Goal: Task Accomplishment & Management: Manage account settings

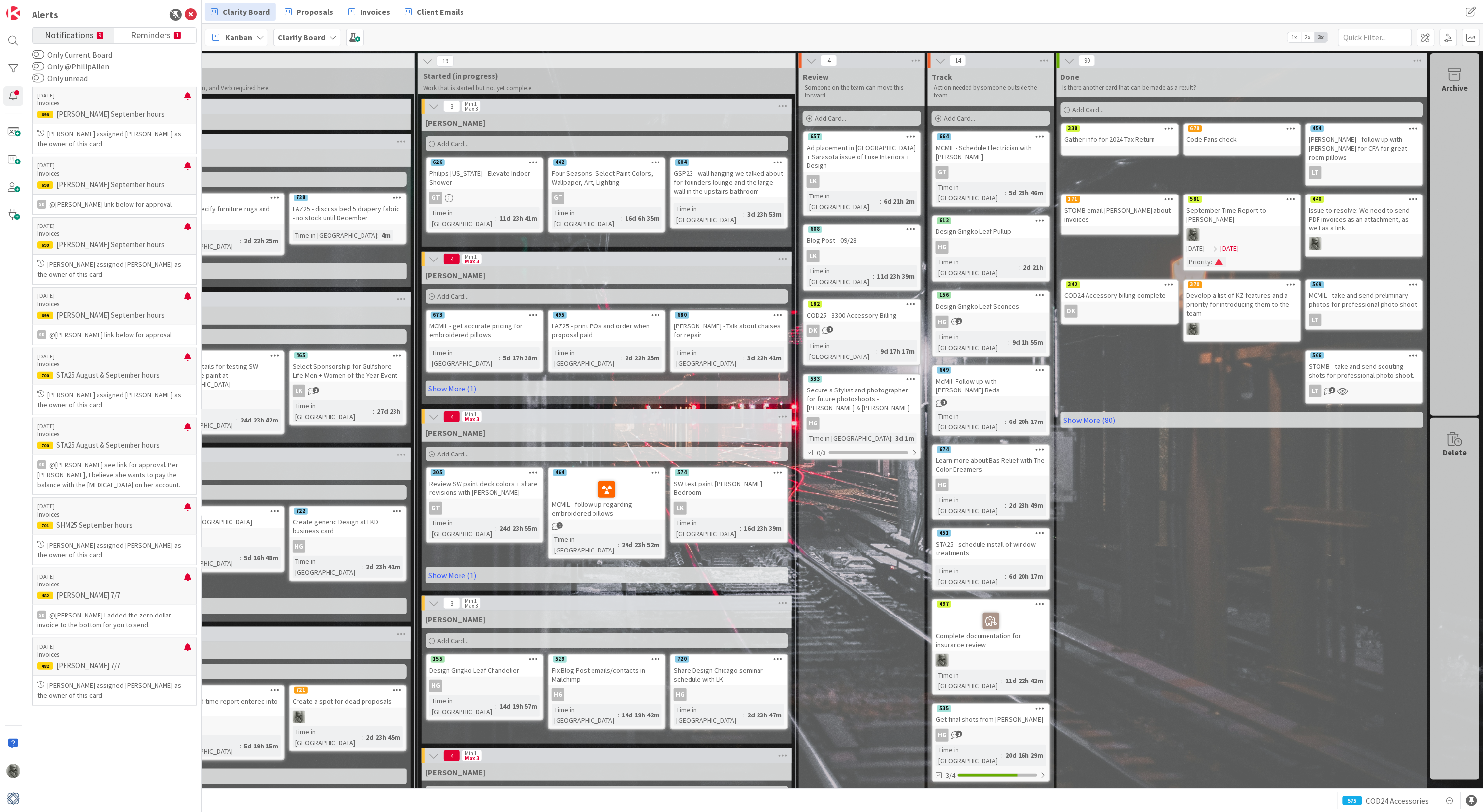
scroll to position [0, 193]
click at [1086, 412] on link "Show More (80)" at bounding box center [1242, 420] width 362 height 16
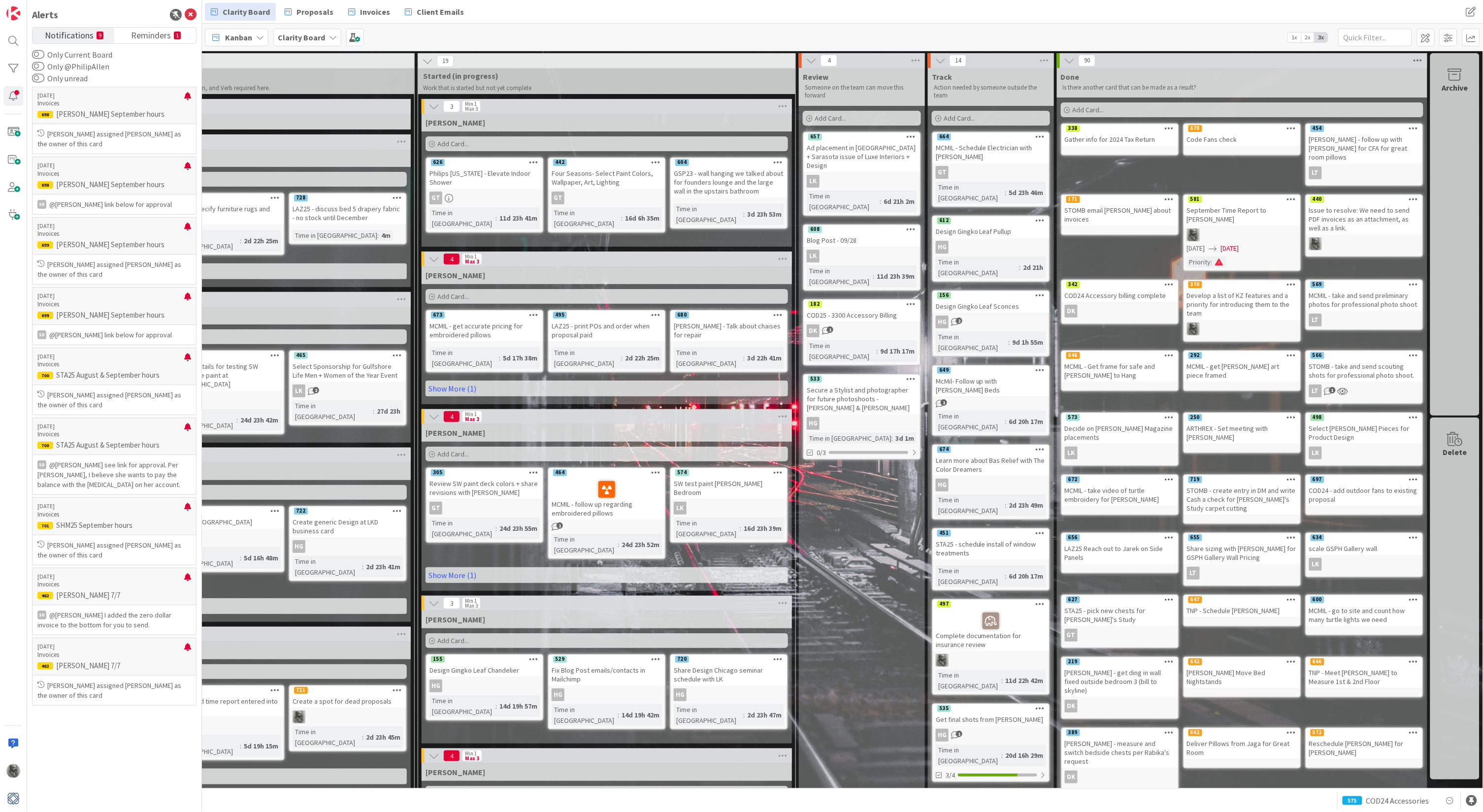
click at [1416, 61] on icon at bounding box center [1418, 61] width 13 height 15
click at [1344, 136] on div "Reorder Cards" at bounding box center [1363, 143] width 123 height 14
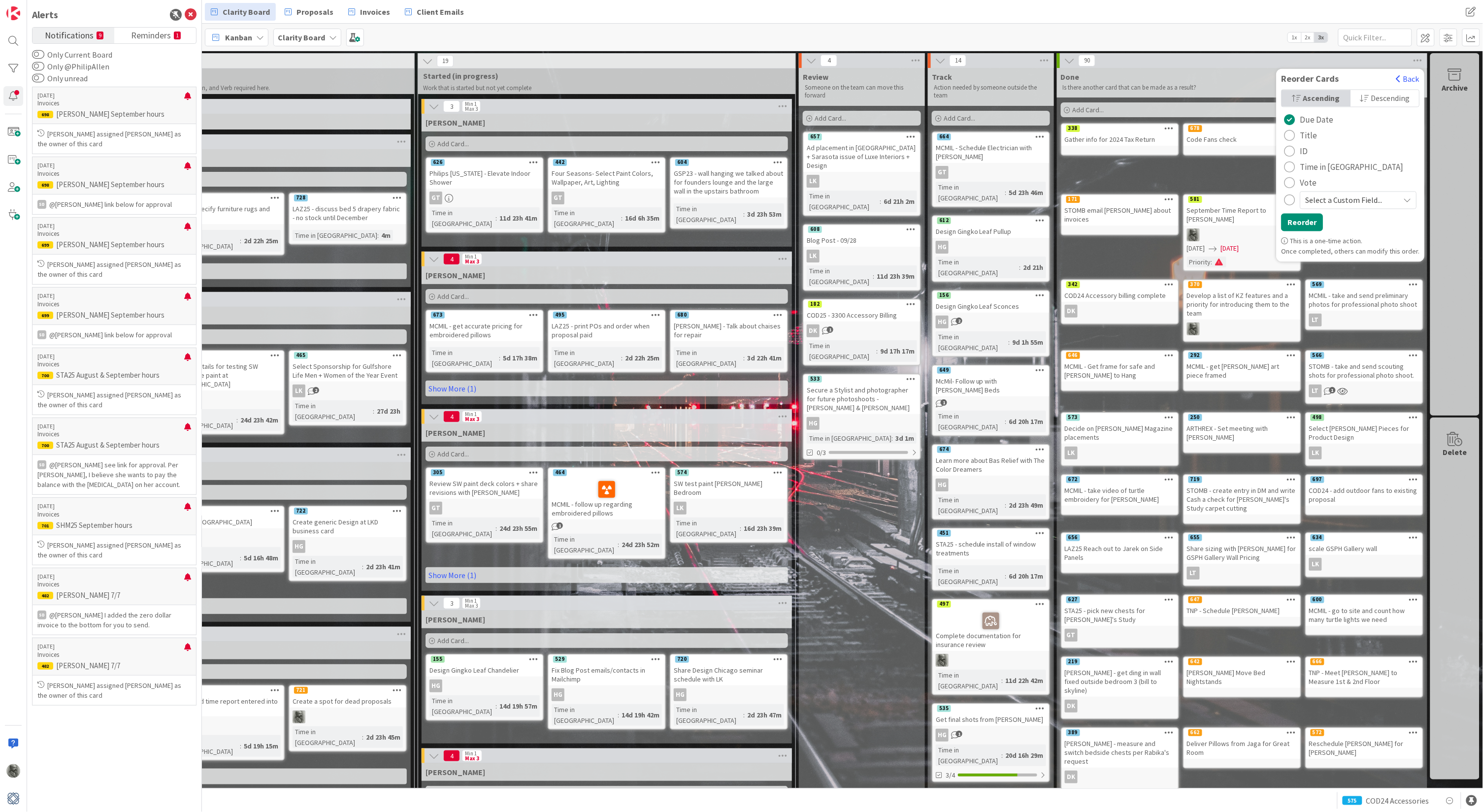
click at [1347, 206] on span "Select a Custom Field..." at bounding box center [1350, 200] width 89 height 14
click at [1368, 152] on div "Ascending Descending Due Date Title ID Time in Column Vote Select a Custom Fiel…" at bounding box center [1351, 163] width 149 height 147
click at [1406, 78] on button "Back" at bounding box center [1408, 79] width 24 height 11
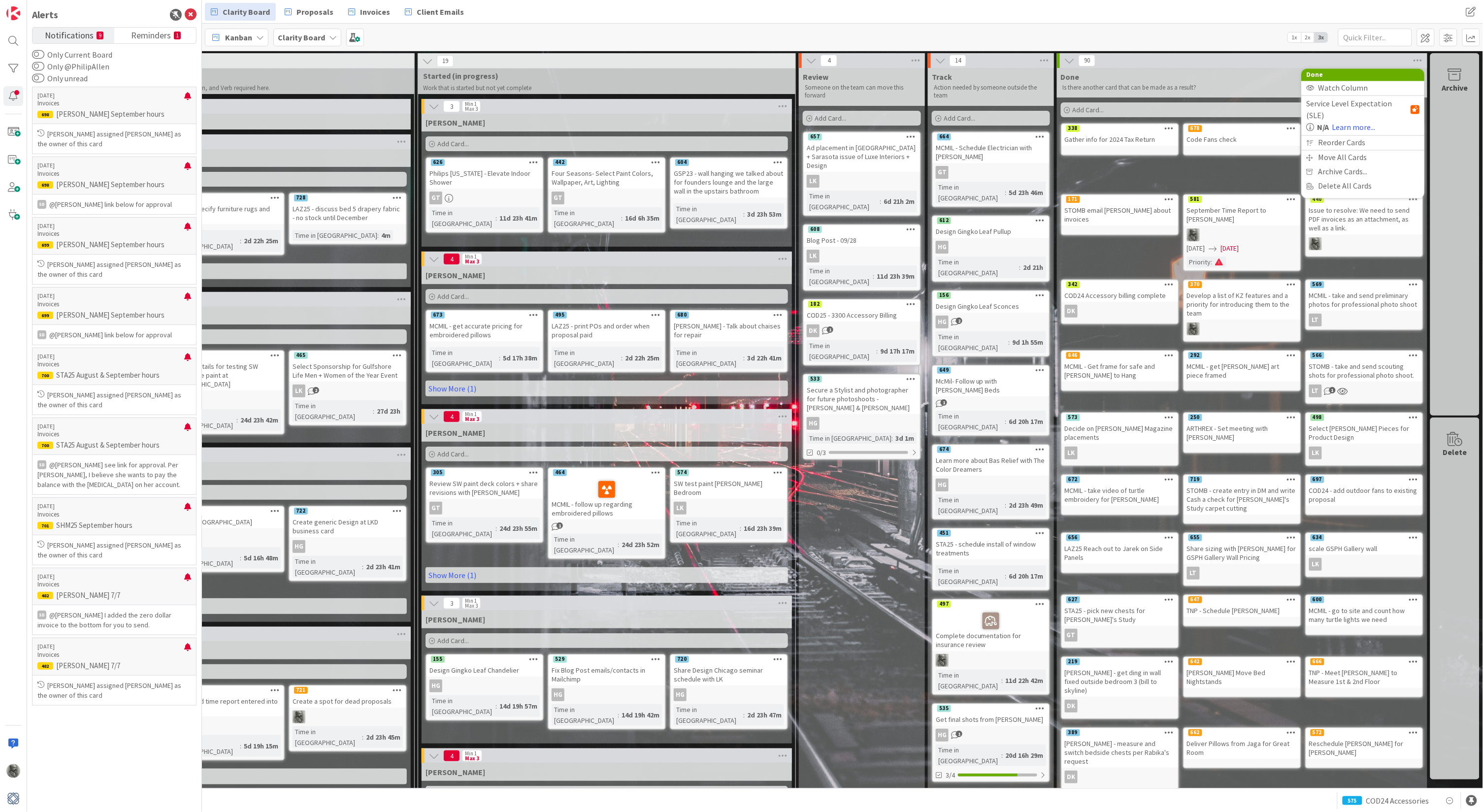
click at [1264, 90] on p "Is there another card that can be made as a result?" at bounding box center [1242, 87] width 359 height 8
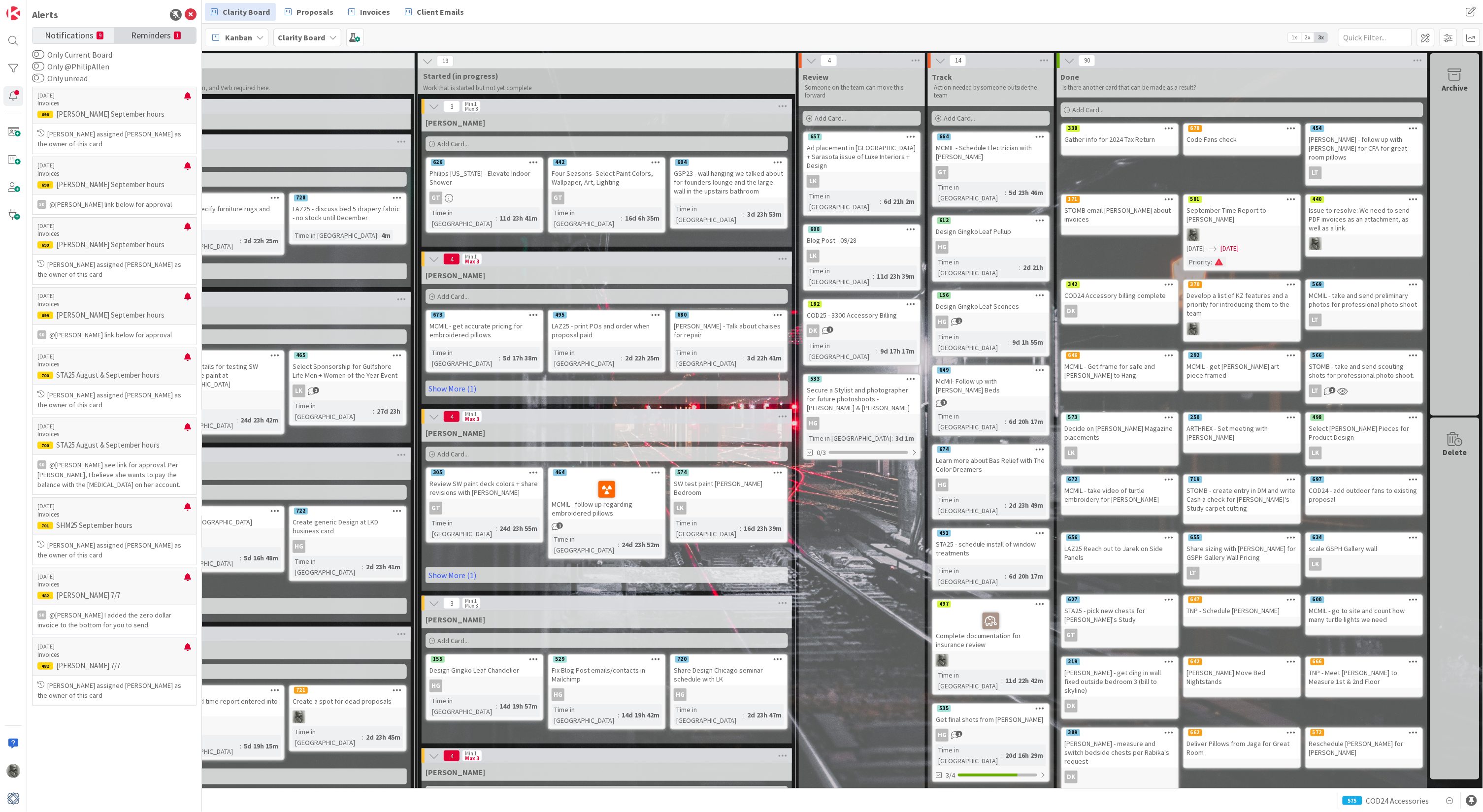
click at [151, 38] on span "Reminders" at bounding box center [151, 35] width 40 height 14
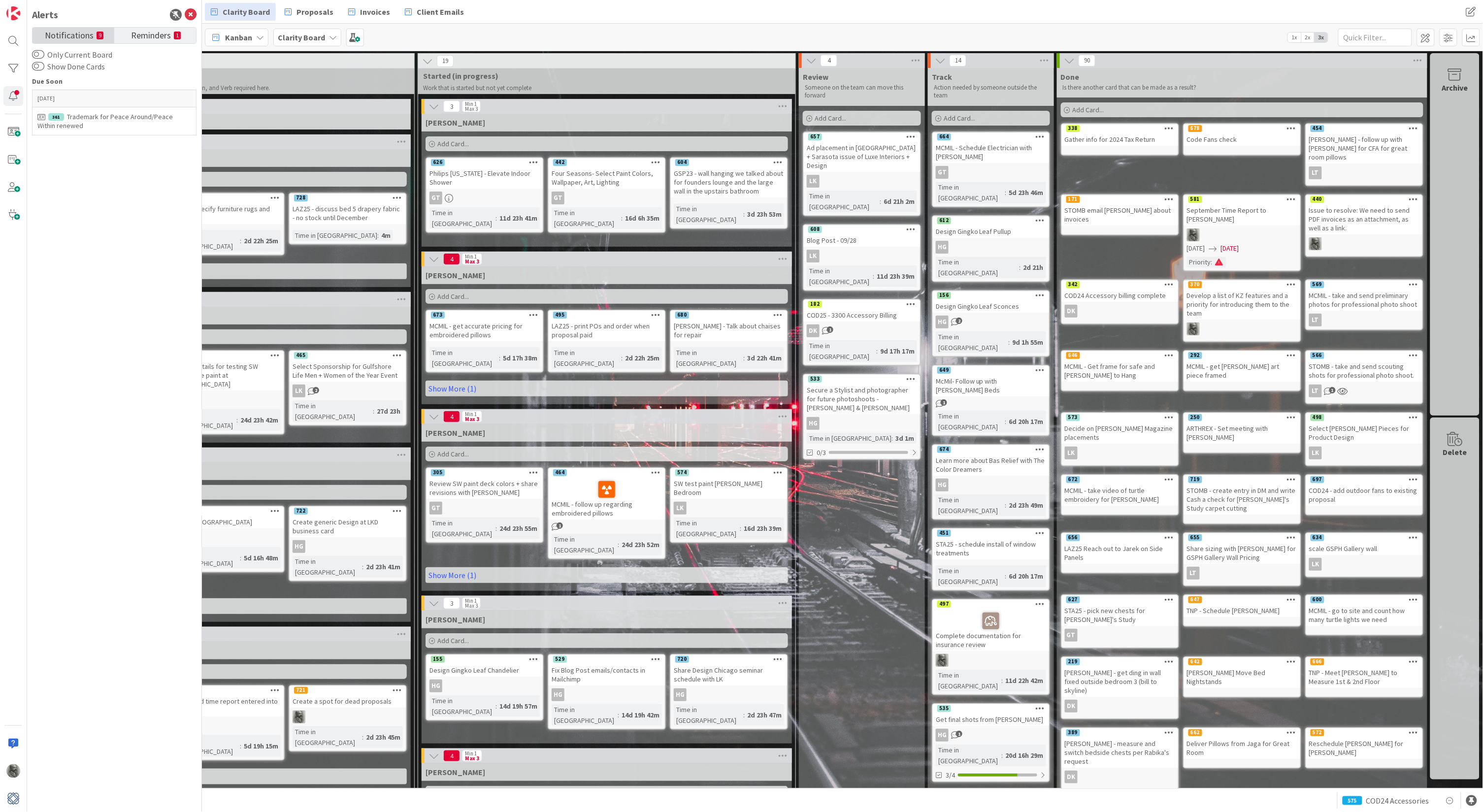
click at [75, 37] on span "Notifications" at bounding box center [69, 35] width 49 height 14
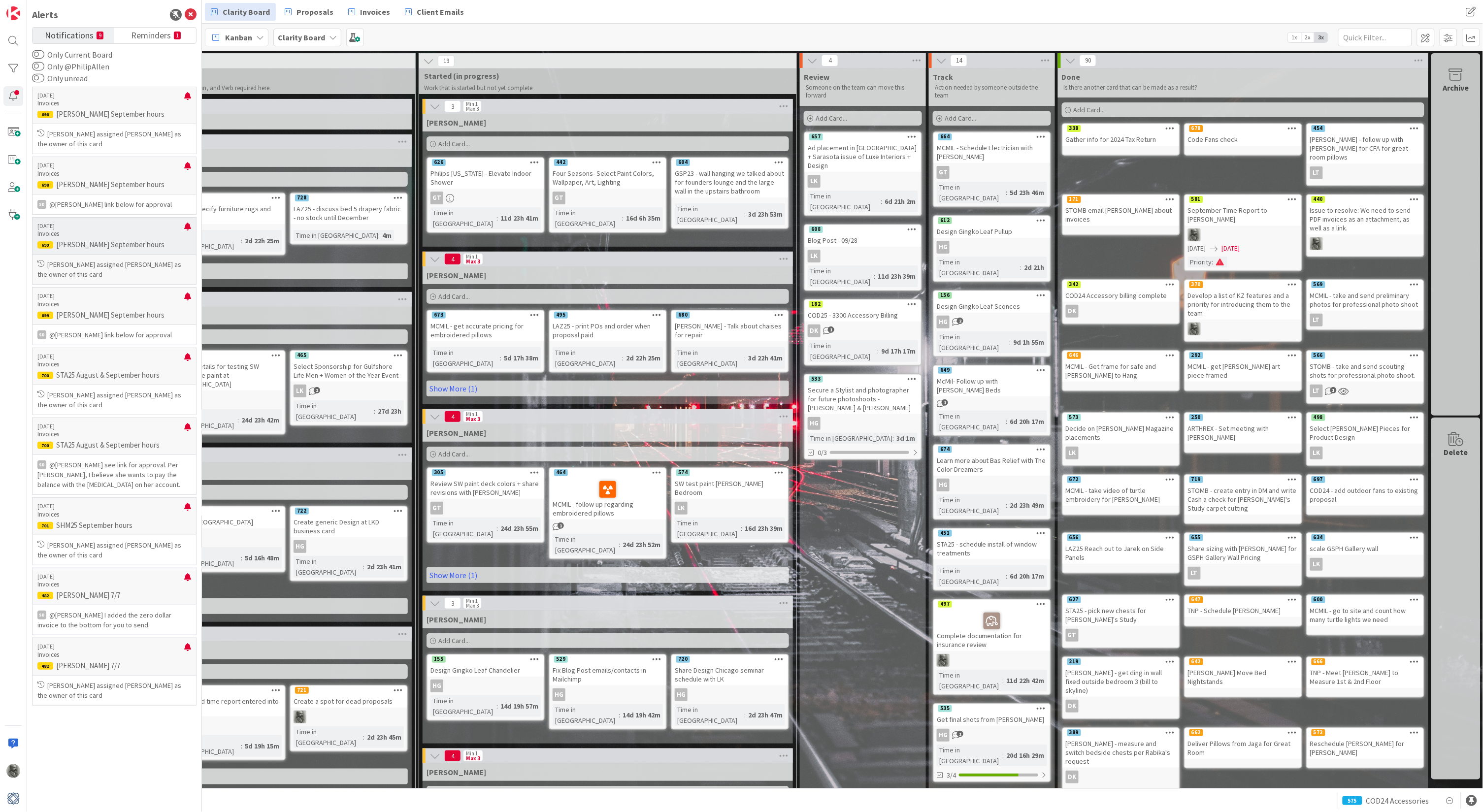
scroll to position [0, 192]
drag, startPoint x: 32, startPoint y: 233, endPoint x: 878, endPoint y: 516, distance: 892.1
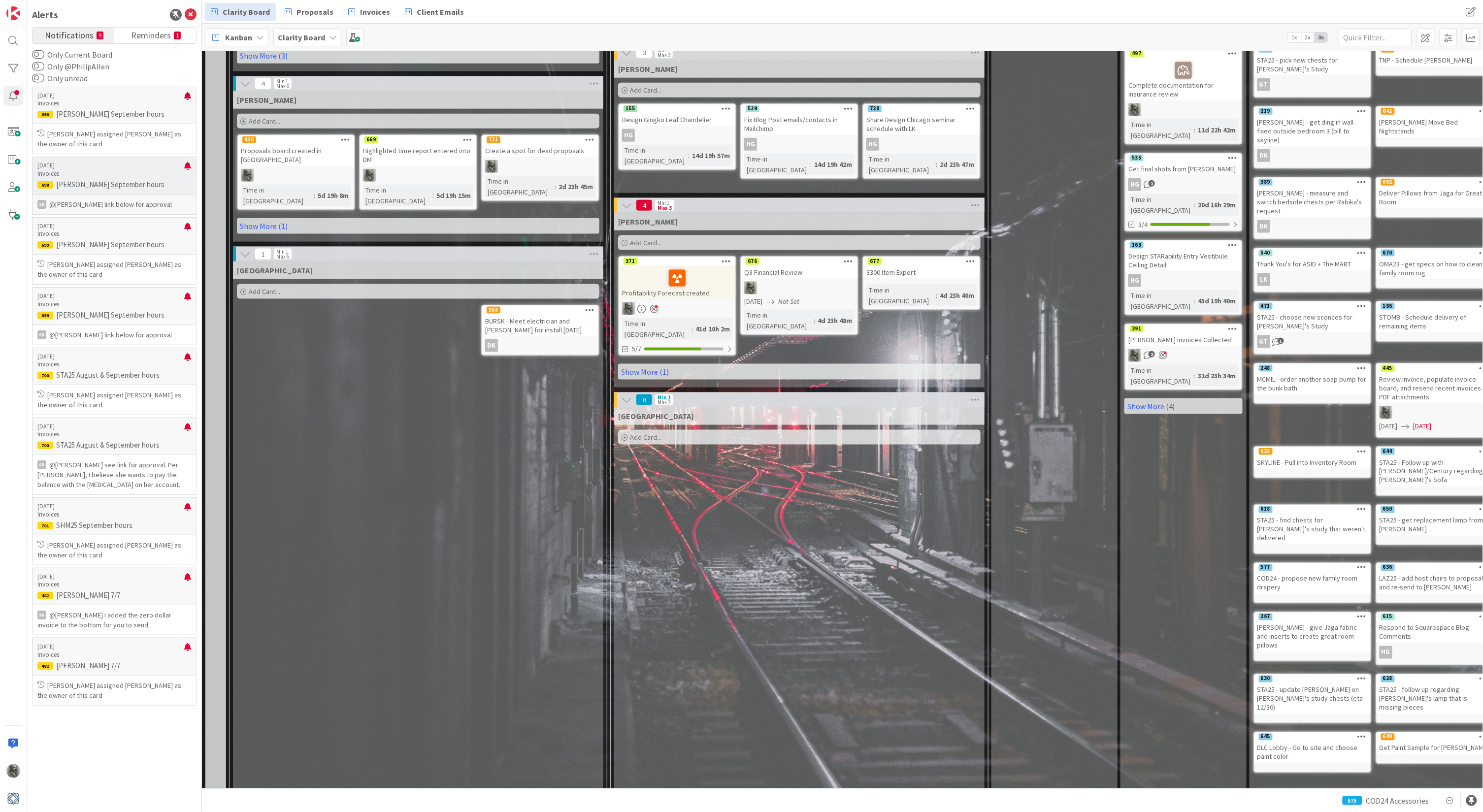
scroll to position [533, 0]
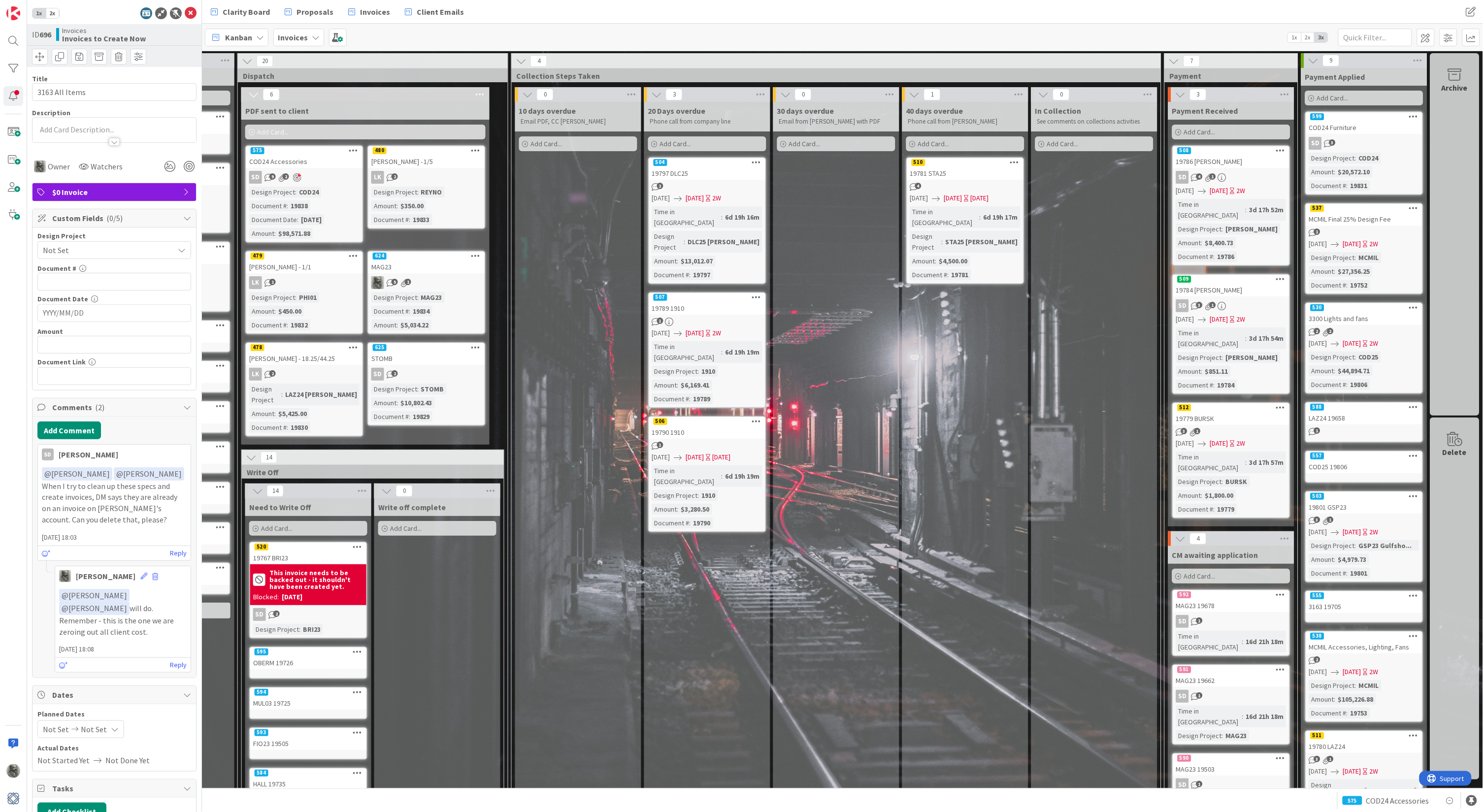
scroll to position [0, 752]
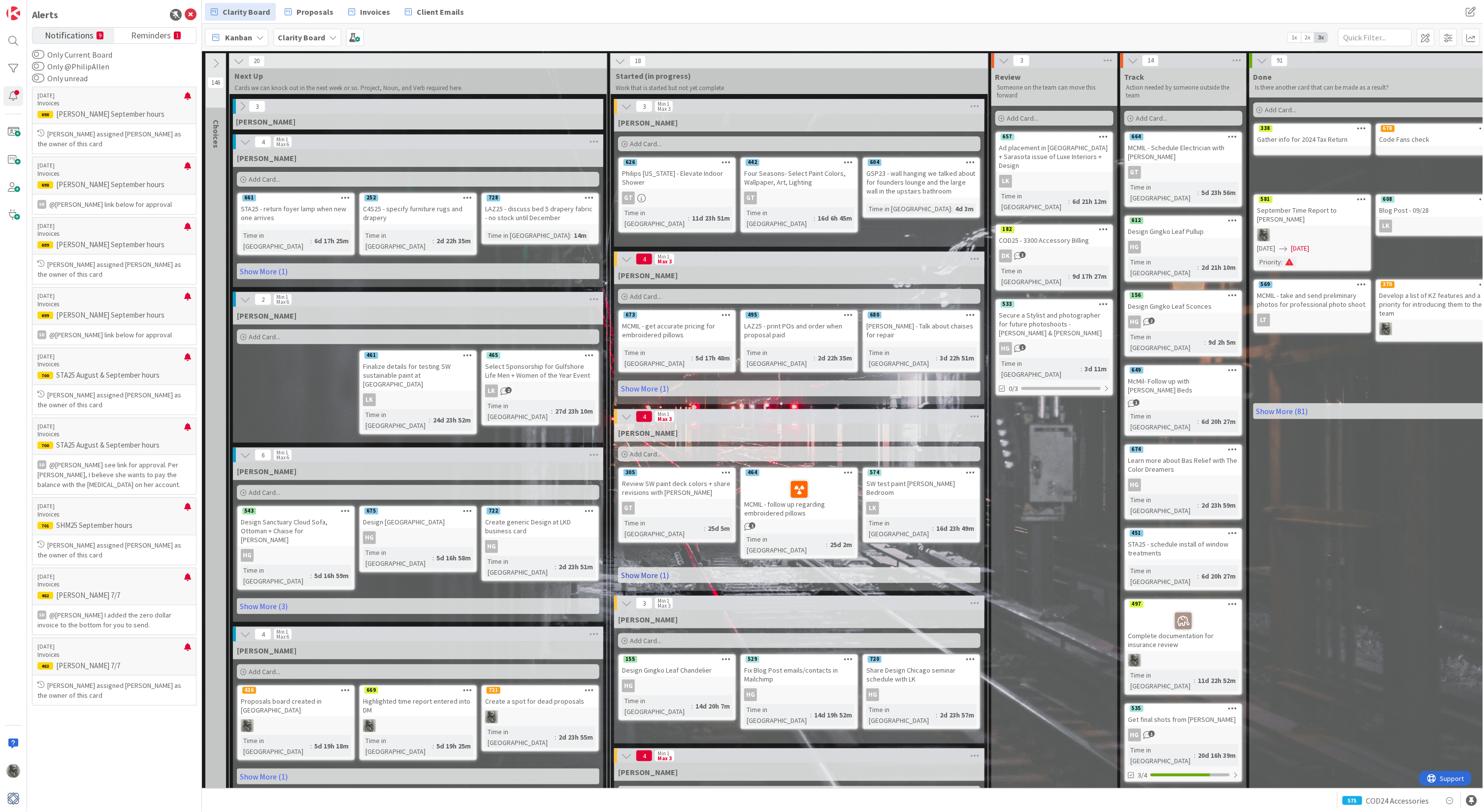
click at [648, 568] on link "Show More (1)" at bounding box center [799, 575] width 362 height 16
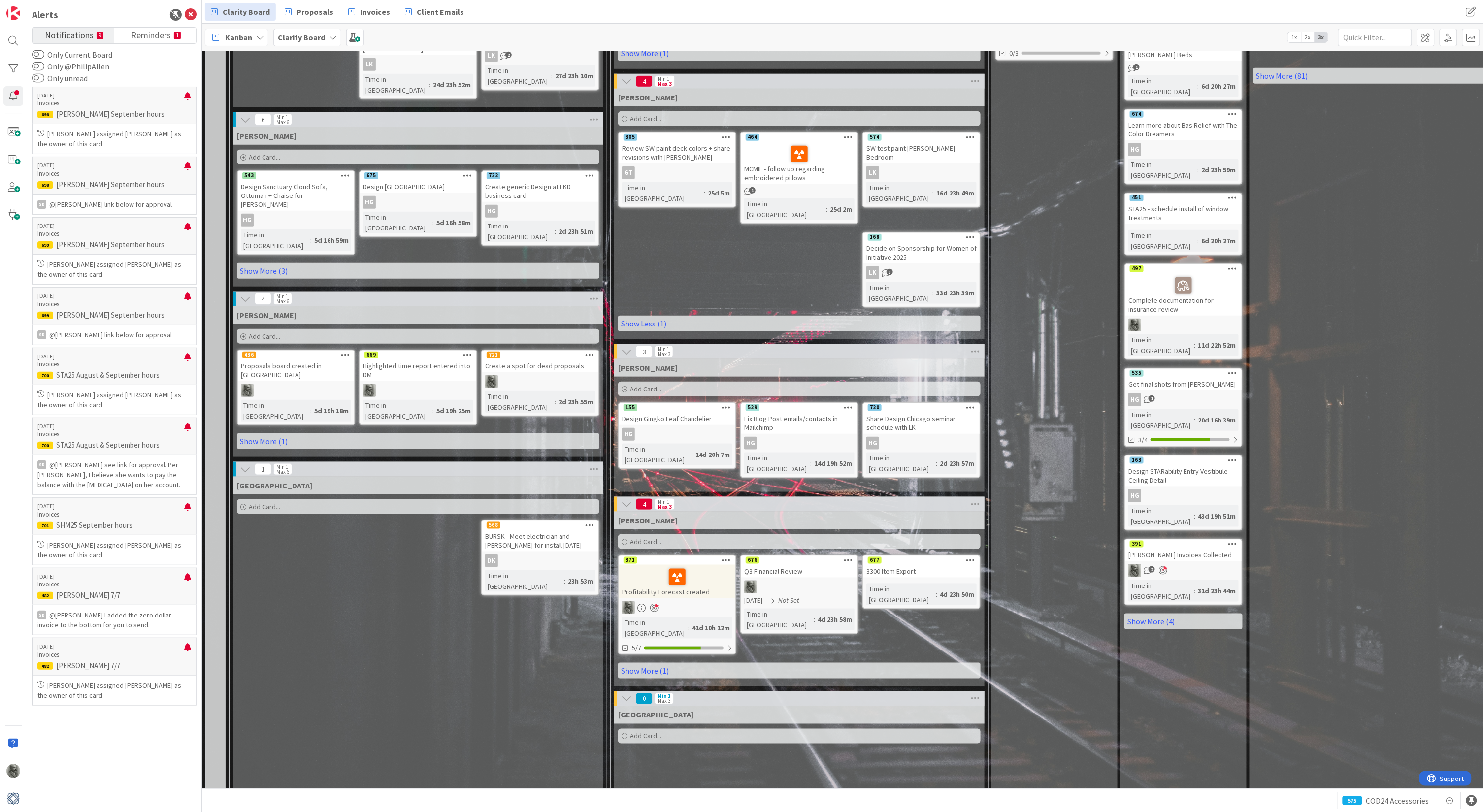
scroll to position [342, 0]
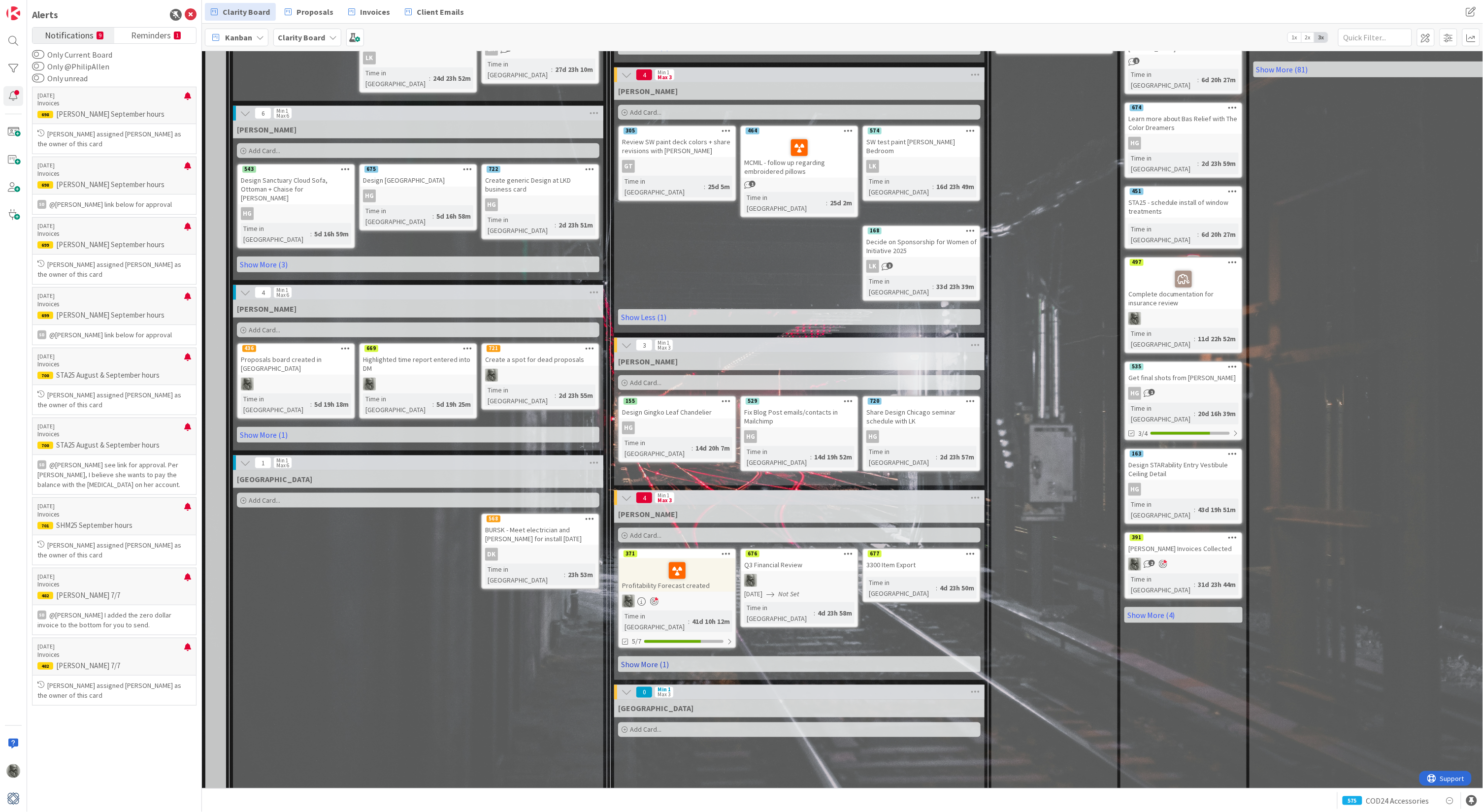
click at [642, 656] on link "Show More (1)" at bounding box center [799, 664] width 362 height 16
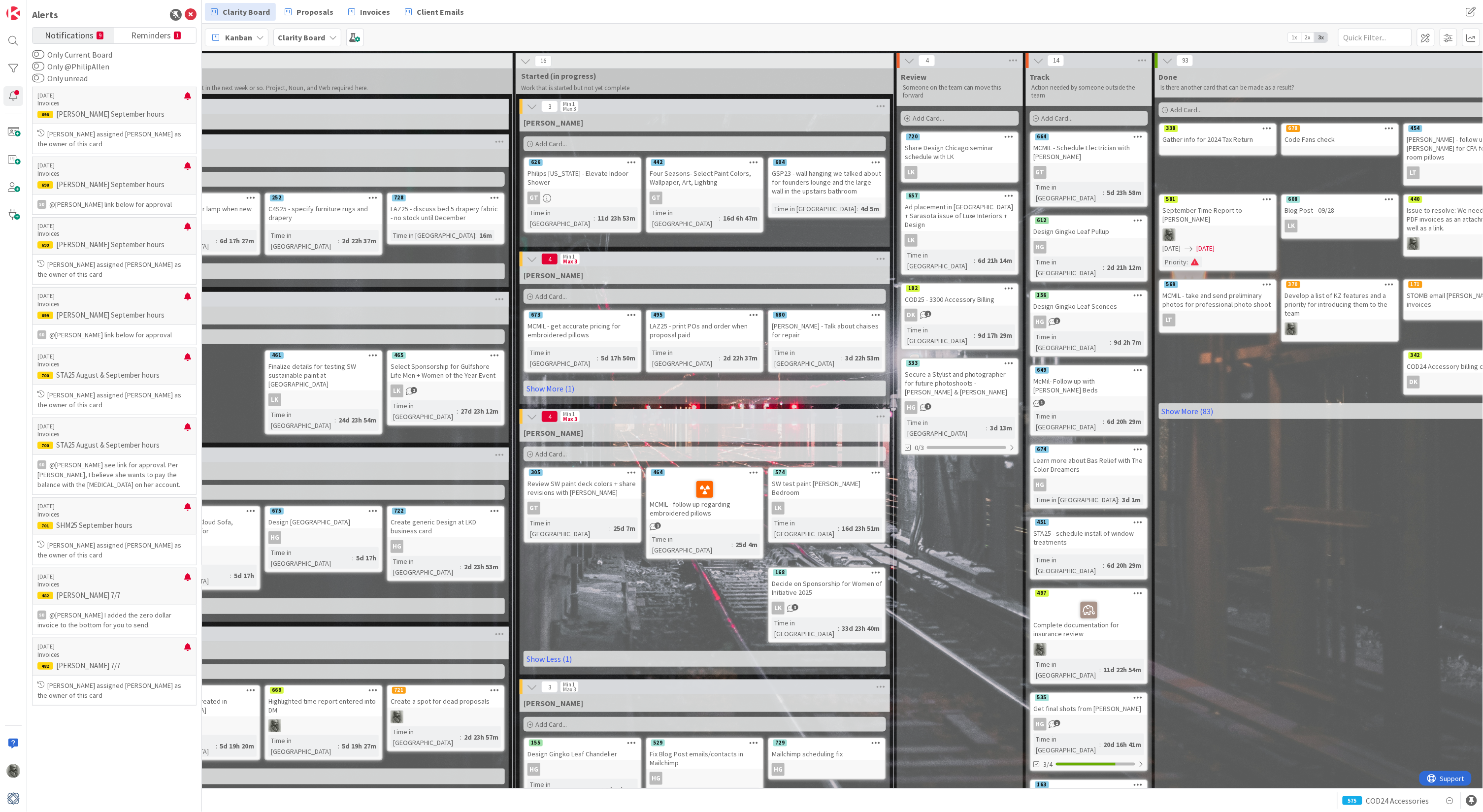
scroll to position [0, 94]
click at [1393, 798] on span "COD24 Accessories" at bounding box center [1398, 800] width 63 height 12
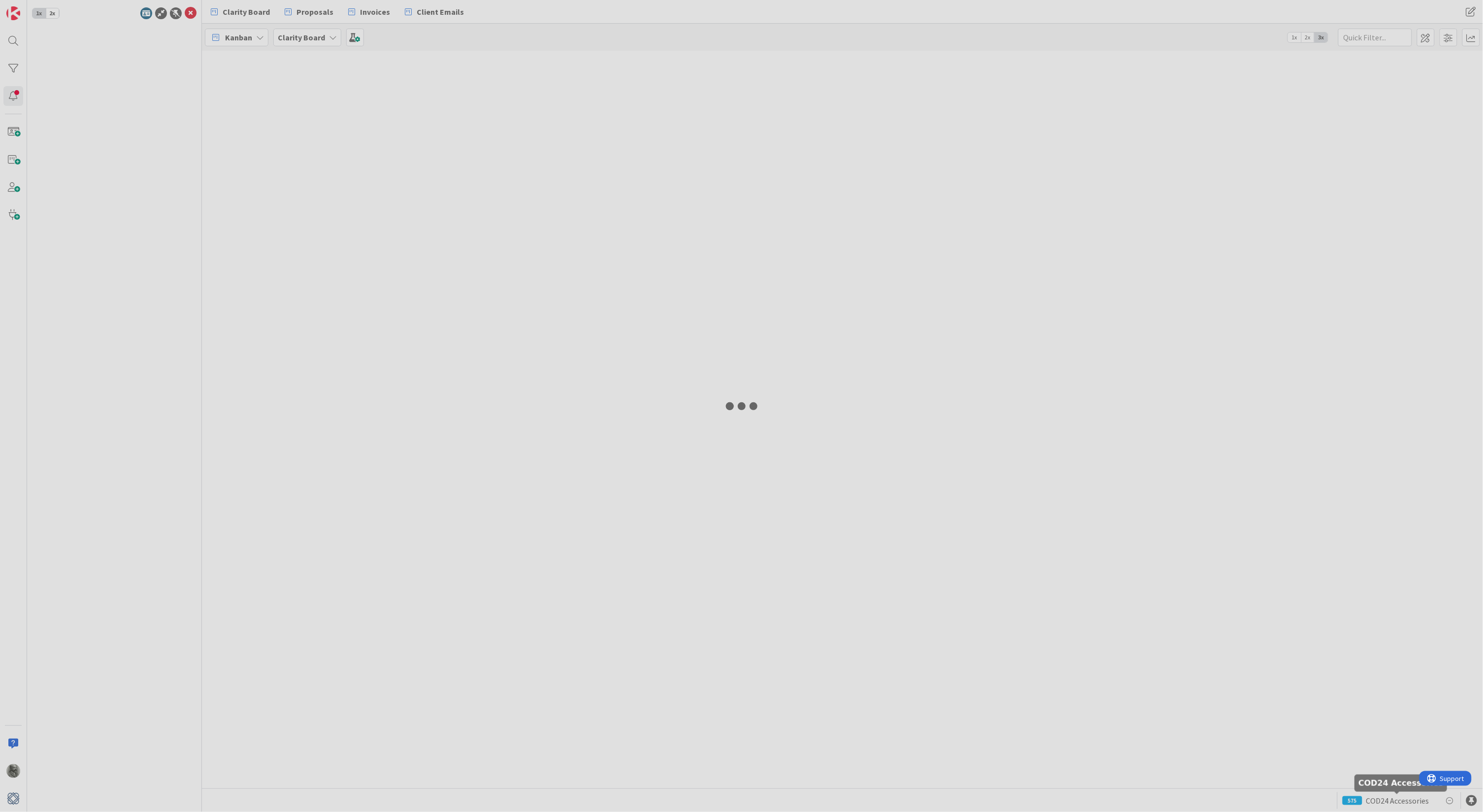
click at [1393, 798] on div at bounding box center [742, 406] width 1483 height 812
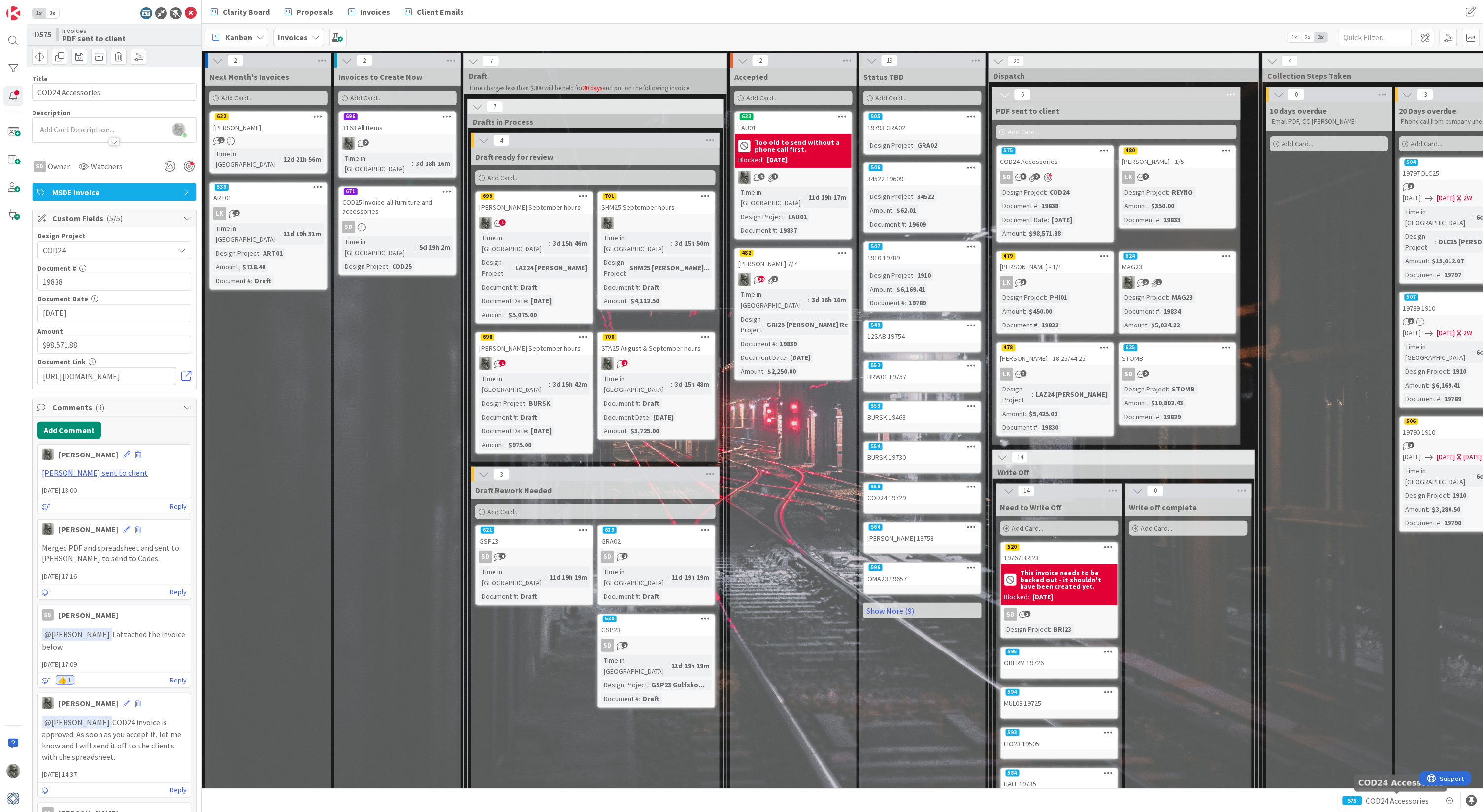
click at [1400, 799] on span "COD24 Accessories" at bounding box center [1398, 800] width 63 height 12
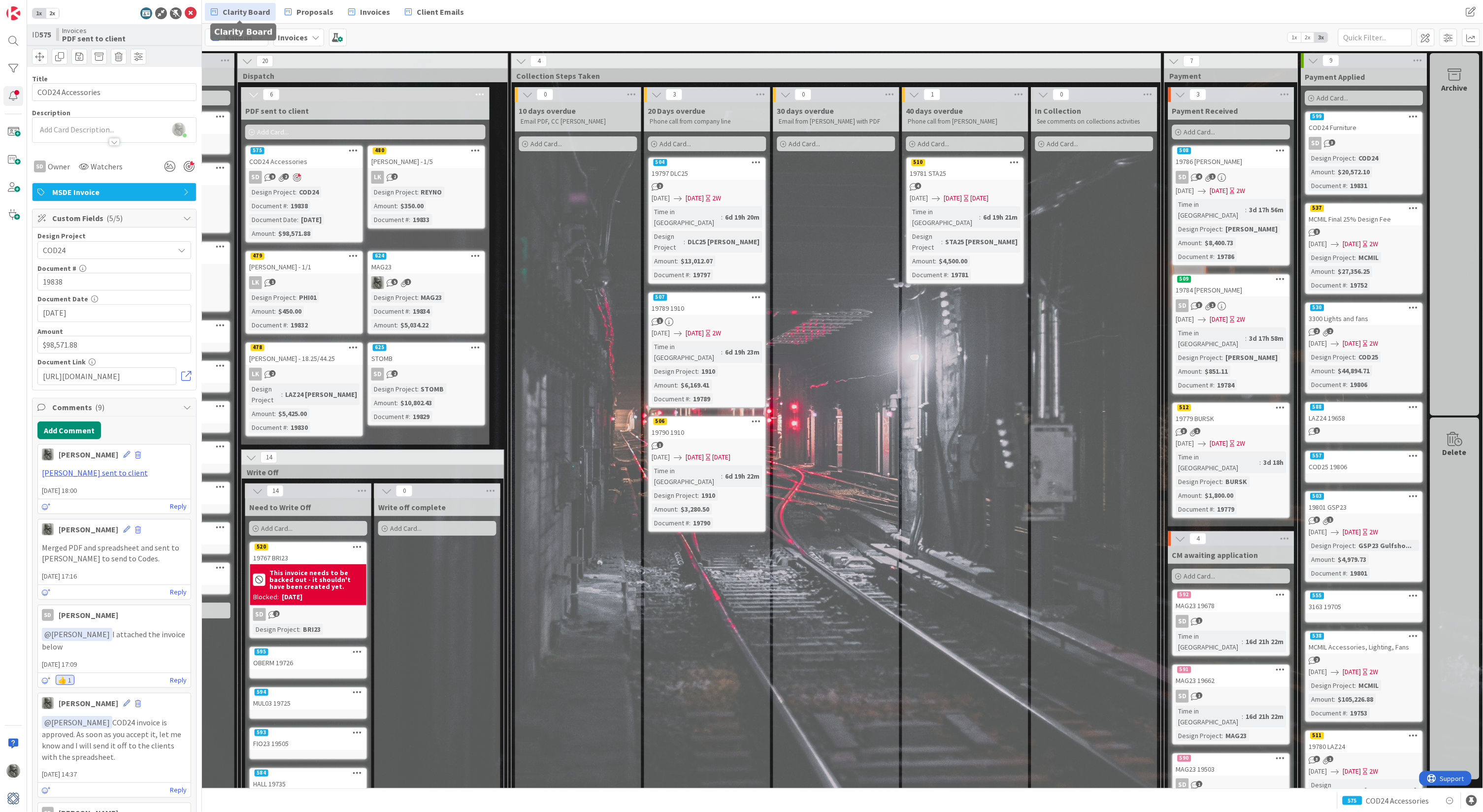
click at [229, 6] on span "Clarity Board" at bounding box center [246, 12] width 47 height 12
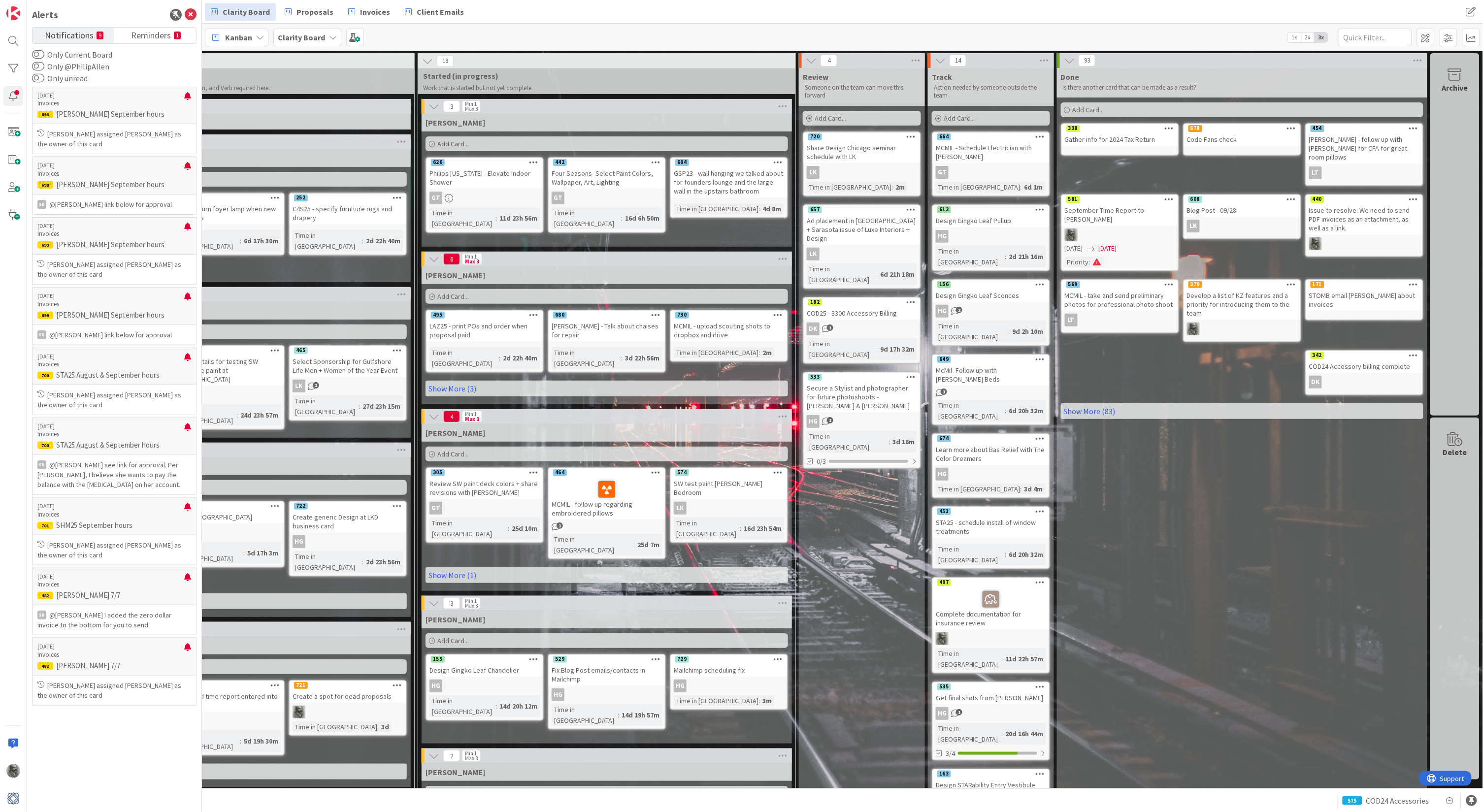
scroll to position [0, 193]
click at [1091, 403] on link "Show More (83)" at bounding box center [1242, 411] width 362 height 16
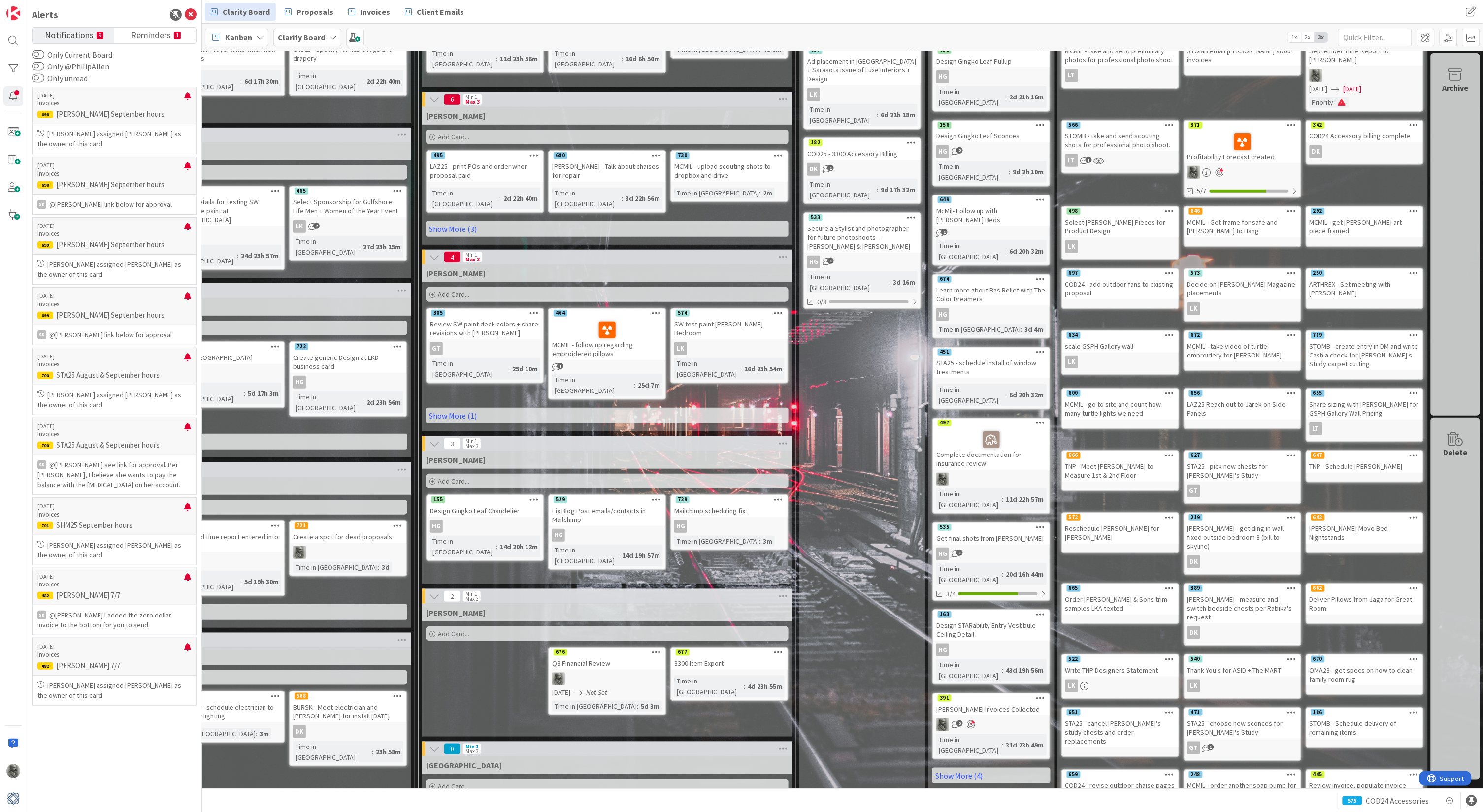
scroll to position [189, 192]
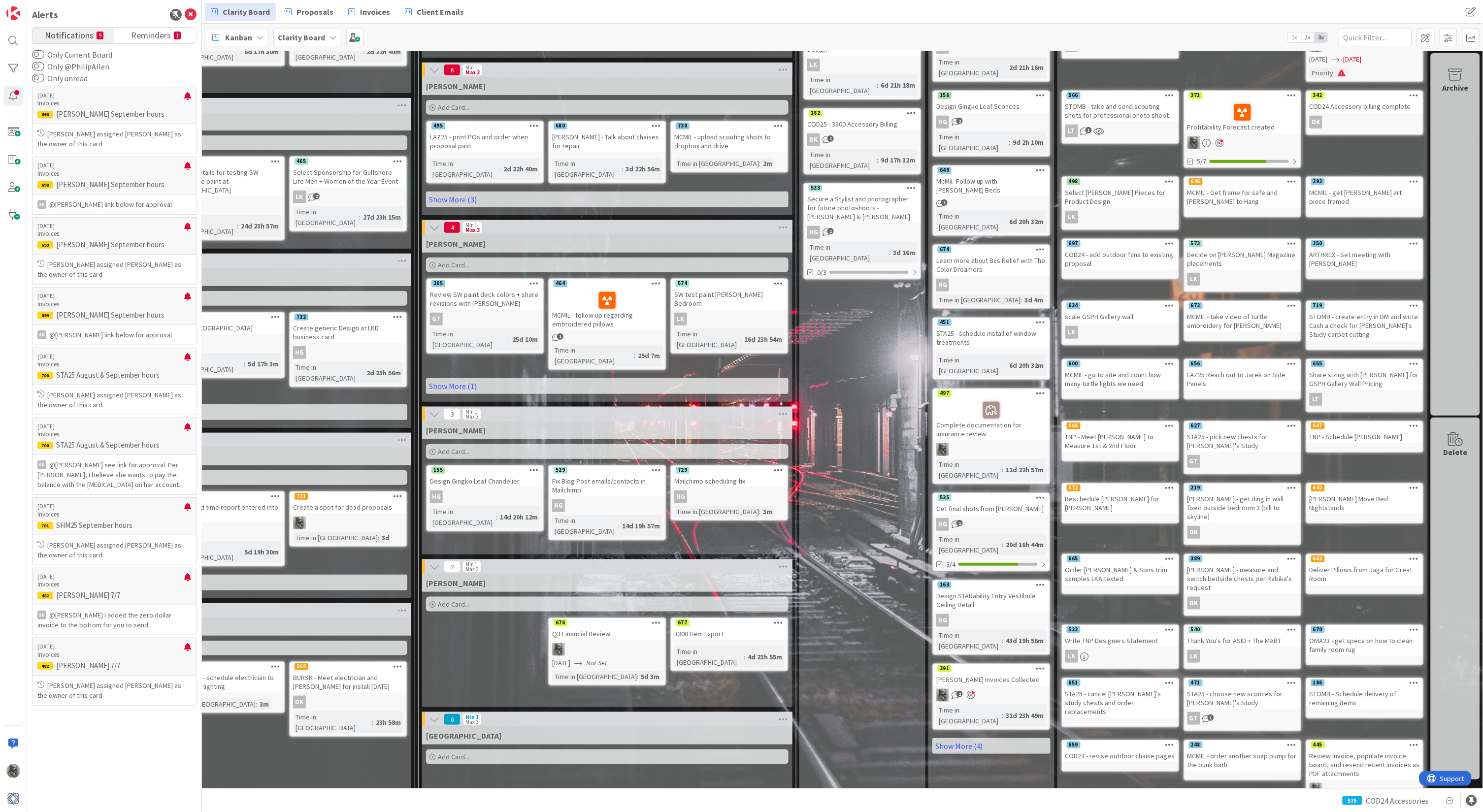
click at [454, 600] on span "Add Card..." at bounding box center [454, 604] width 31 height 9
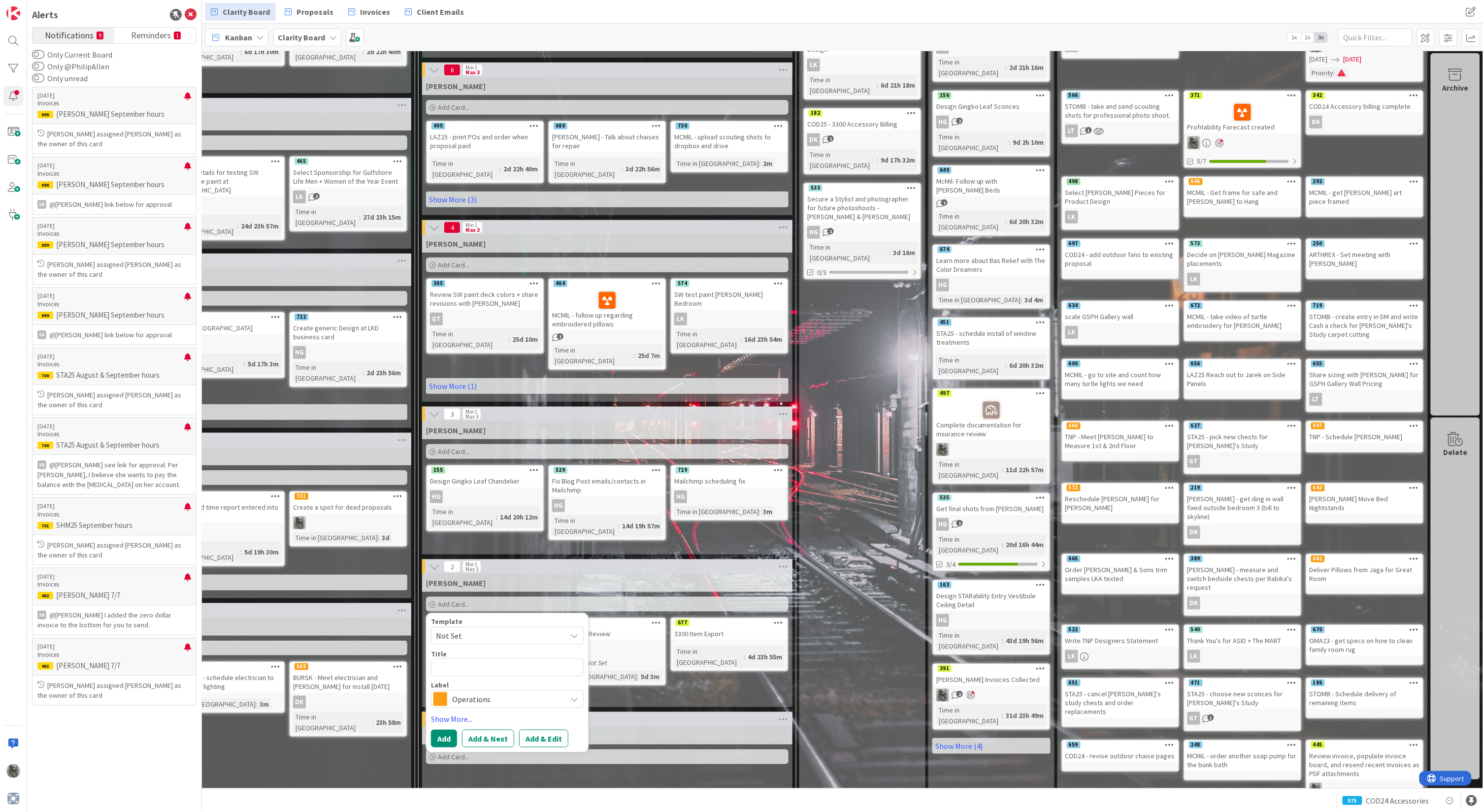
type textarea "x"
type textarea "S"
type textarea "x"
type textarea "Se"
type textarea "x"
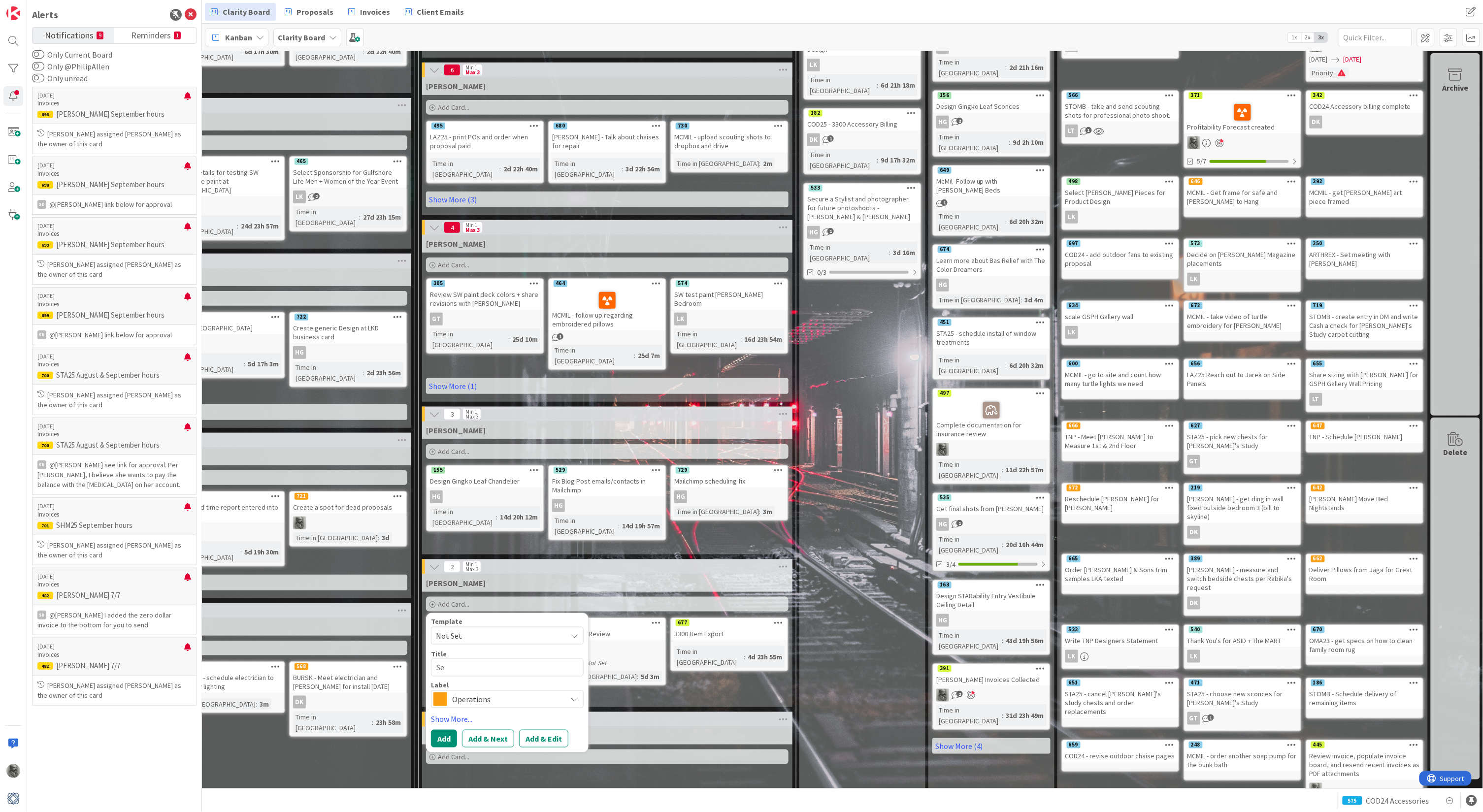
type textarea "Sen"
type textarea "x"
type textarea "Send"
type textarea "x"
type textarea "Send"
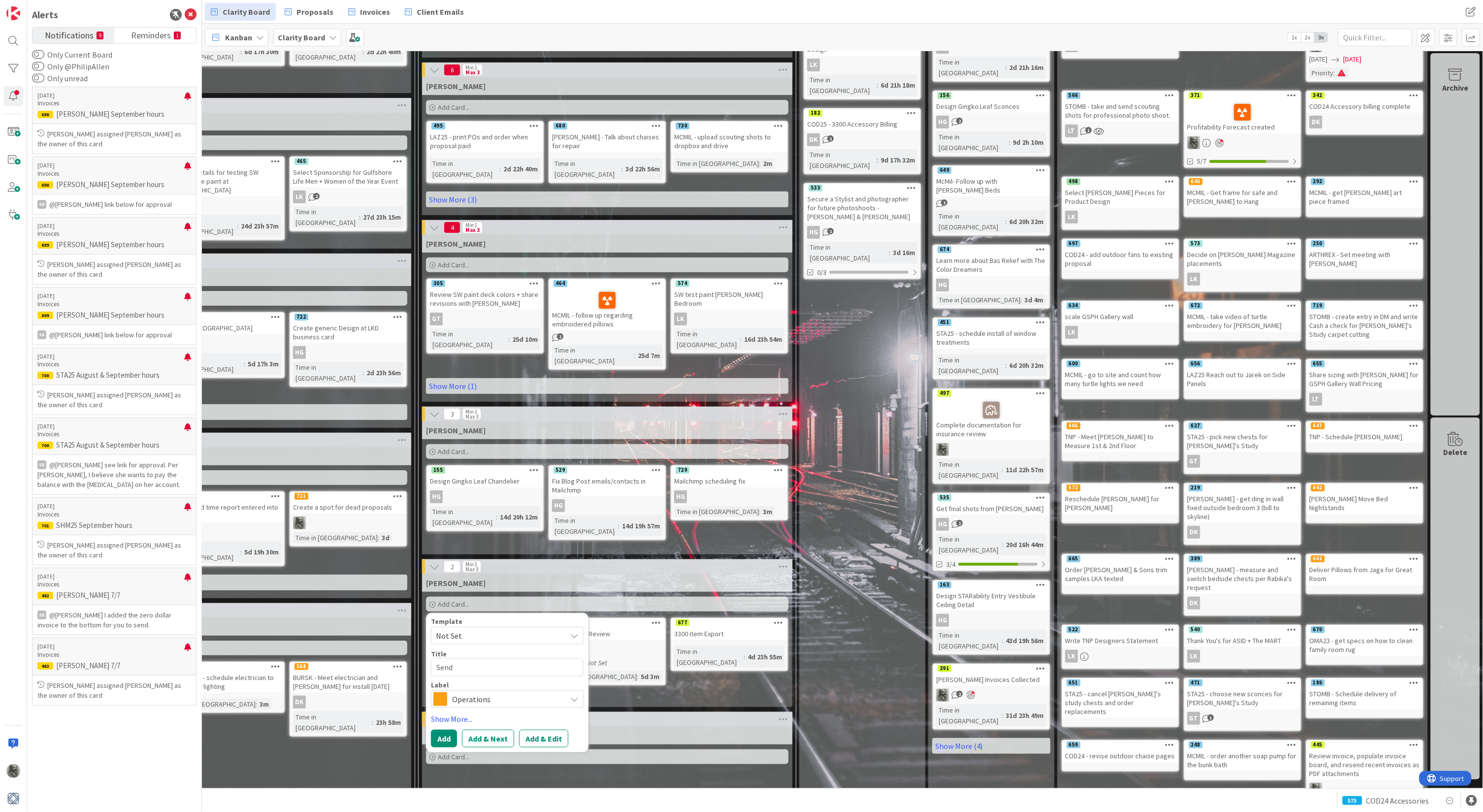
type textarea "x"
type textarea "Send T"
type textarea "x"
type textarea "Send Ti"
type textarea "x"
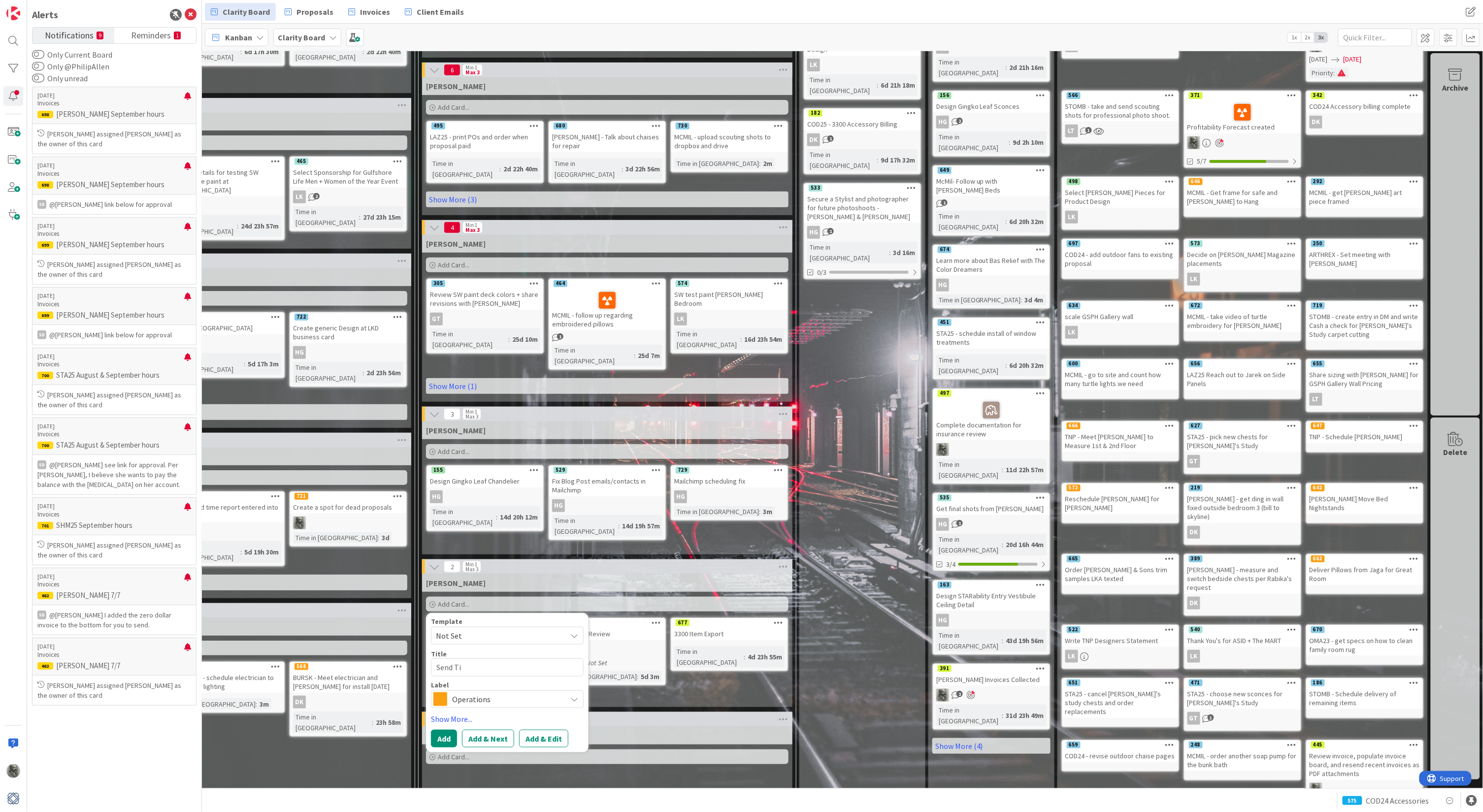
type textarea "Send Tim"
type textarea "x"
type textarea "Send Time"
type textarea "x"
type textarea "Send Time"
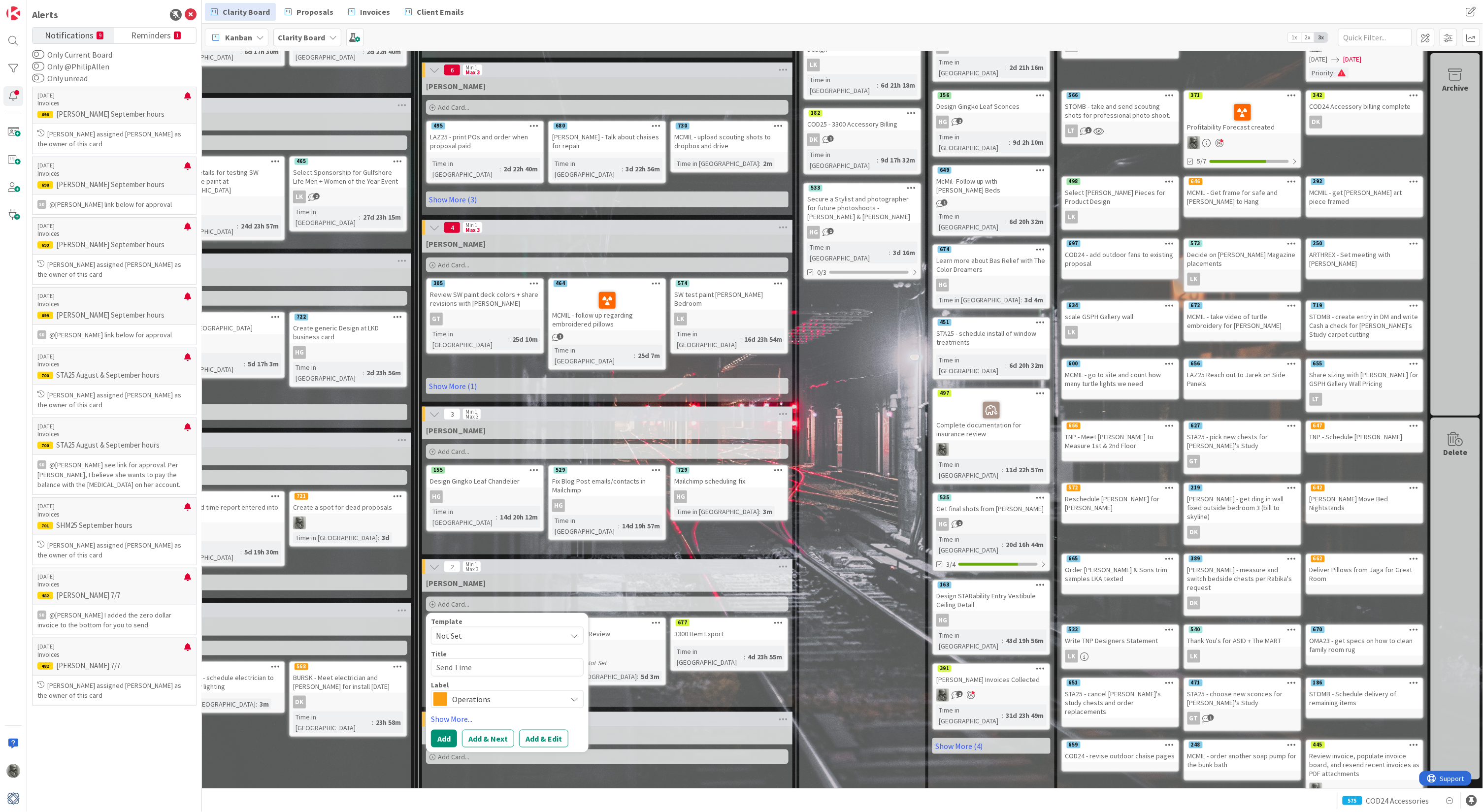
type textarea "x"
type textarea "Send Time i"
type textarea "x"
type textarea "Send Time in"
type textarea "x"
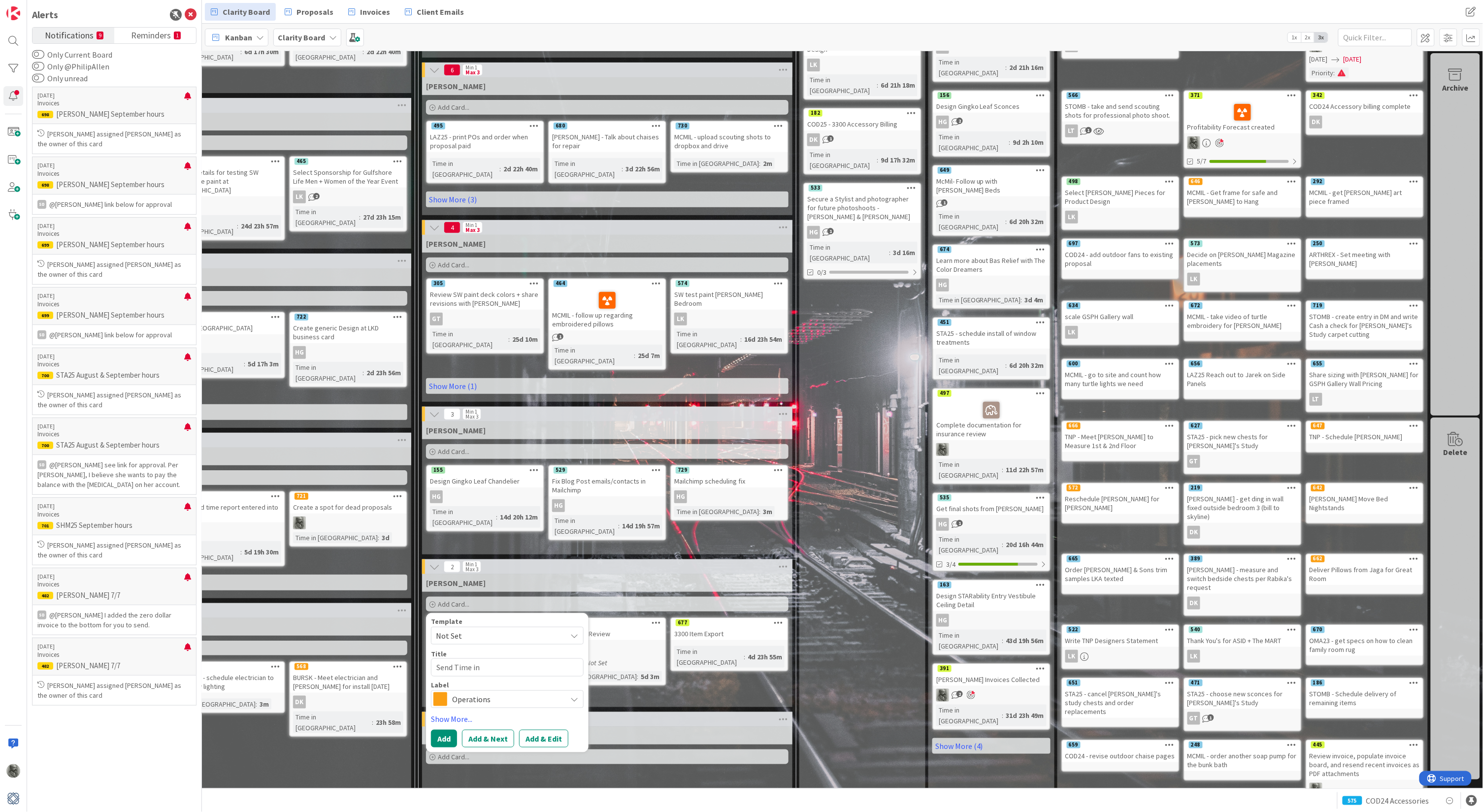
type textarea "Send Time inv"
type textarea "x"
type textarea "Send Time invo"
type textarea "x"
type textarea "Send Time invoi"
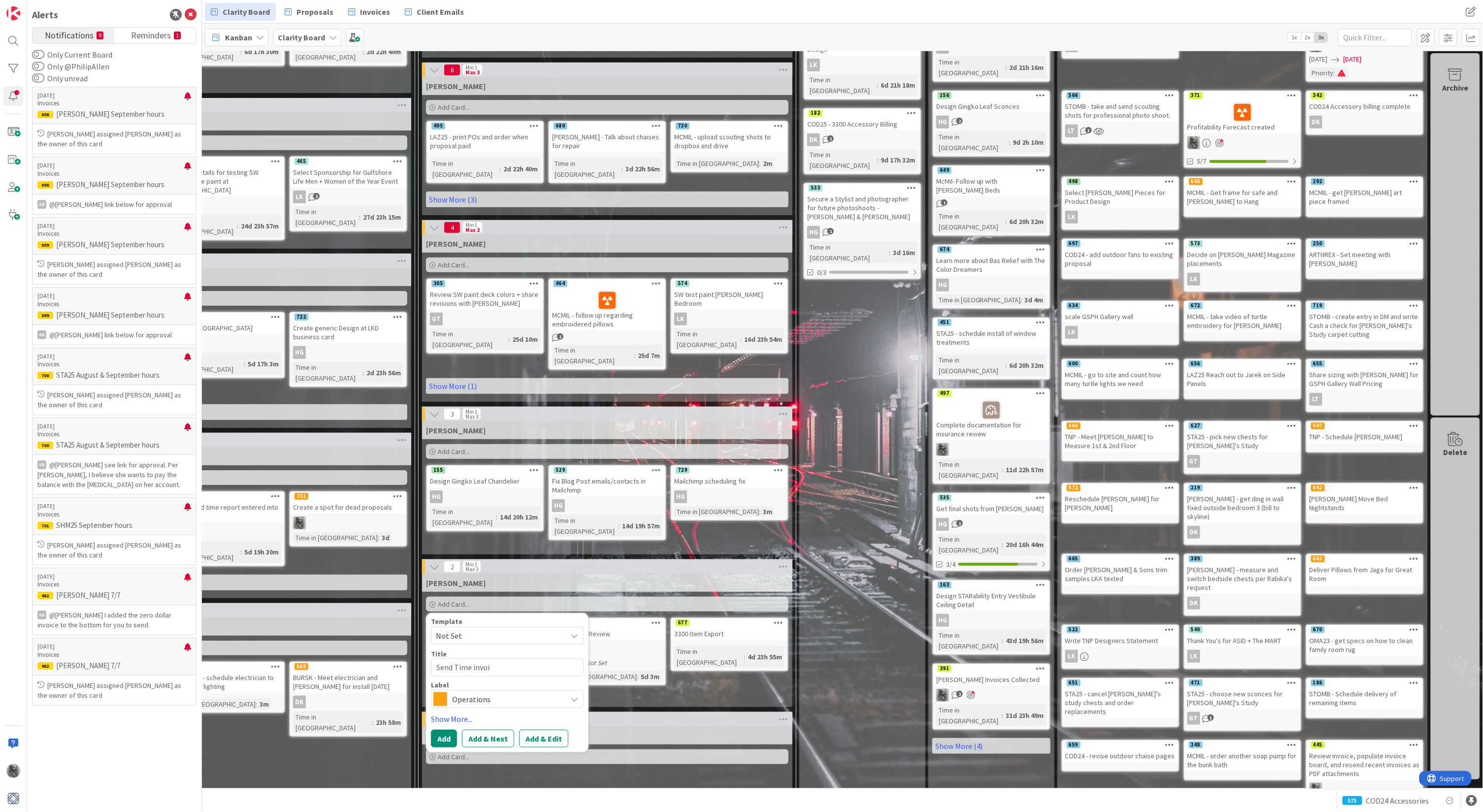
type textarea "x"
type textarea "Send Time invoic"
type textarea "x"
type textarea "Send Time invoice"
type textarea "x"
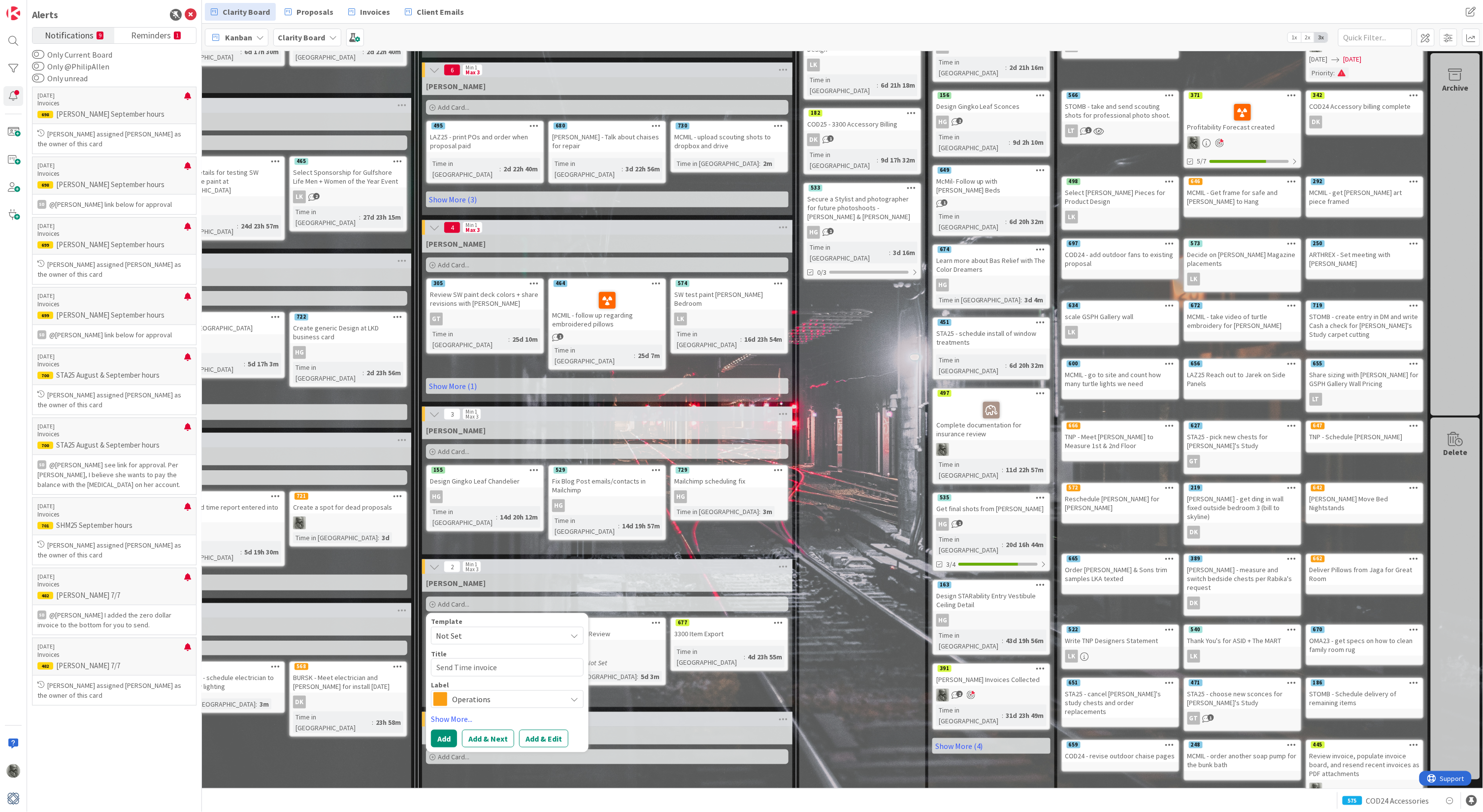
type textarea "Send Time invoices"
type textarea "x"
type textarea "Send Time invoices"
type textarea "x"
type textarea "Send Time invoices t"
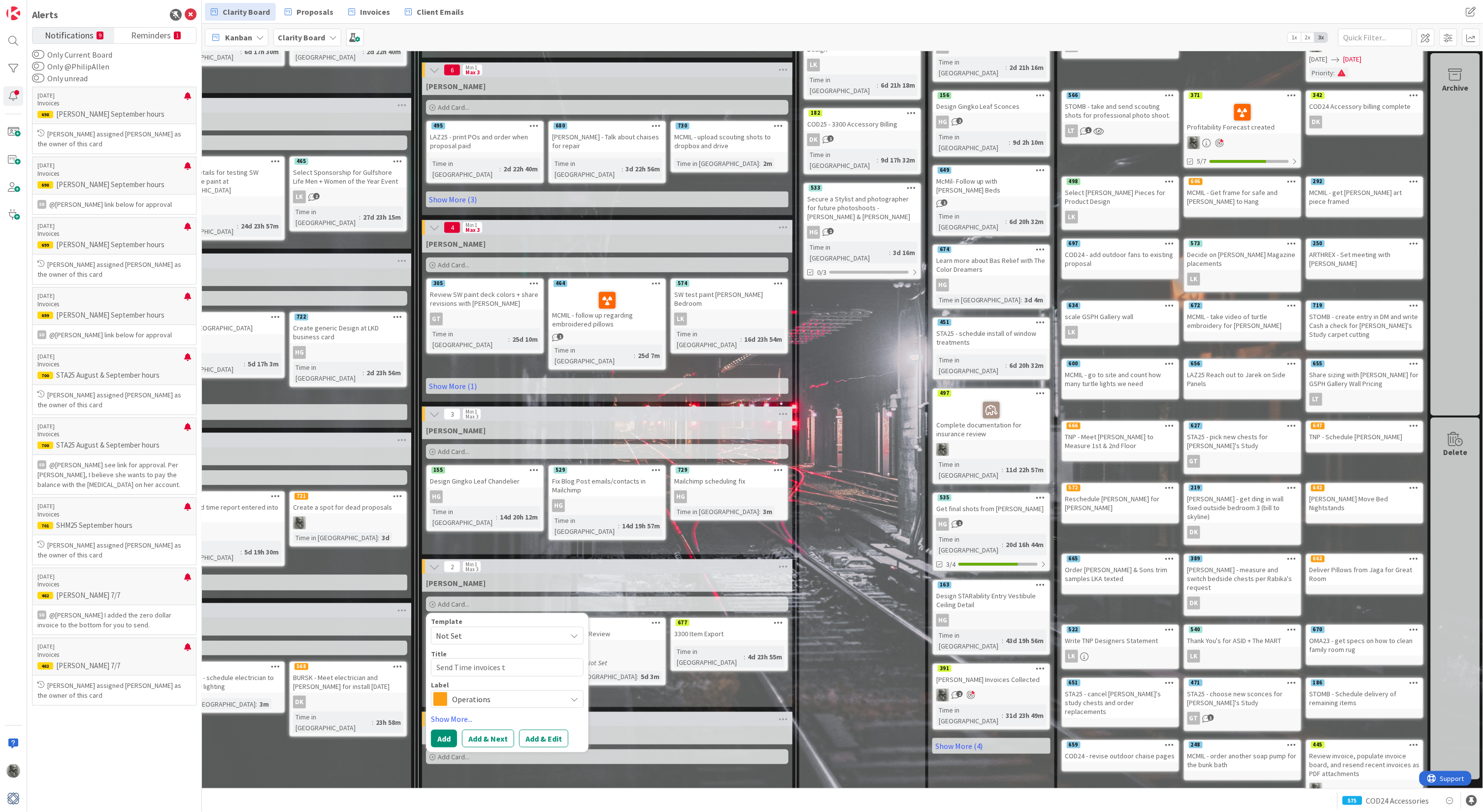
type textarea "x"
type textarea "Send Time invoices to"
type textarea "x"
type textarea "Send Time invoices tod"
type textarea "x"
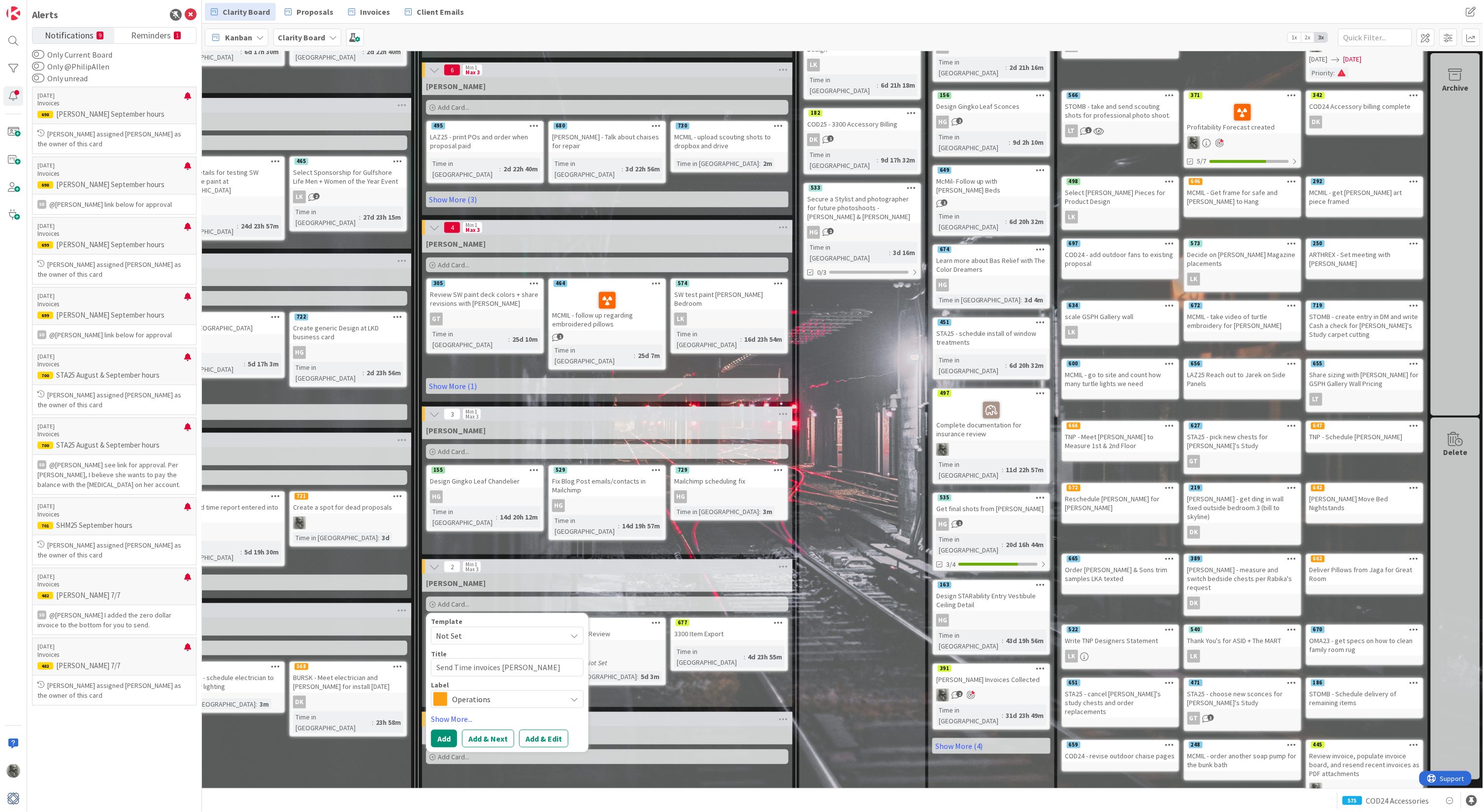
type textarea "Send Time invoices toda"
type textarea "x"
type textarea "Send Time invoices [DATE]"
click at [501, 693] on span "Operations" at bounding box center [506, 700] width 109 height 14
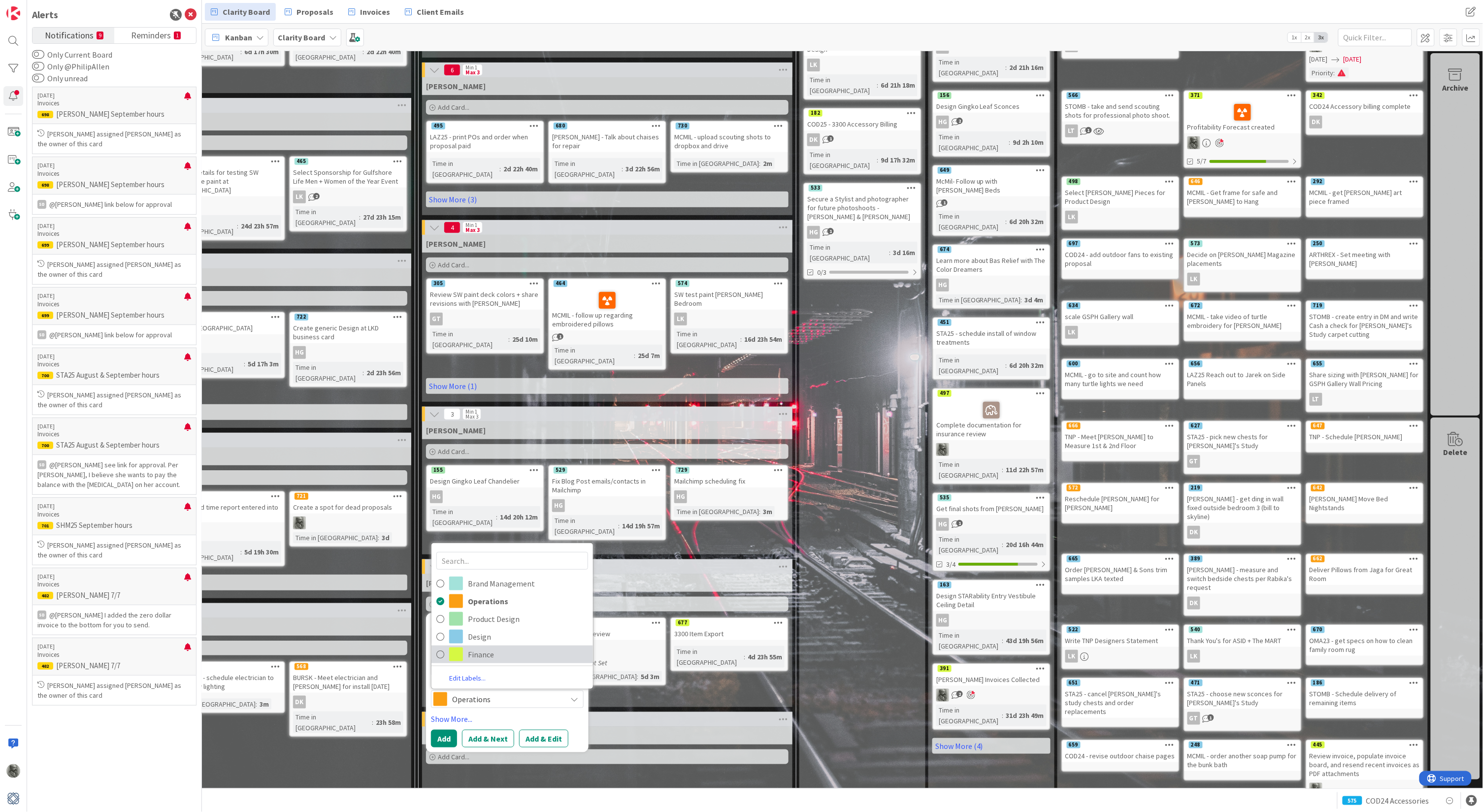
click at [478, 647] on span "Finance" at bounding box center [528, 654] width 120 height 15
type textarea "x"
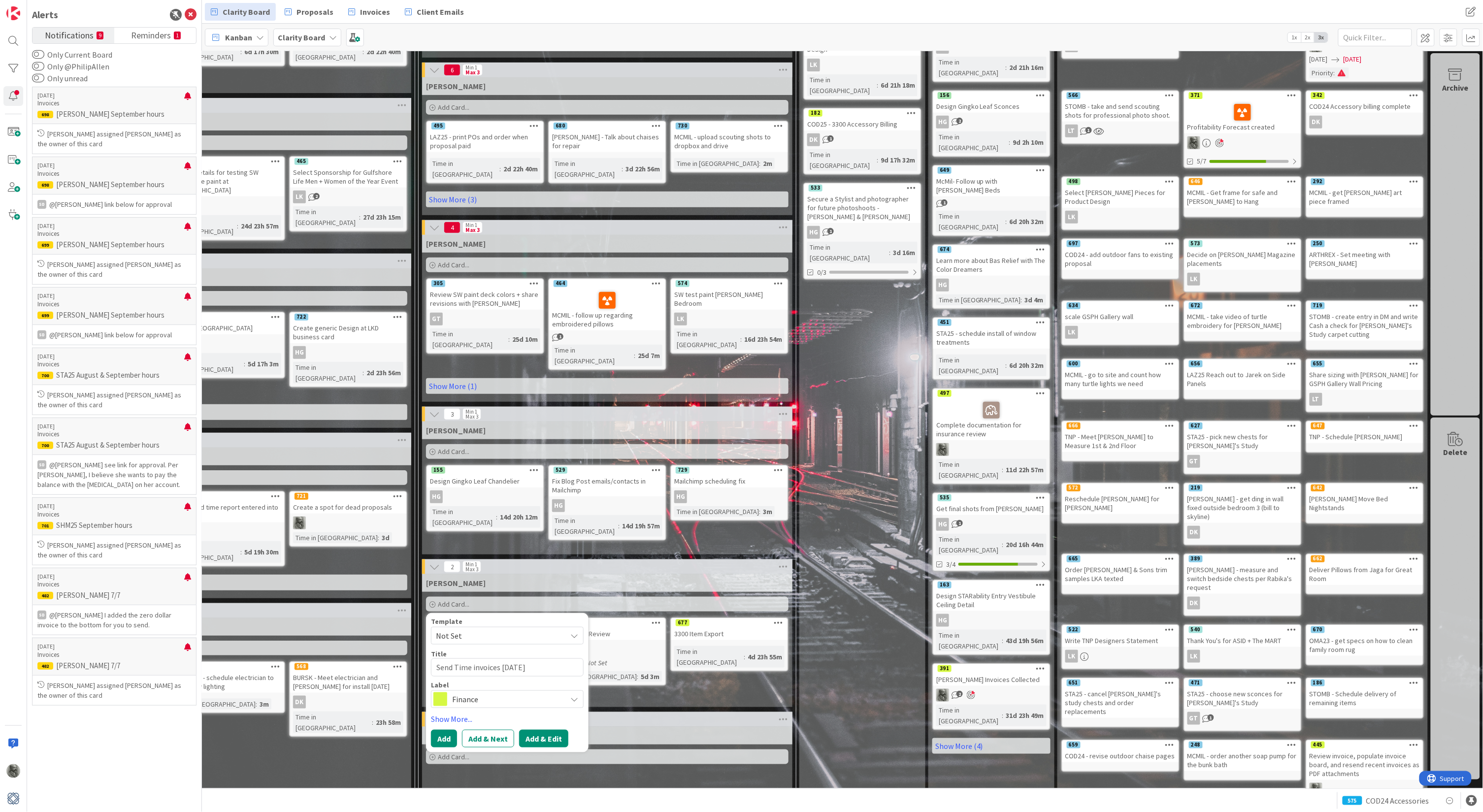
click at [543, 729] on button "Add & Edit" at bounding box center [543, 738] width 50 height 18
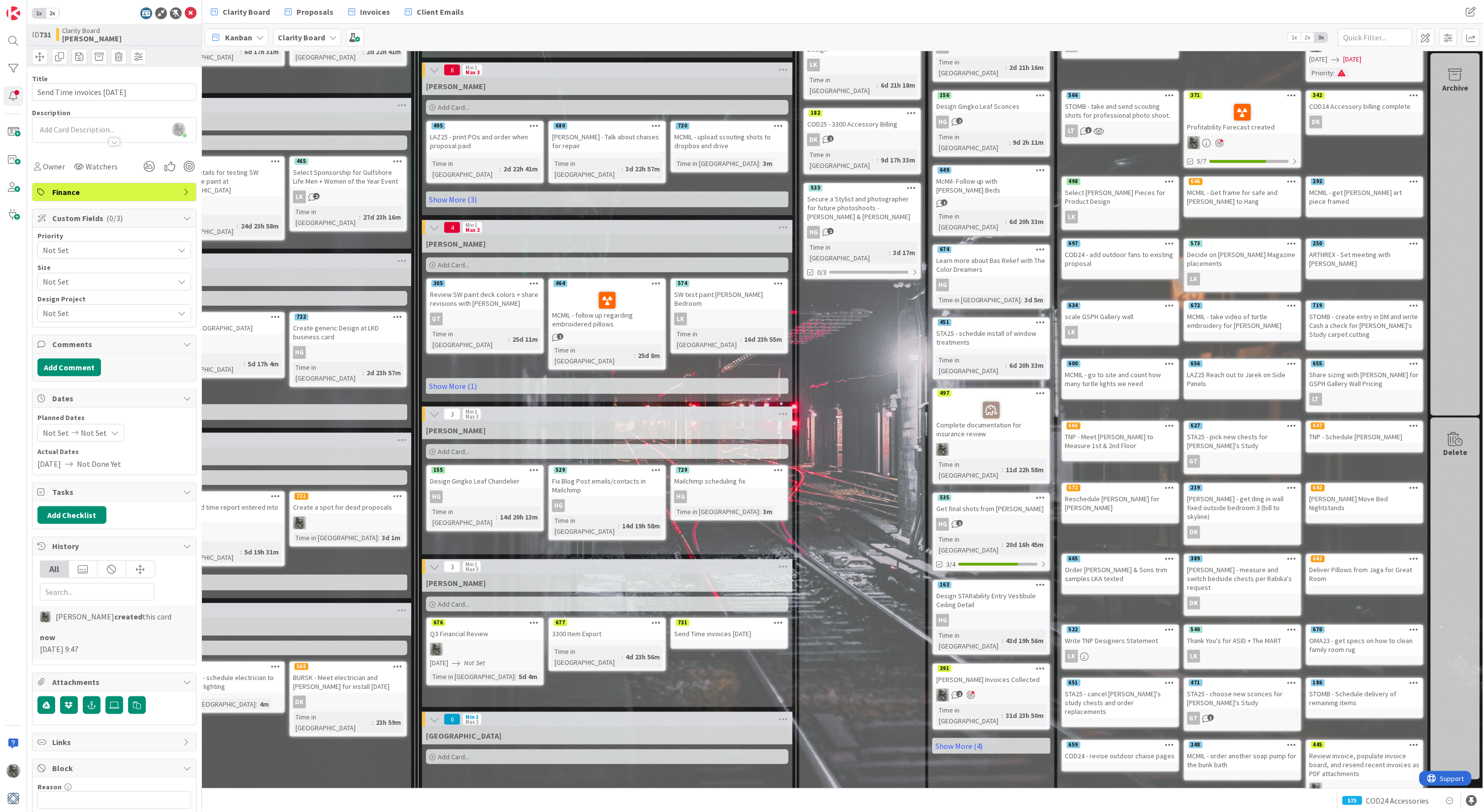
click at [53, 431] on span "Not Set" at bounding box center [55, 432] width 26 height 12
click at [76, 516] on td "6" at bounding box center [77, 519] width 19 height 19
type input "[DATE]"
click at [76, 516] on td "6" at bounding box center [77, 519] width 19 height 19
type input "[DATE]"
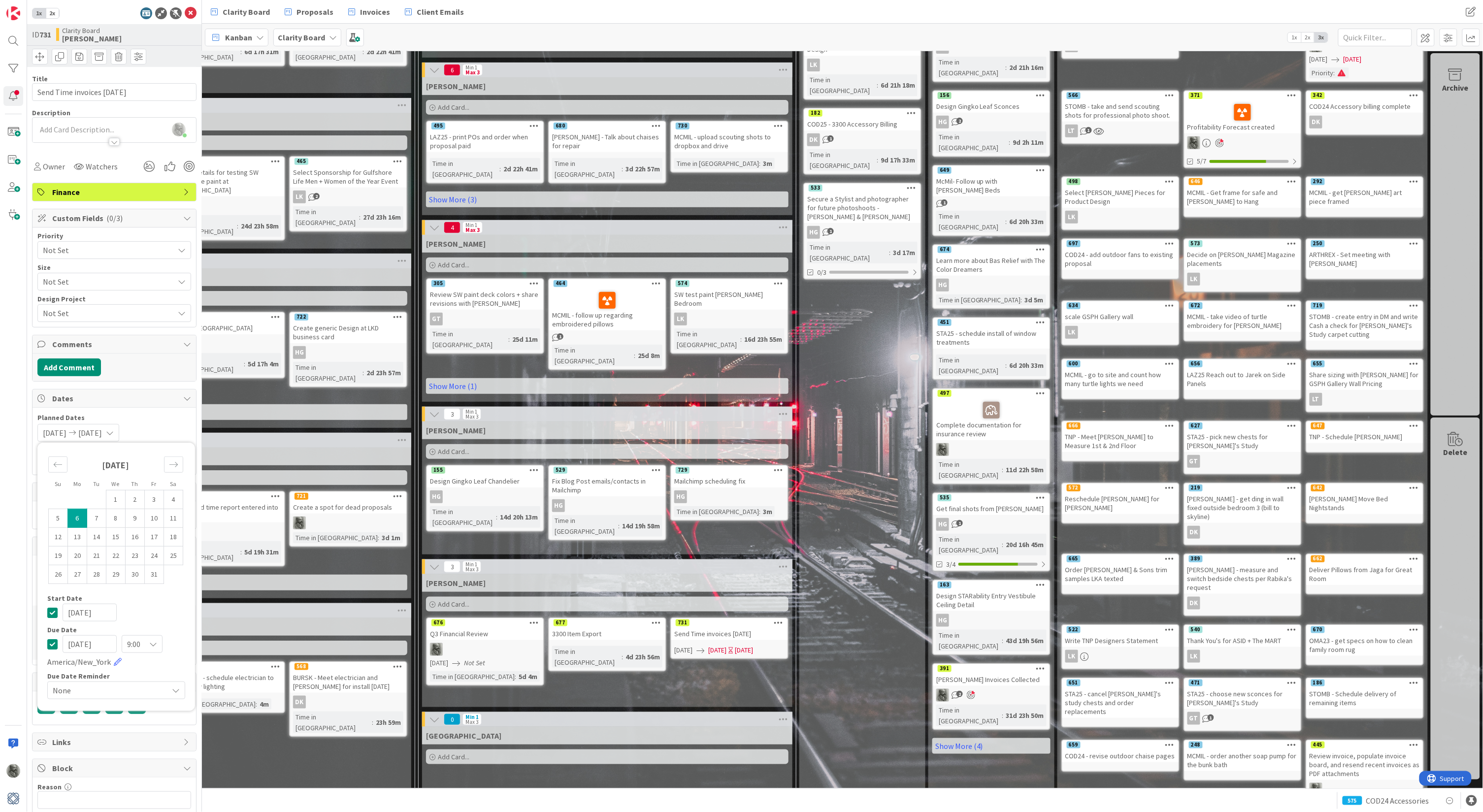
click at [164, 424] on div "2025/10/06 2025/10/06 Su Mo Tu We Th Fr Sa September 2025 1 2 3 4 5 6 7 8 9 10 …" at bounding box center [114, 432] width 153 height 18
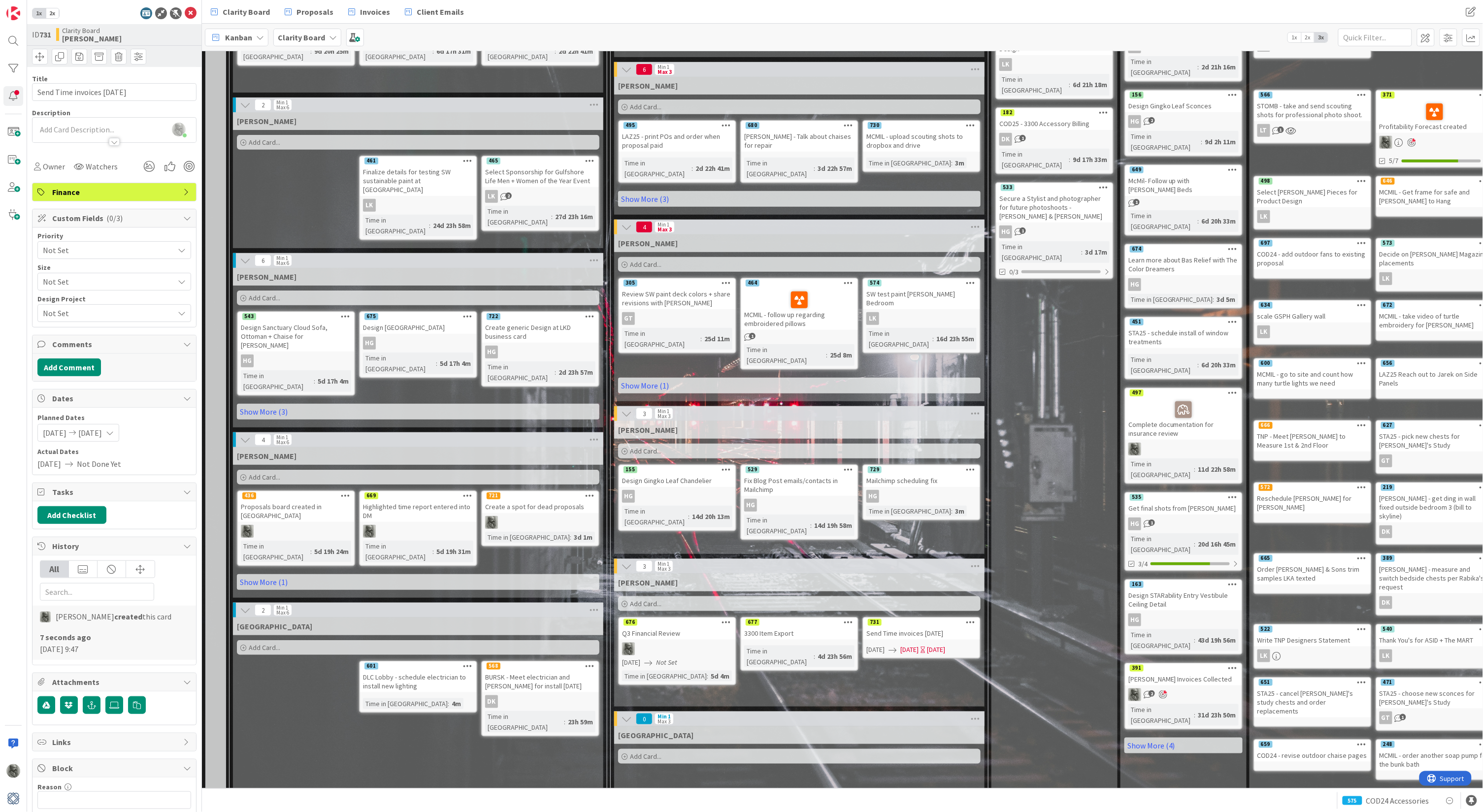
scroll to position [189, 0]
click at [262, 472] on span "Add Card..." at bounding box center [264, 476] width 31 height 9
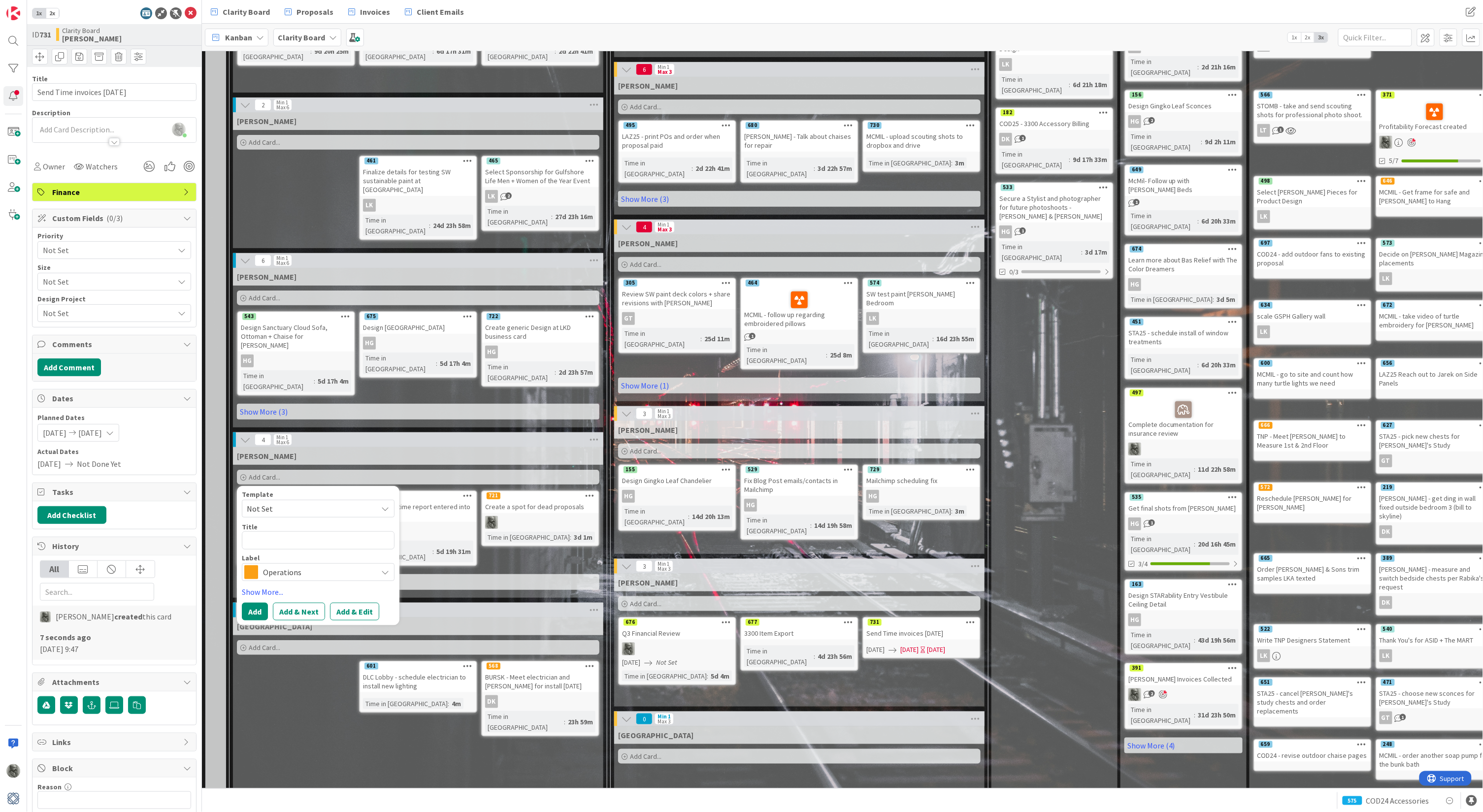
type textarea "x"
type textarea "P"
type textarea "x"
type textarea "Po"
type textarea "x"
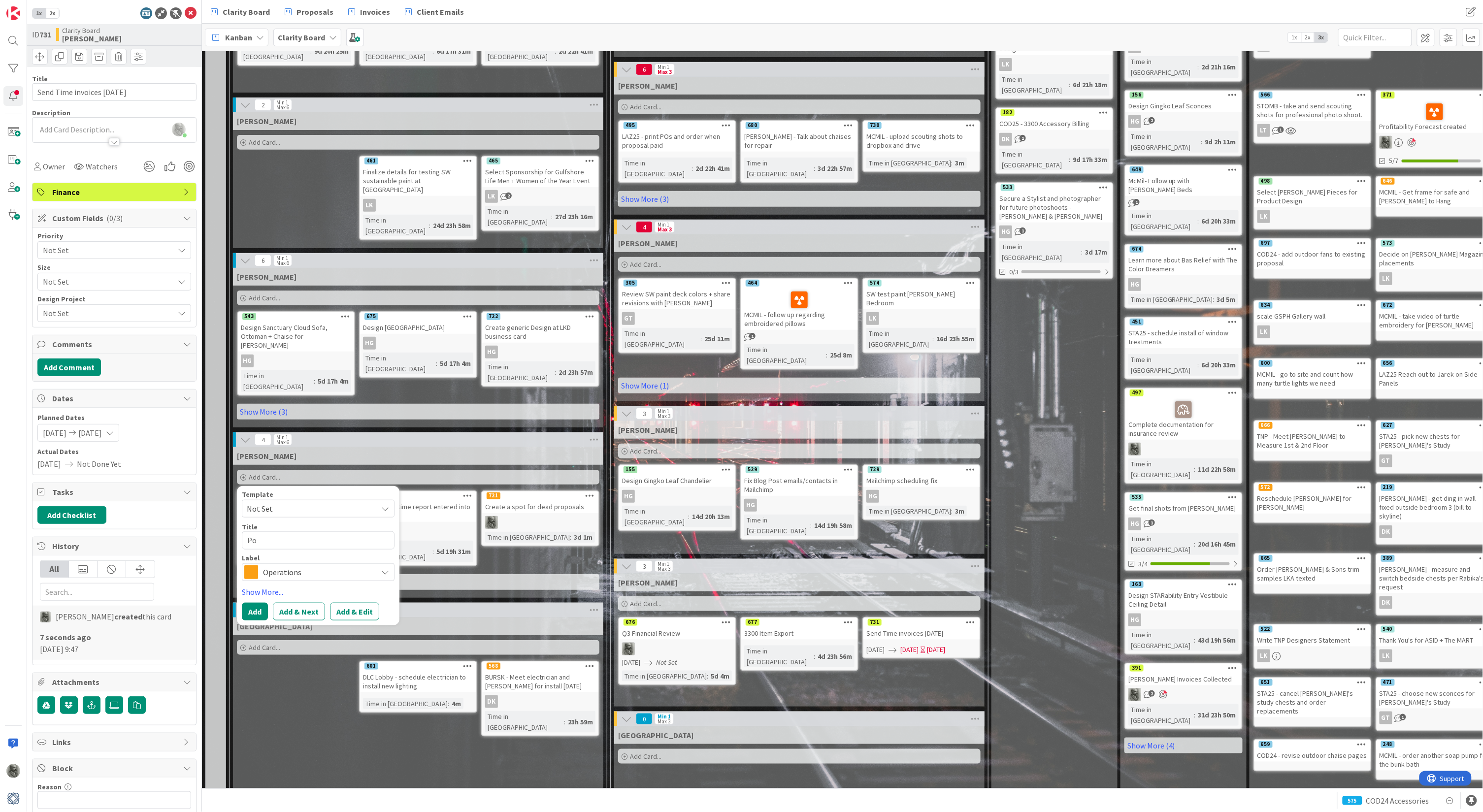
type textarea "Pop"
type textarea "x"
type textarea "Popu"
type textarea "x"
type textarea "Popul"
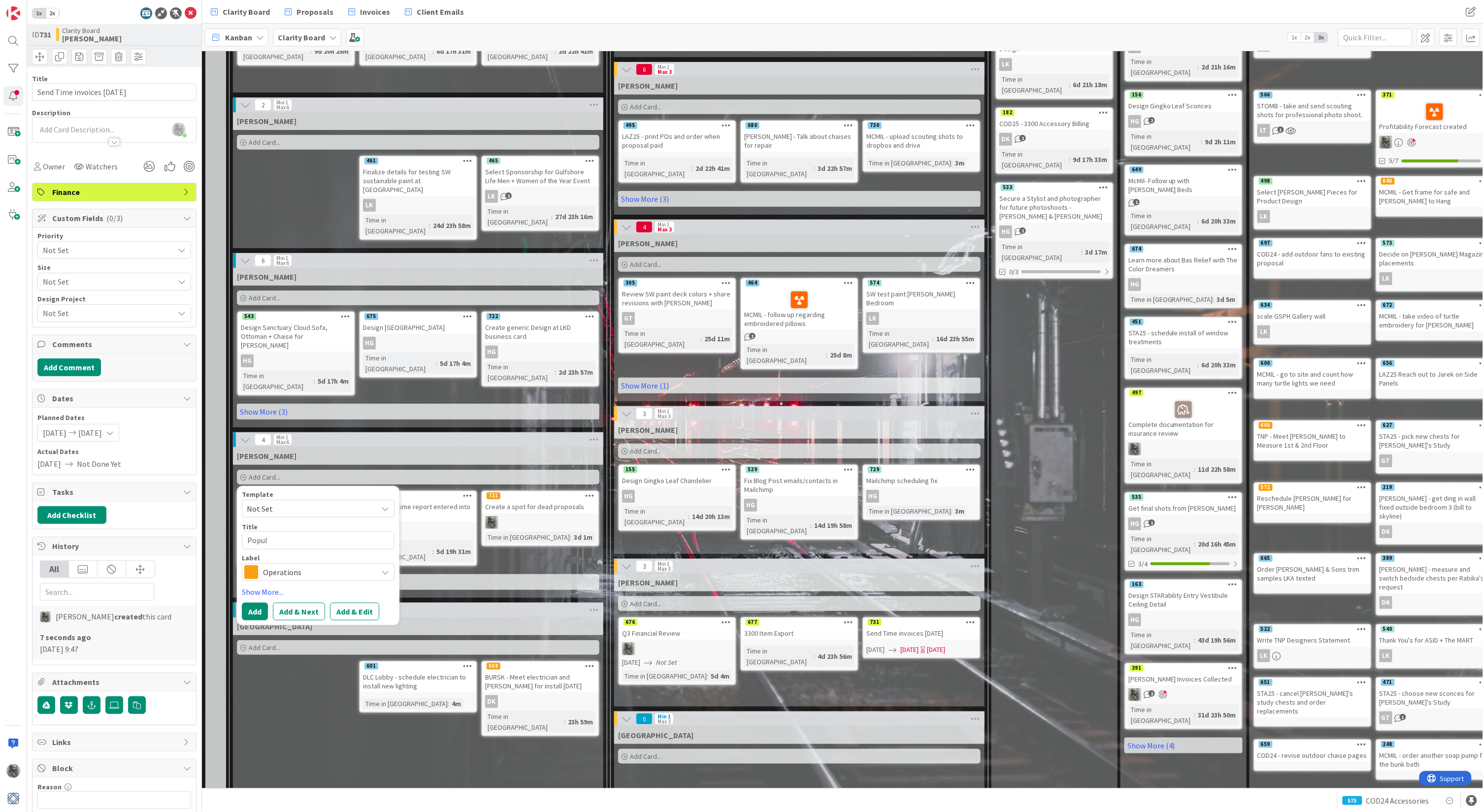
type textarea "x"
type textarea "Popula"
type textarea "x"
type textarea "Populat"
type textarea "x"
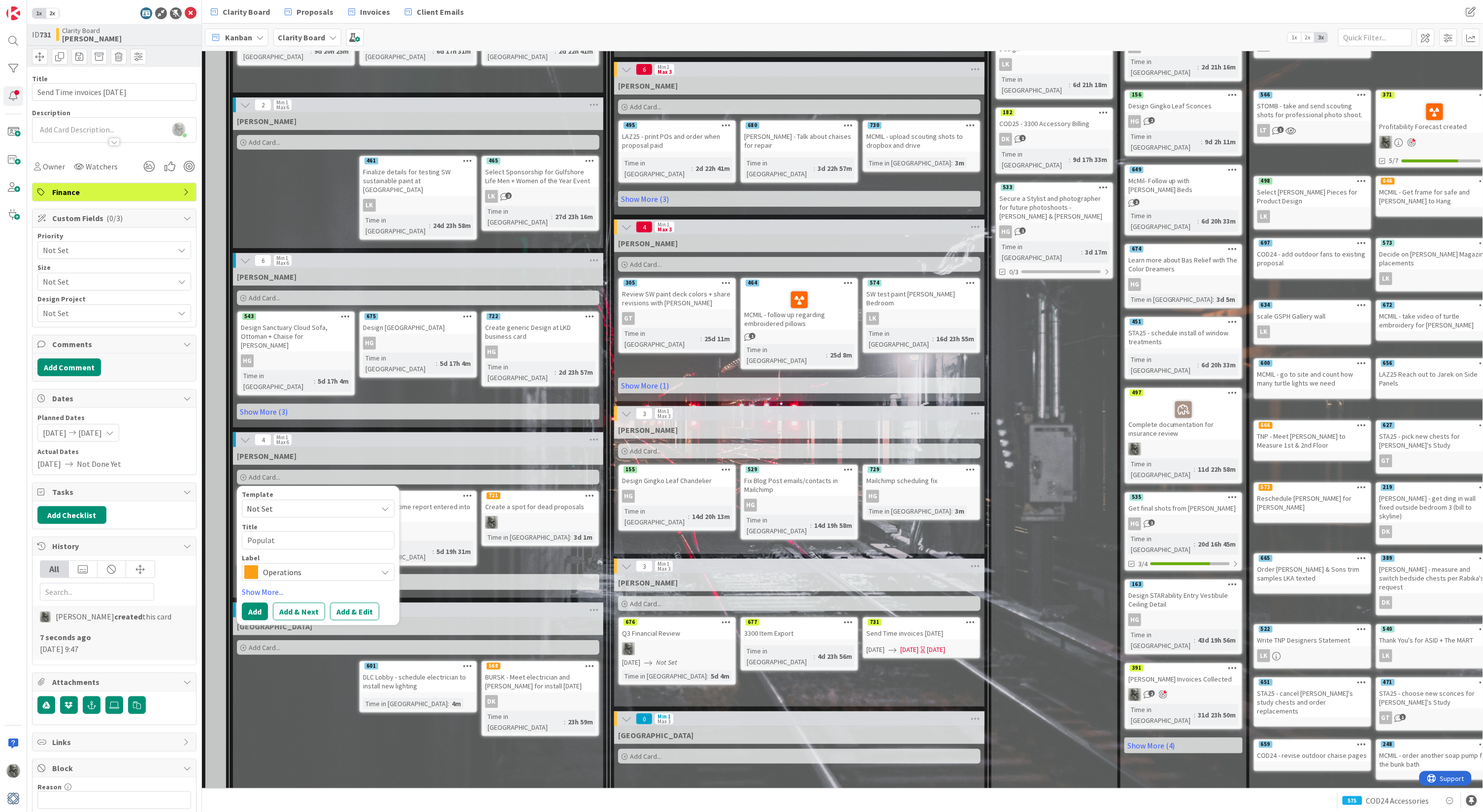
type textarea "Populate"
type textarea "x"
type textarea "Populate"
type textarea "x"
type textarea "Populate I"
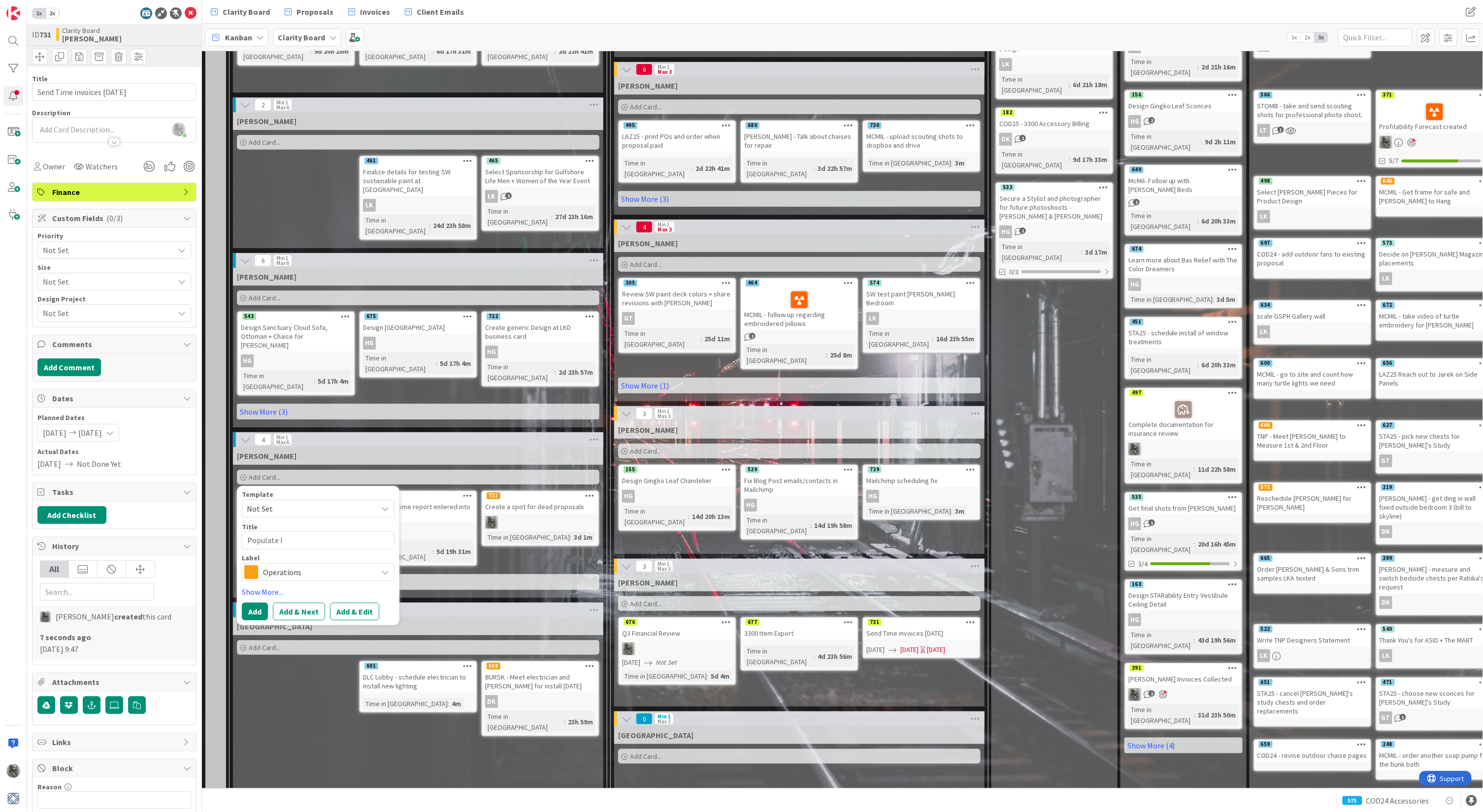
type textarea "x"
type textarea "Populate In"
type textarea "x"
type textarea "Populate Inv"
type textarea "x"
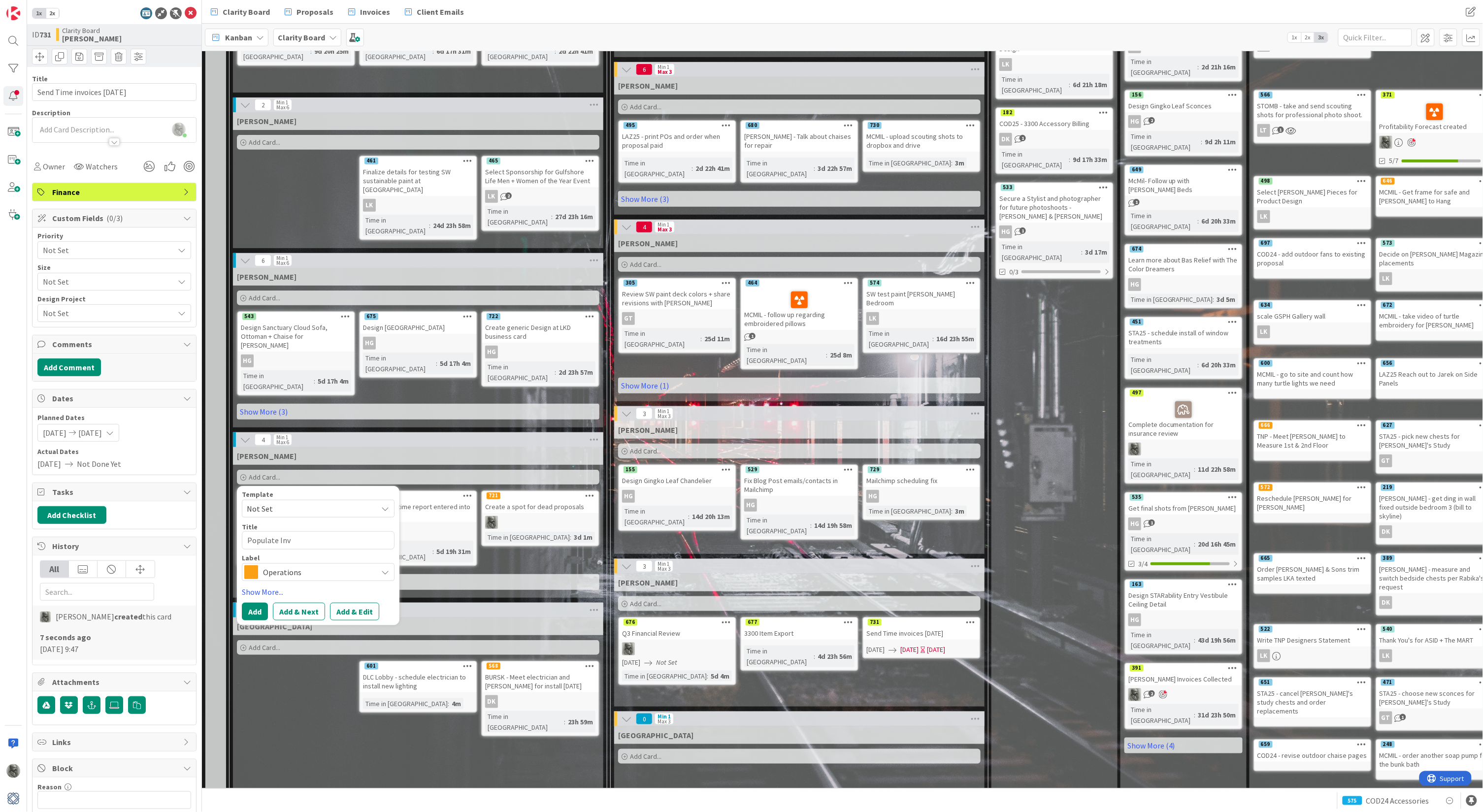
type textarea "Populate Invo"
type textarea "x"
type textarea "Populate Invoi"
type textarea "x"
type textarea "Populate Invoic"
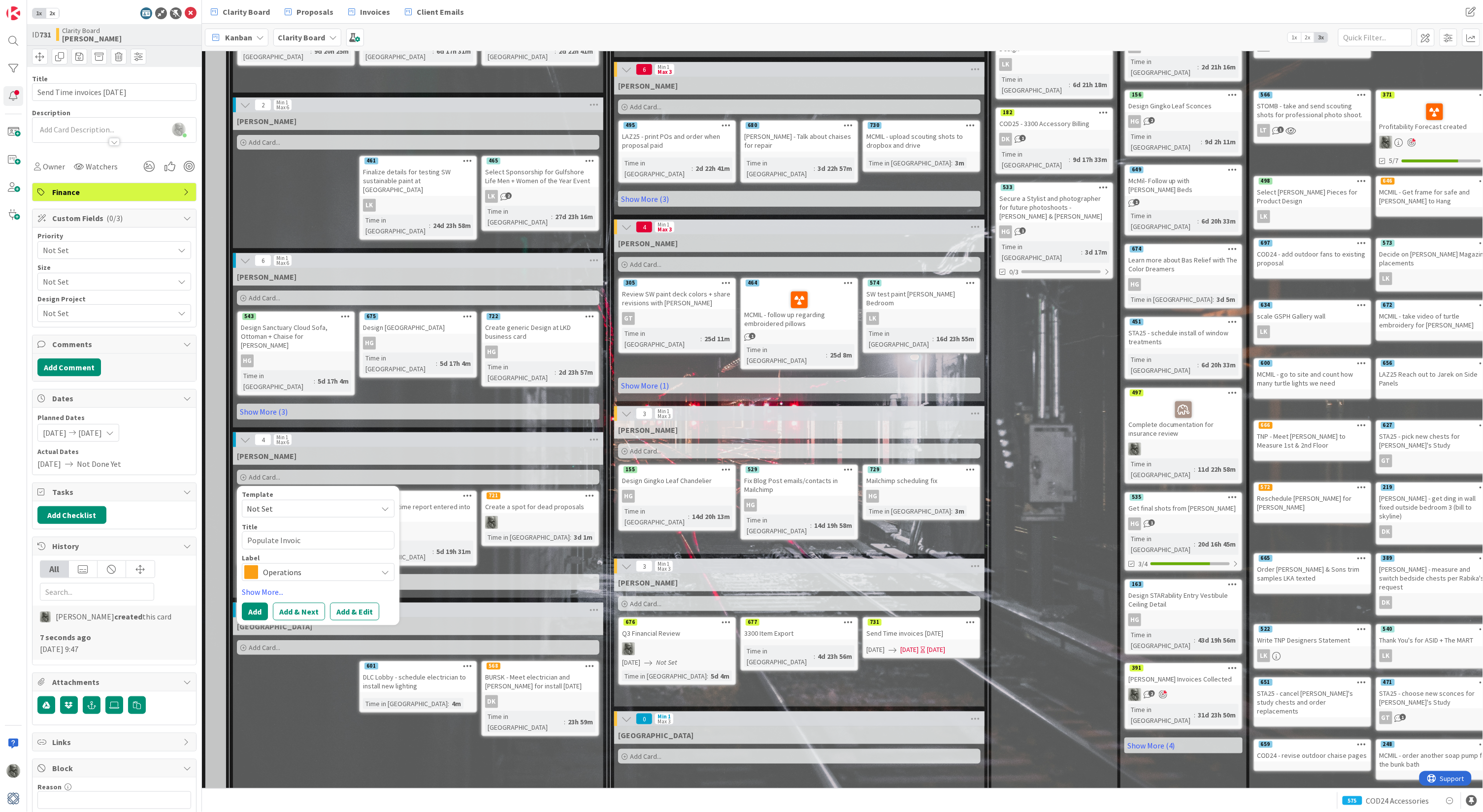
type textarea "x"
type textarea "Populate Invoice"
type textarea "x"
type textarea "Populate Invoic"
type textarea "x"
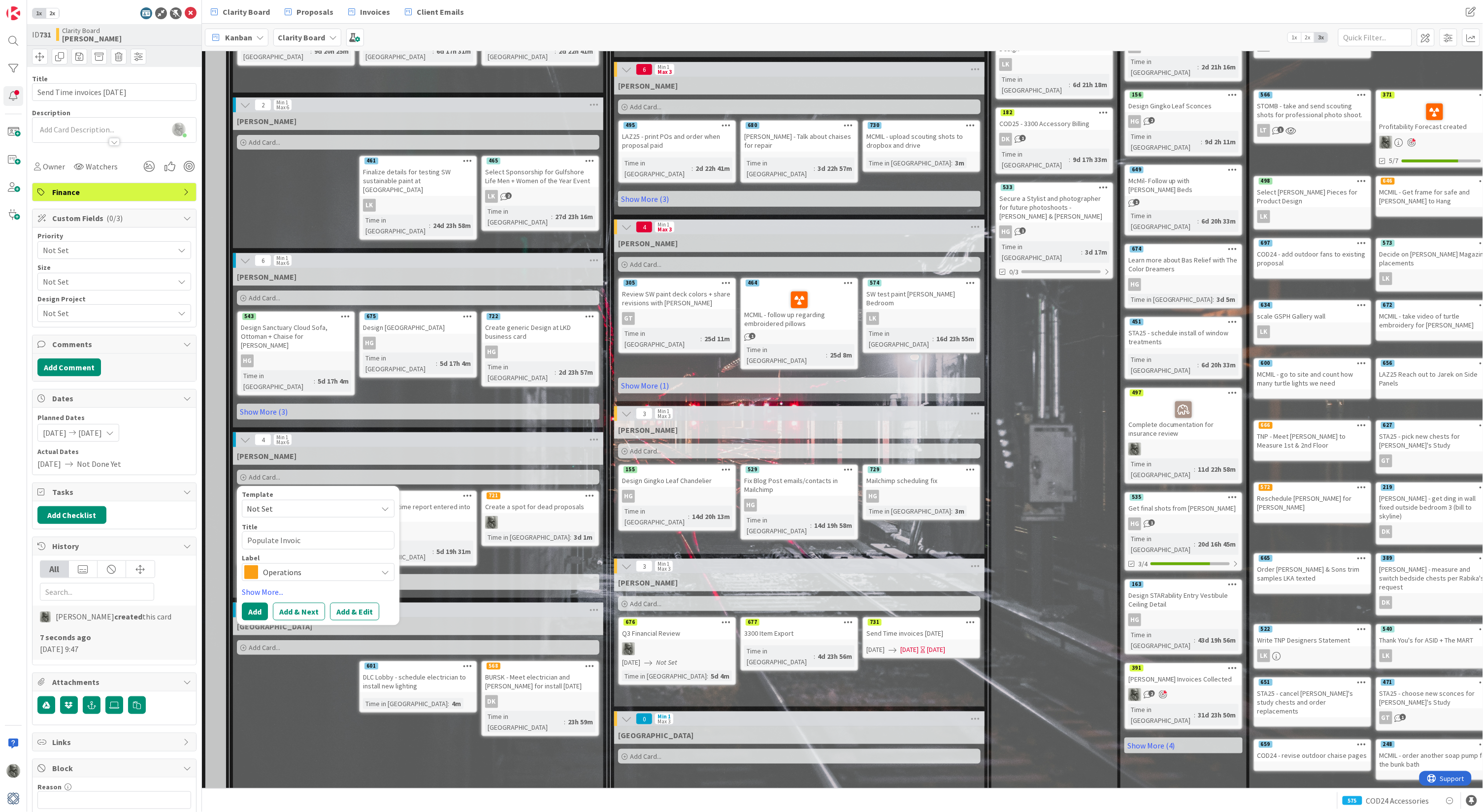
type textarea "Populate Invoi"
type textarea "x"
type textarea "Populate Invo"
type textarea "x"
type textarea "Populate Inv"
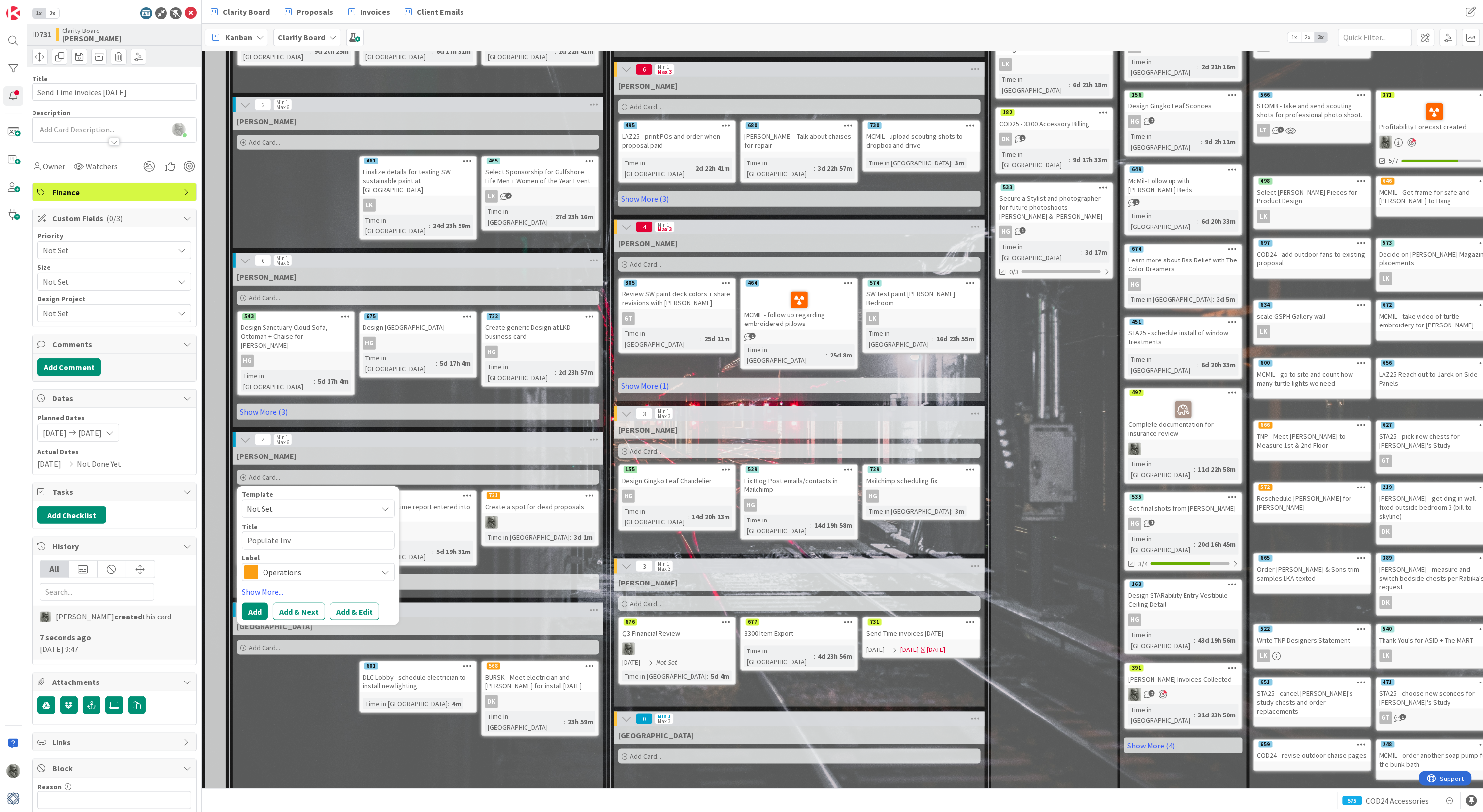
type textarea "x"
type textarea "Populate In"
type textarea "x"
type textarea "Populate I"
type textarea "x"
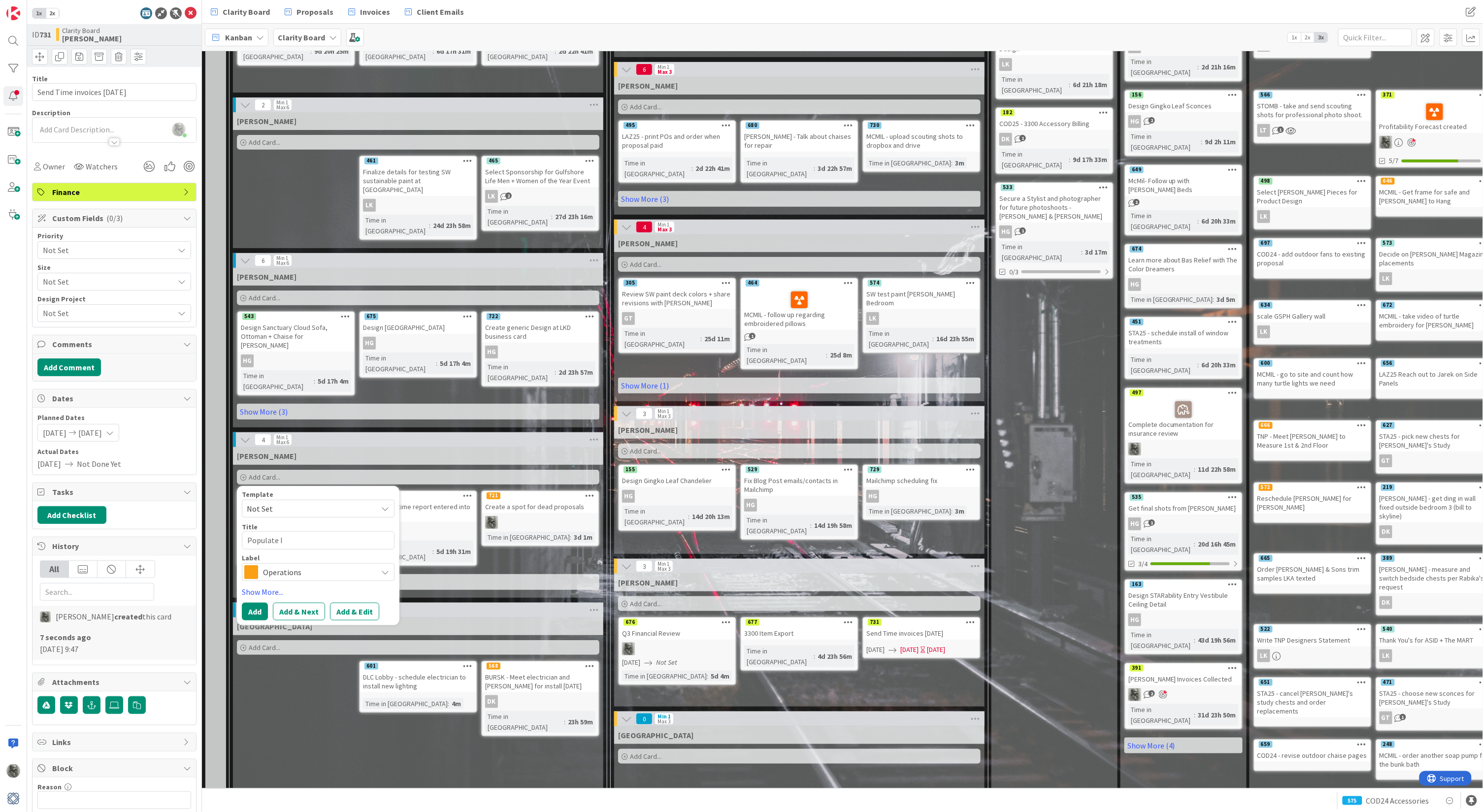
type textarea "Populate"
type textarea "x"
type textarea "Populate M"
type textarea "x"
type textarea "Populate MS"
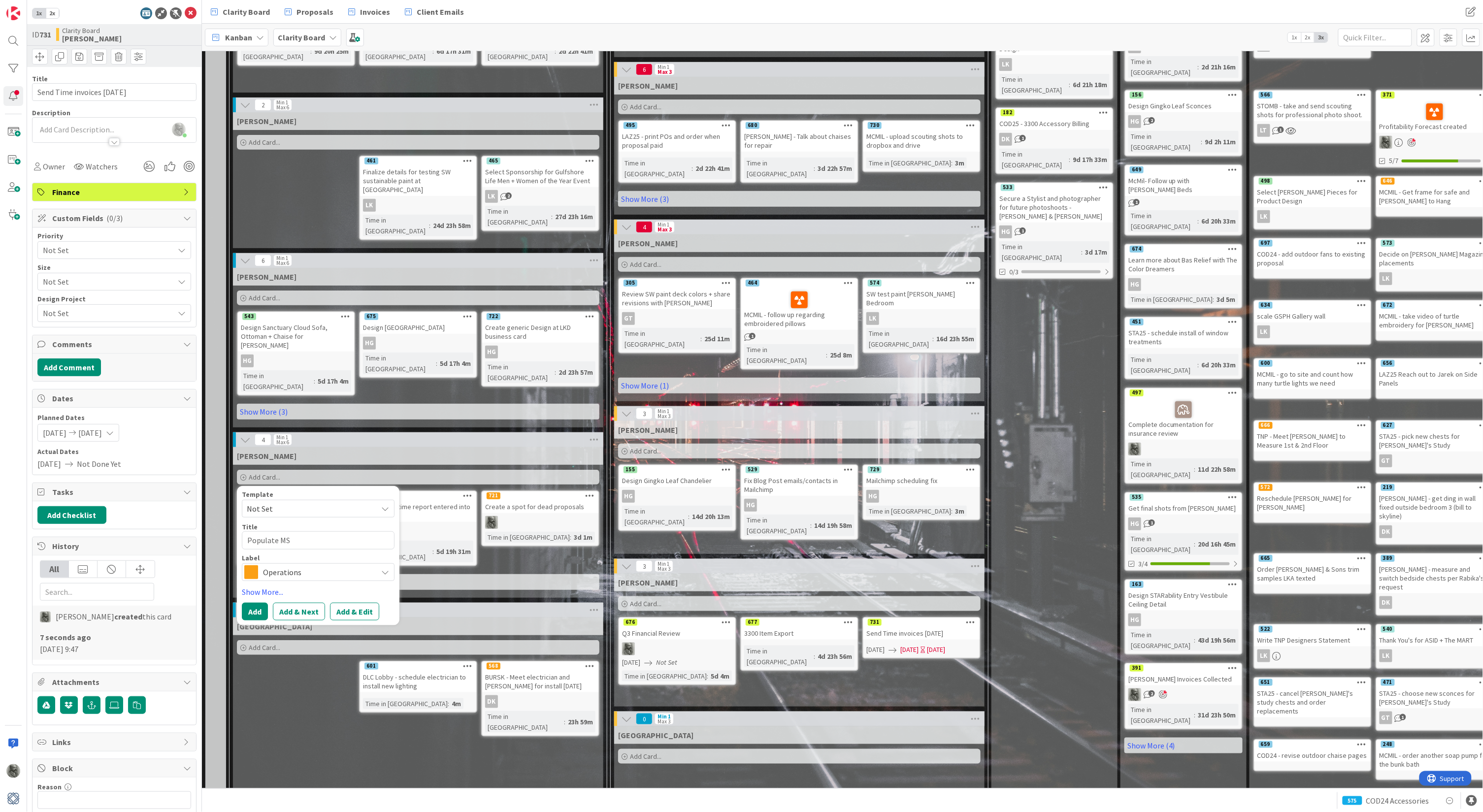
type textarea "x"
type textarea "Populate MSD"
type textarea "x"
type textarea "Populate MSDE"
type textarea "x"
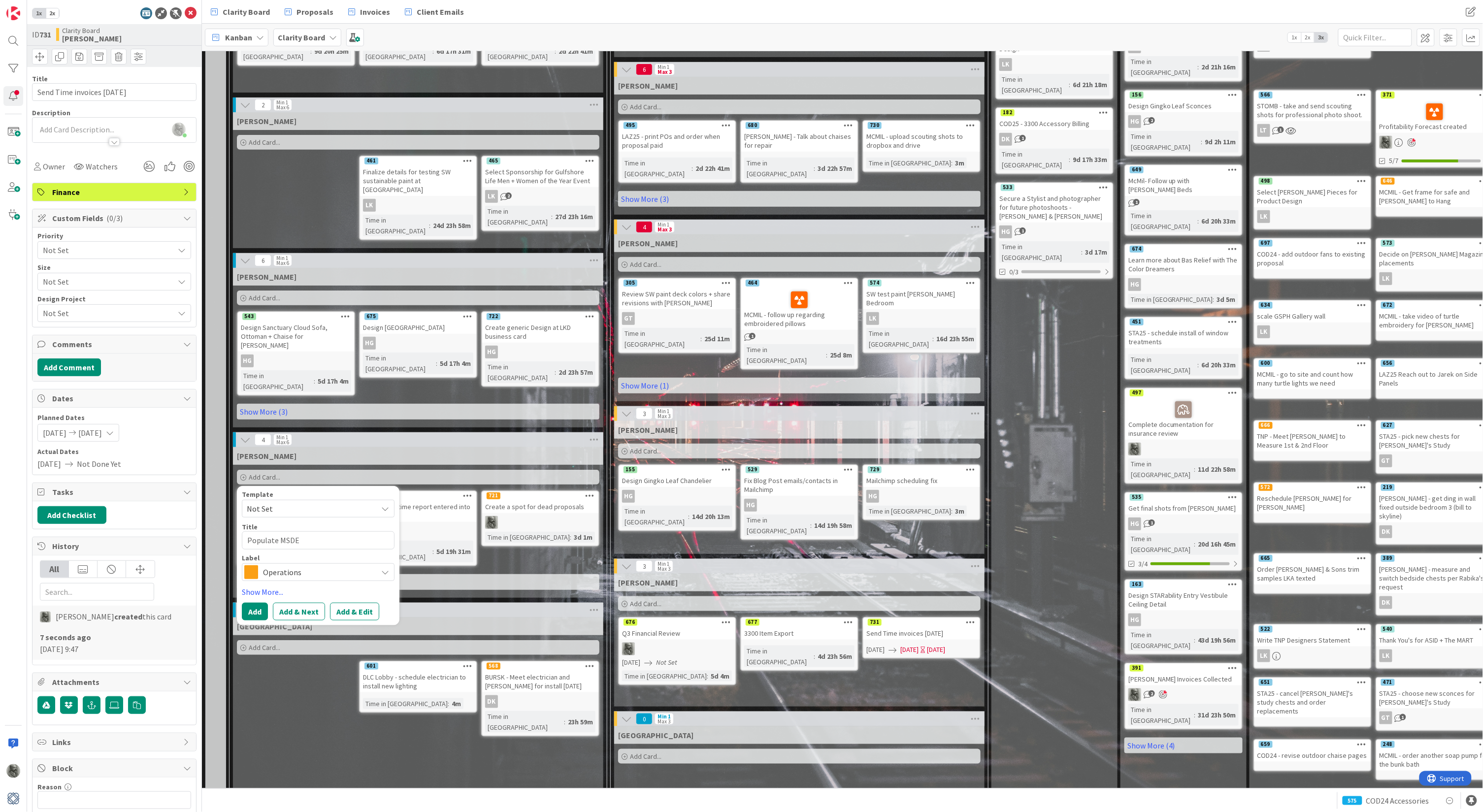
type textarea "Populate MSDE"
type textarea "x"
type textarea "Populate MSDE I"
type textarea "x"
type textarea "Populate MSDE In"
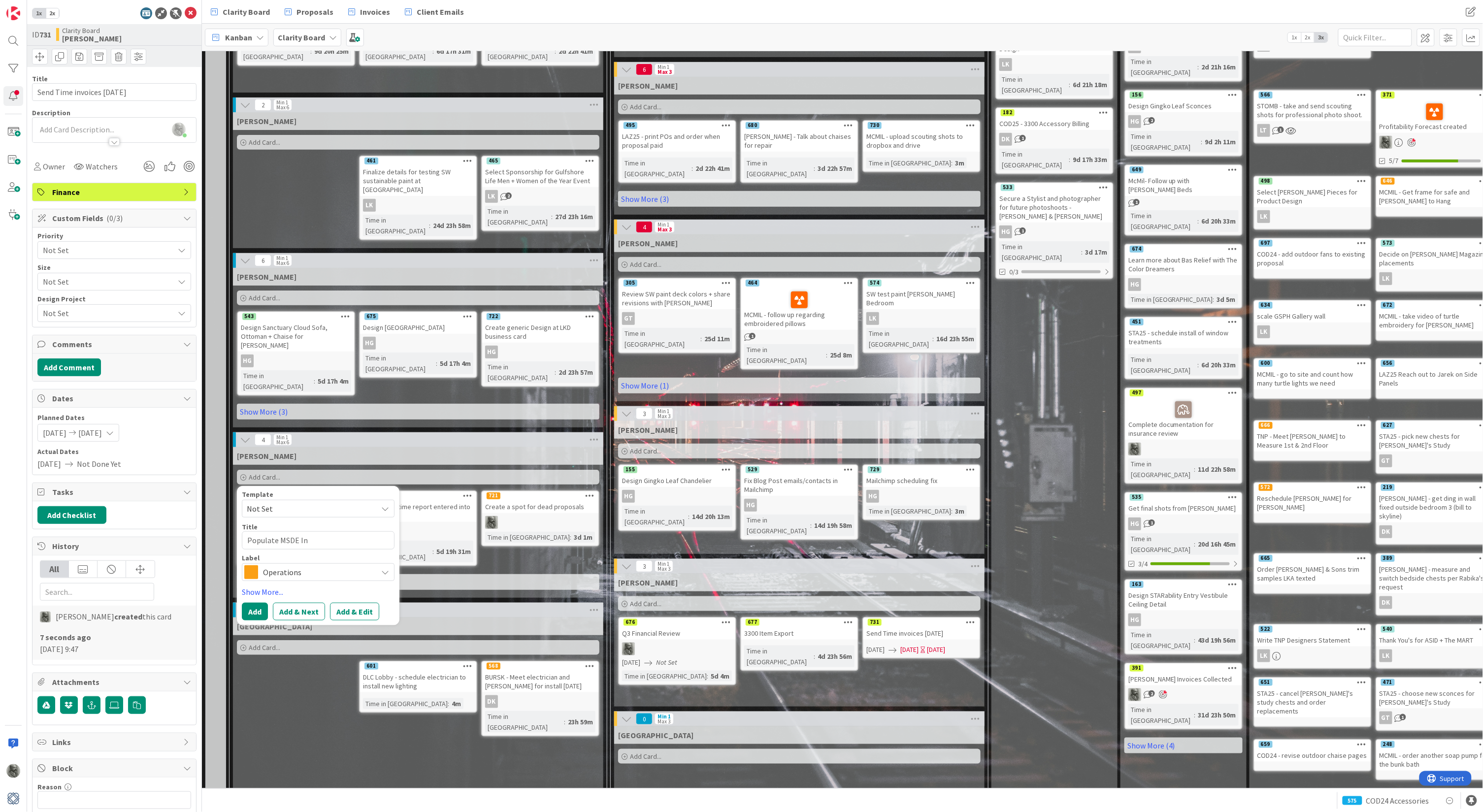
type textarea "x"
type textarea "Populate MSDE Inv"
type textarea "x"
type textarea "Populate MSDE Invo"
type textarea "x"
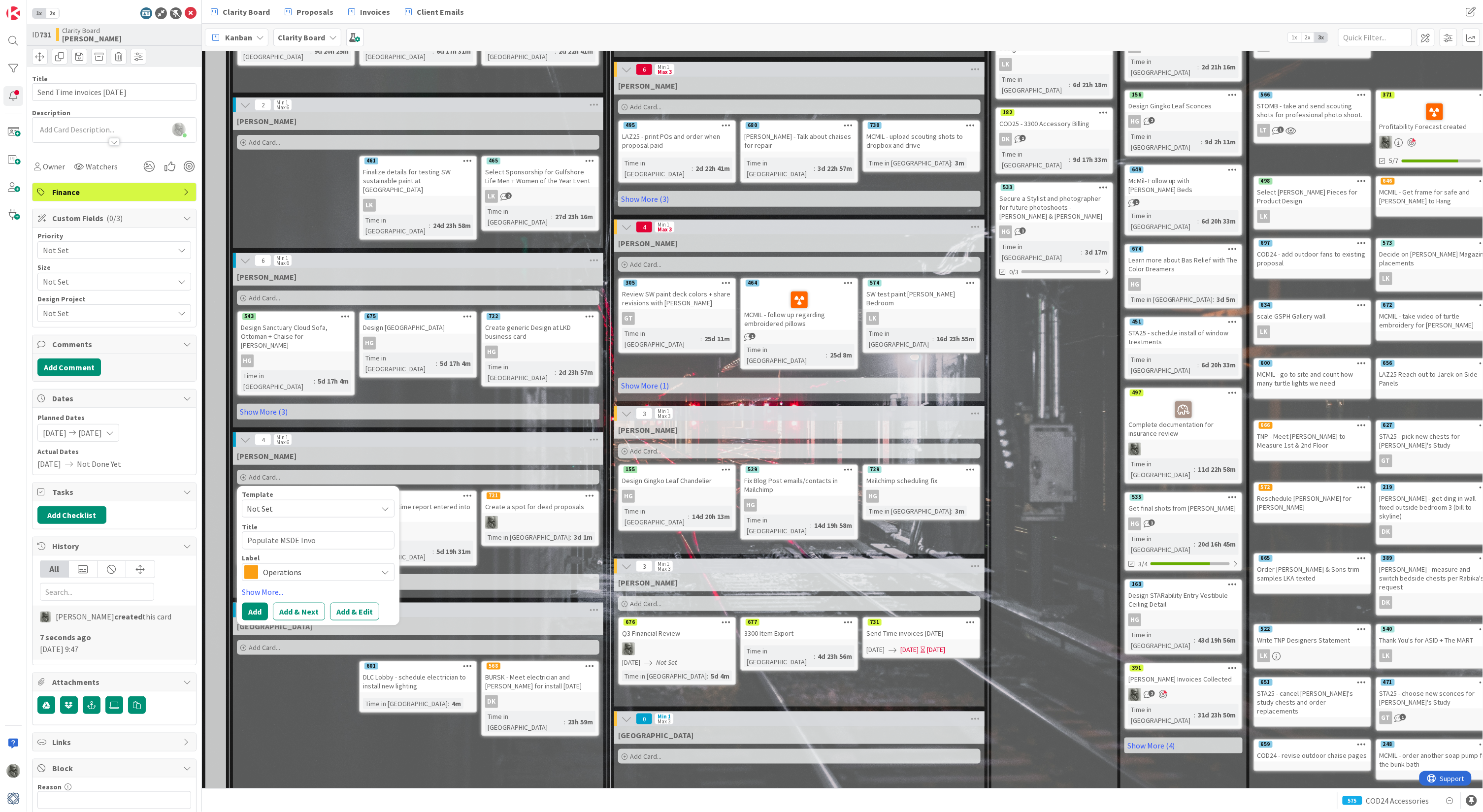
type textarea "Populate MSDE Invoi"
type textarea "x"
type textarea "Populate MSDE Invoic"
type textarea "x"
type textarea "Populate MSDE Invoice"
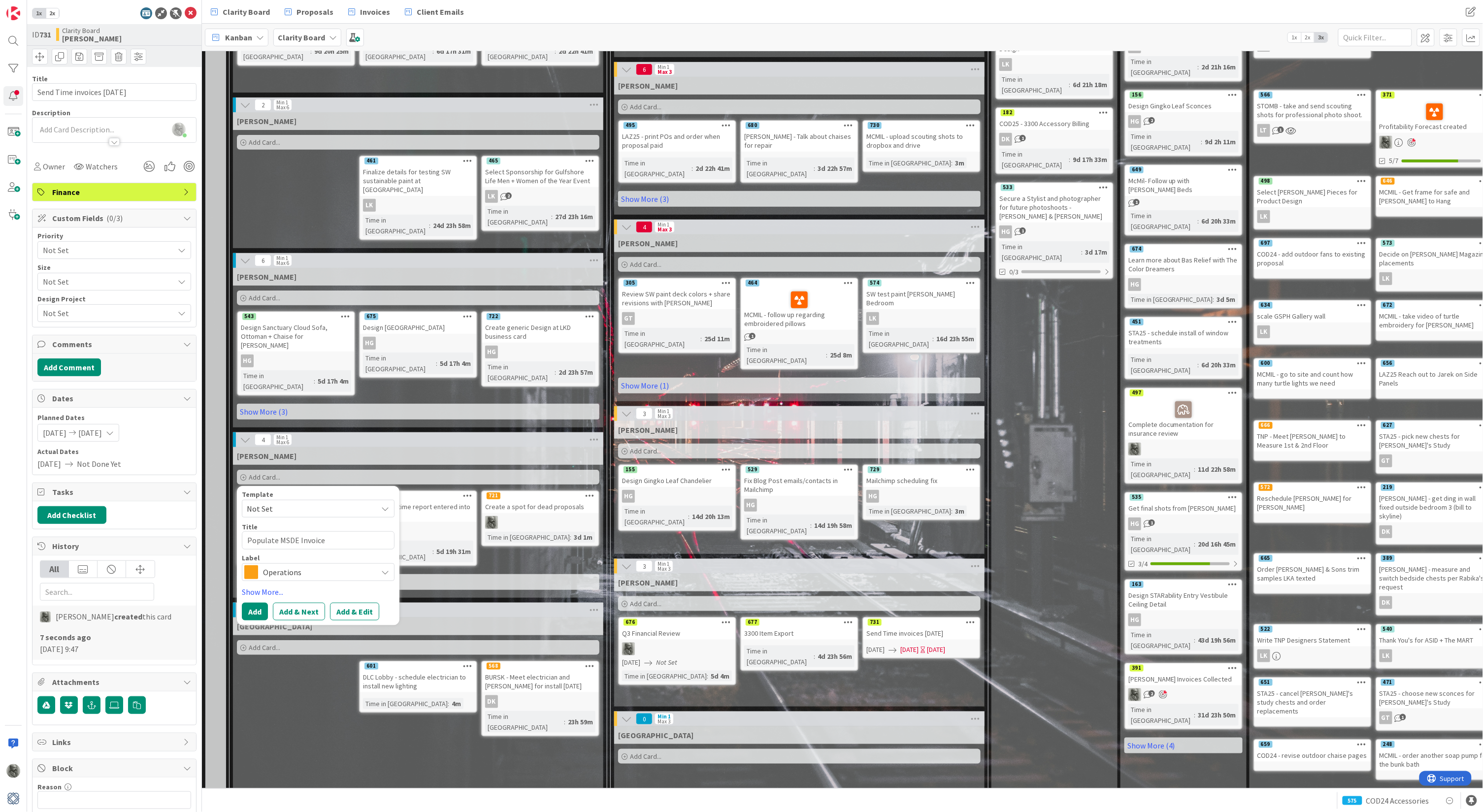
type textarea "x"
type textarea "Populate MSDE Invoices"
type textarea "x"
type textarea "Populate MSDE Invoices"
type textarea "x"
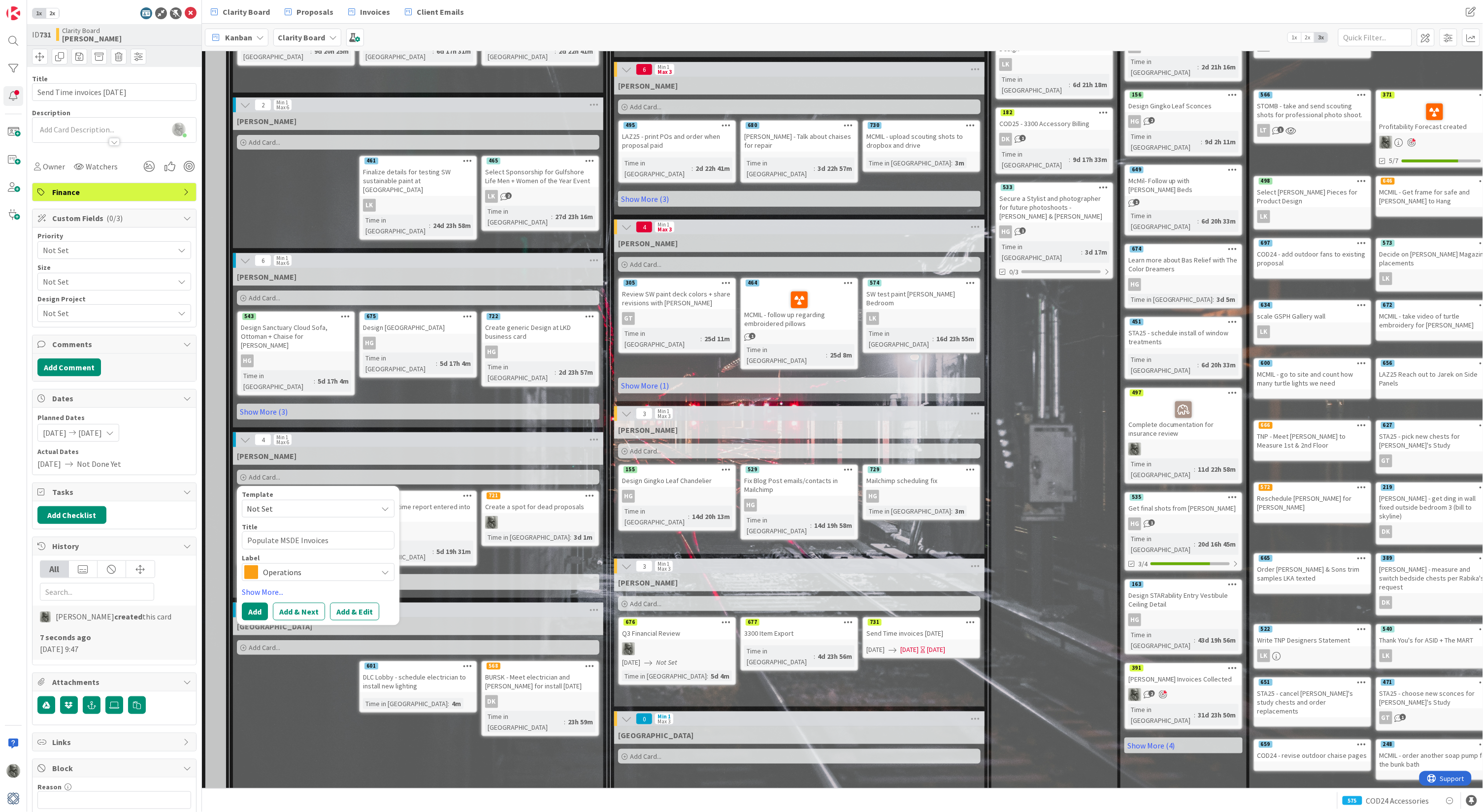
type textarea "Populate MSDE Invoices o"
type textarea "x"
type textarea "Populate MSDE Invoices on"
type textarea "x"
type textarea "Populate MSDE Invoices on"
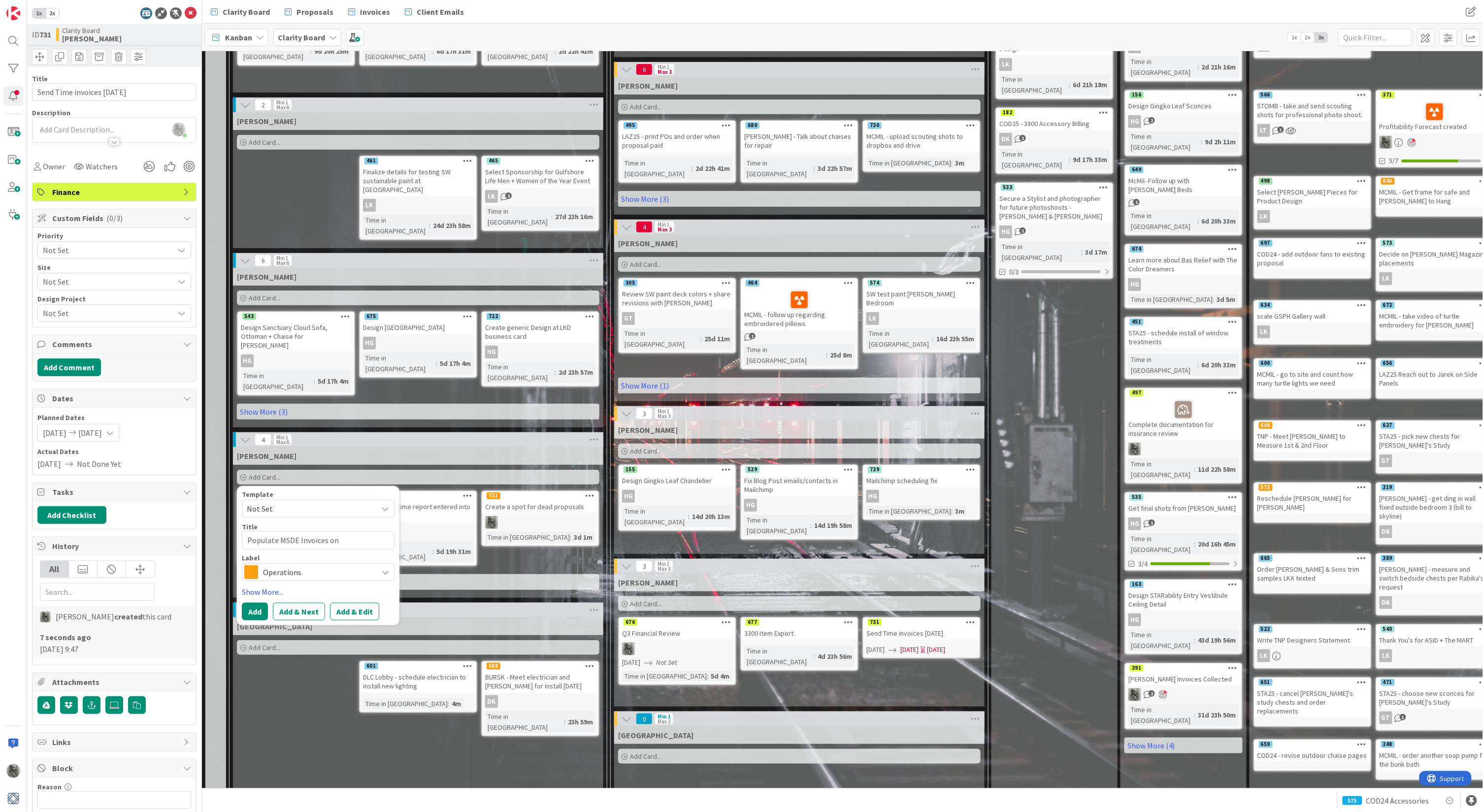
type textarea "x"
type textarea "Populate MSDE Invoices on b"
type textarea "x"
type textarea "Populate MSDE Invoices on bo"
type textarea "x"
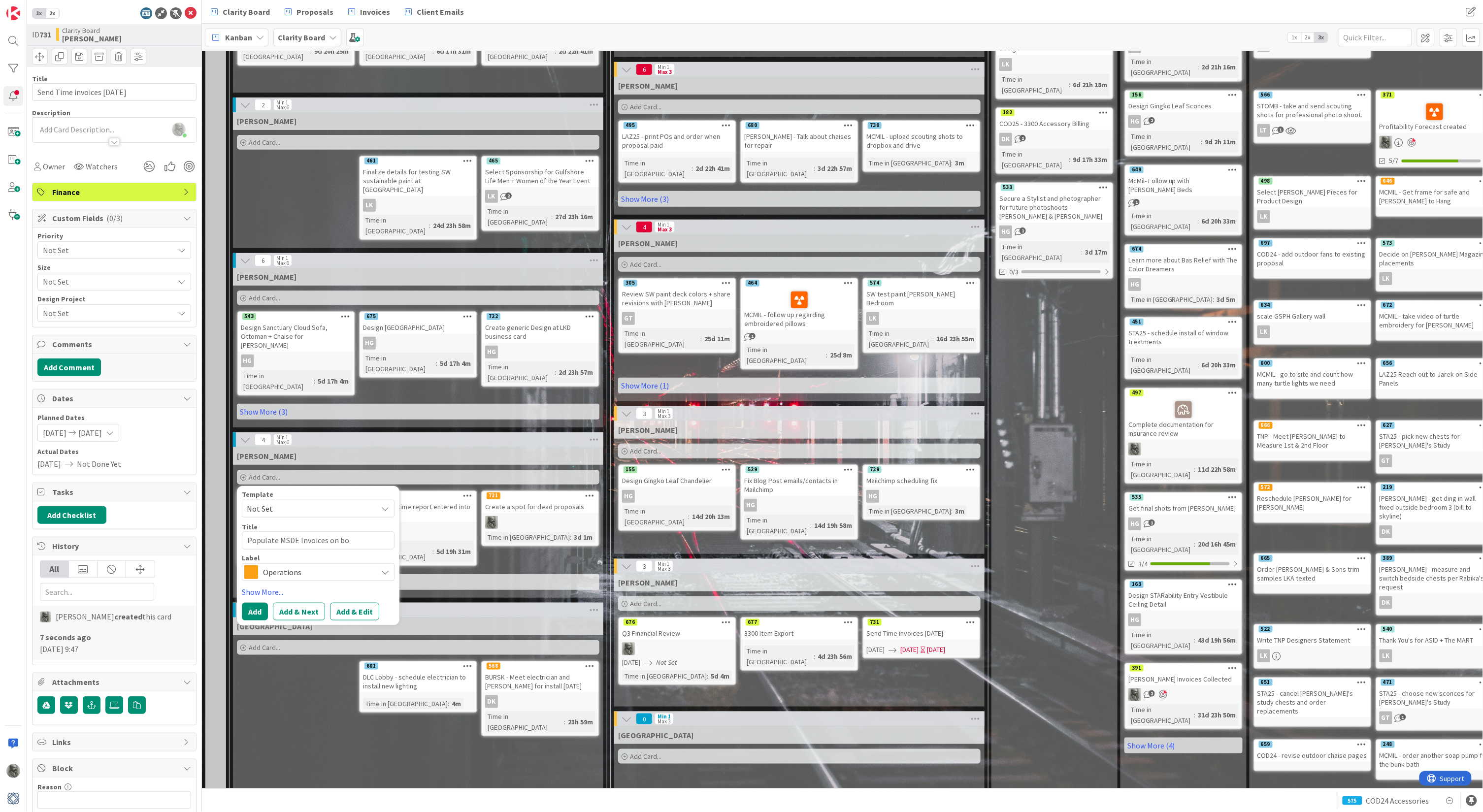
type textarea "Populate MSDE Invoices on boa"
type textarea "x"
type textarea "Populate MSDE Invoices on boar"
type textarea "x"
type textarea "Populate MSDE Invoices on board"
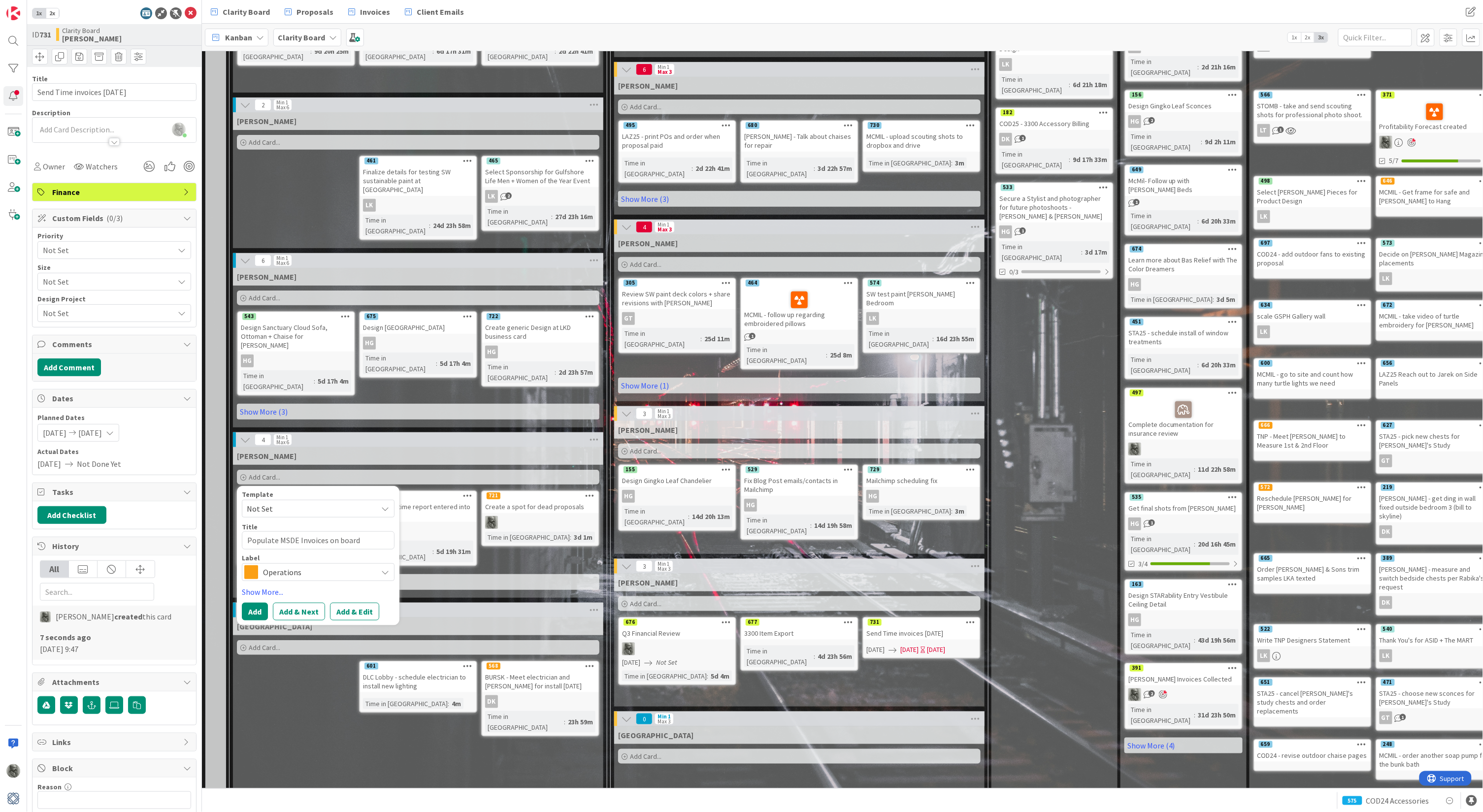
click at [300, 565] on span "Operations" at bounding box center [317, 572] width 109 height 14
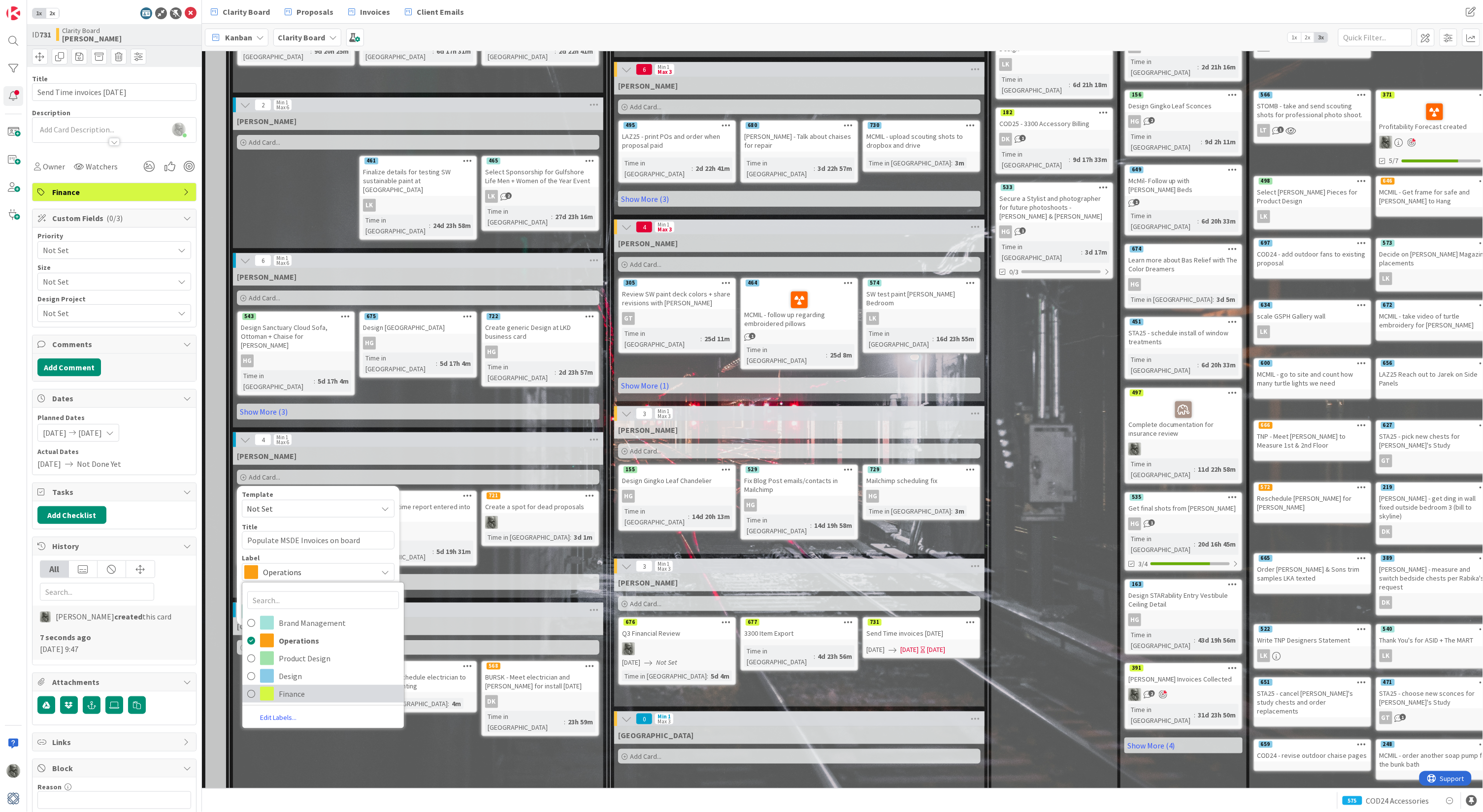
click at [309, 686] on span "Finance" at bounding box center [339, 693] width 120 height 15
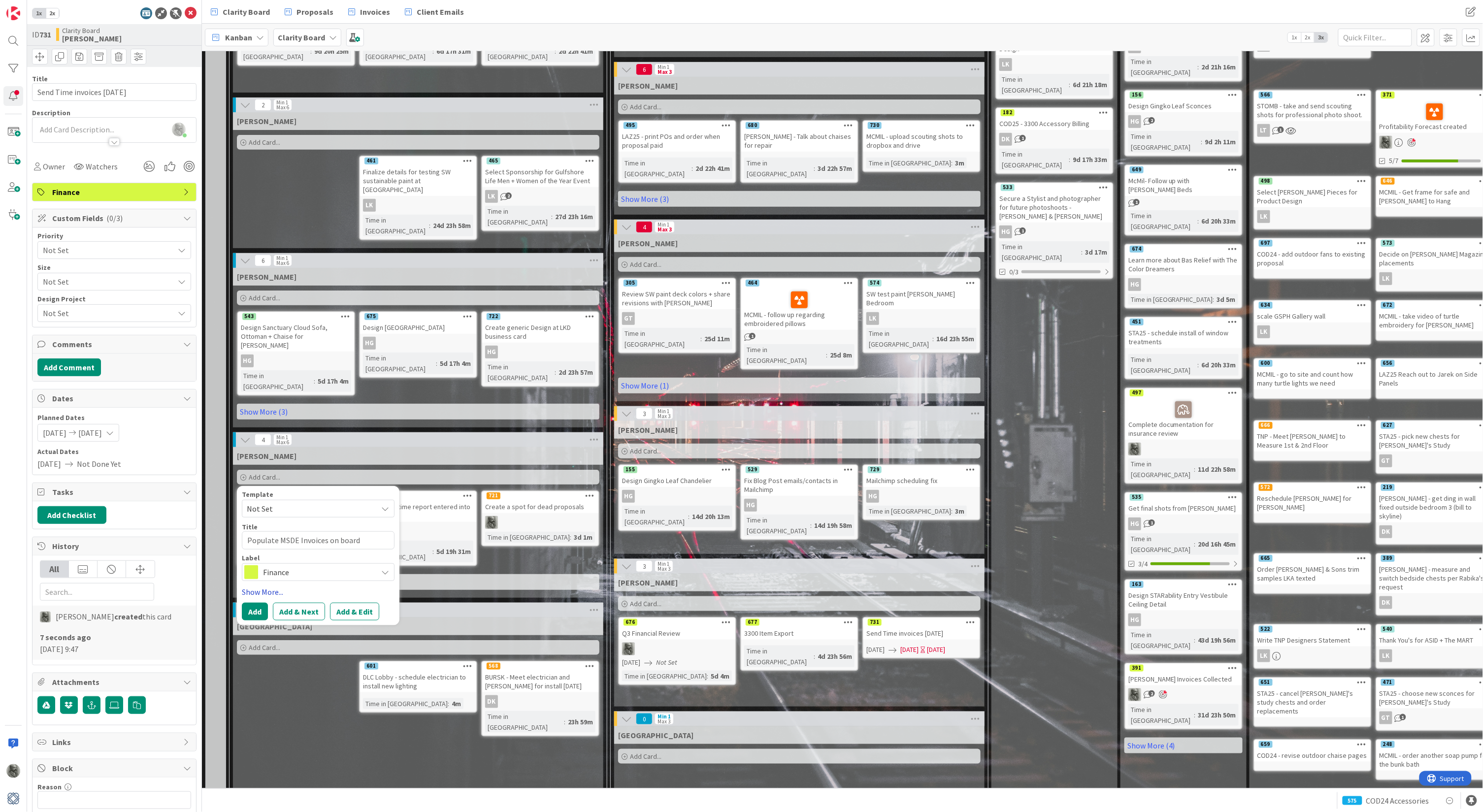
click at [270, 586] on link "Show More..." at bounding box center [318, 591] width 153 height 12
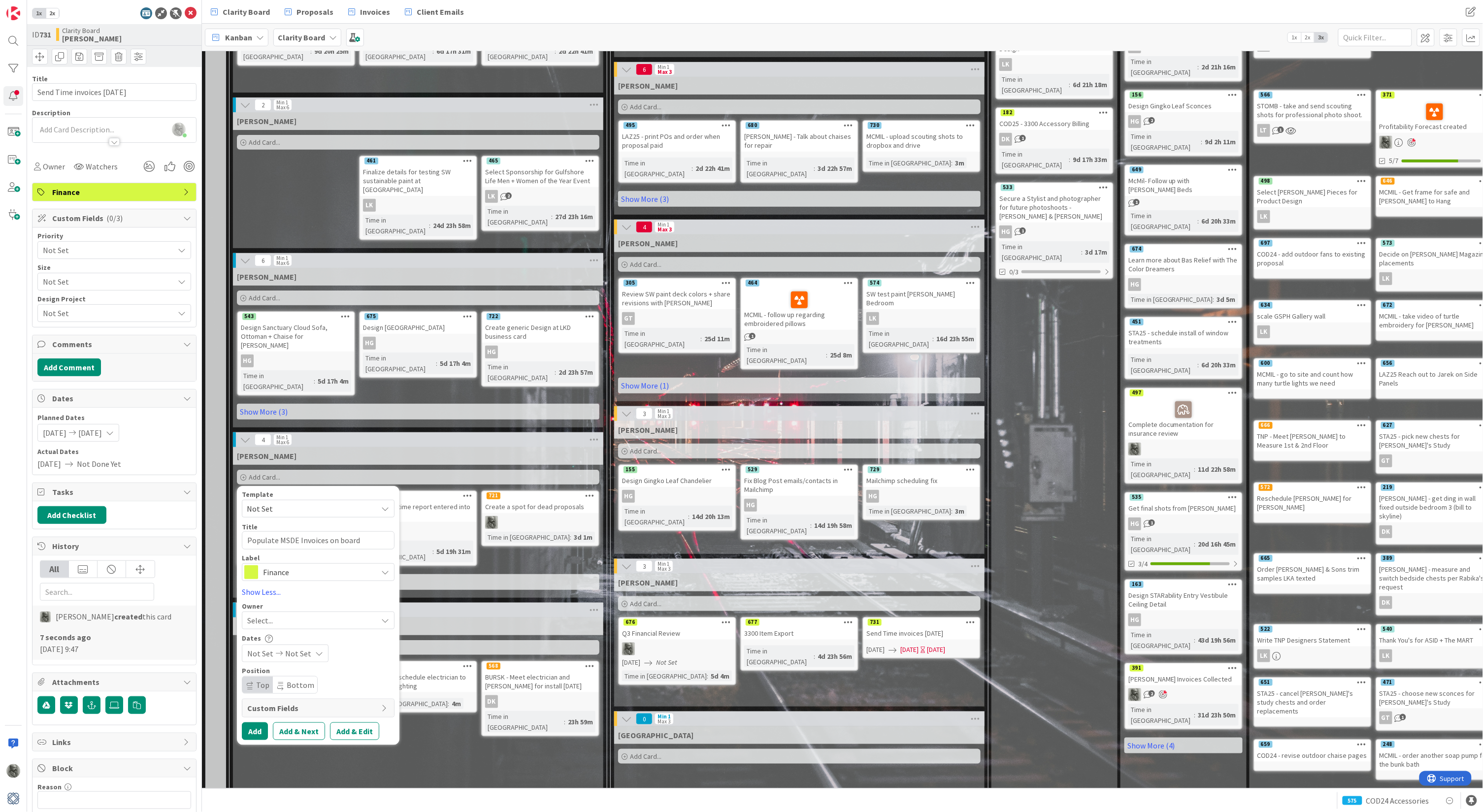
click at [280, 615] on div "Select..." at bounding box center [311, 620] width 130 height 12
click at [301, 751] on span "[PERSON_NAME]" at bounding box center [304, 759] width 48 height 15
type textarea "x"
click at [258, 722] on button "Add" at bounding box center [255, 731] width 26 height 18
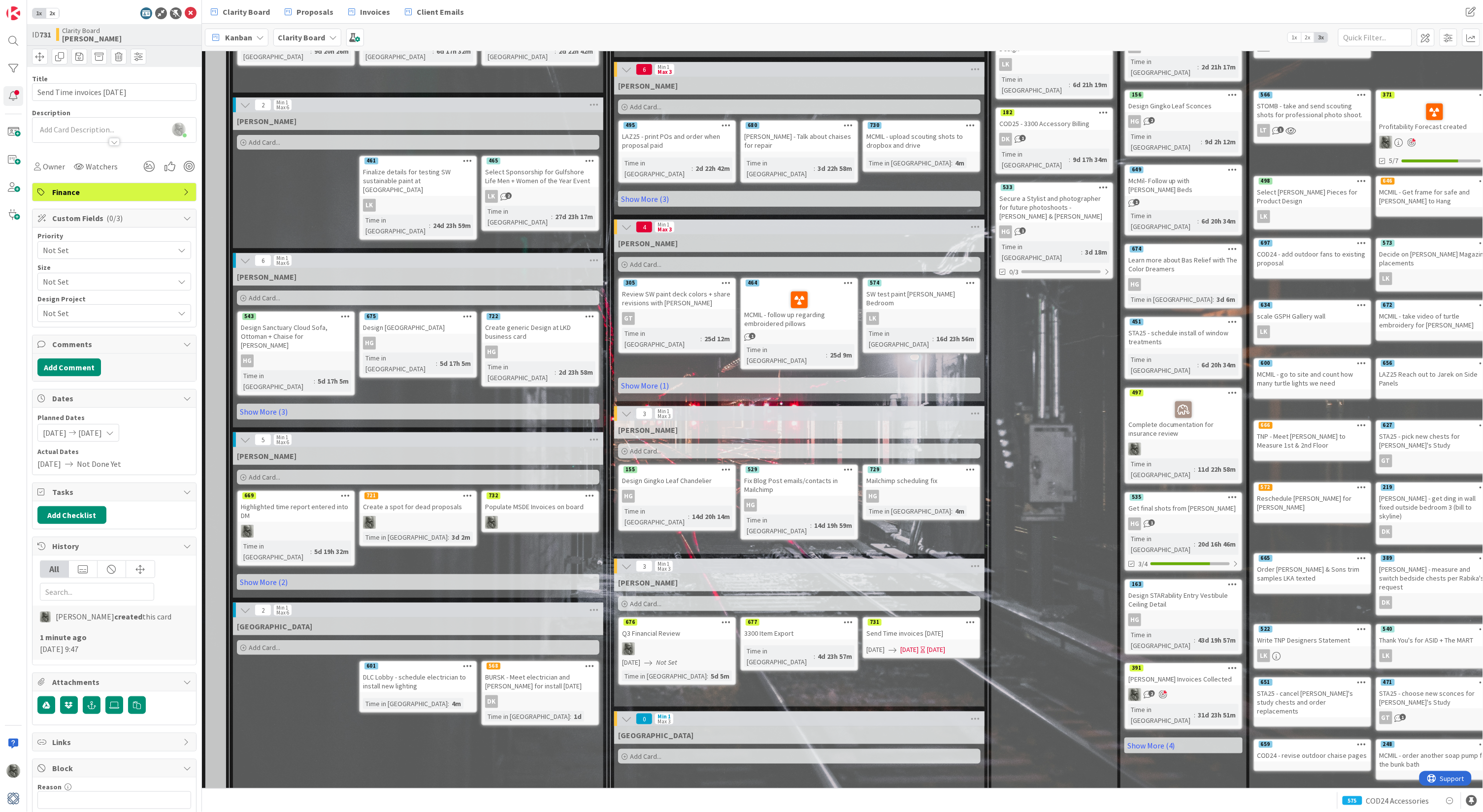
click at [810, 626] on div "3300 Item Export" at bounding box center [800, 633] width 116 height 13
click at [851, 619] on icon at bounding box center [849, 622] width 9 height 7
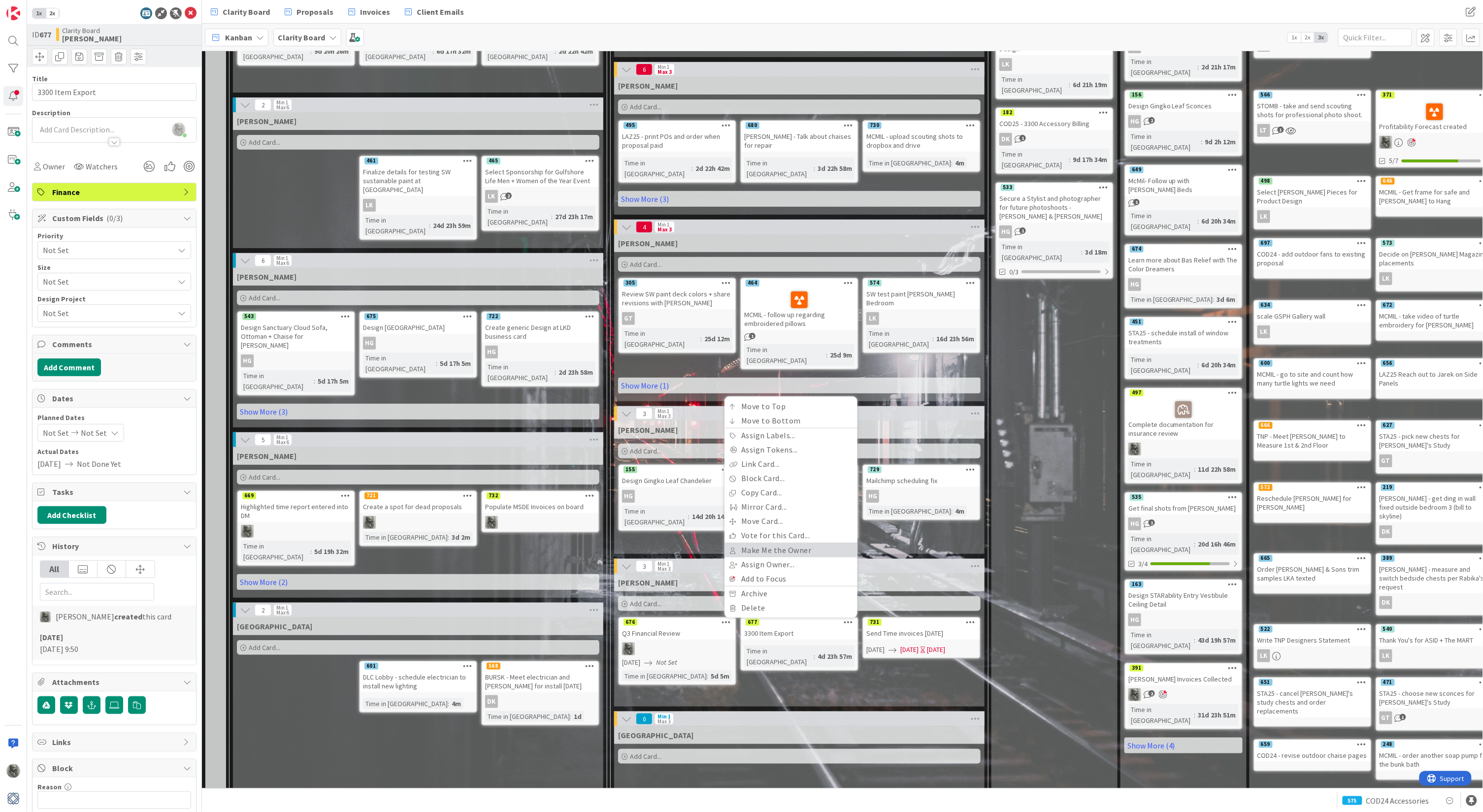
click at [784, 543] on link "Make Me the Owner" at bounding box center [790, 550] width 133 height 14
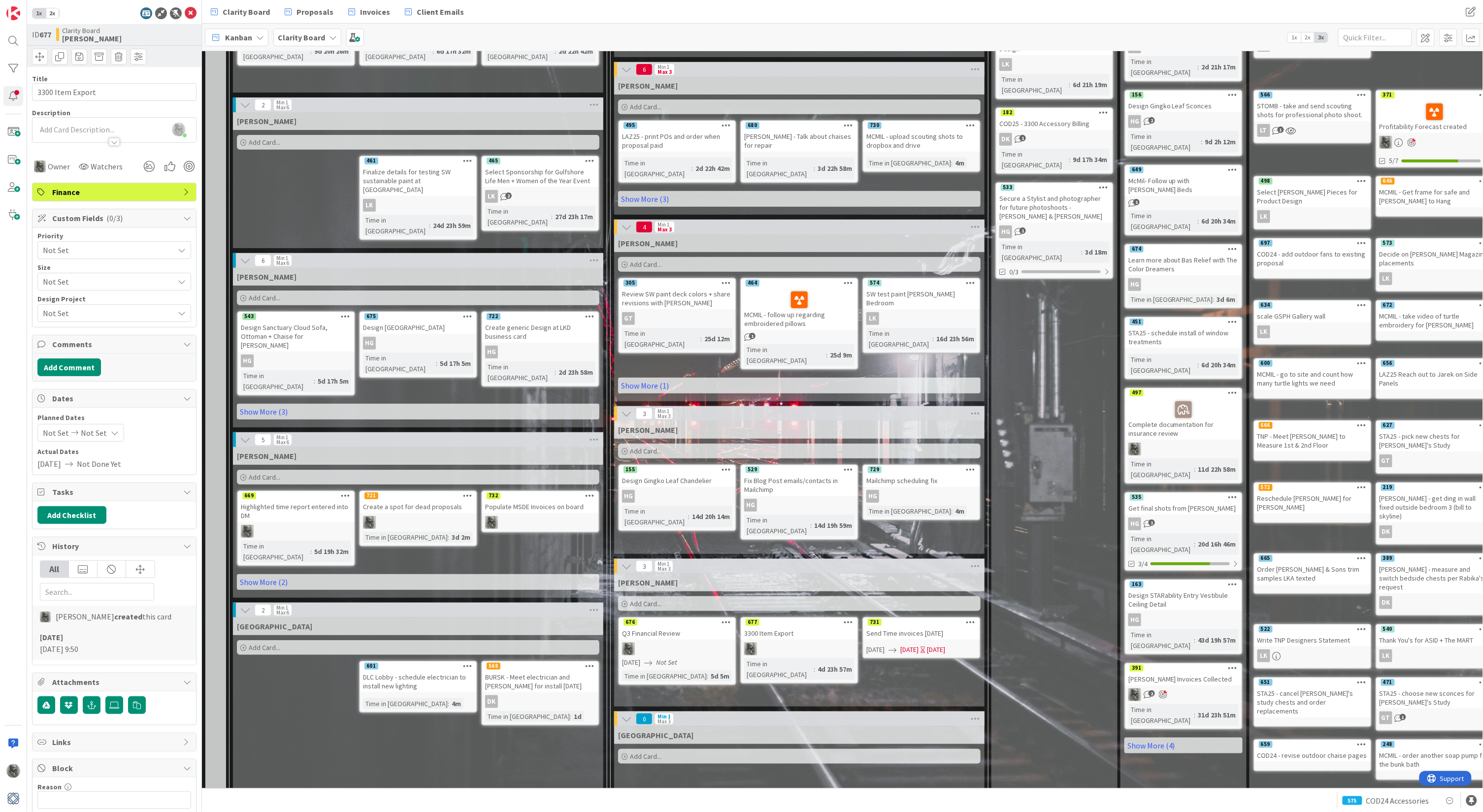
click at [973, 619] on icon at bounding box center [971, 622] width 9 height 7
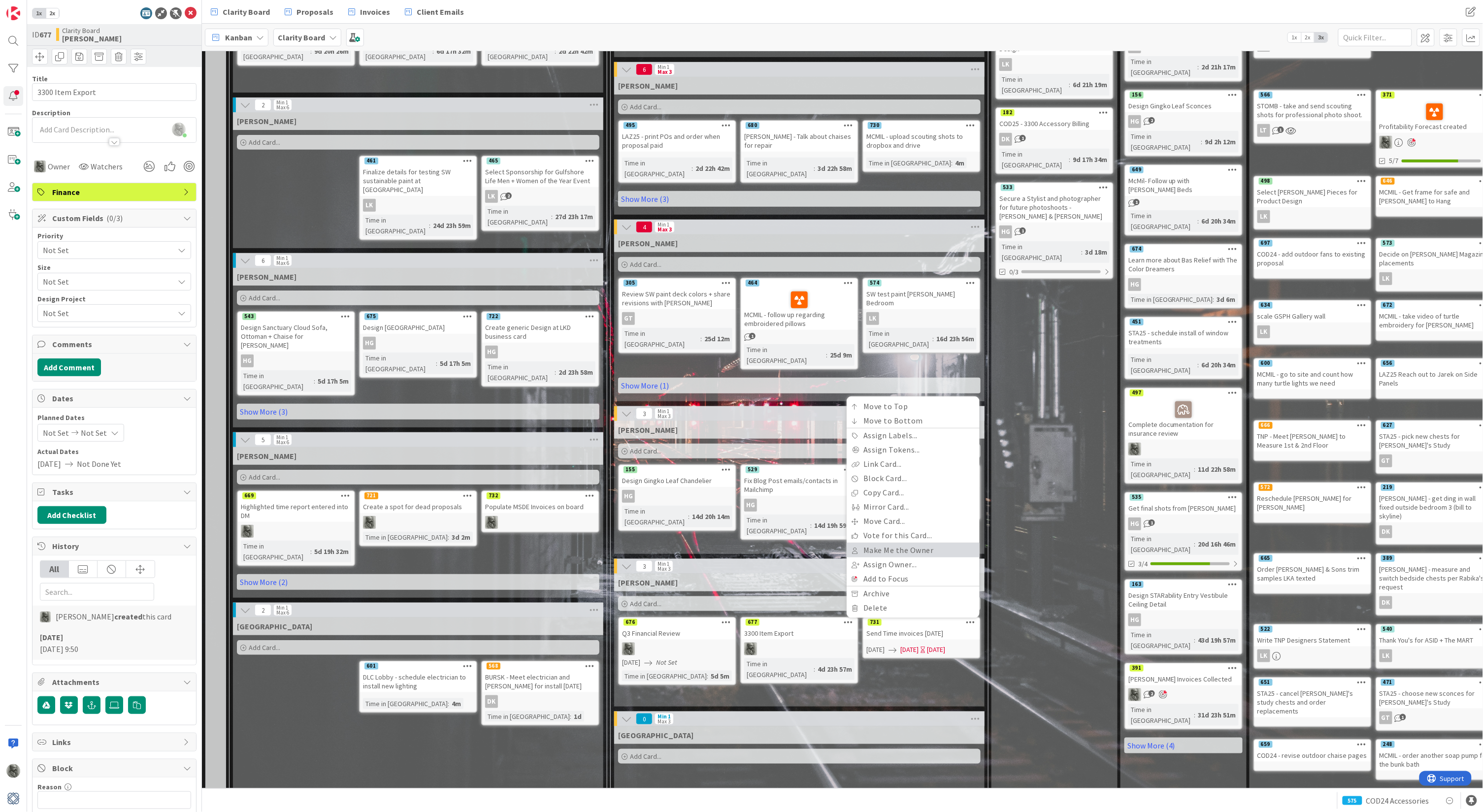
click at [894, 543] on link "Make Me the Owner" at bounding box center [913, 550] width 133 height 14
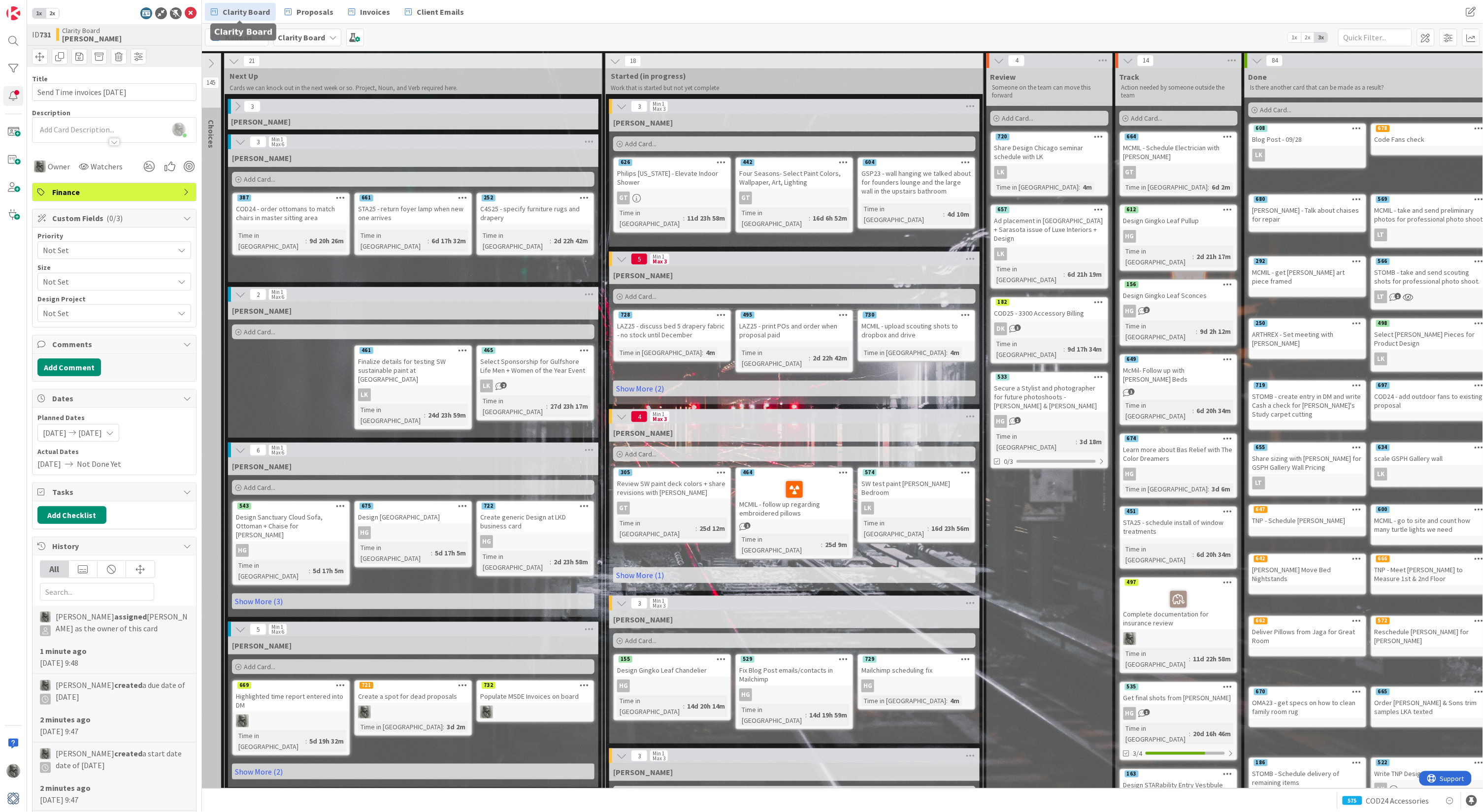
click at [234, 13] on span "Clarity Board" at bounding box center [246, 12] width 47 height 12
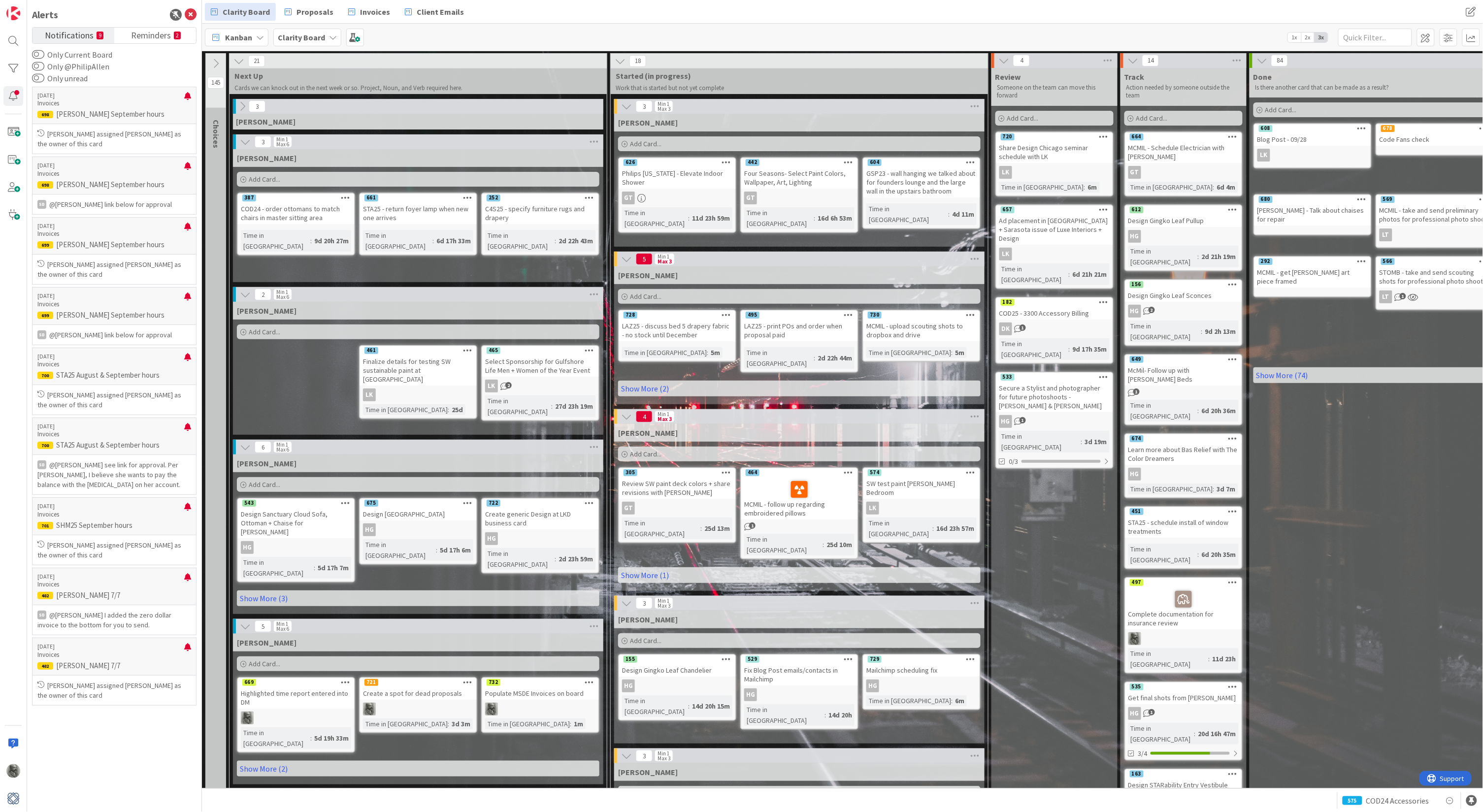
click at [841, 7] on div "Clarity Board Proposals Invoices Client Emails" at bounding box center [583, 12] width 756 height 18
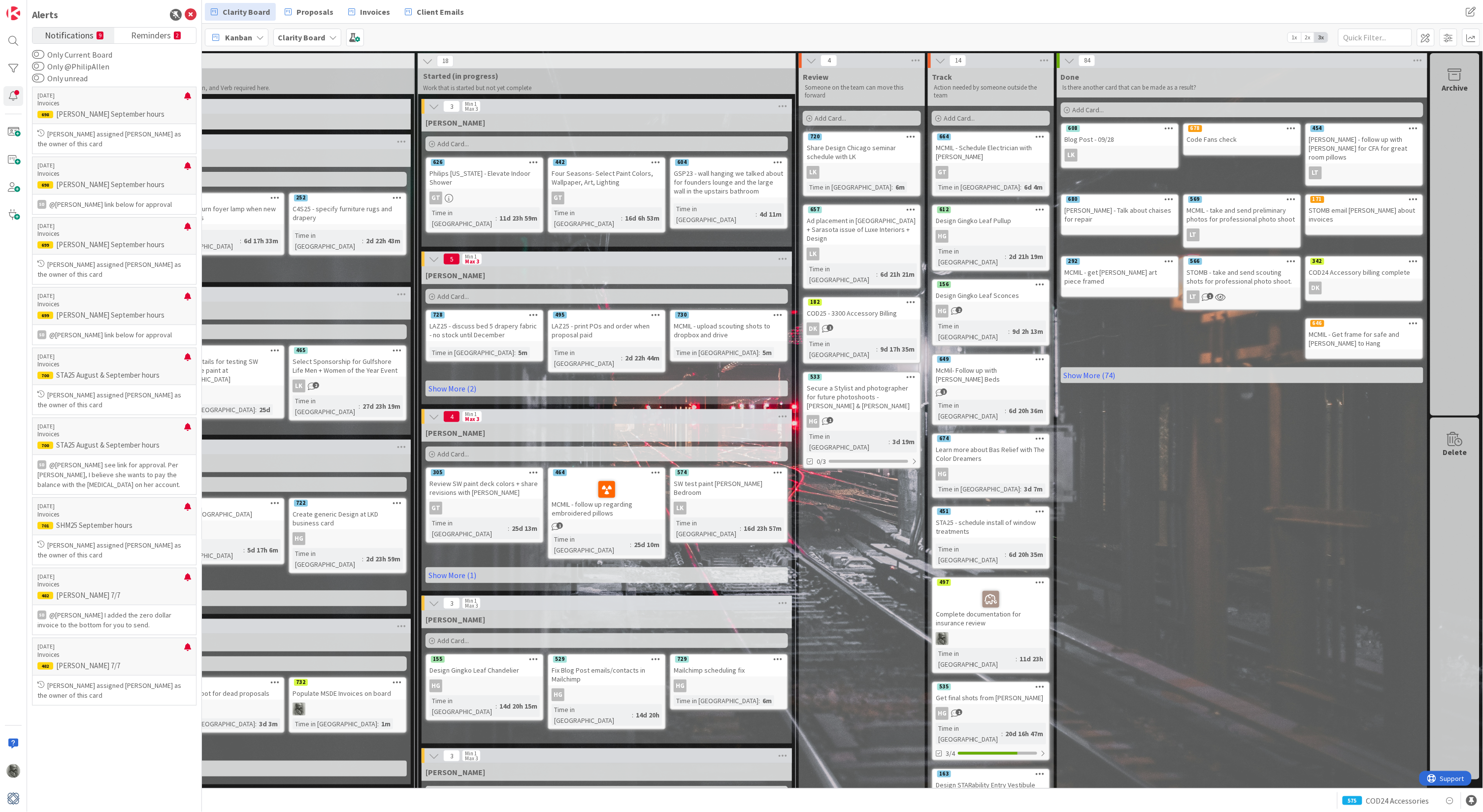
scroll to position [0, 190]
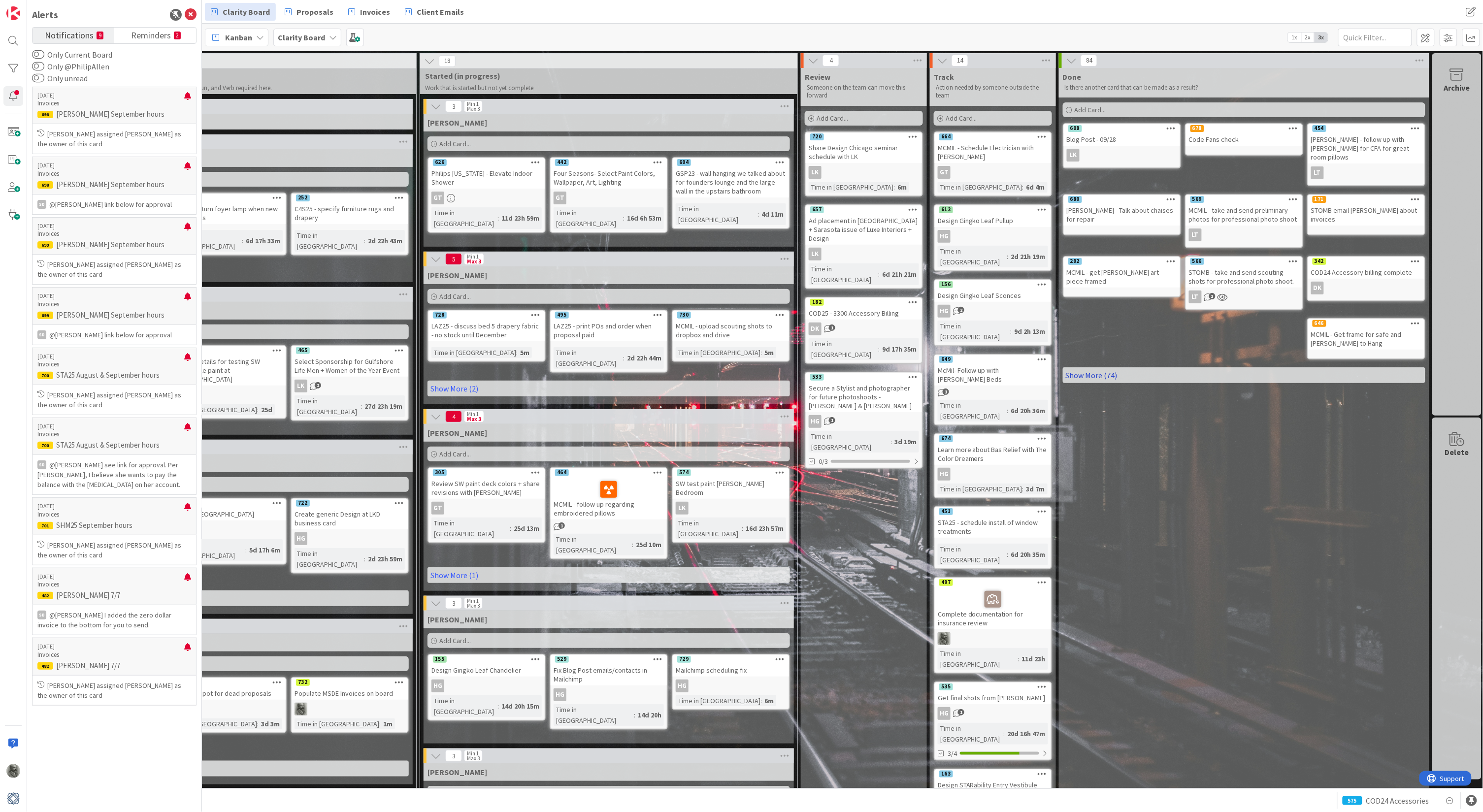
click at [1096, 367] on link "Show More (74)" at bounding box center [1244, 375] width 362 height 16
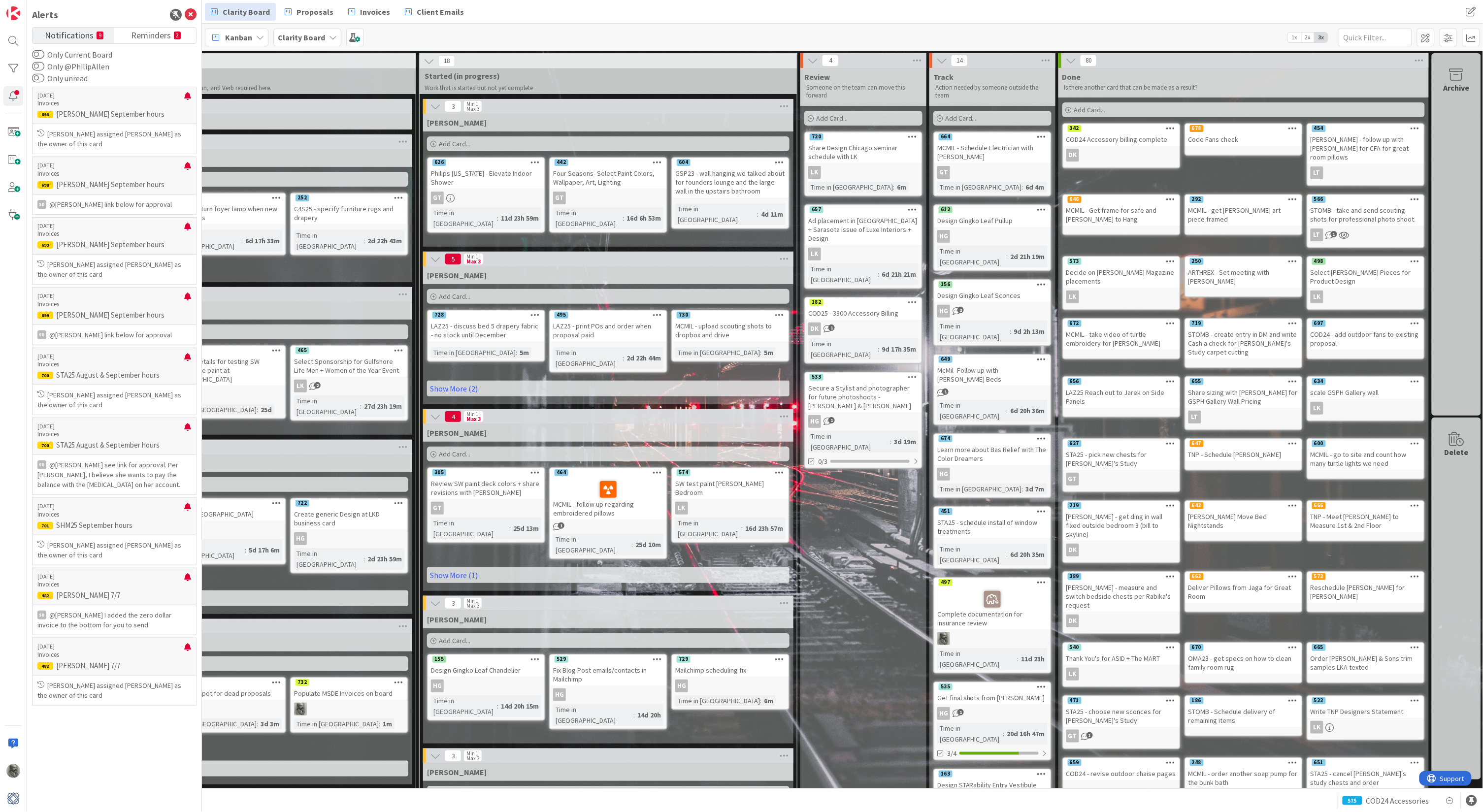
scroll to position [0, 191]
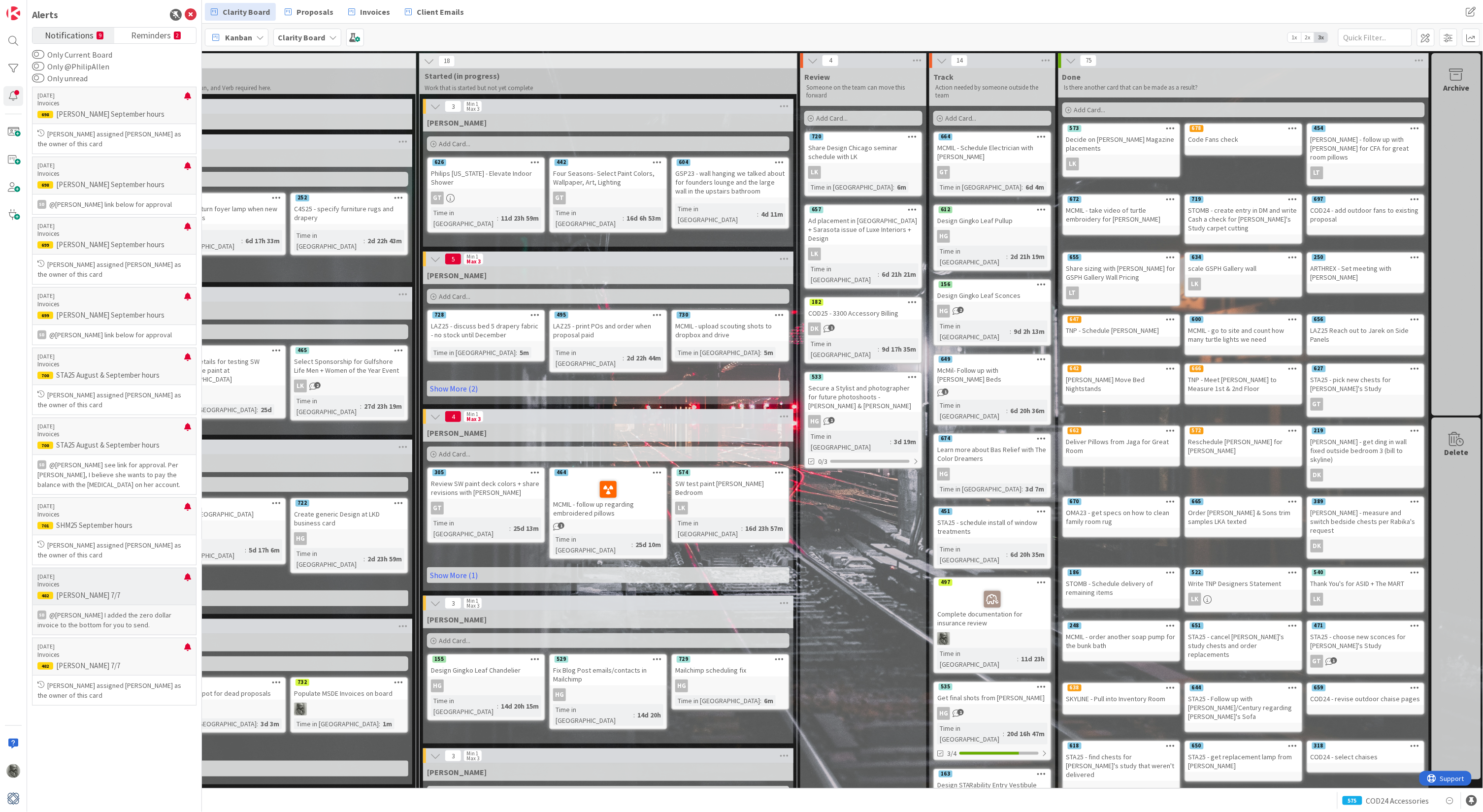
click at [1455, 85] on div "Archive" at bounding box center [1456, 87] width 26 height 12
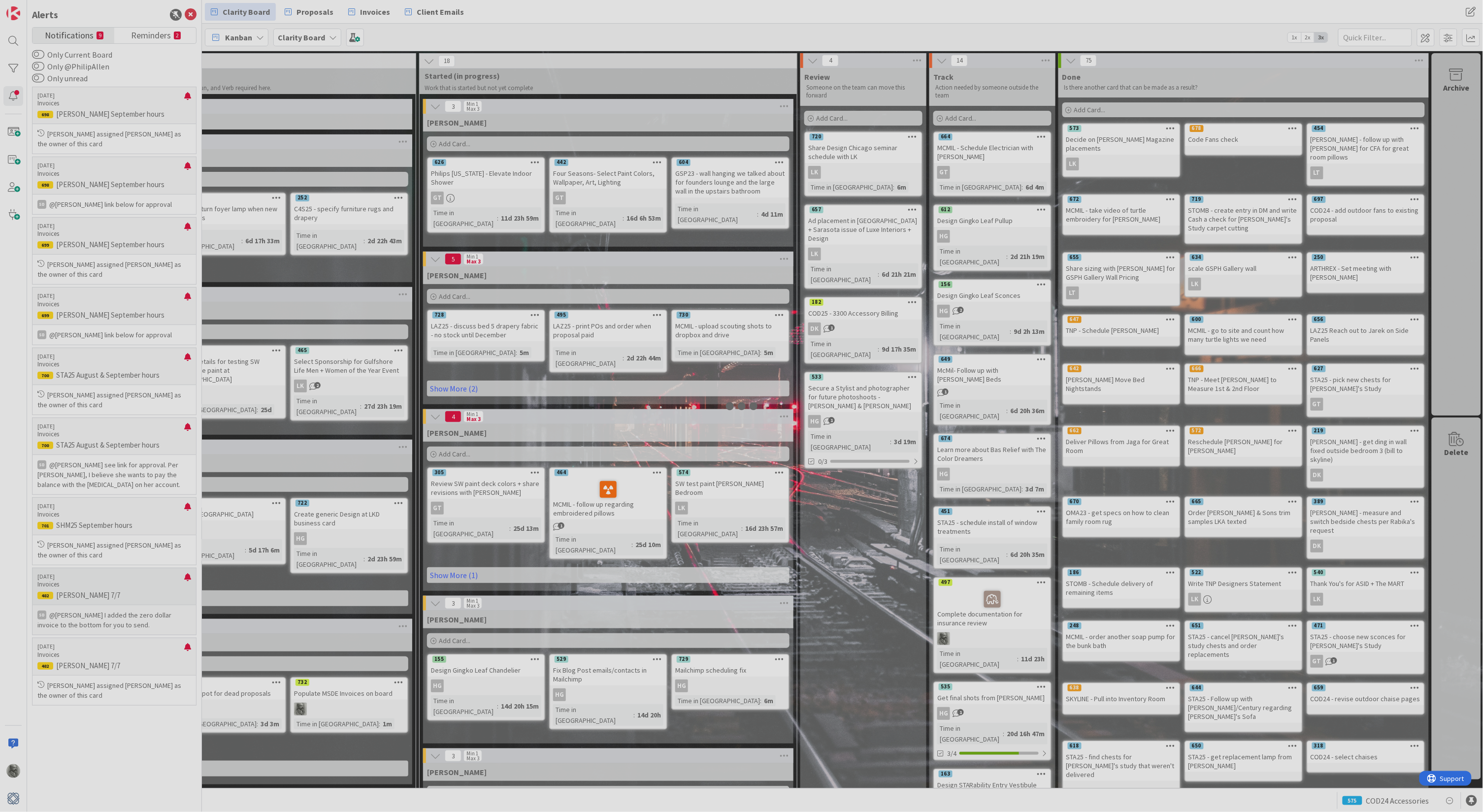
click at [1455, 85] on div at bounding box center [742, 406] width 1483 height 812
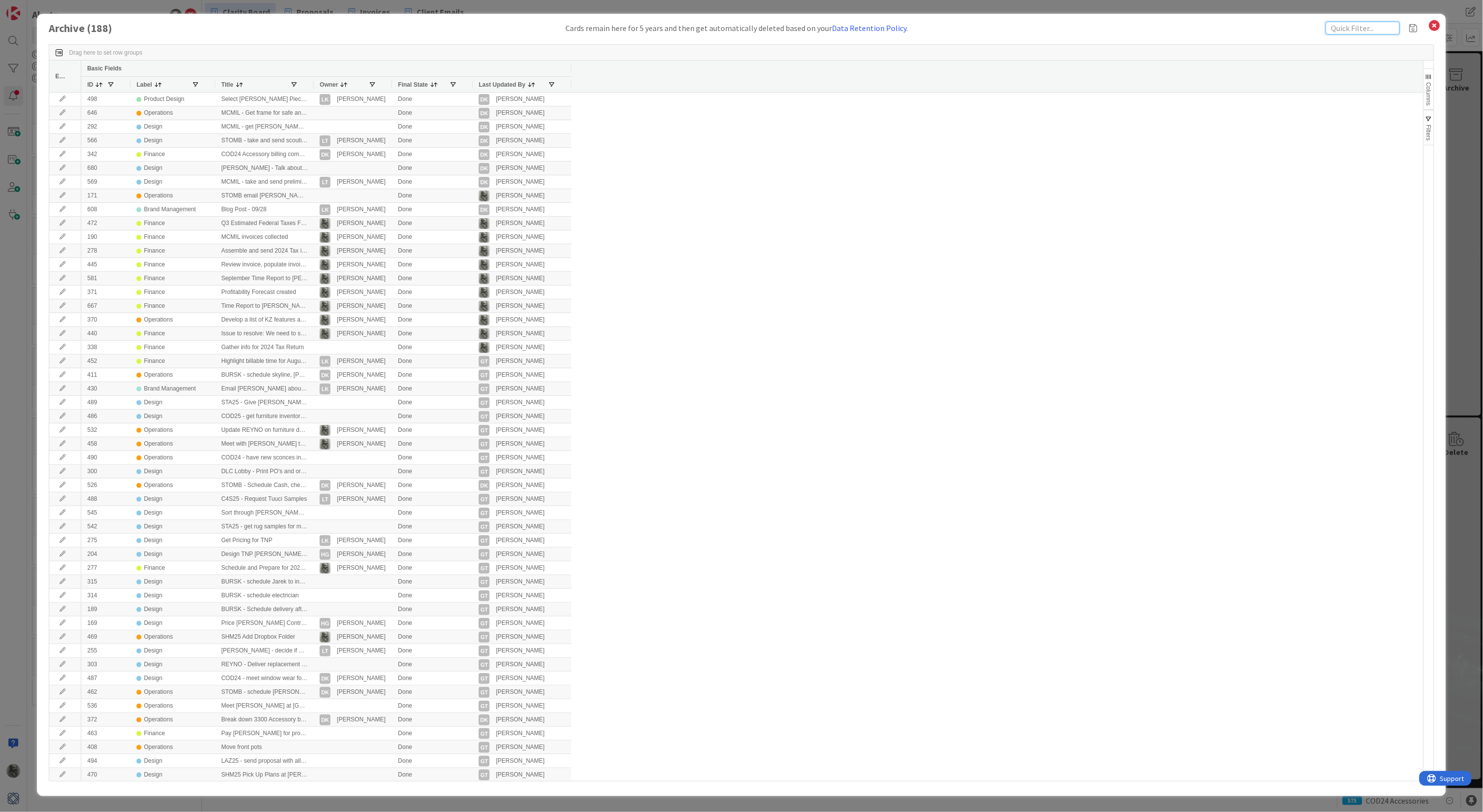
click at [1357, 27] on input "text" at bounding box center [1363, 28] width 74 height 13
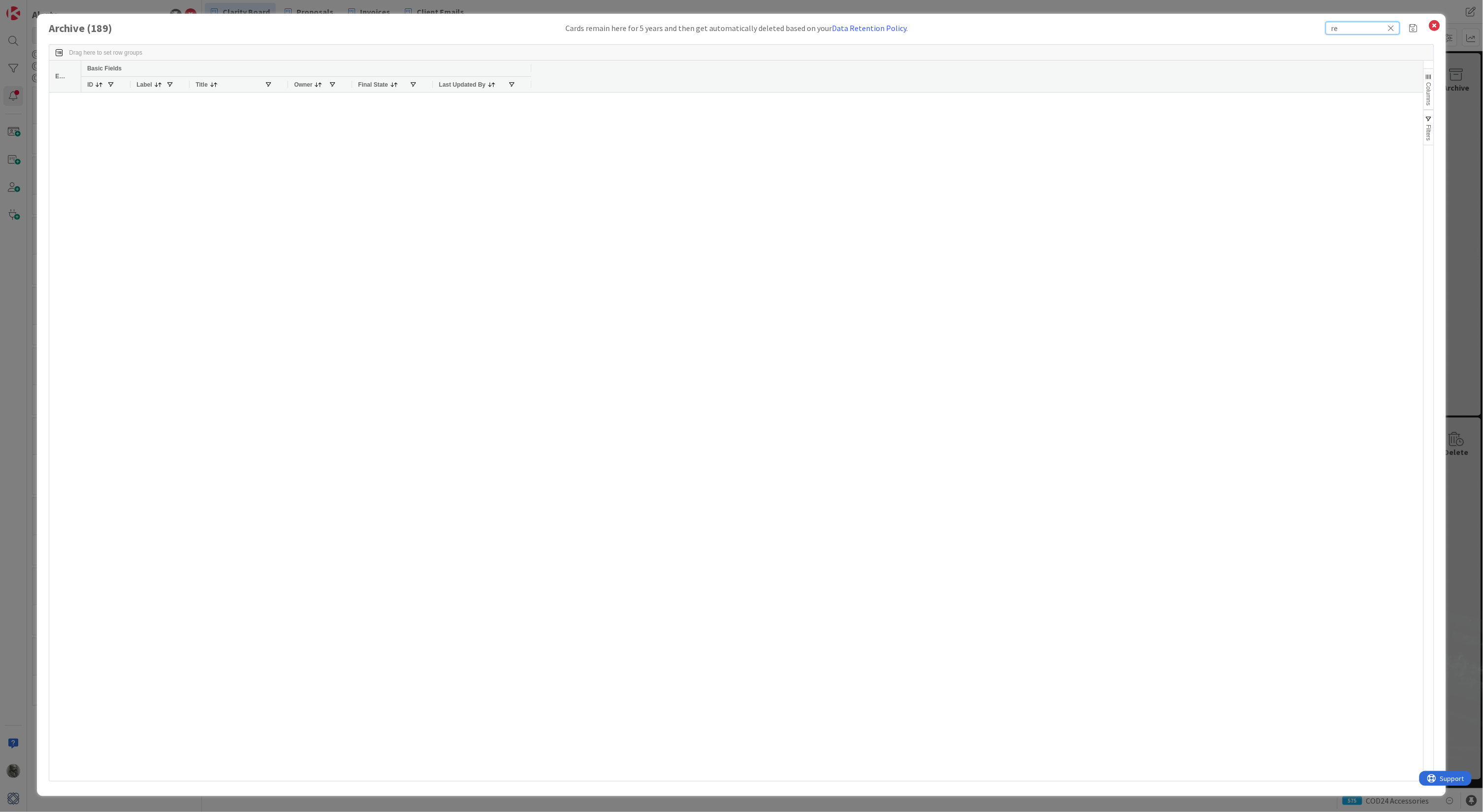
type input "r"
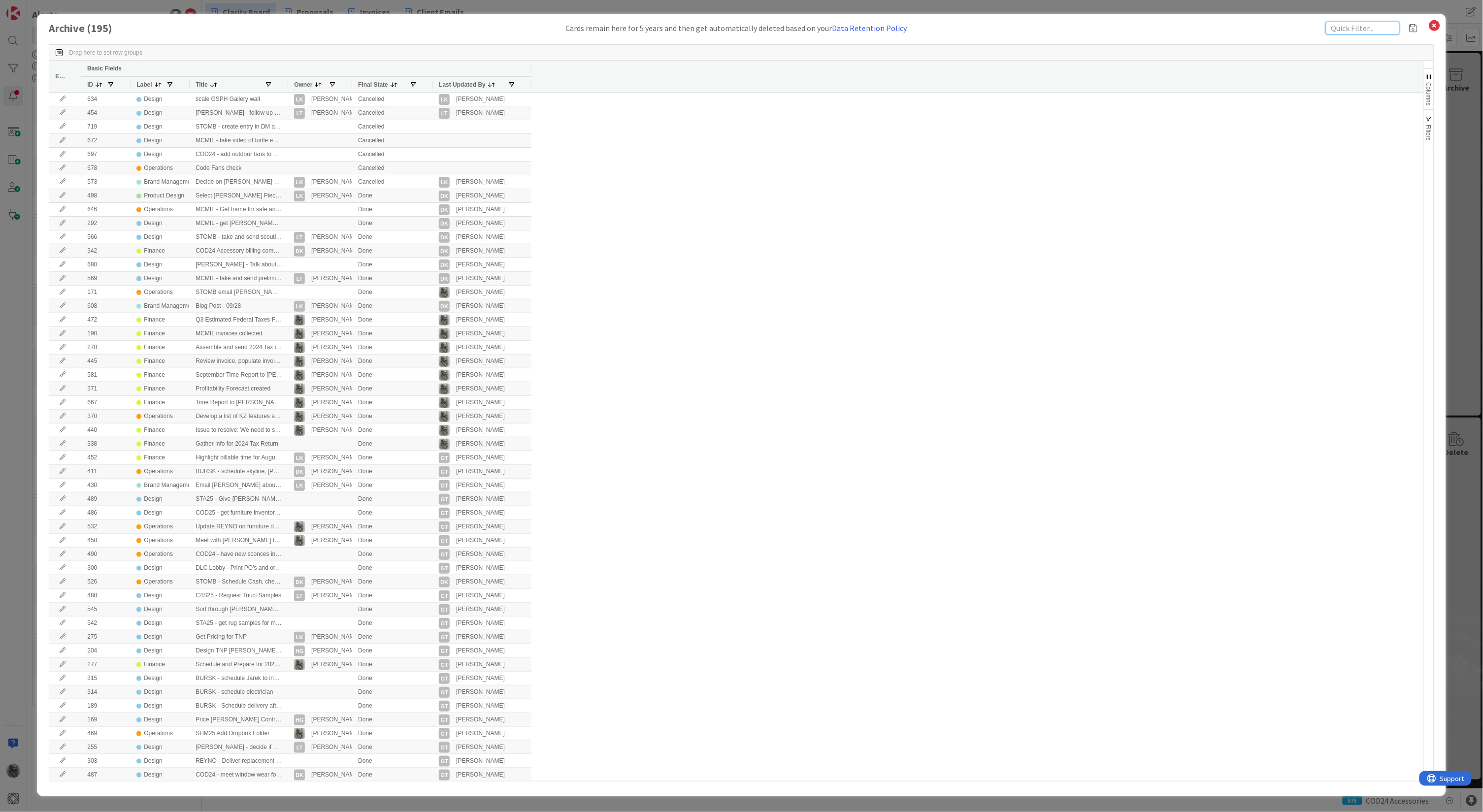
scroll to position [0, 0]
click at [330, 83] on span at bounding box center [333, 85] width 8 height 8
click at [342, 100] on div "Contains" at bounding box center [367, 96] width 75 height 7
click at [362, 113] on input "Filter Value" at bounding box center [370, 108] width 88 height 9
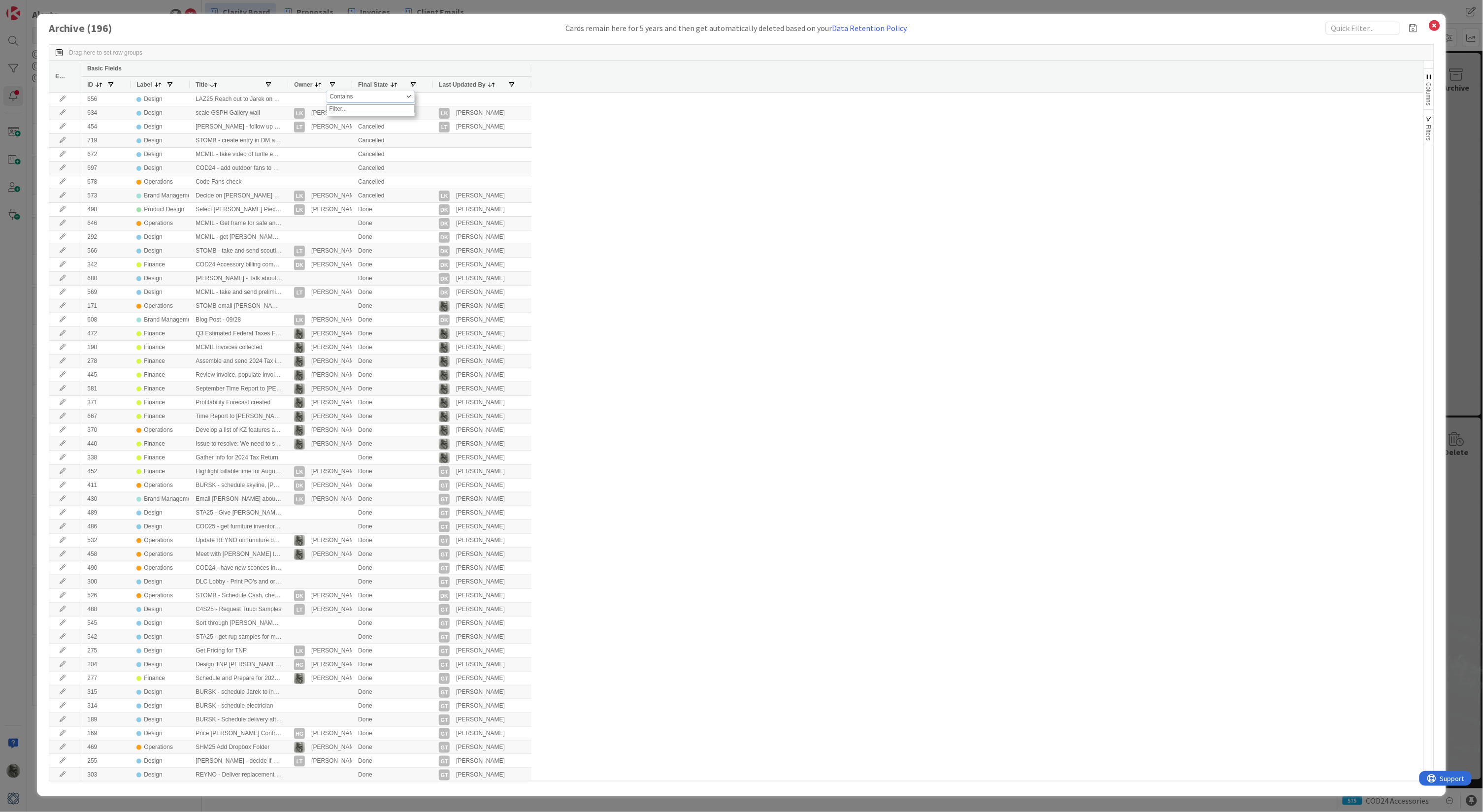
click at [369, 100] on div "Contains" at bounding box center [367, 96] width 75 height 7
click at [366, 110] on input "Filter Value" at bounding box center [370, 108] width 88 height 9
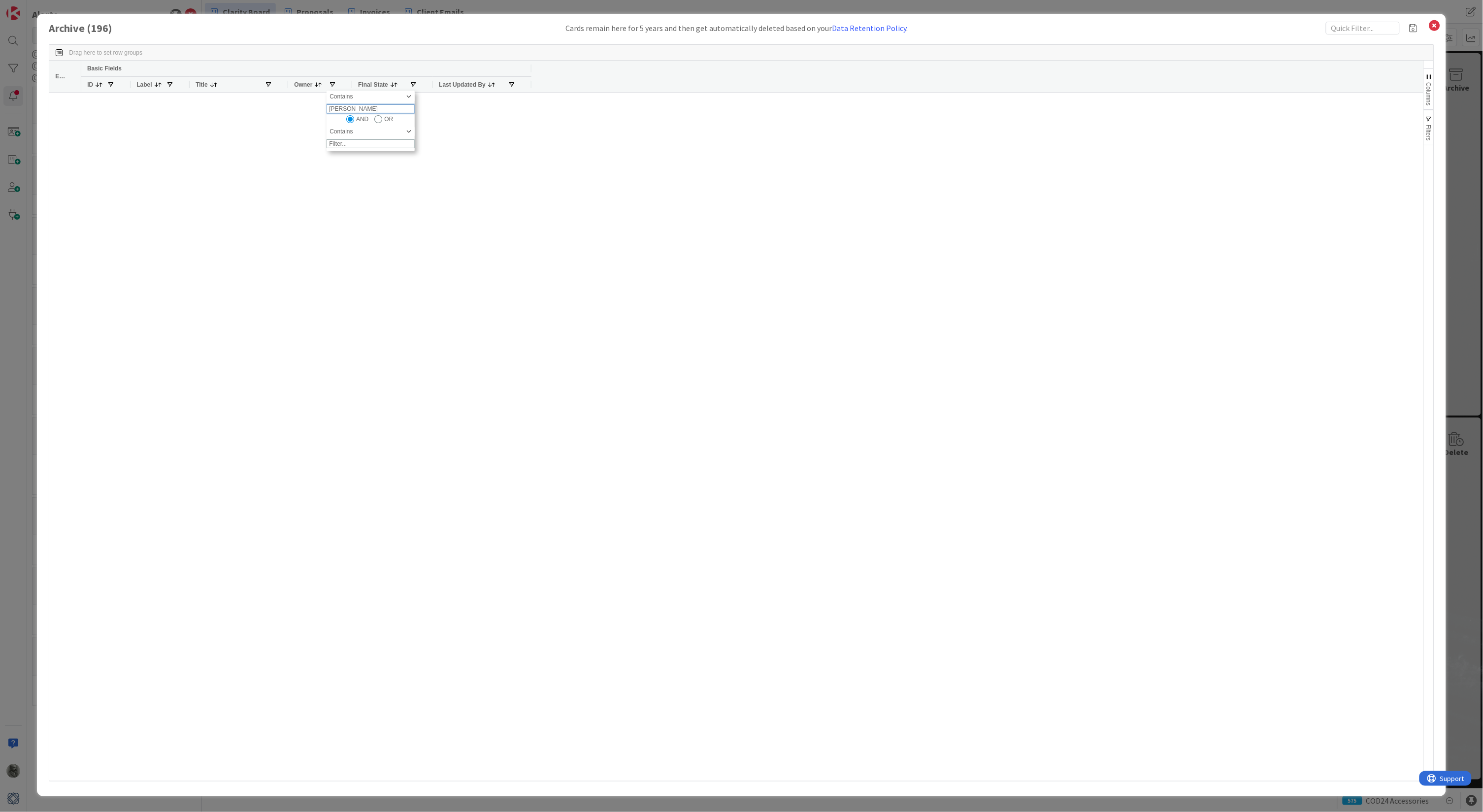
type input "[PERSON_NAME]"
click at [362, 113] on input "[PERSON_NAME]" at bounding box center [370, 108] width 88 height 9
click at [549, 177] on div at bounding box center [752, 437] width 1341 height 689
click at [333, 83] on span at bounding box center [333, 85] width 8 height 8
click at [361, 112] on input "[PERSON_NAME]" at bounding box center [370, 108] width 88 height 9
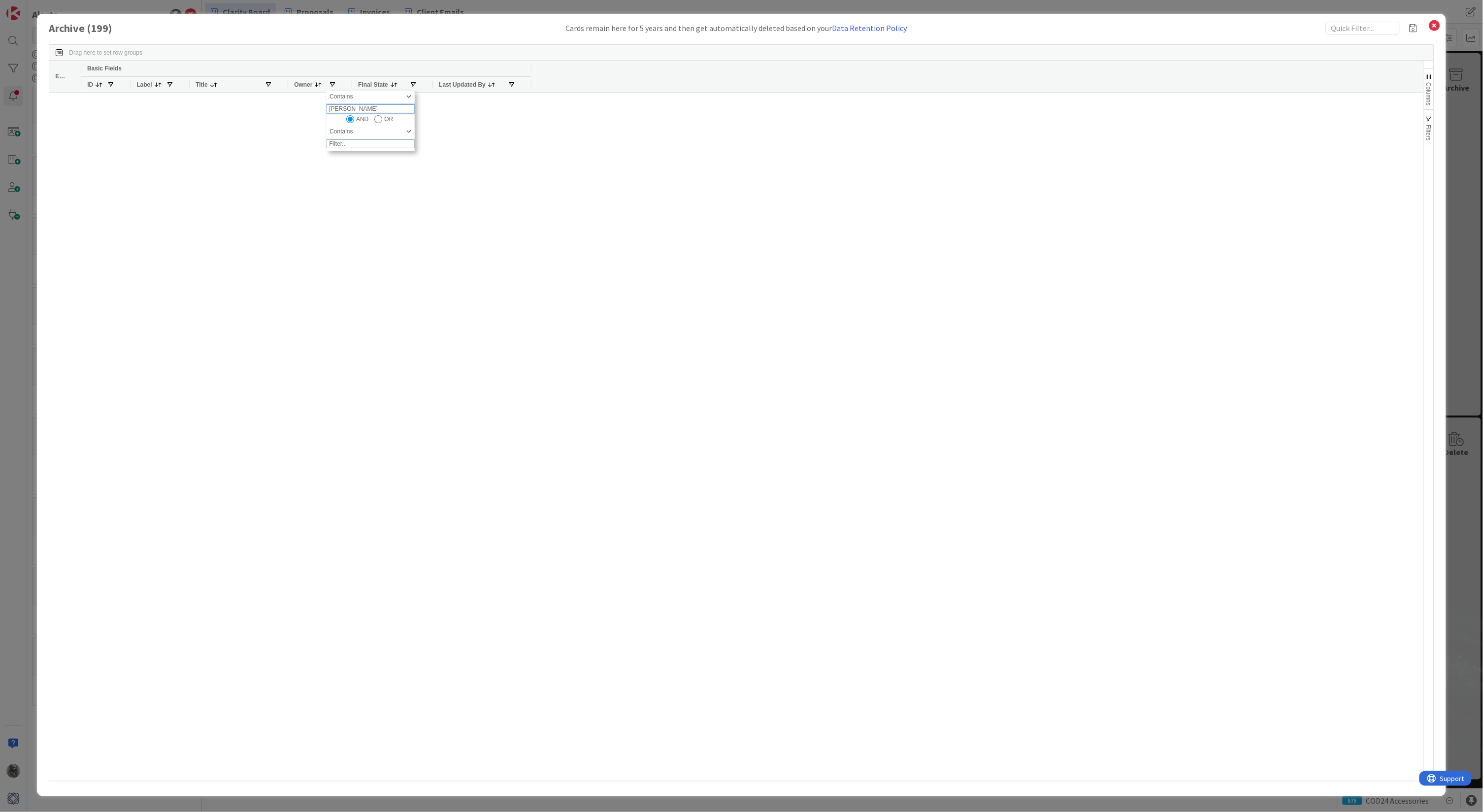
type input "[PERSON_NAME]"
click at [454, 141] on div at bounding box center [752, 437] width 1341 height 689
click at [414, 83] on span at bounding box center [414, 85] width 8 height 8
click at [333, 83] on span at bounding box center [333, 85] width 8 height 8
drag, startPoint x: 372, startPoint y: 110, endPoint x: 292, endPoint y: 109, distance: 80.0
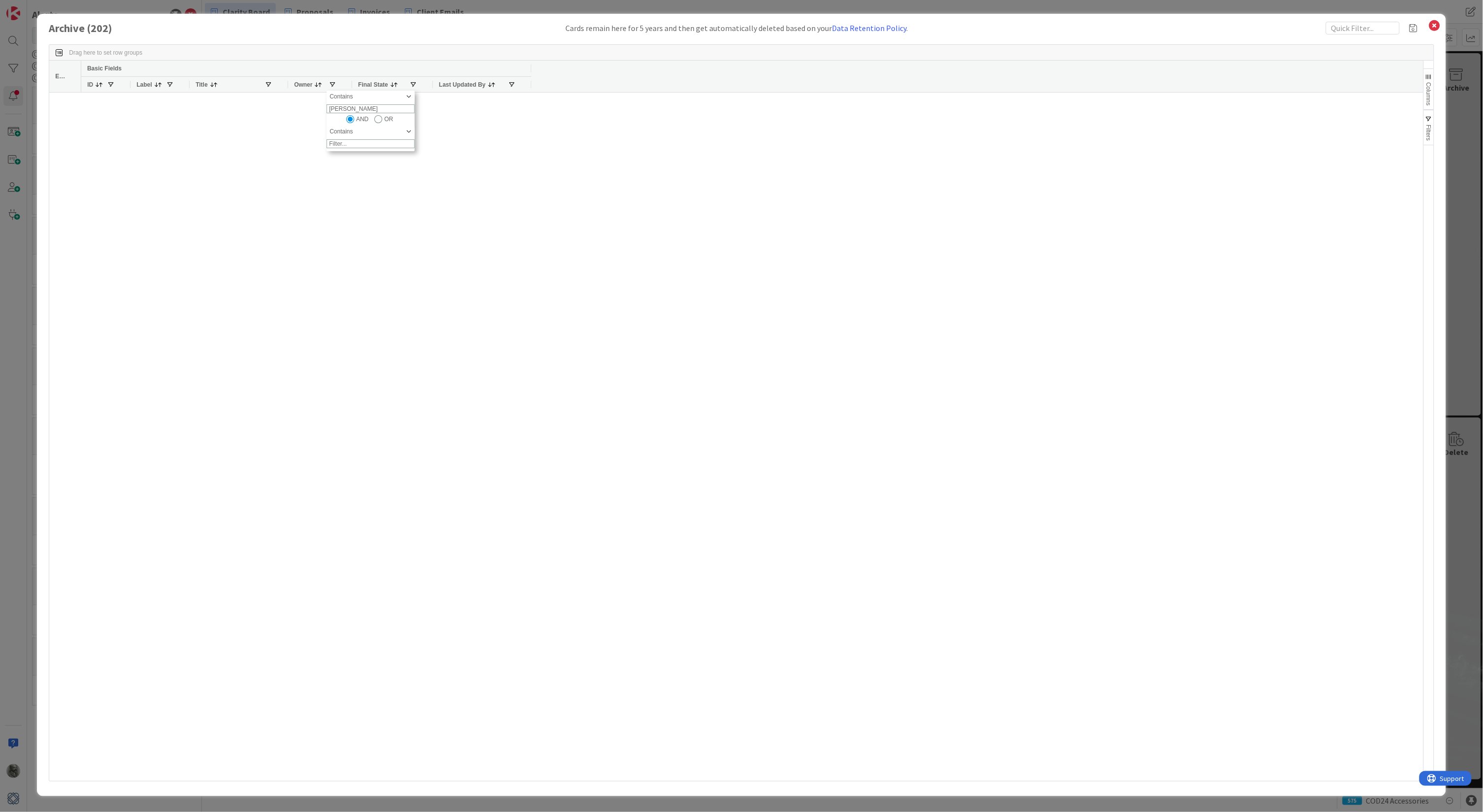
click at [292, 109] on div "Drag here to set row groups Drag here to set column labels Edit Basic Fields ID…" at bounding box center [741, 413] width 1385 height 737
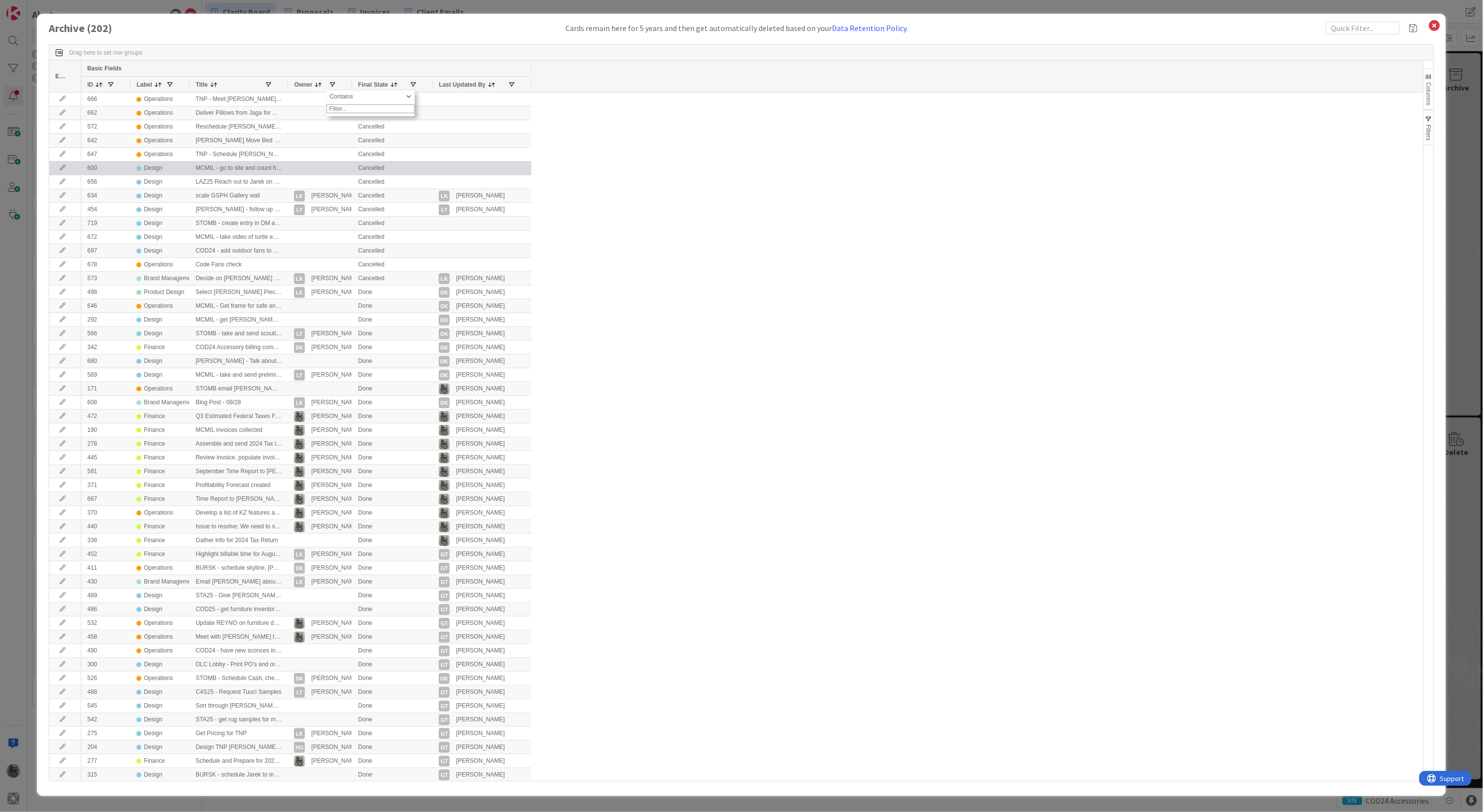
click at [318, 166] on div at bounding box center [319, 167] width 64 height 13
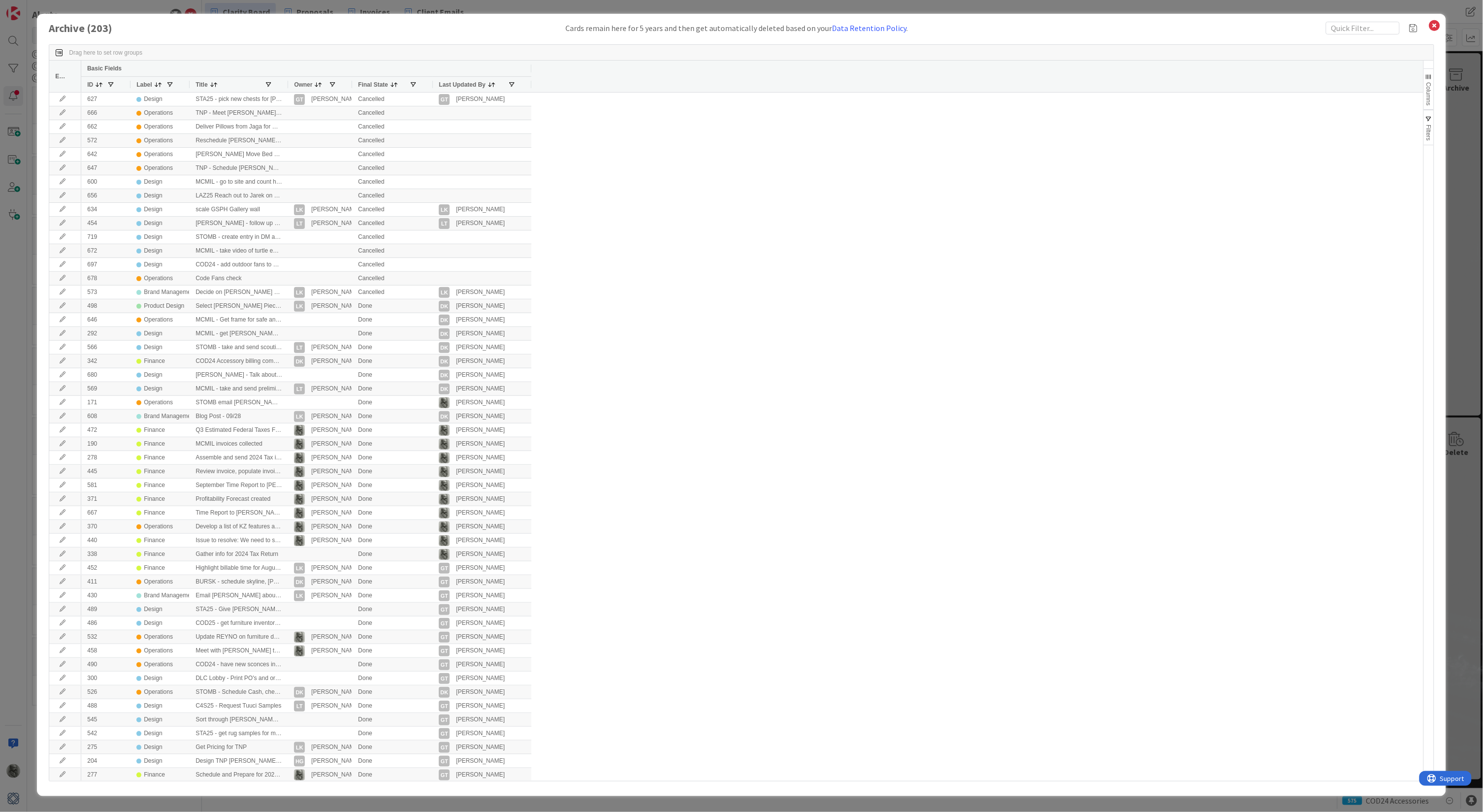
click at [318, 83] on span at bounding box center [318, 85] width 8 height 8
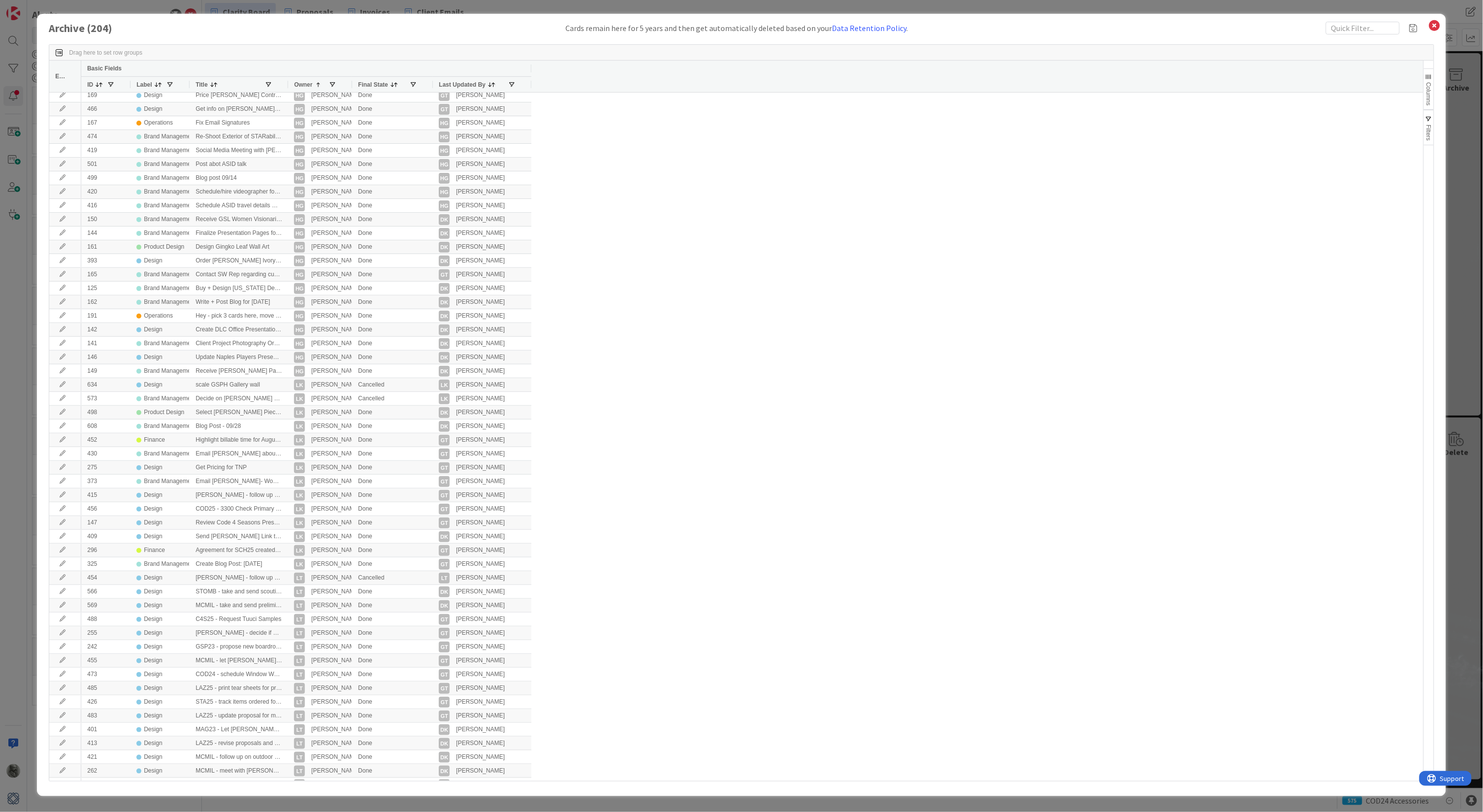
scroll to position [374, 0]
click at [1434, 23] on icon at bounding box center [1434, 26] width 13 height 14
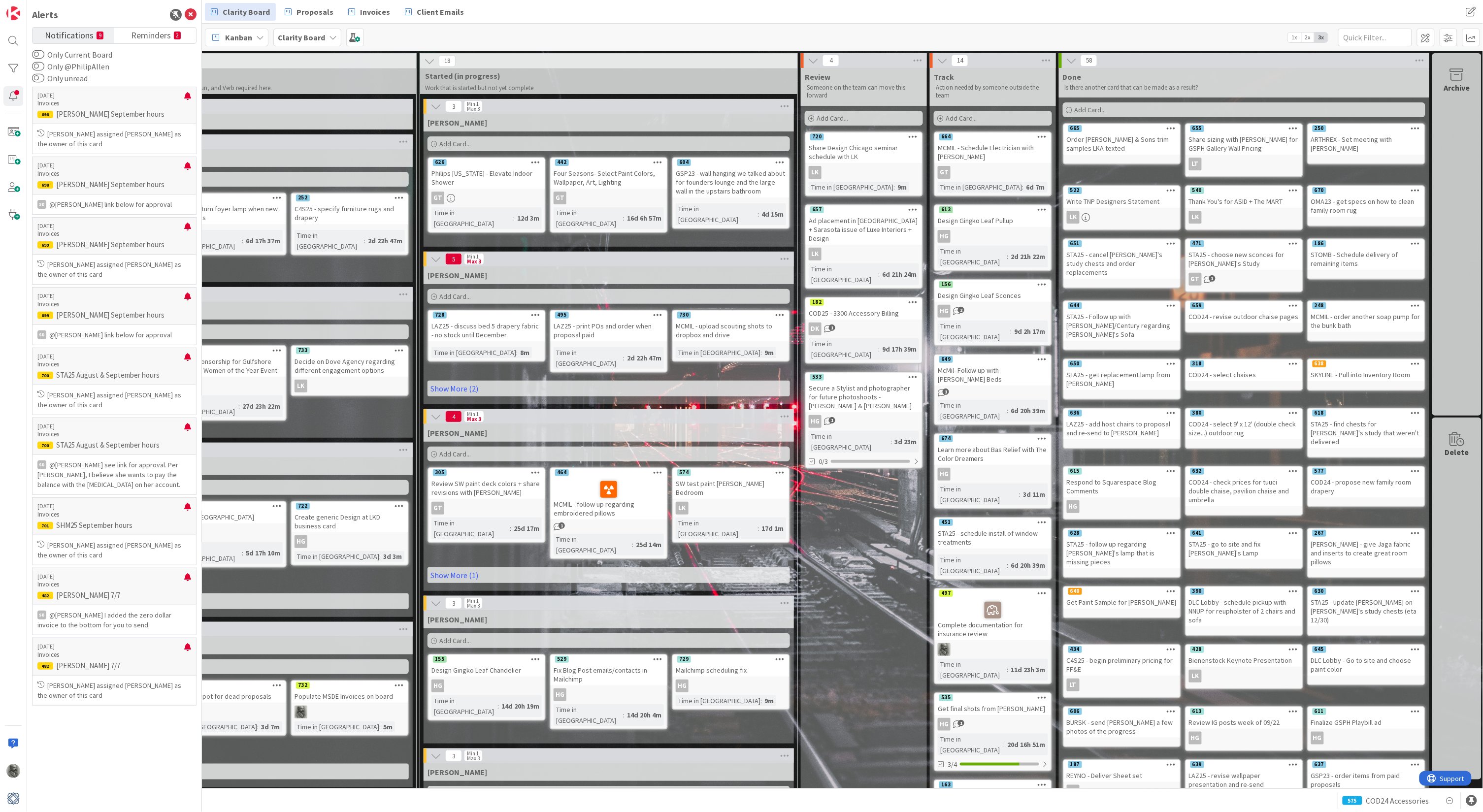
scroll to position [0, 190]
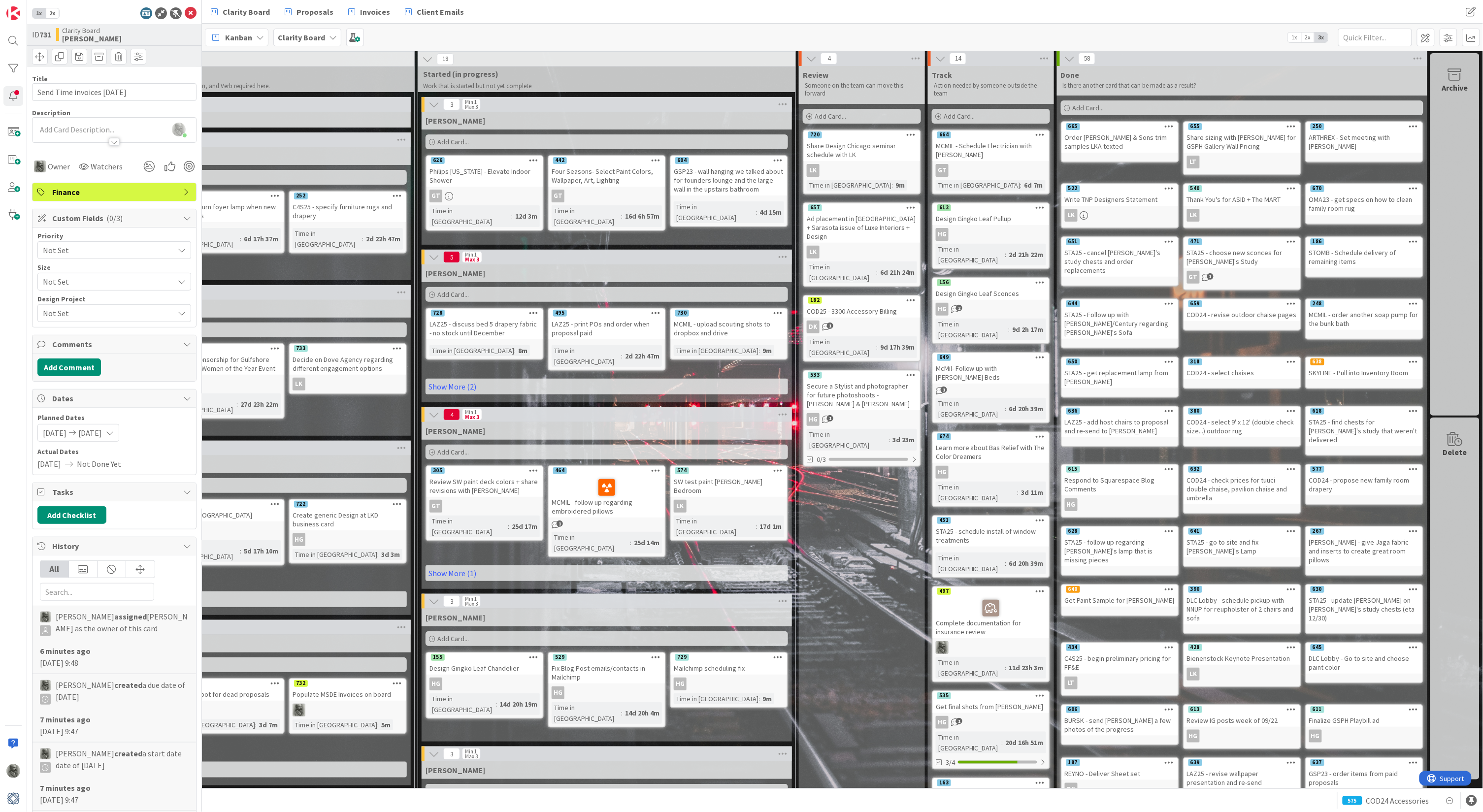
scroll to position [2, 193]
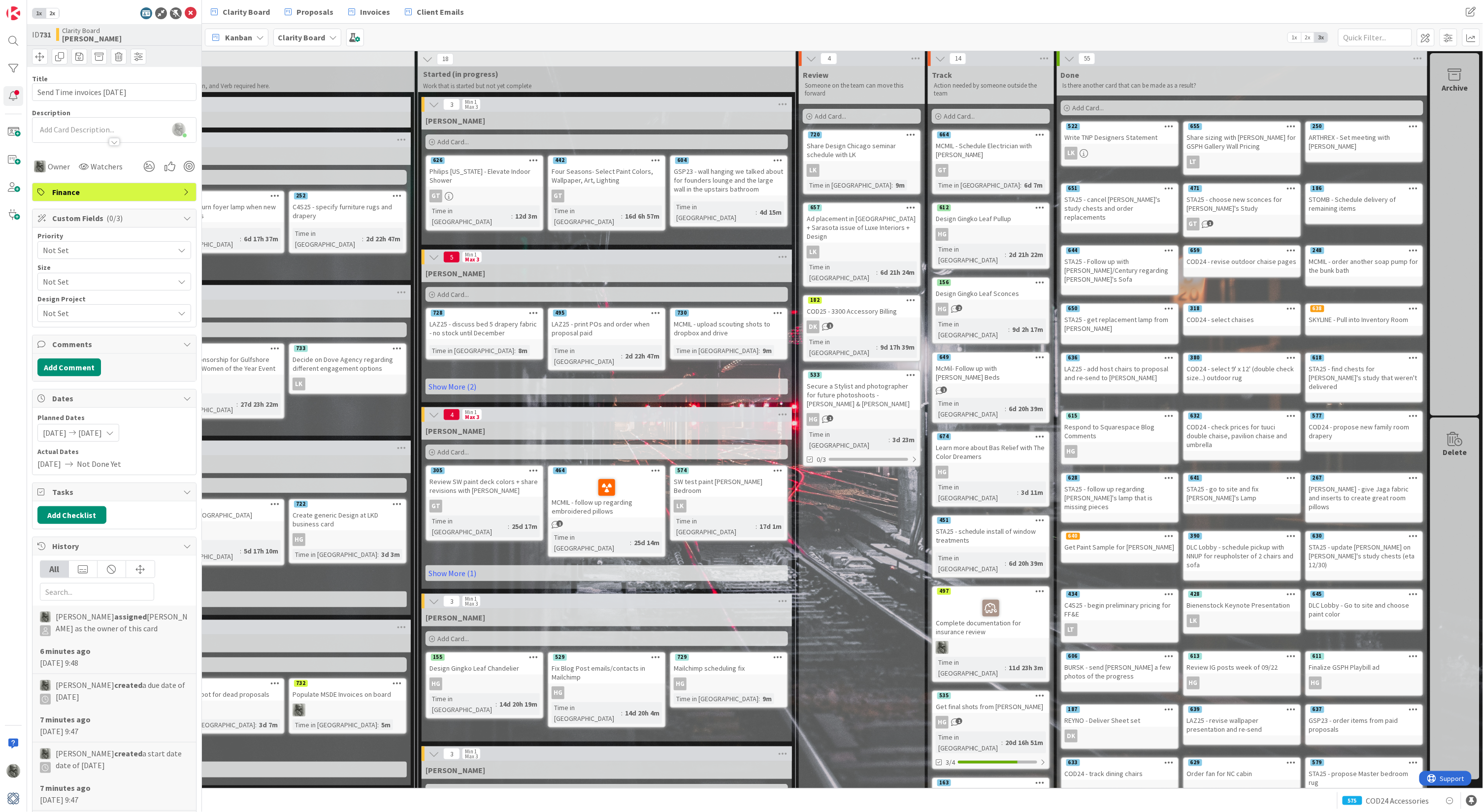
click at [1084, 152] on icon at bounding box center [1084, 153] width 9 height 9
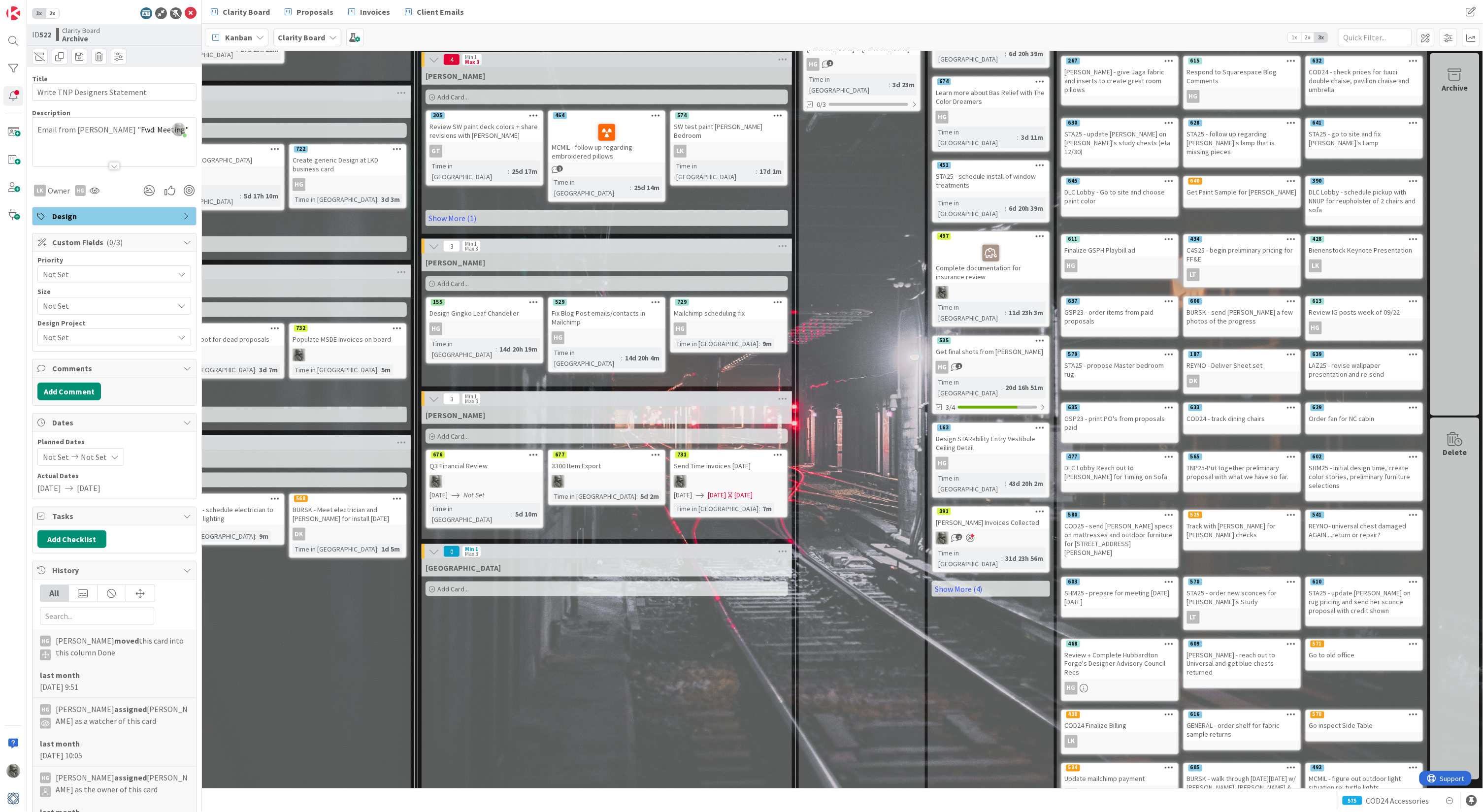
scroll to position [356, 193]
click at [1377, 797] on span "COD24 Accessories" at bounding box center [1398, 800] width 63 height 12
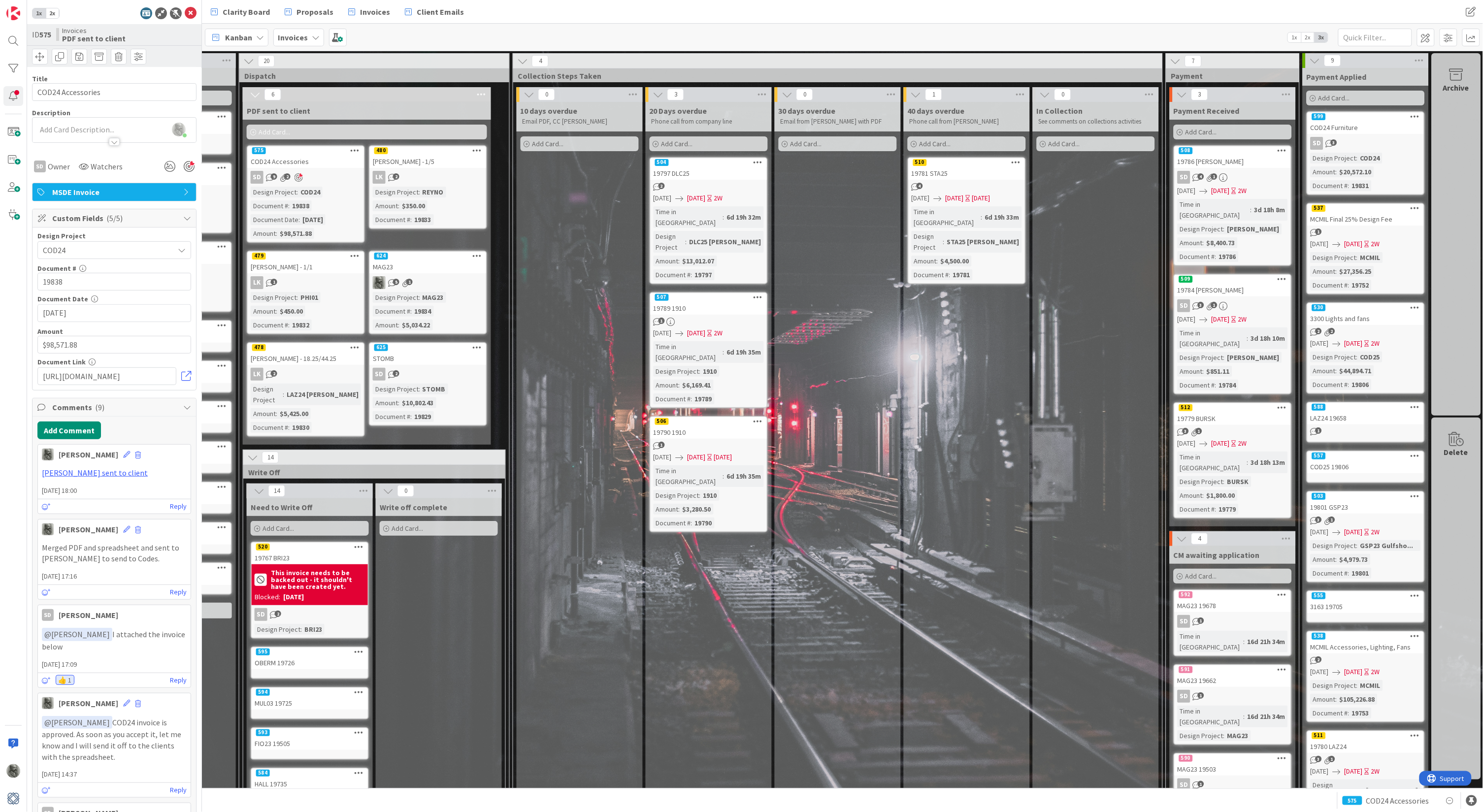
scroll to position [0, 751]
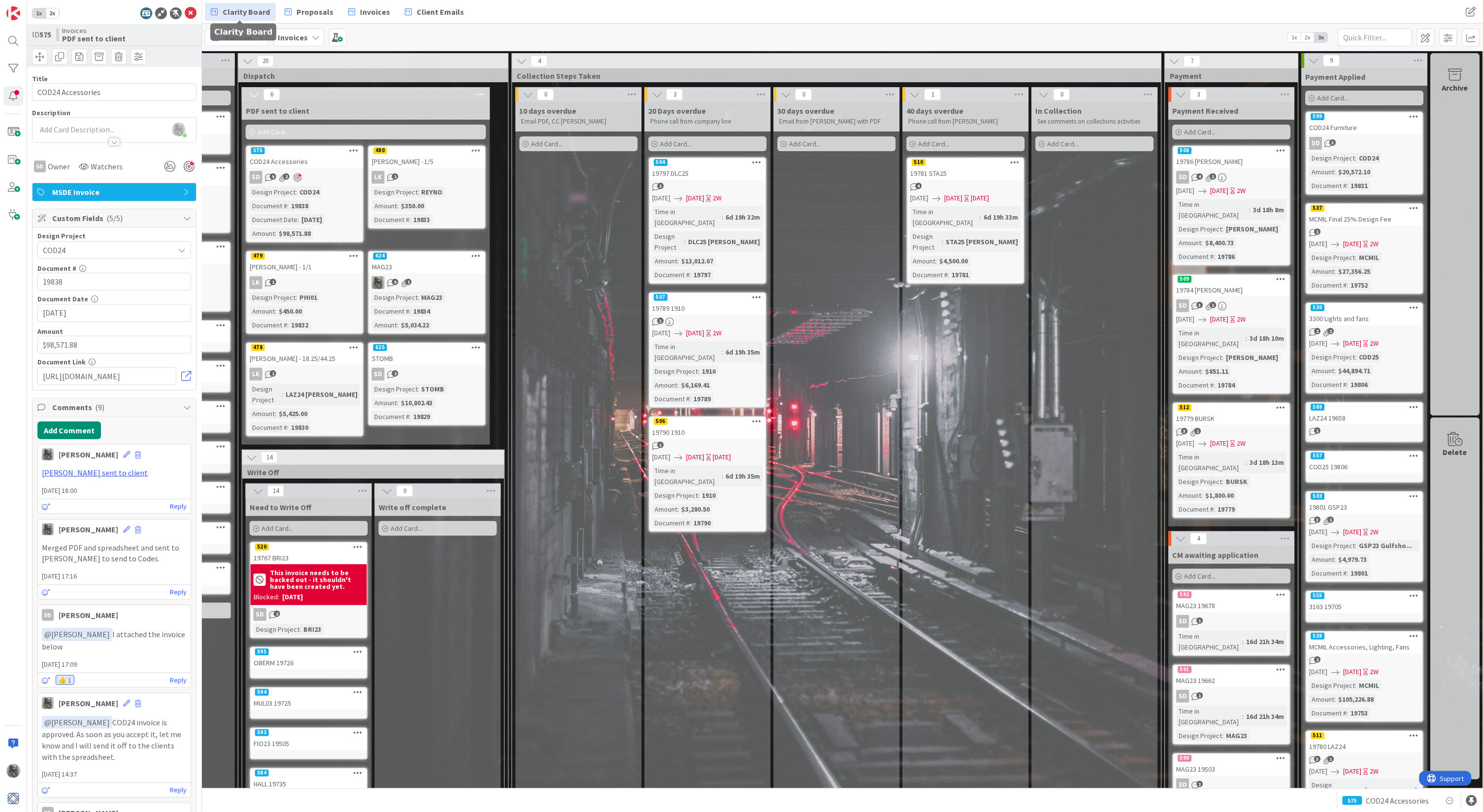
click at [246, 11] on span "Clarity Board" at bounding box center [246, 12] width 47 height 12
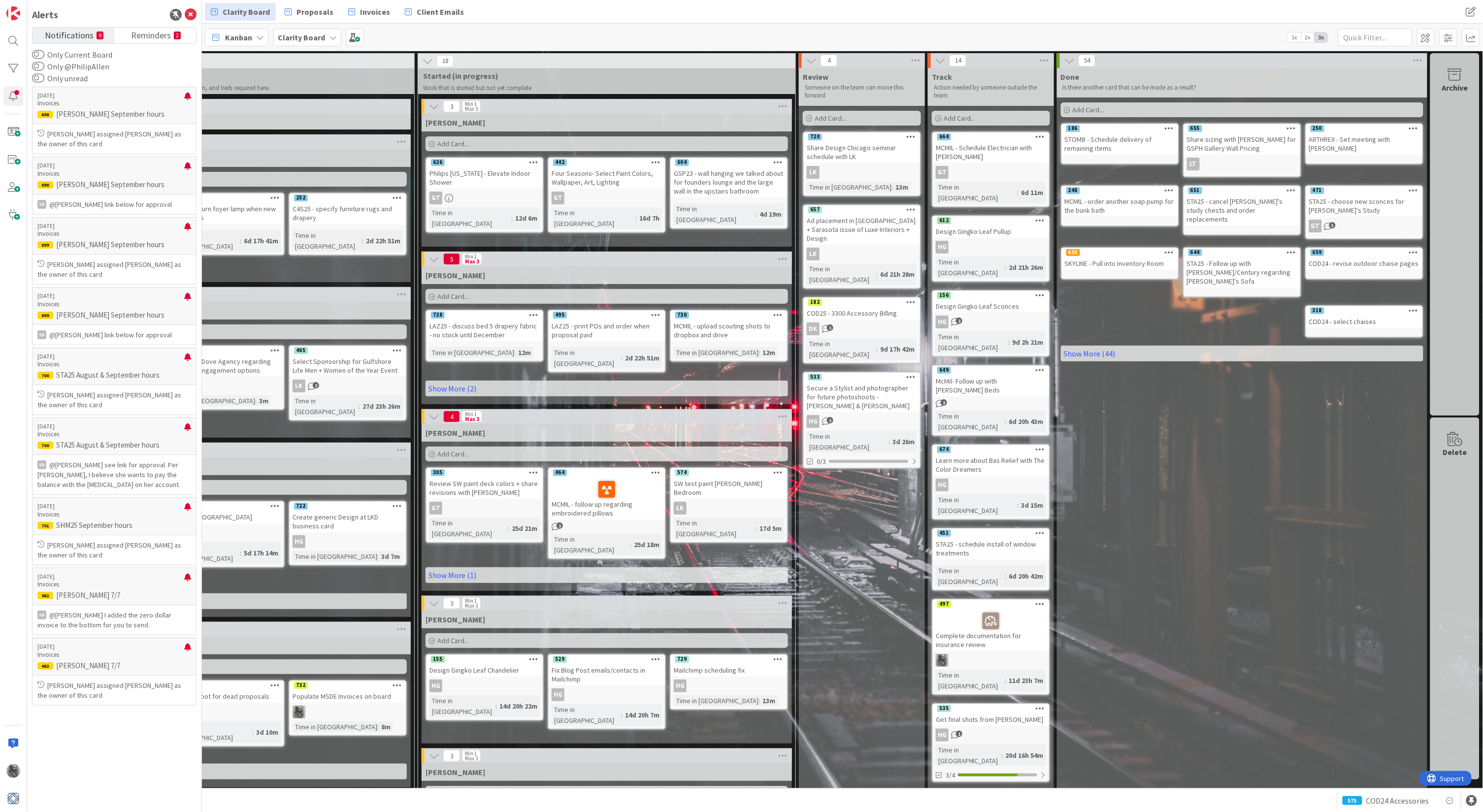
scroll to position [0, 193]
click at [1095, 346] on link "Show More (44)" at bounding box center [1242, 354] width 362 height 16
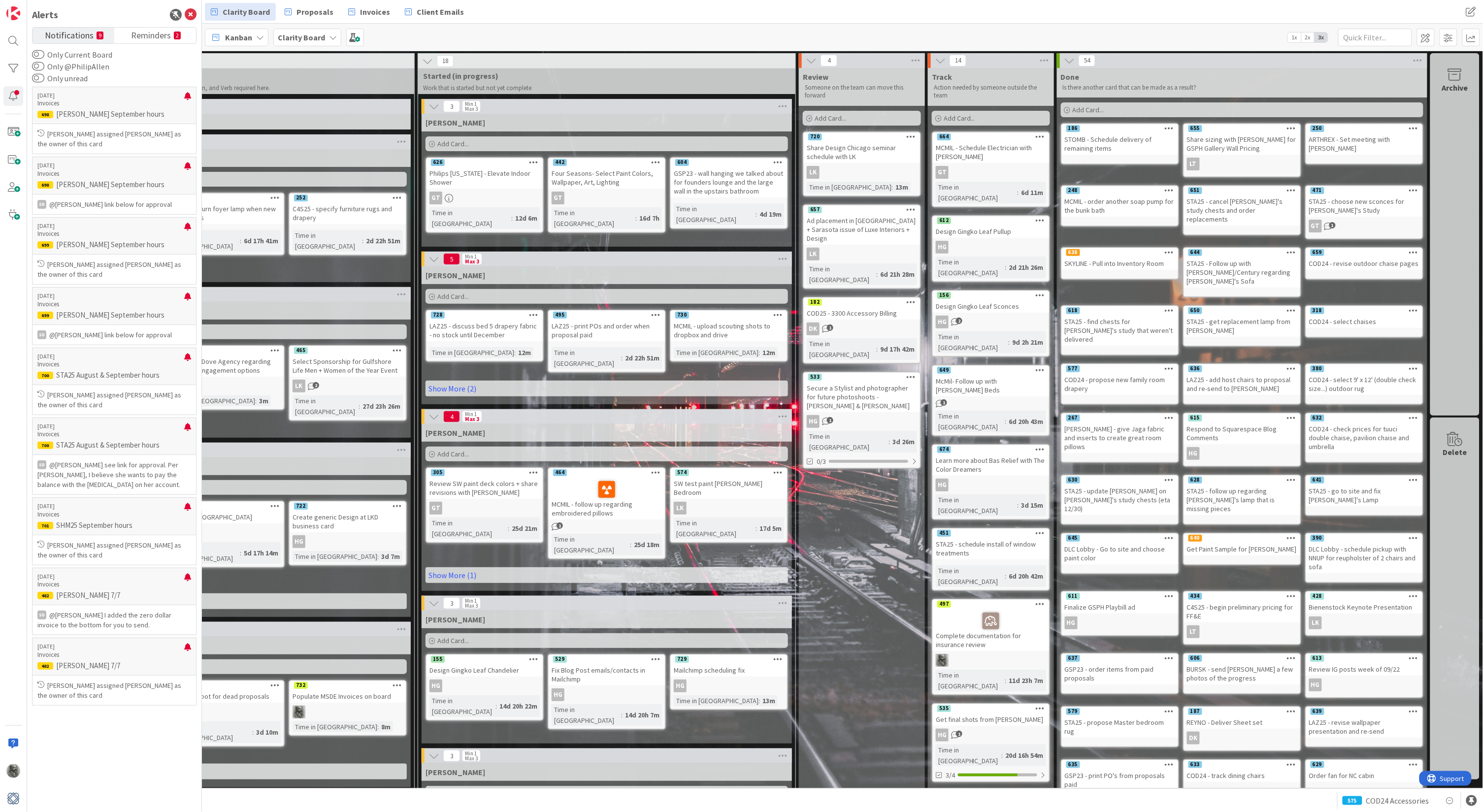
click at [311, 34] on b "Clarity Board" at bounding box center [301, 37] width 47 height 10
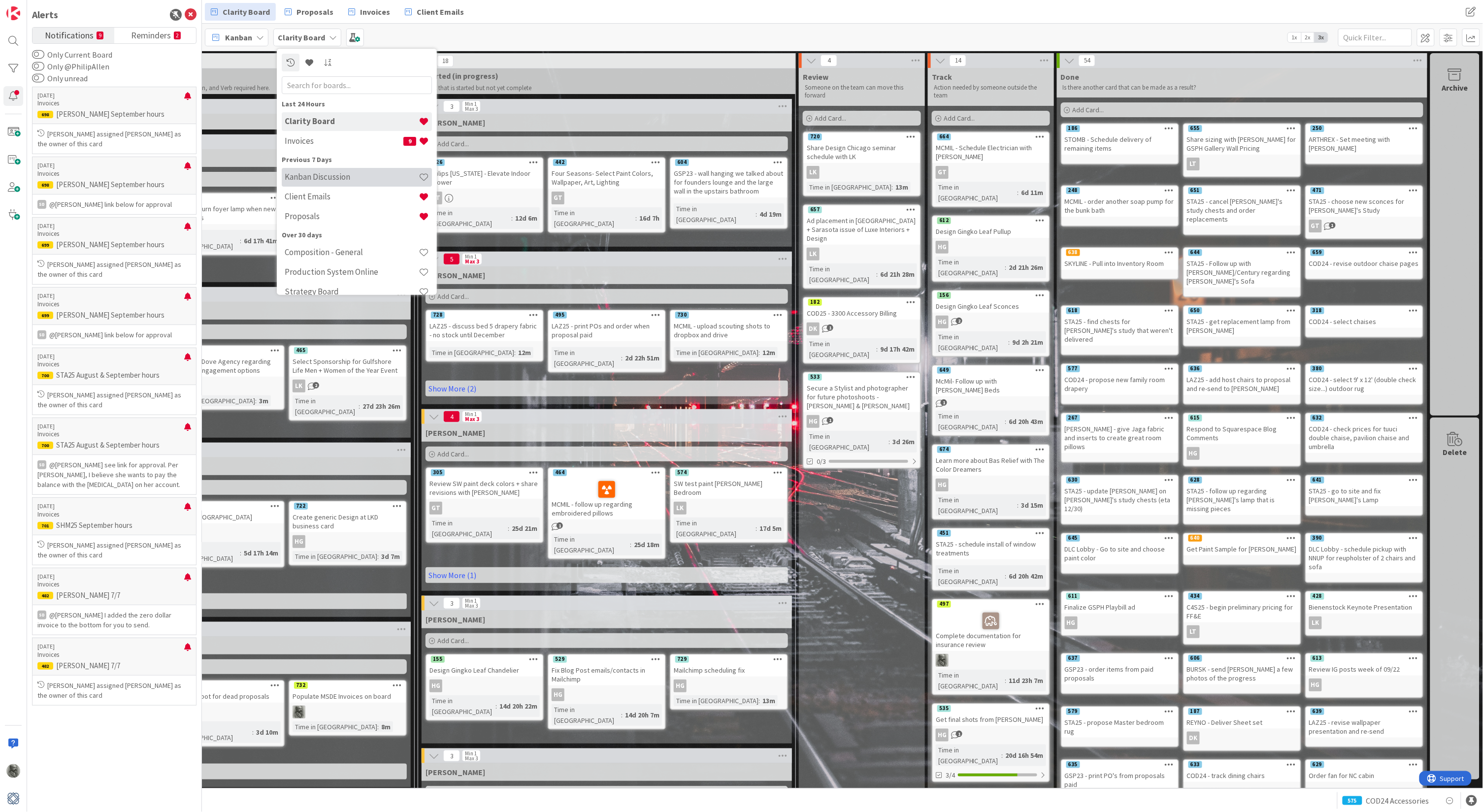
click at [340, 176] on h4 "Kanban Discussion" at bounding box center [351, 177] width 134 height 10
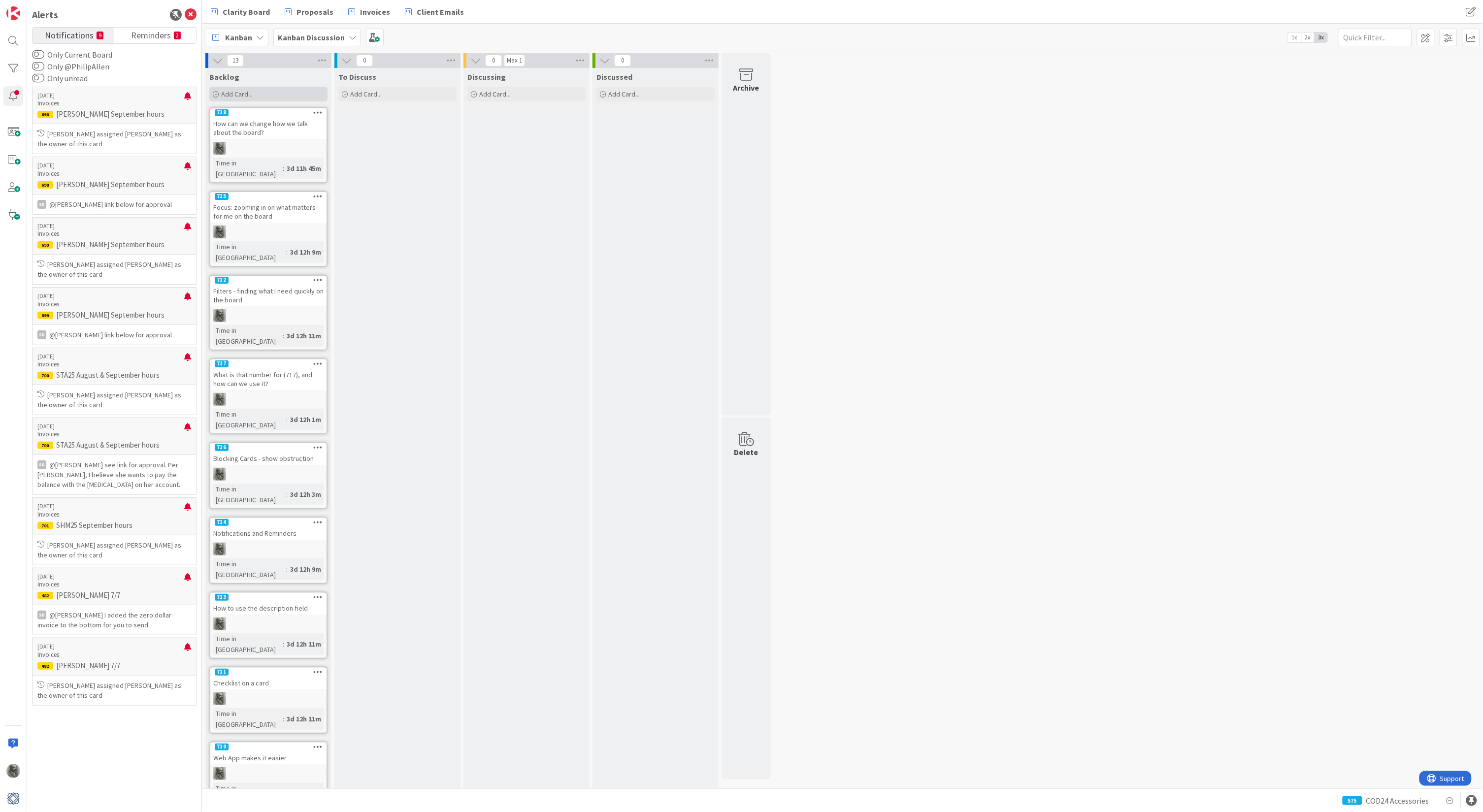
click at [238, 96] on span "Add Card..." at bounding box center [237, 94] width 31 height 9
type textarea "x"
type textarea "R"
type textarea "x"
type textarea "Re"
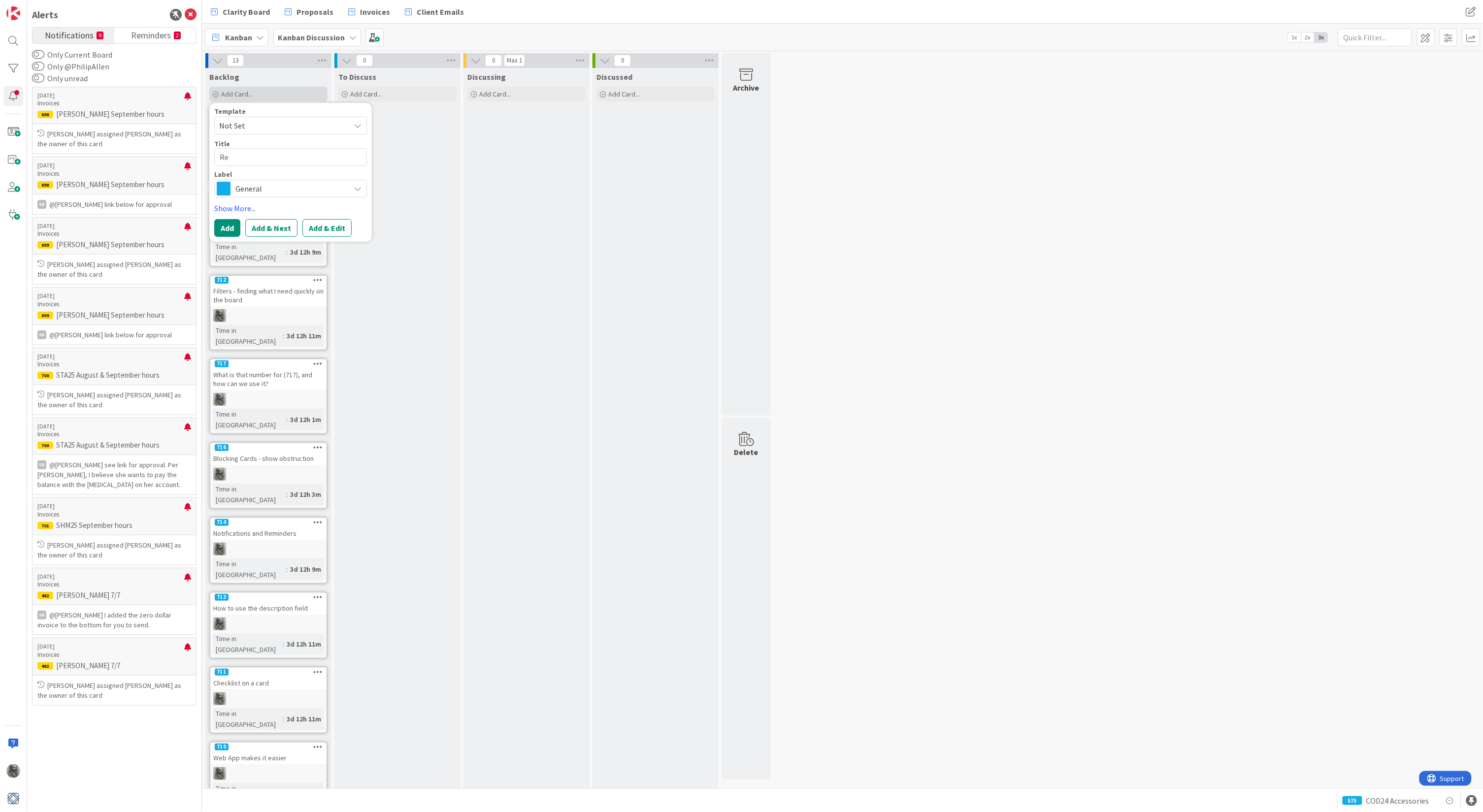
type textarea "x"
type textarea "Re3"
type textarea "x"
type textarea "Re3d"
type textarea "x"
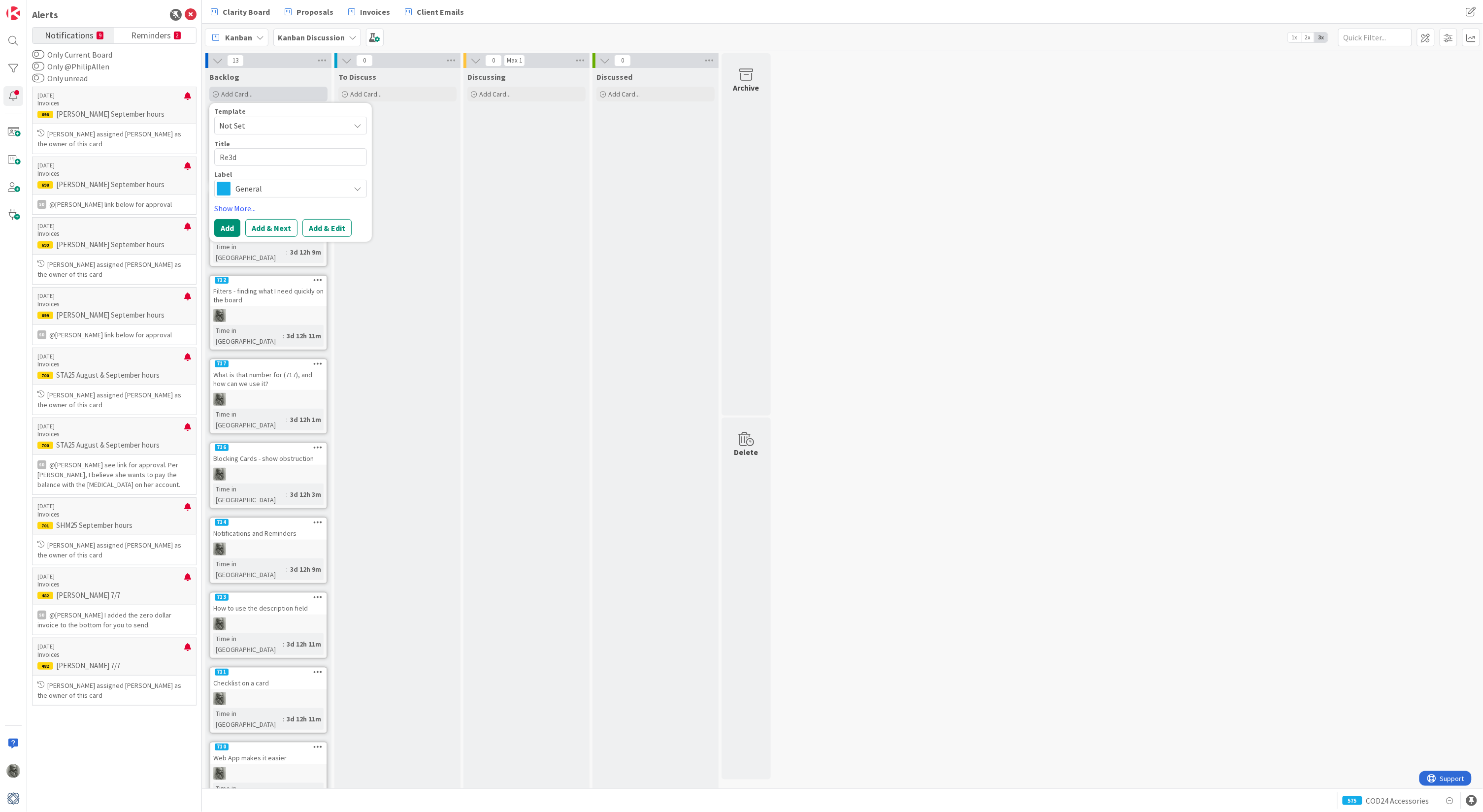
type textarea "Re3"
type textarea "x"
type textarea "Re"
type textarea "x"
type textarea "Reo"
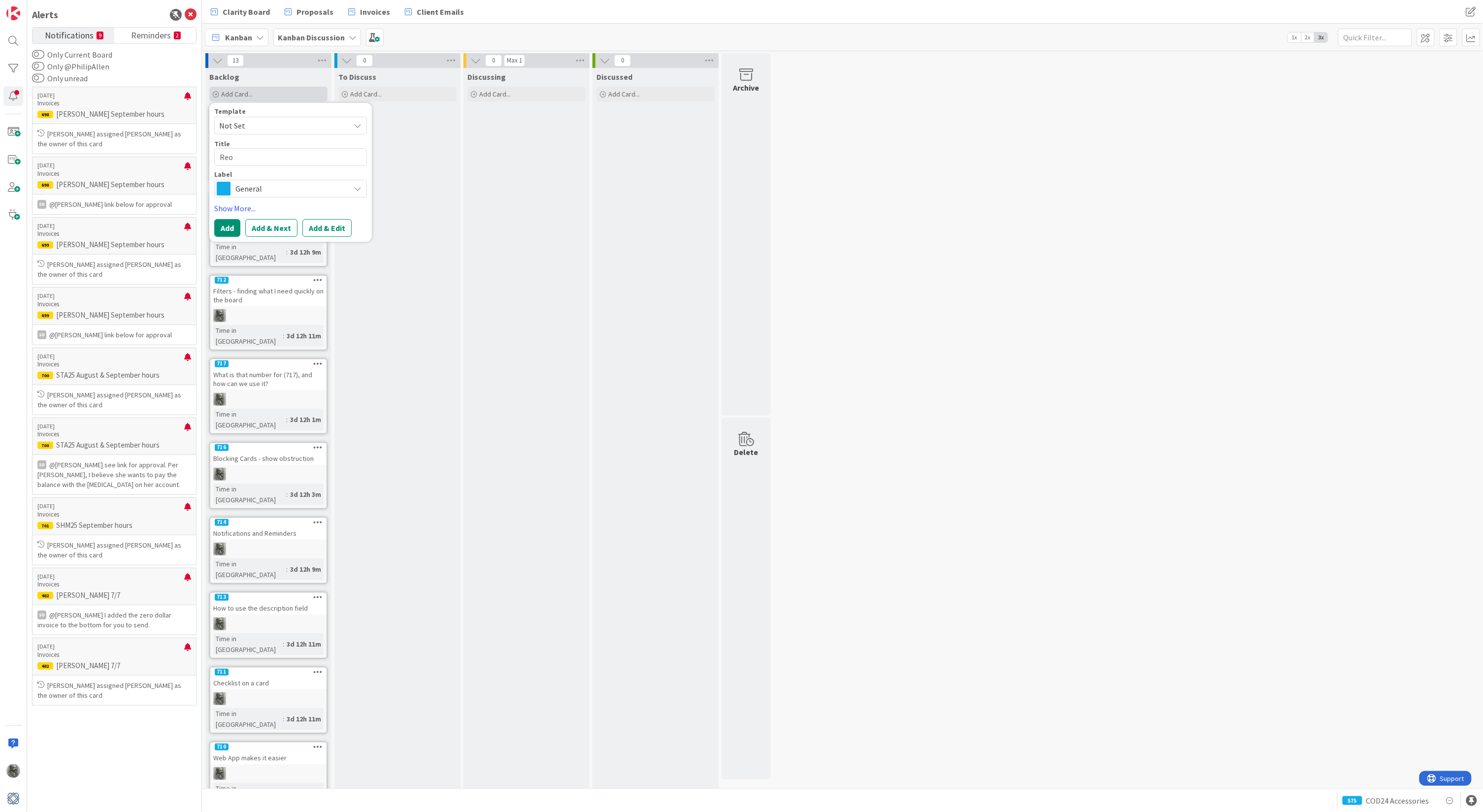
type textarea "x"
type textarea "Reor"
type textarea "x"
type textarea "Reord"
type textarea "x"
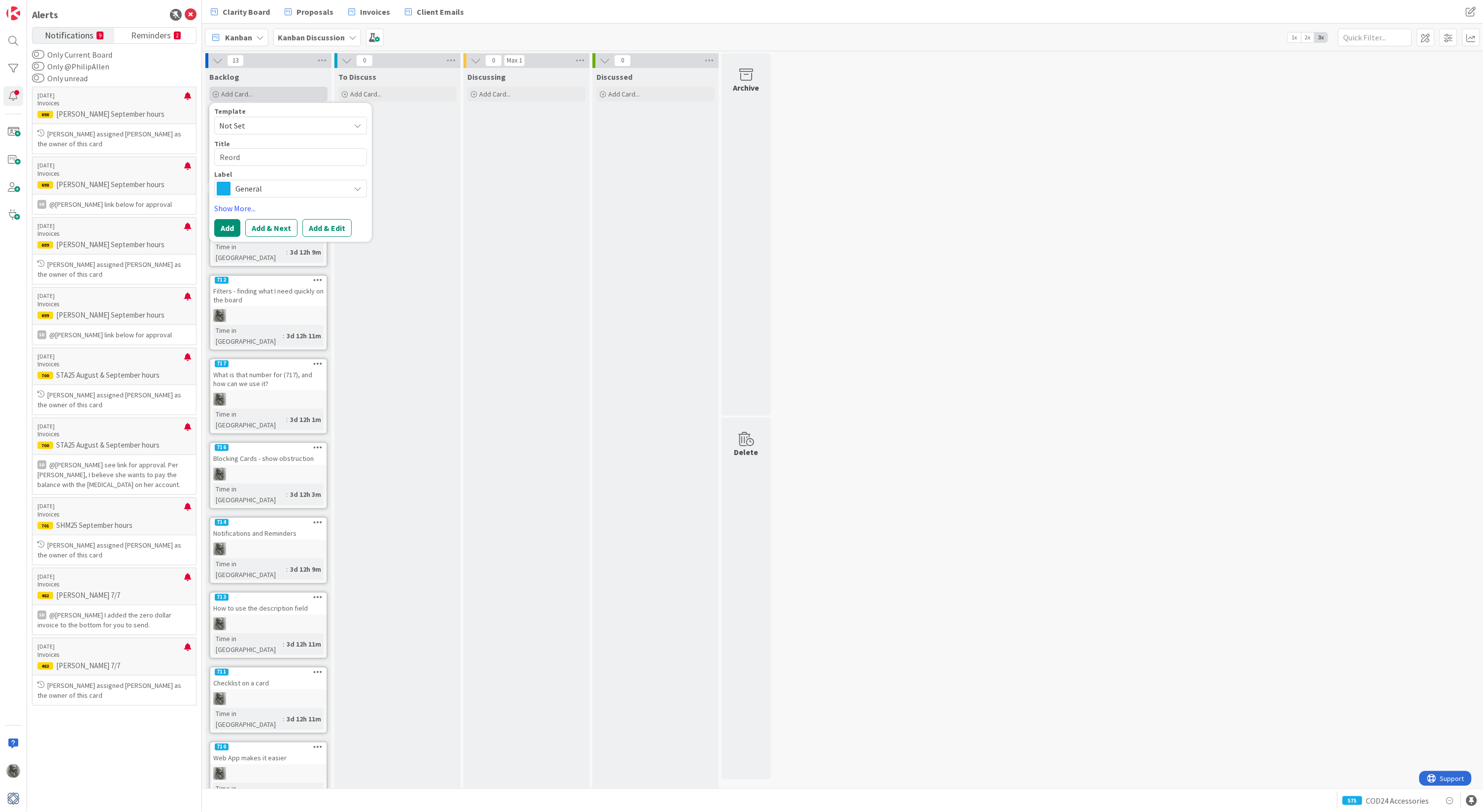
type textarea "Reorde"
type textarea "x"
type textarea "Reorder"
type textarea "x"
type textarea "Reorder"
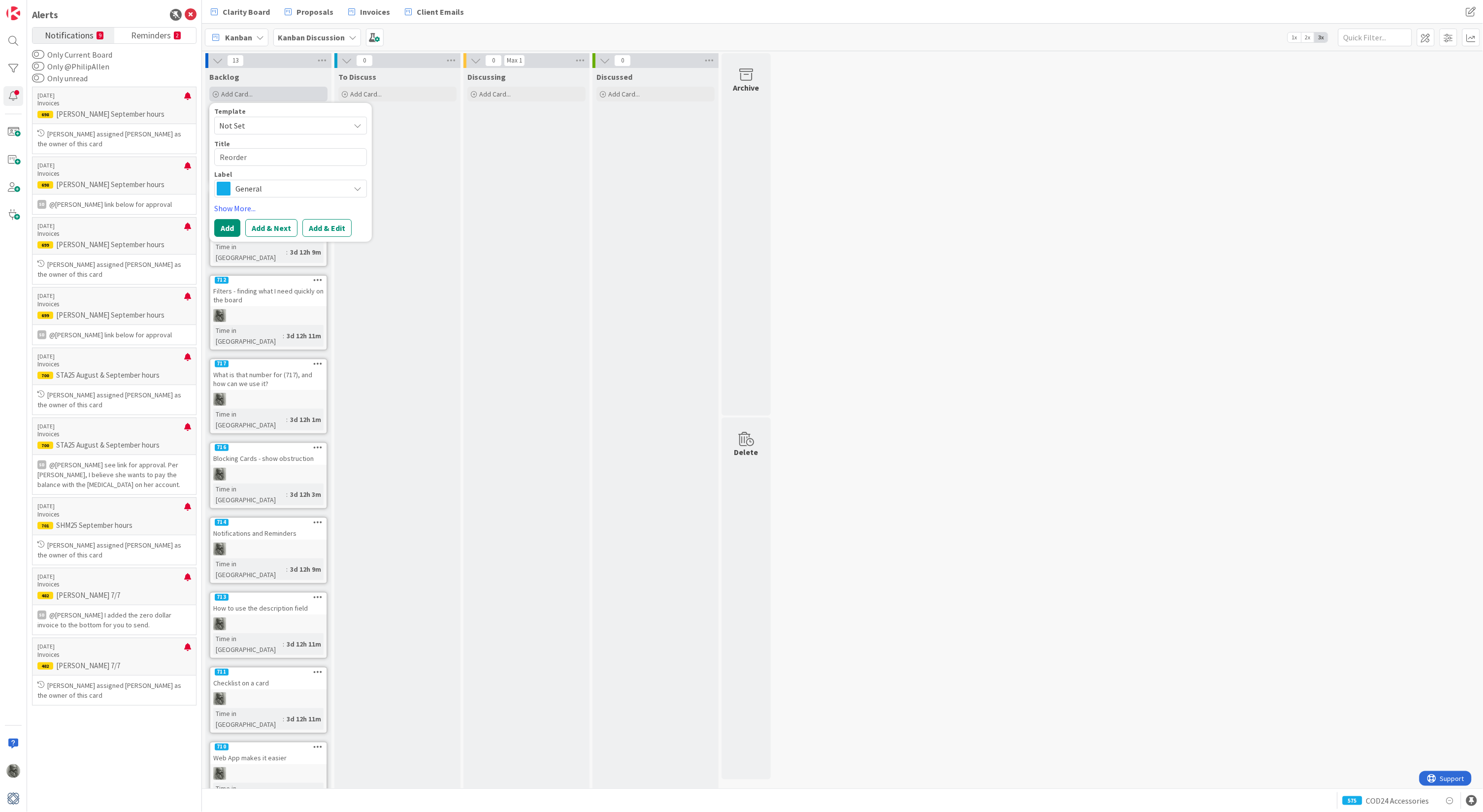
type textarea "x"
type textarea "Reorder c"
type textarea "x"
type textarea "Reorder ca"
type textarea "x"
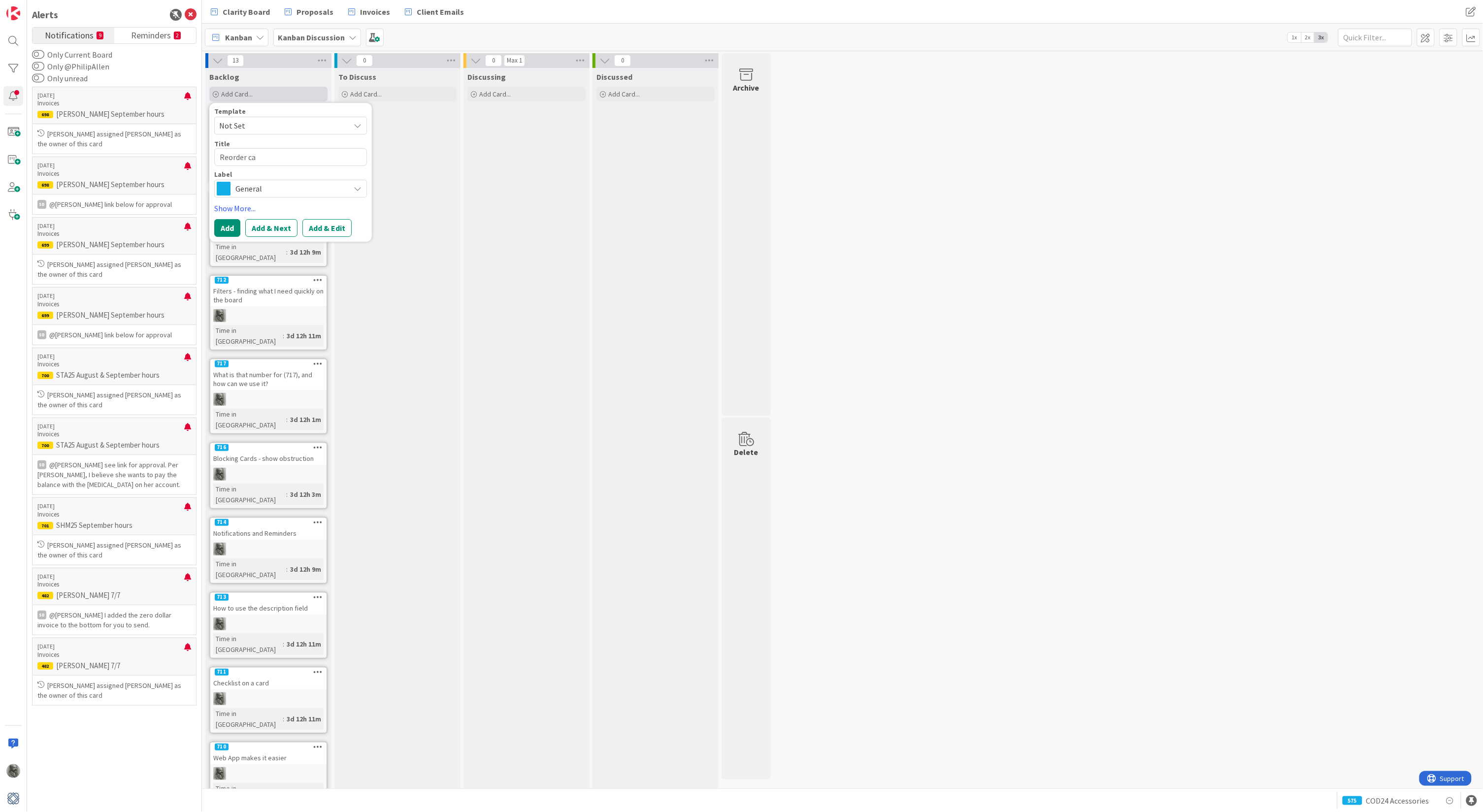
type textarea "Reorder car"
type textarea "x"
type textarea "Reorder card"
type textarea "x"
type textarea "Reorder cards"
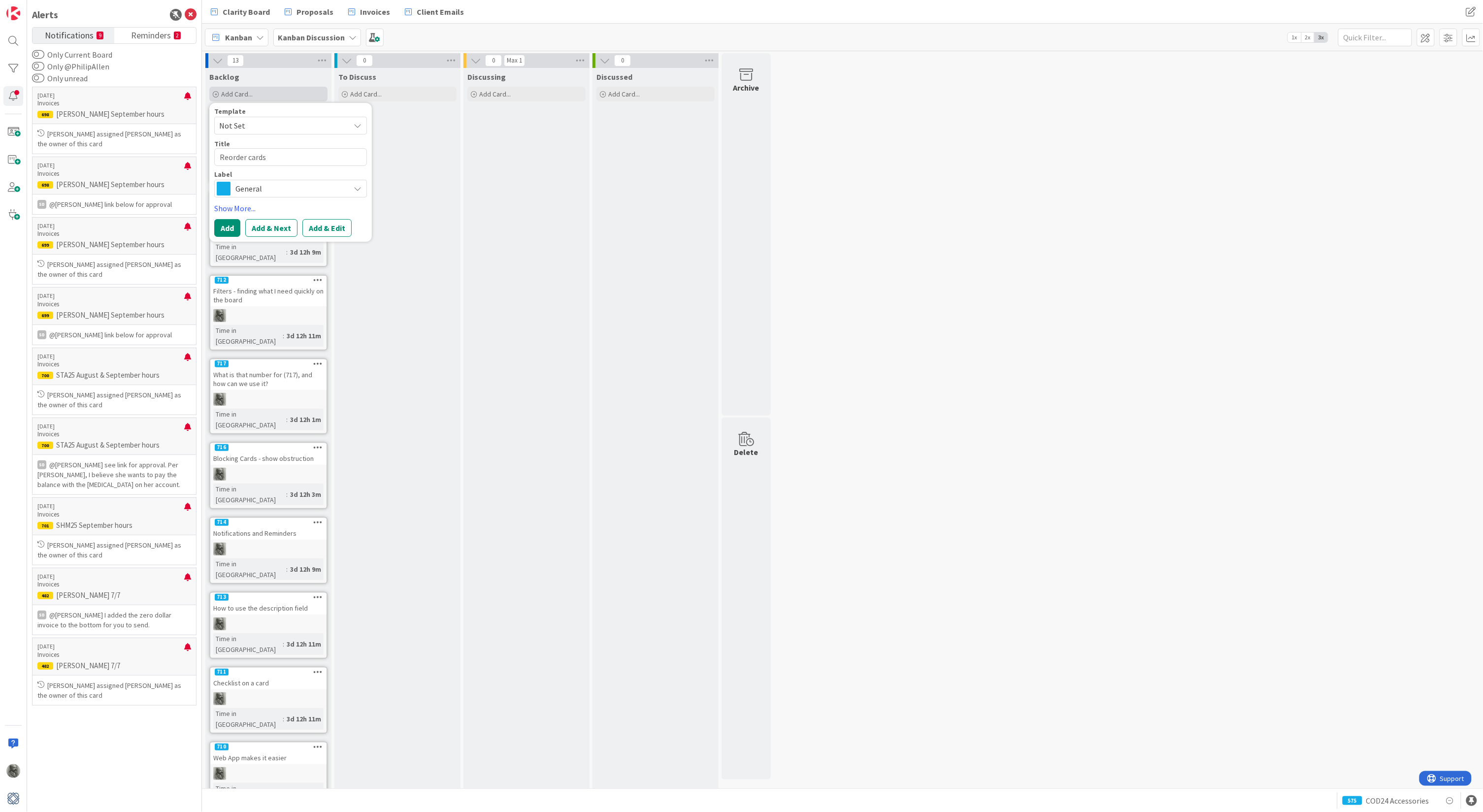
type textarea "x"
type textarea "Reorder cards"
type textarea "x"
type textarea "Reorder cards f"
type textarea "x"
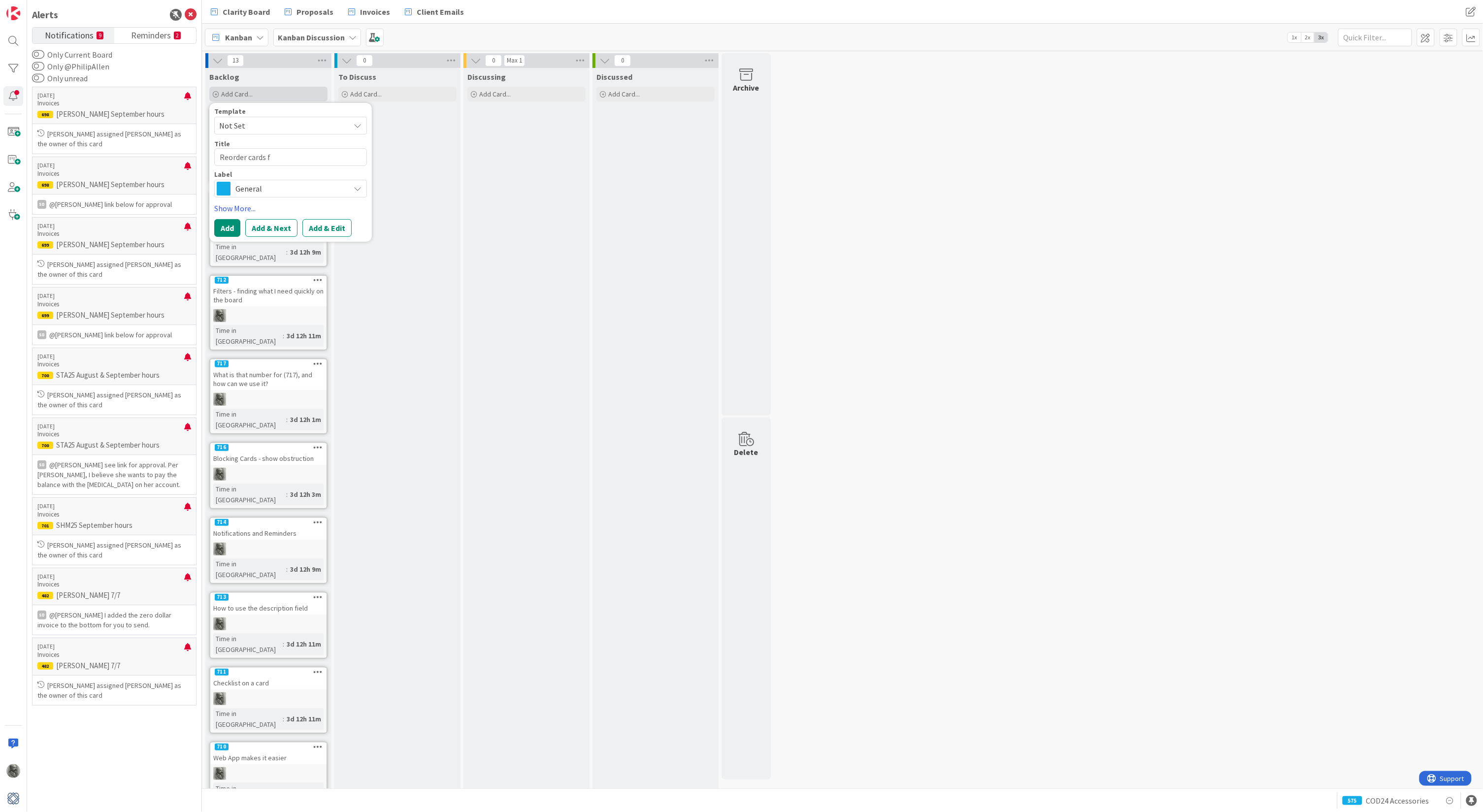
type textarea "Reorder cards fe"
type textarea "x"
type textarea "Reorder cards fea"
type textarea "x"
type textarea "Reorder cards feat"
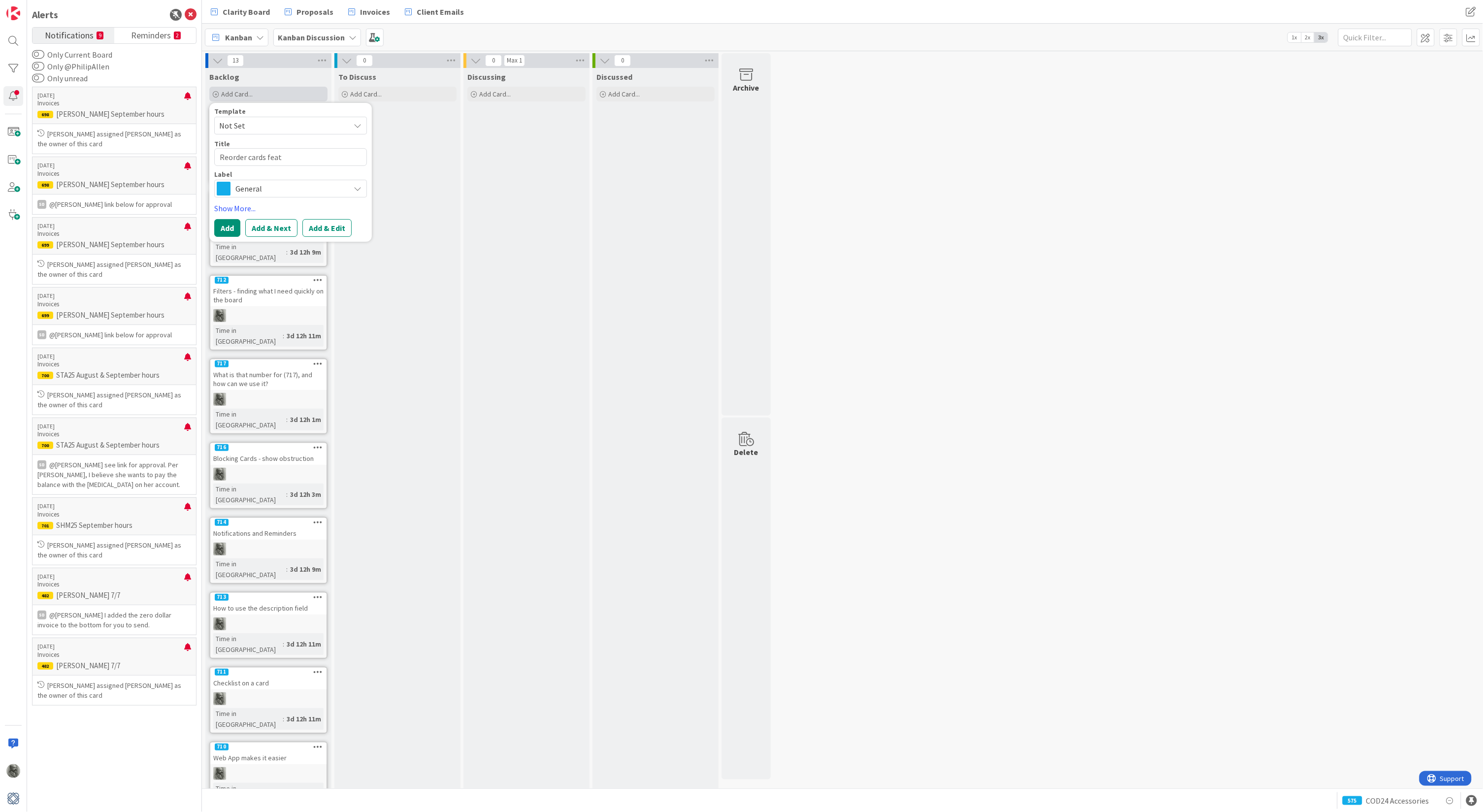
type textarea "x"
type textarea "Reorder cards featu"
type textarea "x"
type textarea "Reorder cards featur"
type textarea "x"
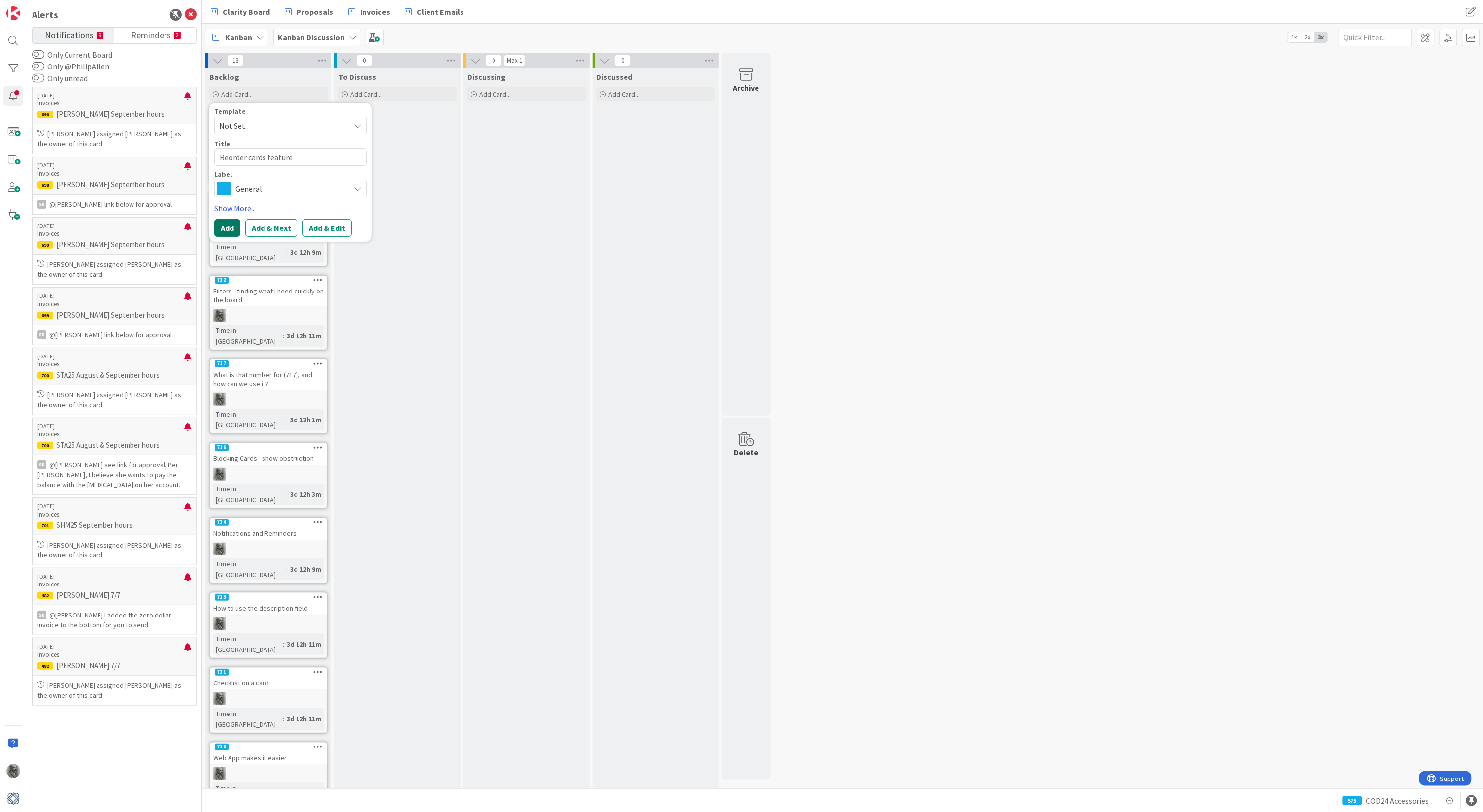
type textarea "Reorder cards feature"
click at [230, 228] on button "Add" at bounding box center [226, 228] width 26 height 18
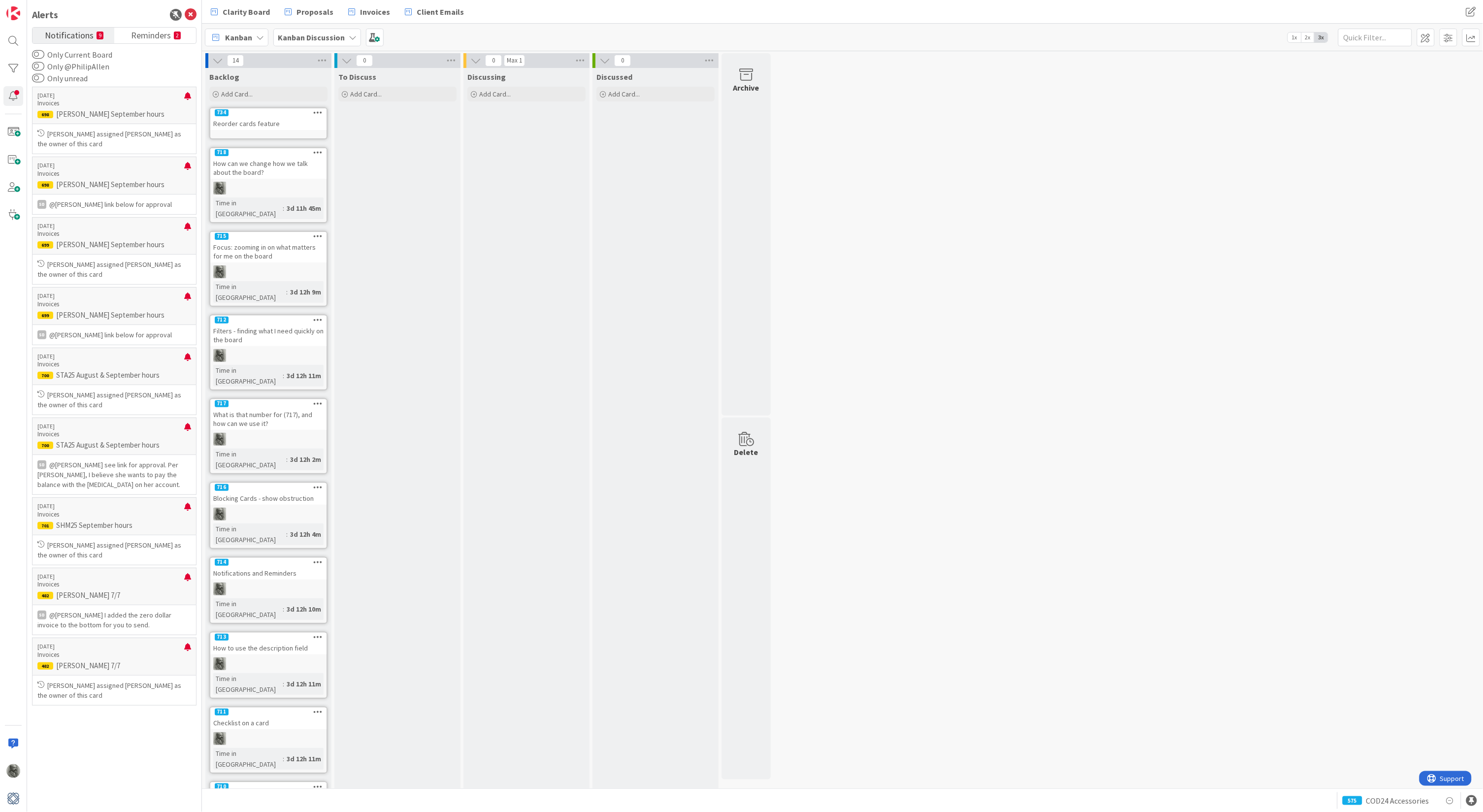
click at [316, 112] on icon at bounding box center [318, 112] width 9 height 7
click at [348, 266] on link "Make Me the Owner" at bounding box center [375, 271] width 133 height 14
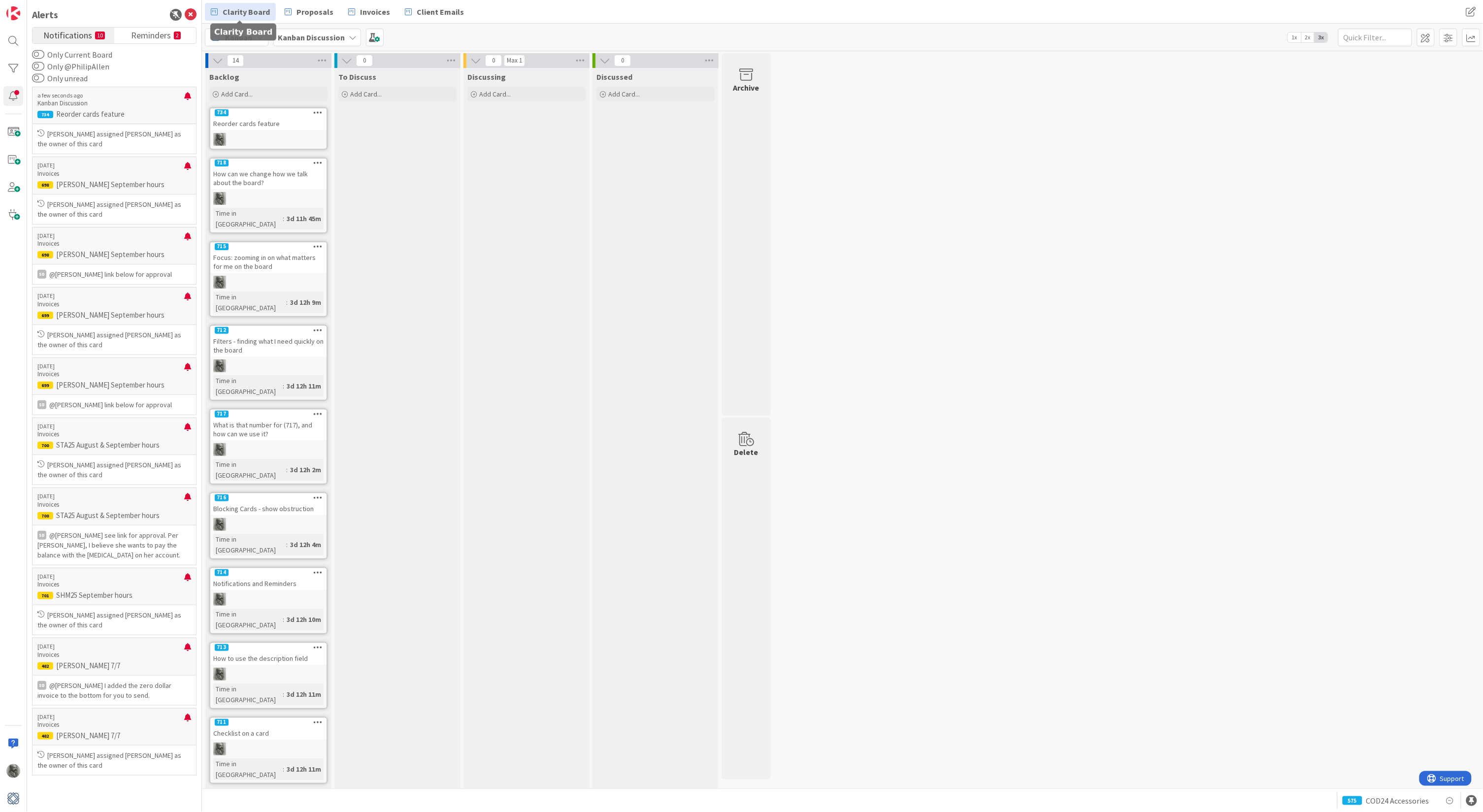
click at [233, 9] on span "Clarity Board" at bounding box center [246, 12] width 47 height 12
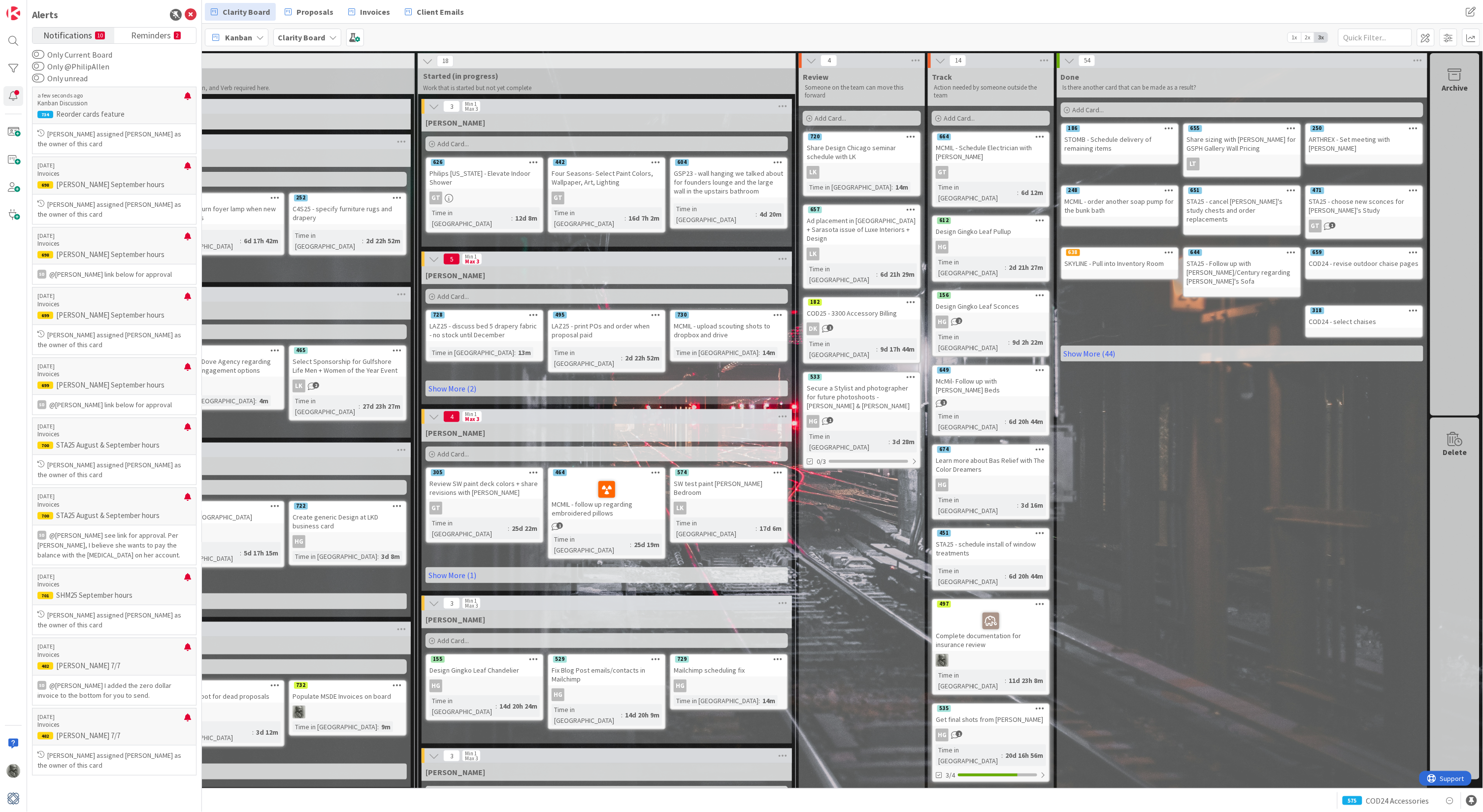
scroll to position [0, 193]
click at [1093, 346] on link "Show More (44)" at bounding box center [1242, 354] width 362 height 16
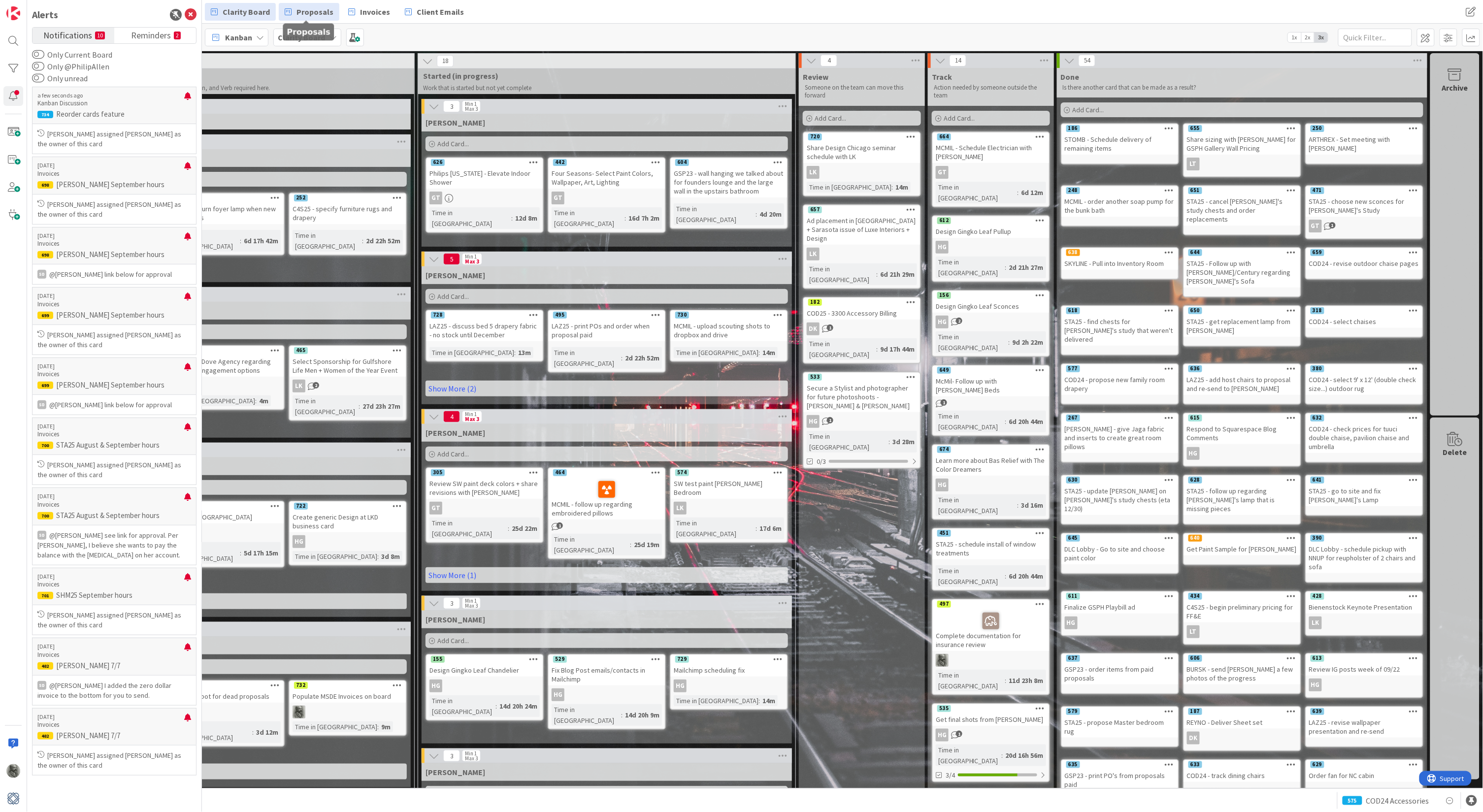
click at [309, 11] on span "Proposals" at bounding box center [315, 12] width 37 height 12
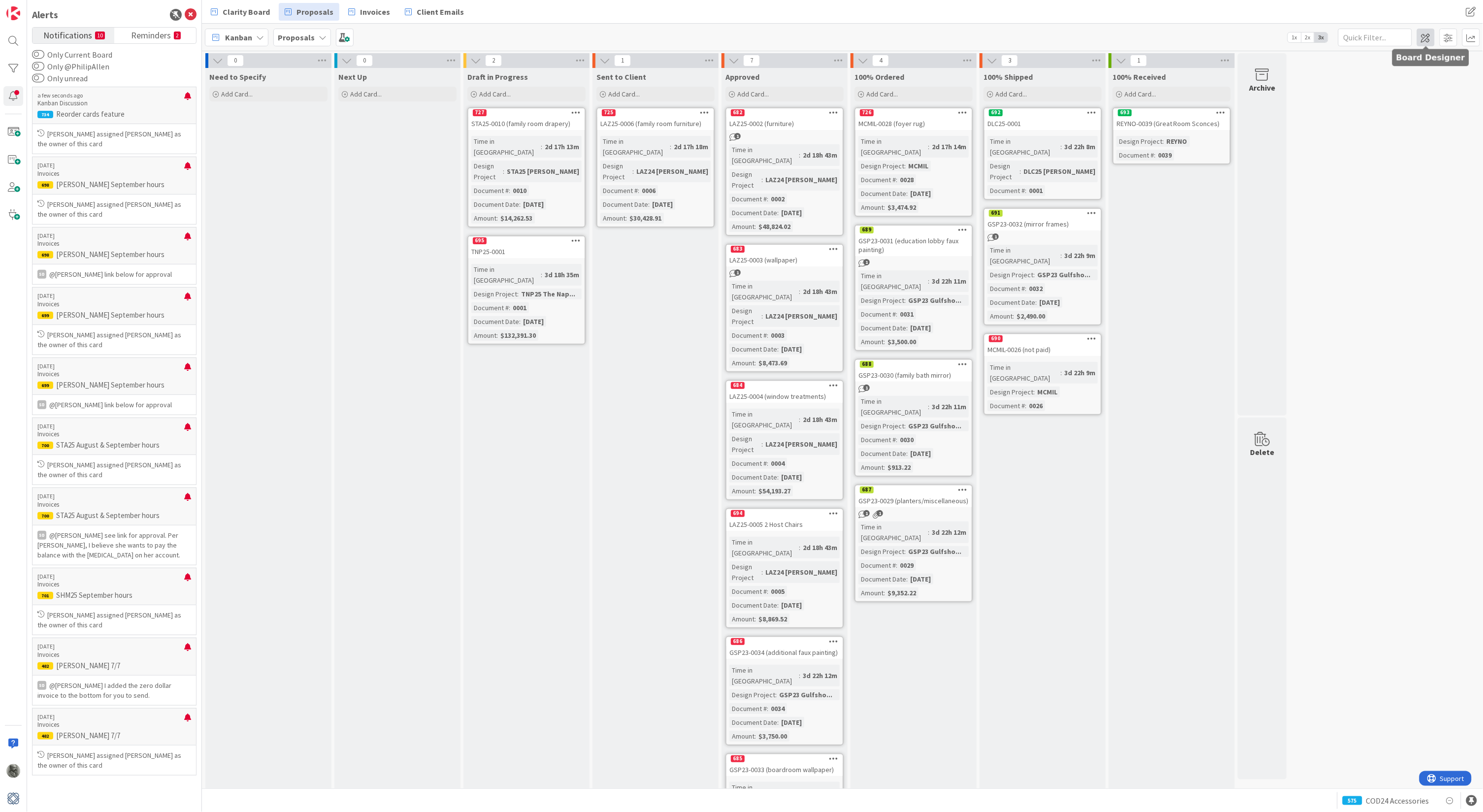
click at [1430, 38] on span at bounding box center [1426, 37] width 18 height 18
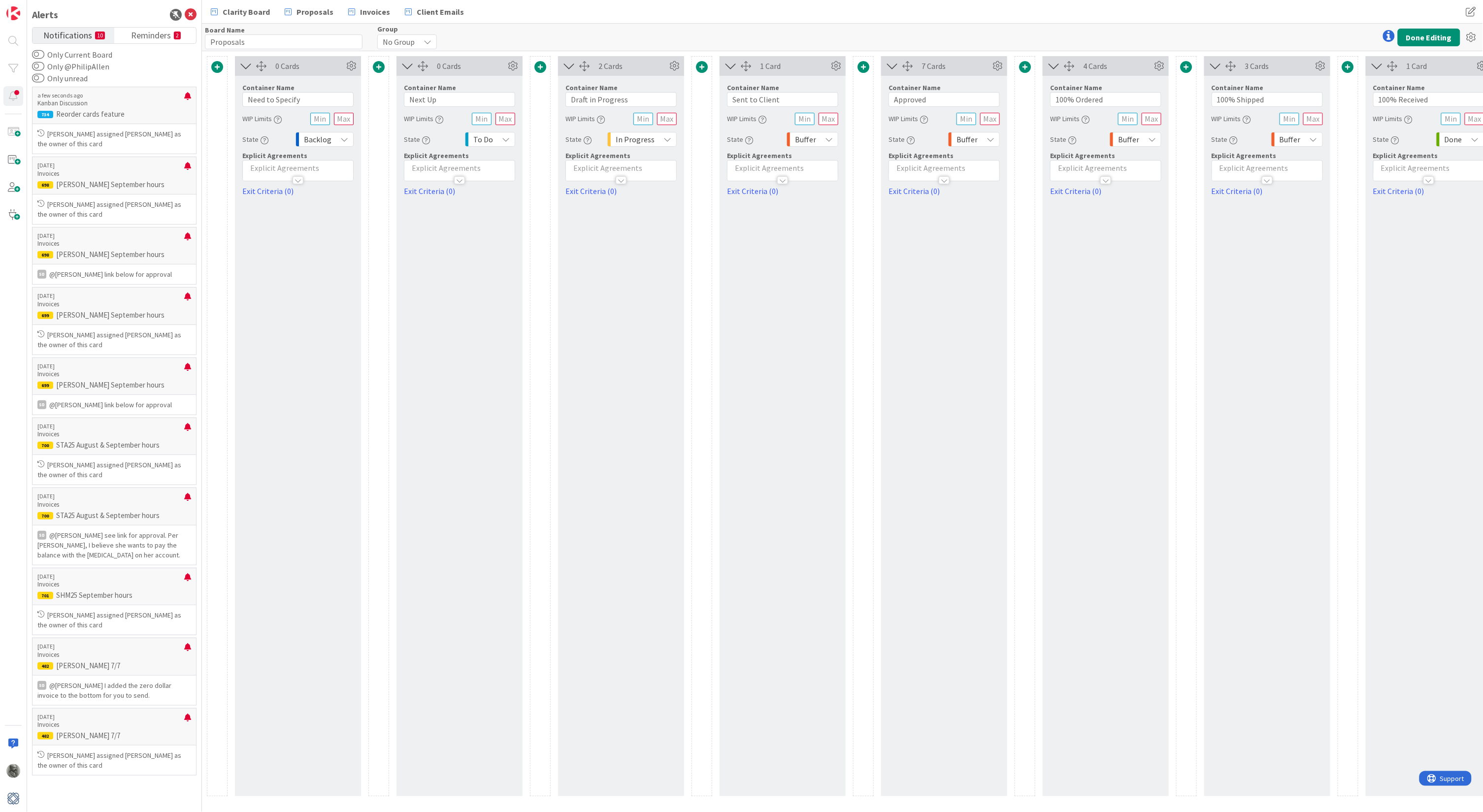
click at [218, 69] on span at bounding box center [217, 67] width 12 height 12
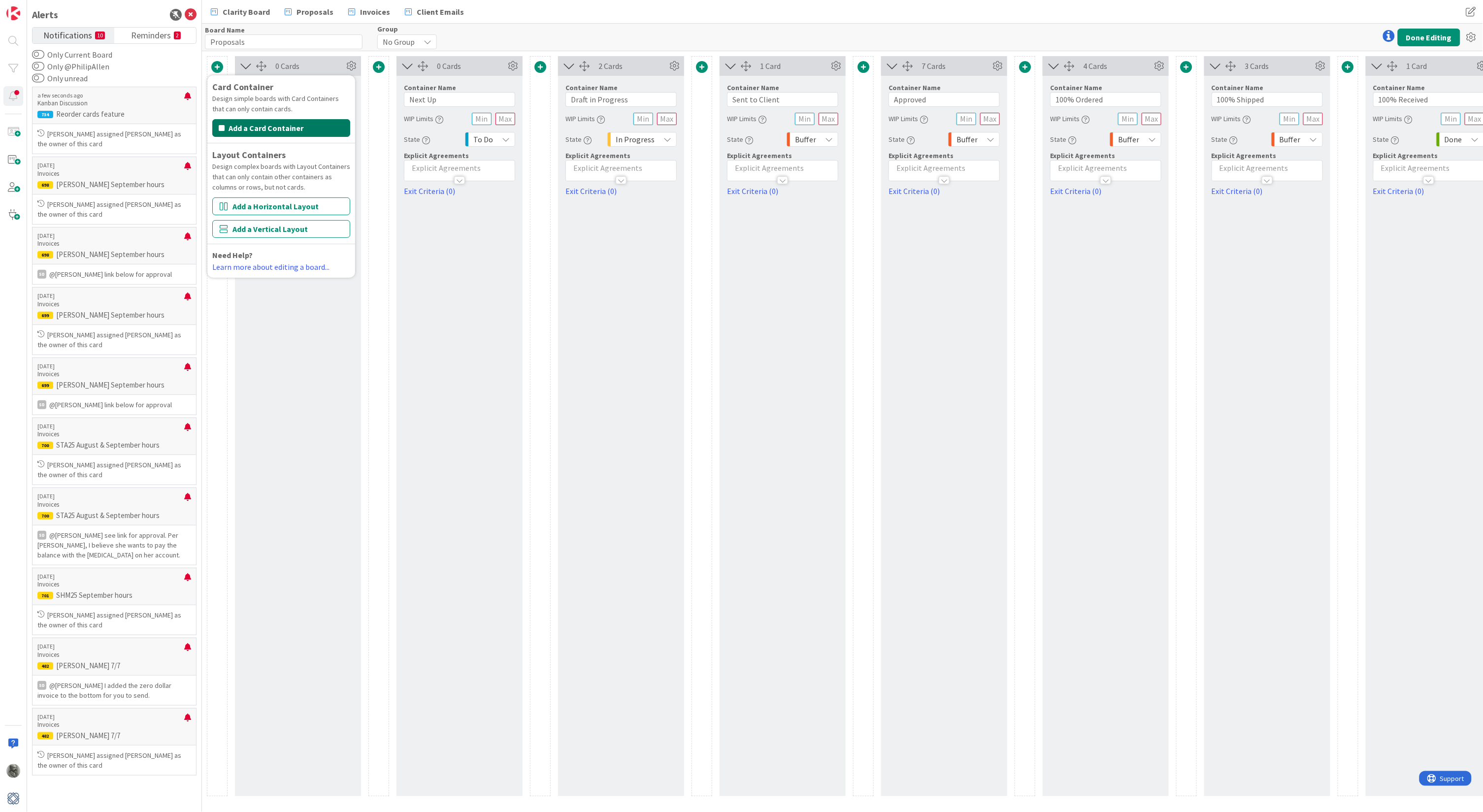
click at [250, 127] on button "Add a Card Container" at bounding box center [281, 128] width 138 height 18
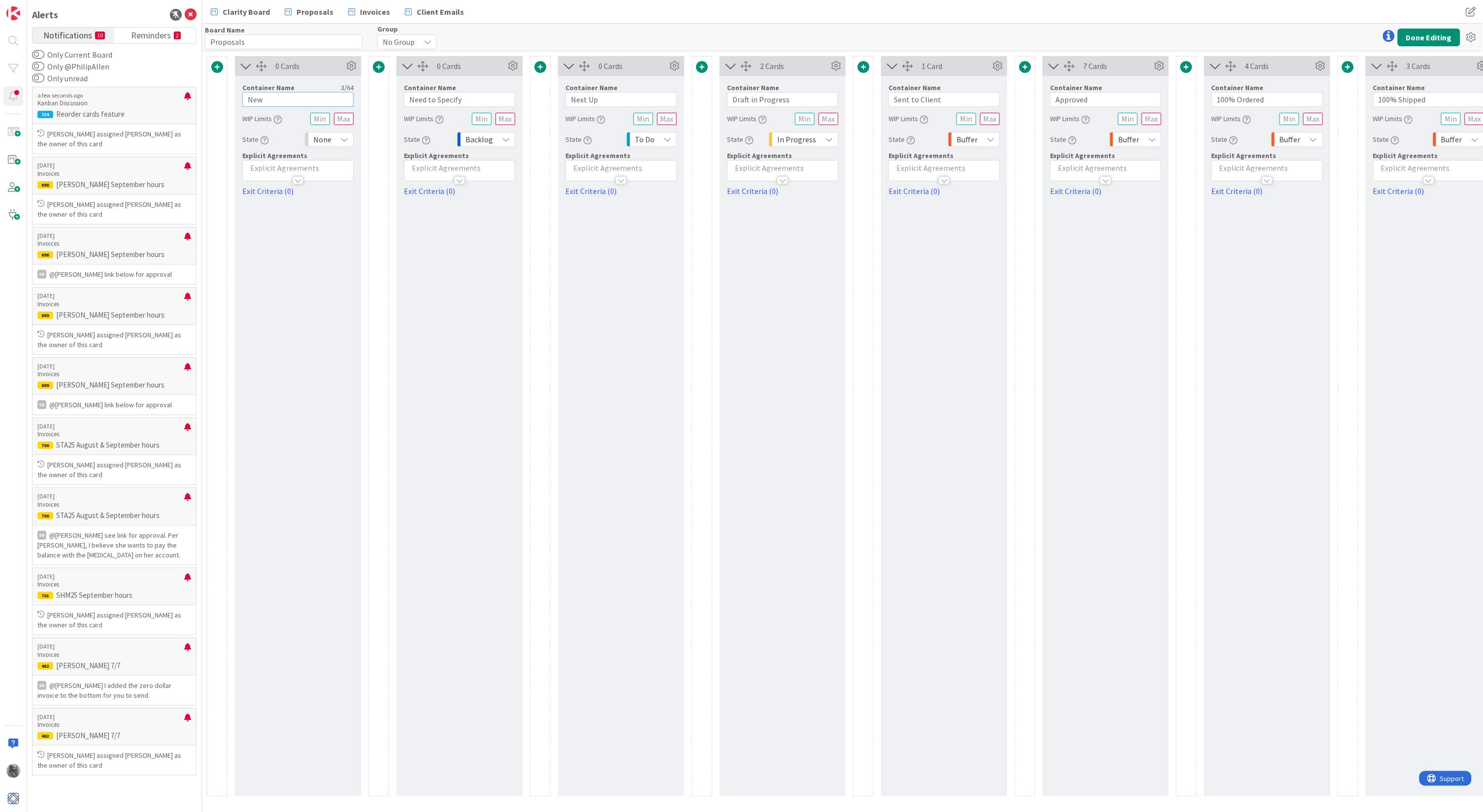
drag, startPoint x: 266, startPoint y: 97, endPoint x: 219, endPoint y: 97, distance: 47.0
click at [219, 97] on div "Card Container Design simple boards with Card Containers that can only contain …" at bounding box center [944, 425] width 1474 height 740
type input "3 Months Out"
click at [275, 168] on p at bounding box center [298, 168] width 101 height 11
click at [380, 67] on span at bounding box center [378, 67] width 12 height 12
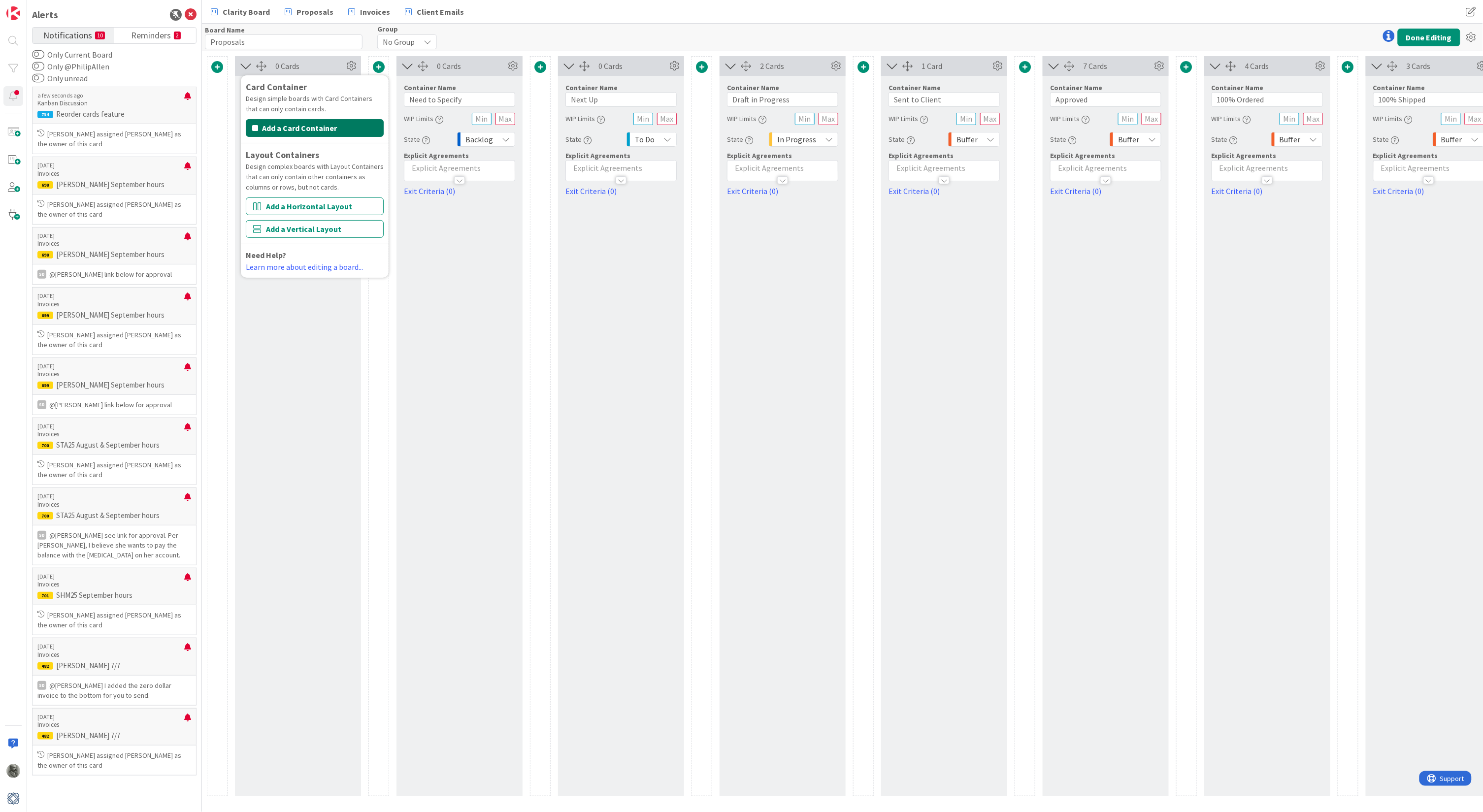
click at [325, 126] on button "Add a Card Container" at bounding box center [315, 128] width 138 height 18
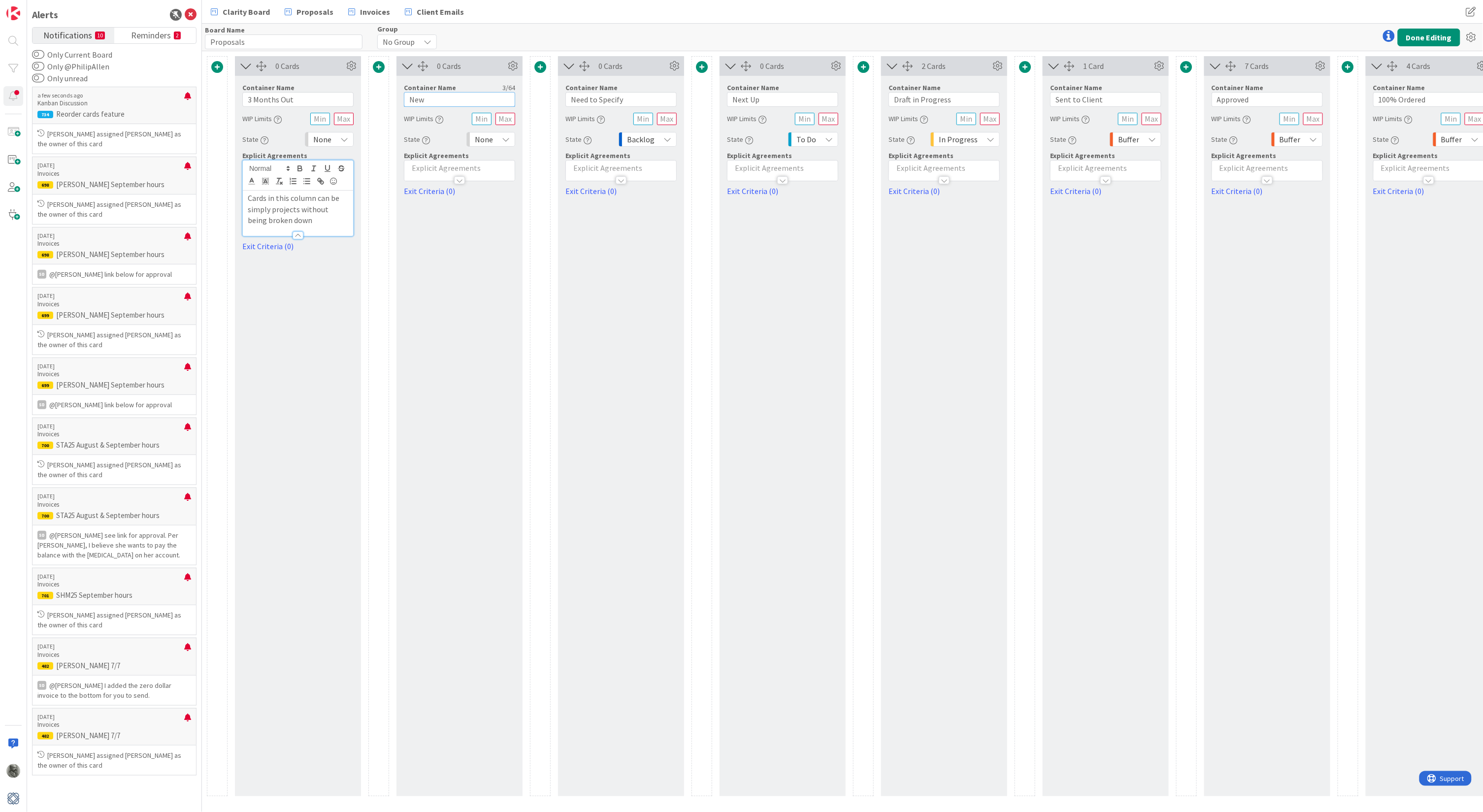
drag, startPoint x: 435, startPoint y: 101, endPoint x: 383, endPoint y: 101, distance: 52.0
click at [383, 101] on div "Card Container Design simple boards with Card Containers that can only contain …" at bounding box center [1025, 425] width 1636 height 740
click at [462, 164] on p at bounding box center [460, 168] width 101 height 11
drag, startPoint x: 414, startPoint y: 101, endPoint x: 404, endPoint y: 101, distance: 10.0
click at [404, 101] on input "1 months out" at bounding box center [460, 99] width 112 height 15
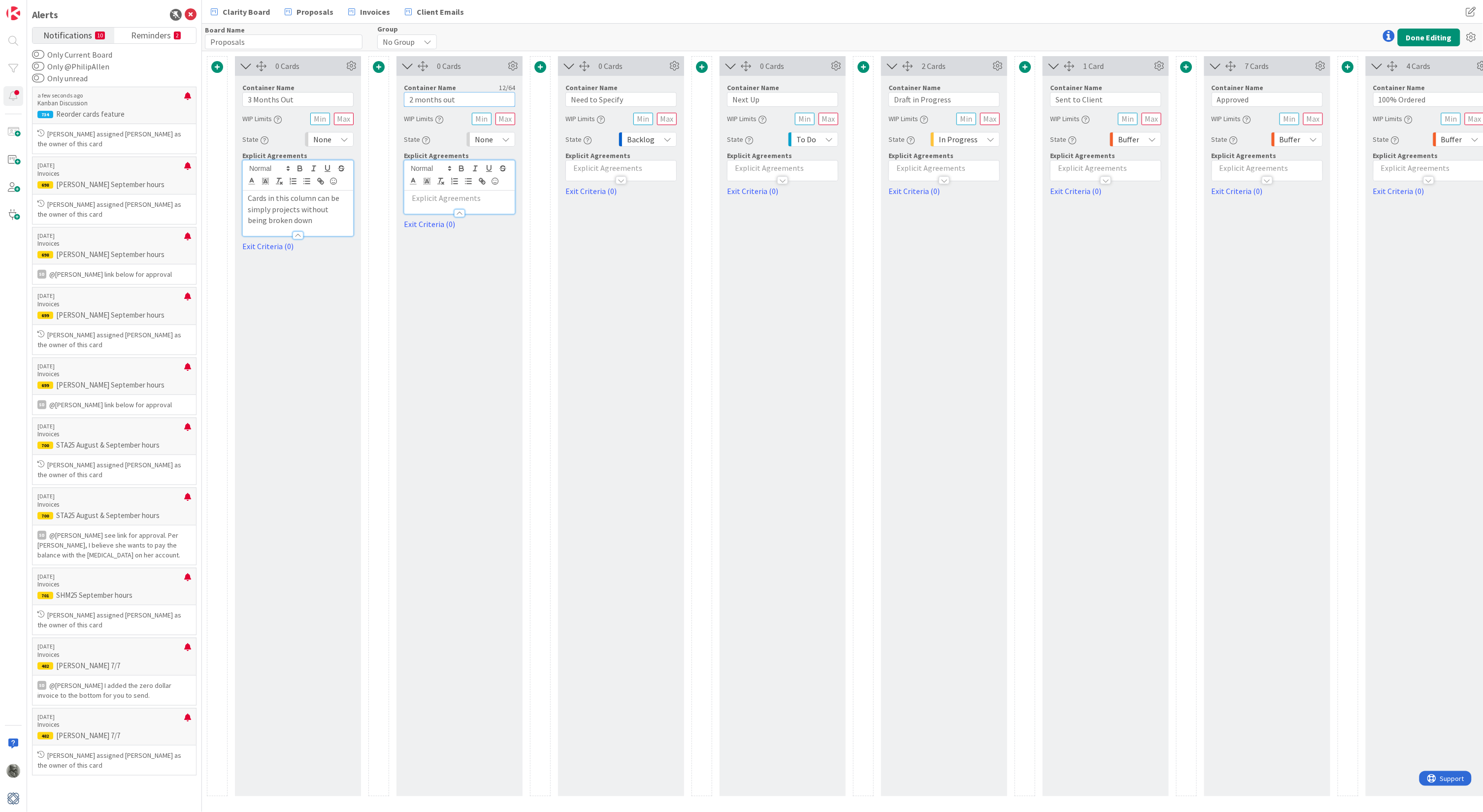
type input "2 months out"
click at [431, 198] on p at bounding box center [460, 198] width 101 height 11
drag, startPoint x: 304, startPoint y: 219, endPoint x: 241, endPoint y: 193, distance: 68.2
click at [241, 193] on div "Container Name 12 / 64 3 Months Out WIP Limits State None Explicit Agreements C…" at bounding box center [298, 164] width 126 height 176
copy p "Cards in this column can be simply projects without being broken down"
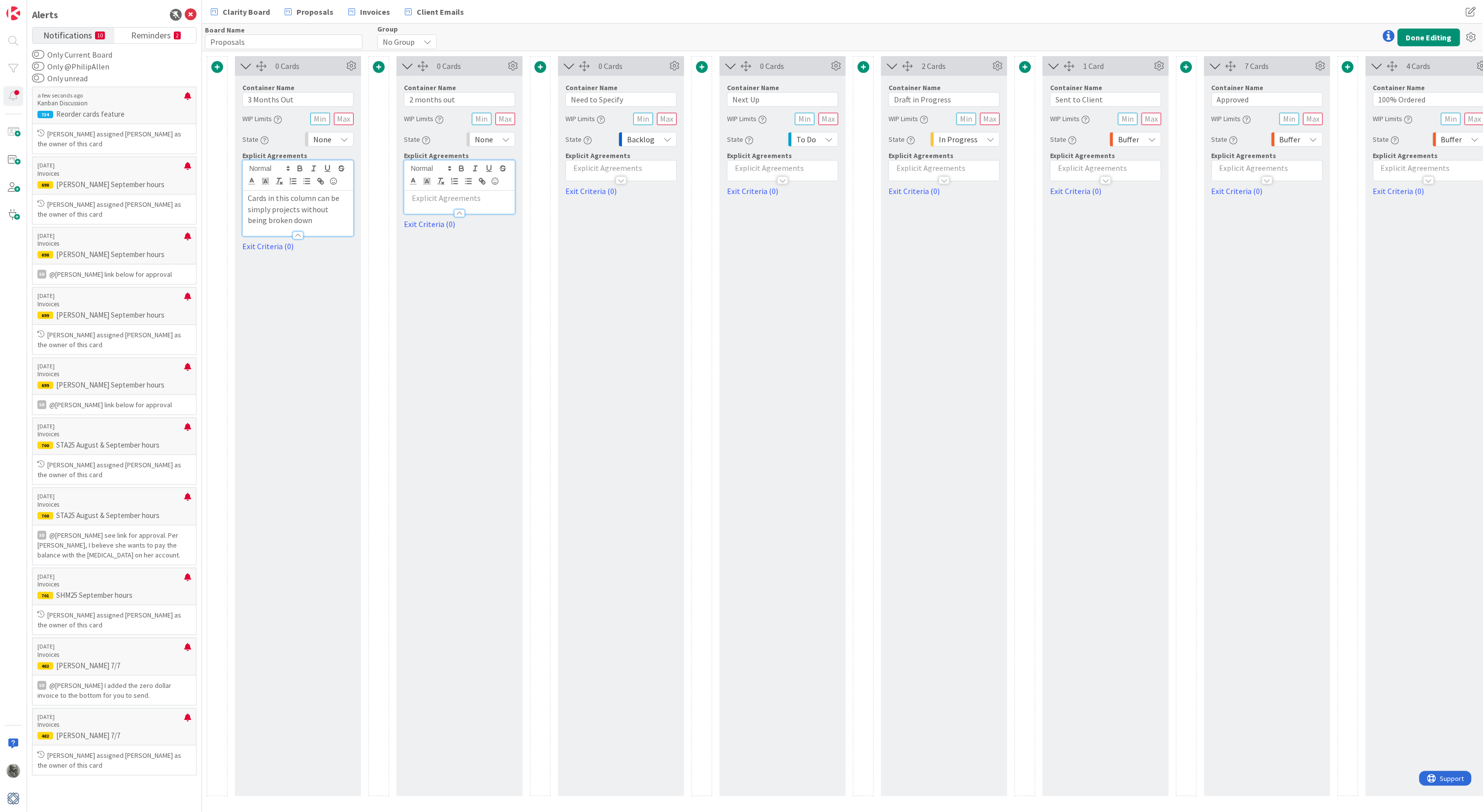
click at [423, 197] on p at bounding box center [460, 198] width 101 height 11
click at [540, 67] on span at bounding box center [540, 67] width 12 height 12
click at [492, 123] on button "Add a Card Container" at bounding box center [476, 128] width 138 height 18
drag, startPoint x: 591, startPoint y: 99, endPoint x: 552, endPoint y: 99, distance: 39.0
click at [552, 99] on div "Card Container Design simple boards with Card Containers that can only contain …" at bounding box center [1106, 425] width 1798 height 740
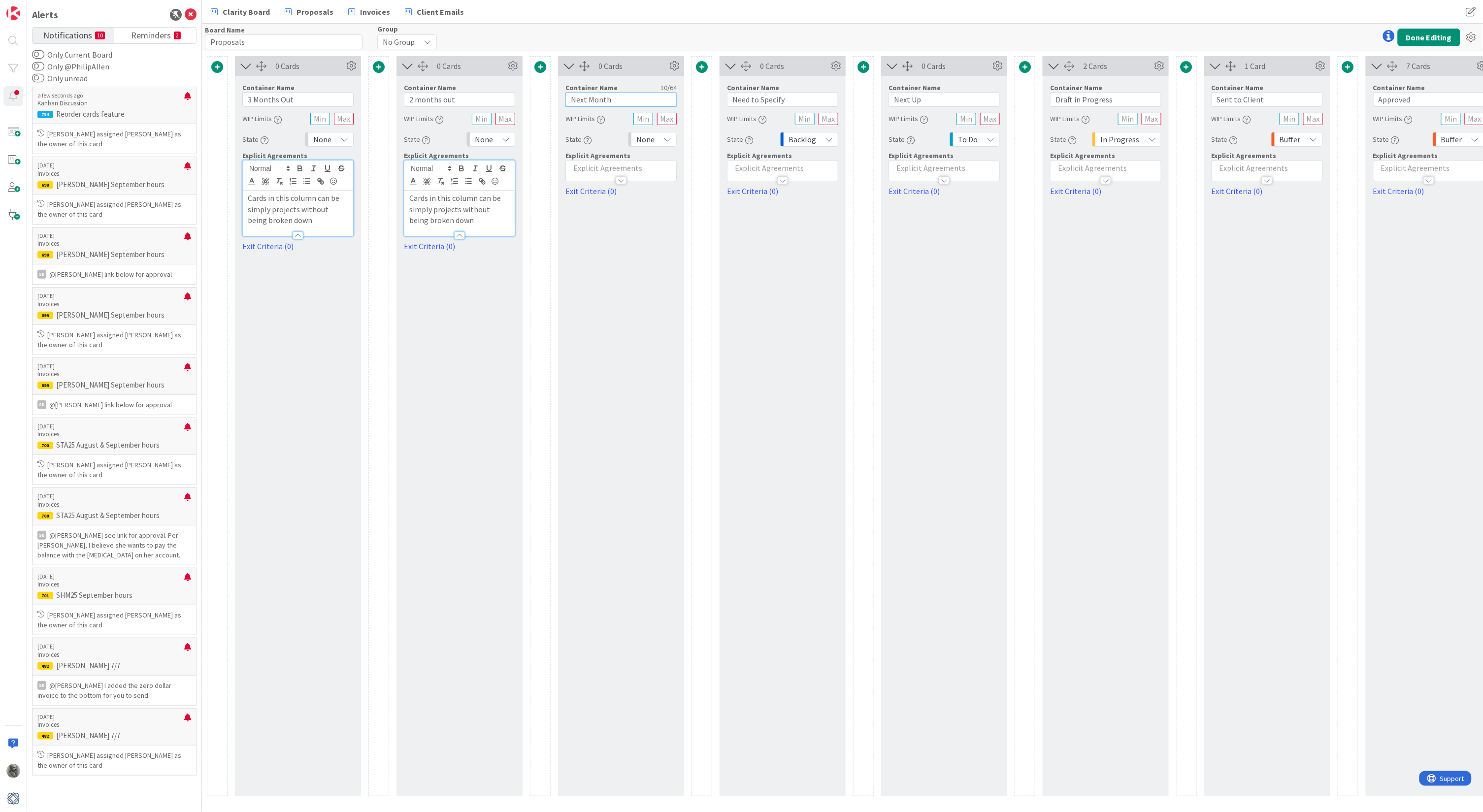
type input "Next Month"
click at [324, 139] on span "None" at bounding box center [322, 139] width 18 height 14
click at [340, 186] on span "Backlog" at bounding box center [372, 186] width 82 height 15
click at [491, 141] on span "None" at bounding box center [484, 139] width 18 height 14
click at [500, 188] on span "Backlog" at bounding box center [533, 186] width 82 height 15
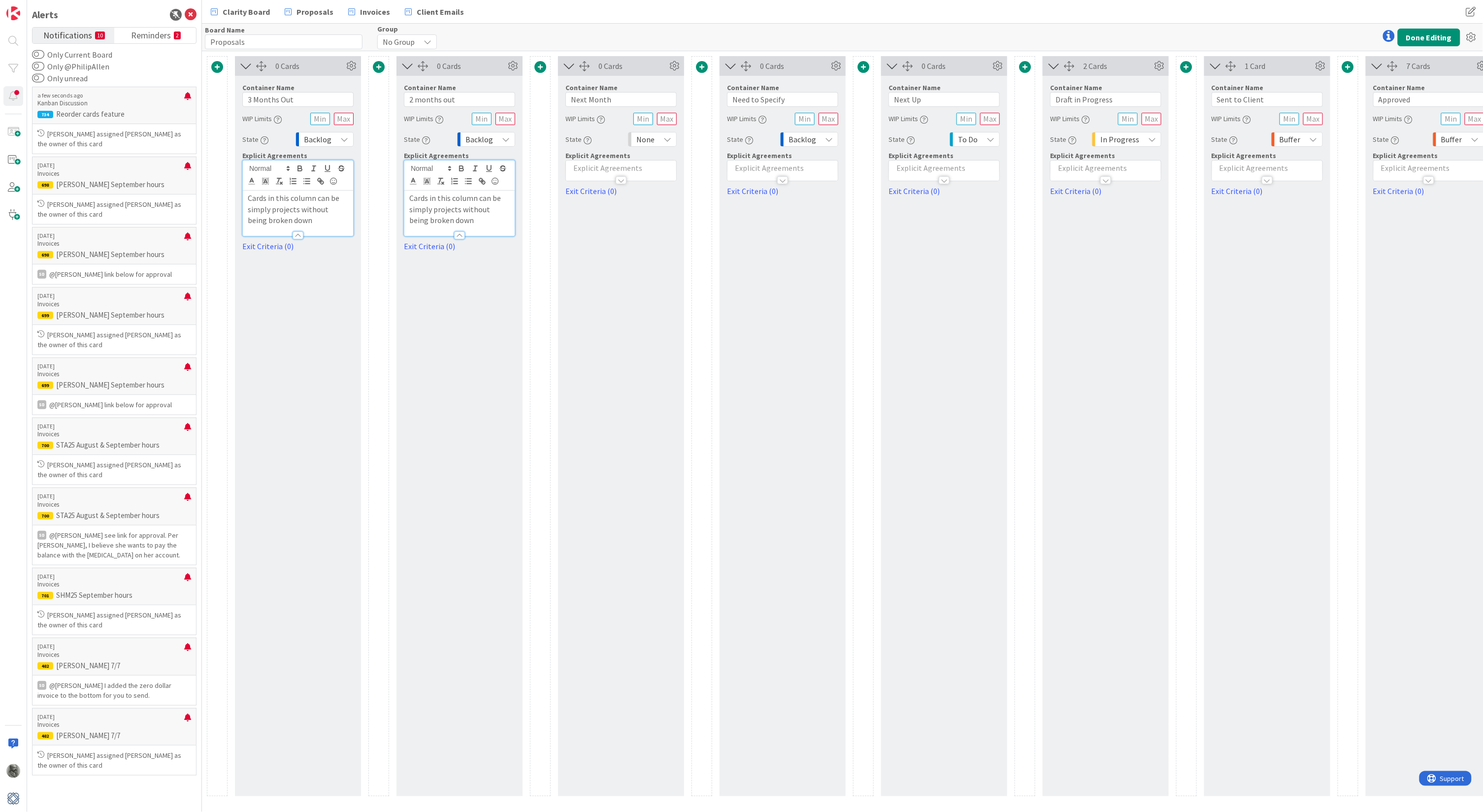
click at [646, 139] on span "None" at bounding box center [645, 139] width 18 height 14
click at [659, 182] on span "Backlog" at bounding box center [695, 186] width 82 height 15
click at [628, 166] on p at bounding box center [621, 168] width 101 height 11
click at [595, 204] on div at bounding box center [621, 208] width 110 height 10
click at [590, 167] on p at bounding box center [621, 168] width 101 height 11
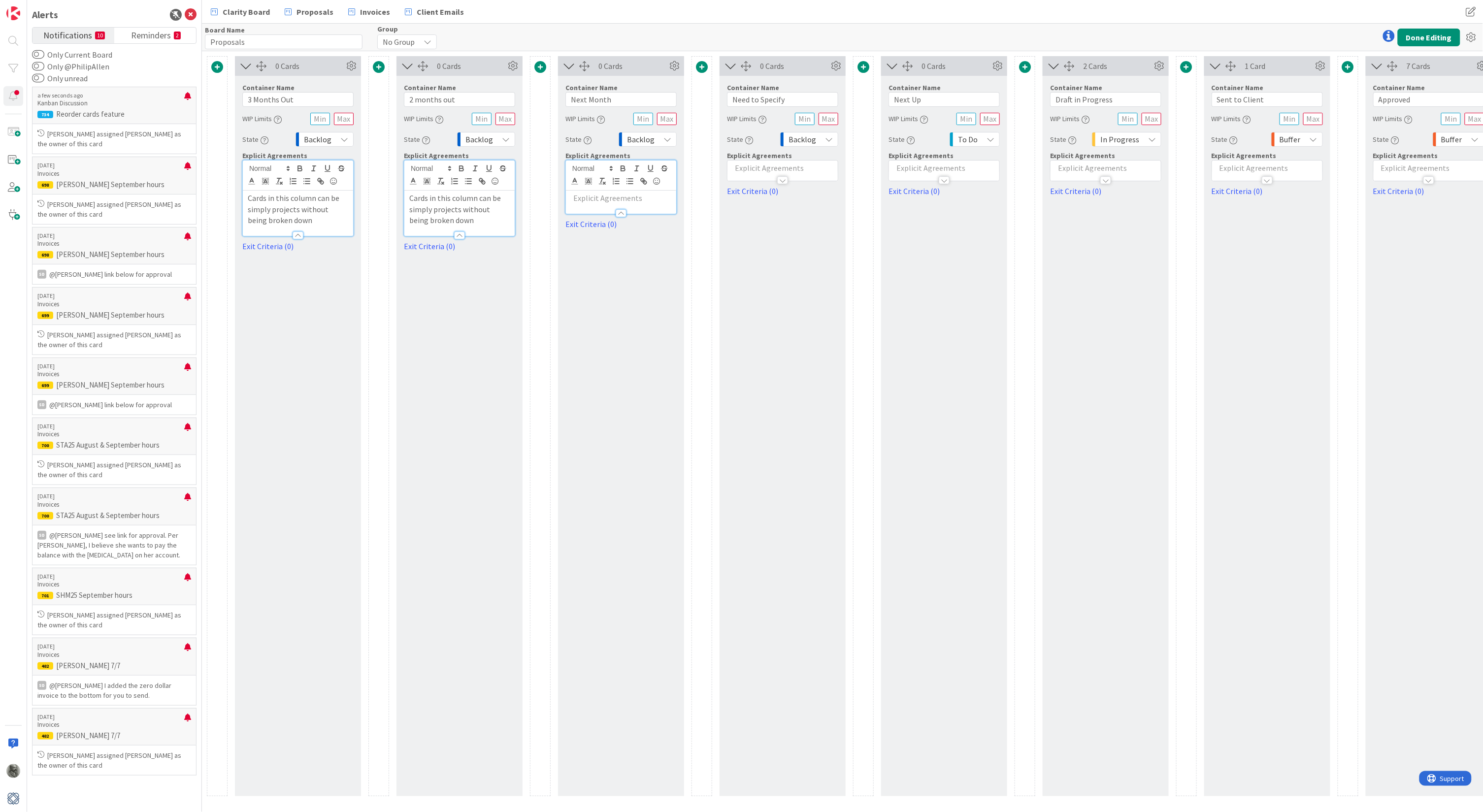
click at [580, 194] on p at bounding box center [621, 198] width 101 height 11
click at [418, 197] on p "Cards in this column can be simply projects without being broken down" at bounding box center [460, 209] width 101 height 34
click at [260, 197] on p "Cards in this column can be simply projects without being broken down" at bounding box center [298, 209] width 101 height 34
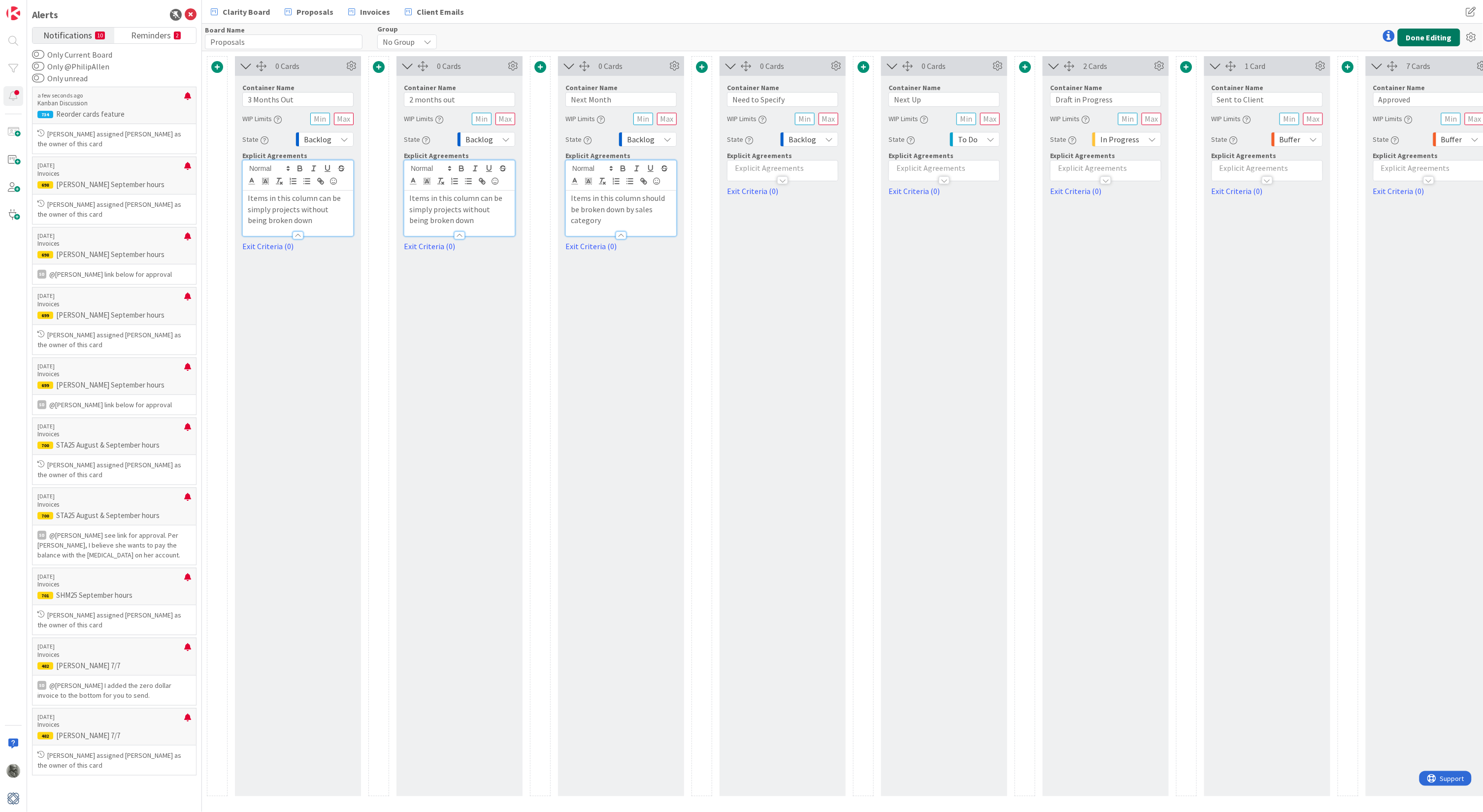
click at [1421, 38] on button "Done Editing" at bounding box center [1430, 37] width 63 height 18
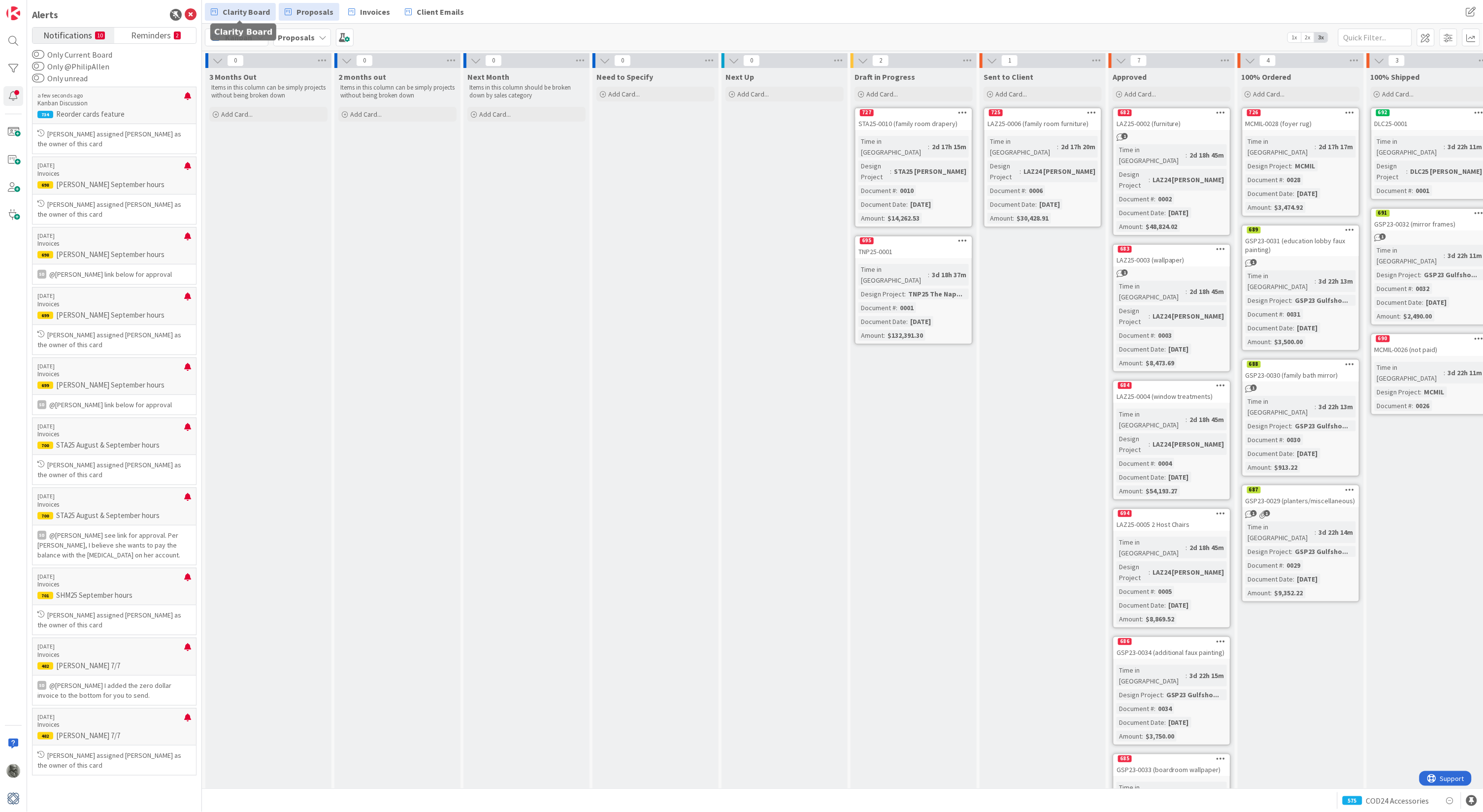
click at [257, 9] on span "Clarity Board" at bounding box center [246, 12] width 47 height 12
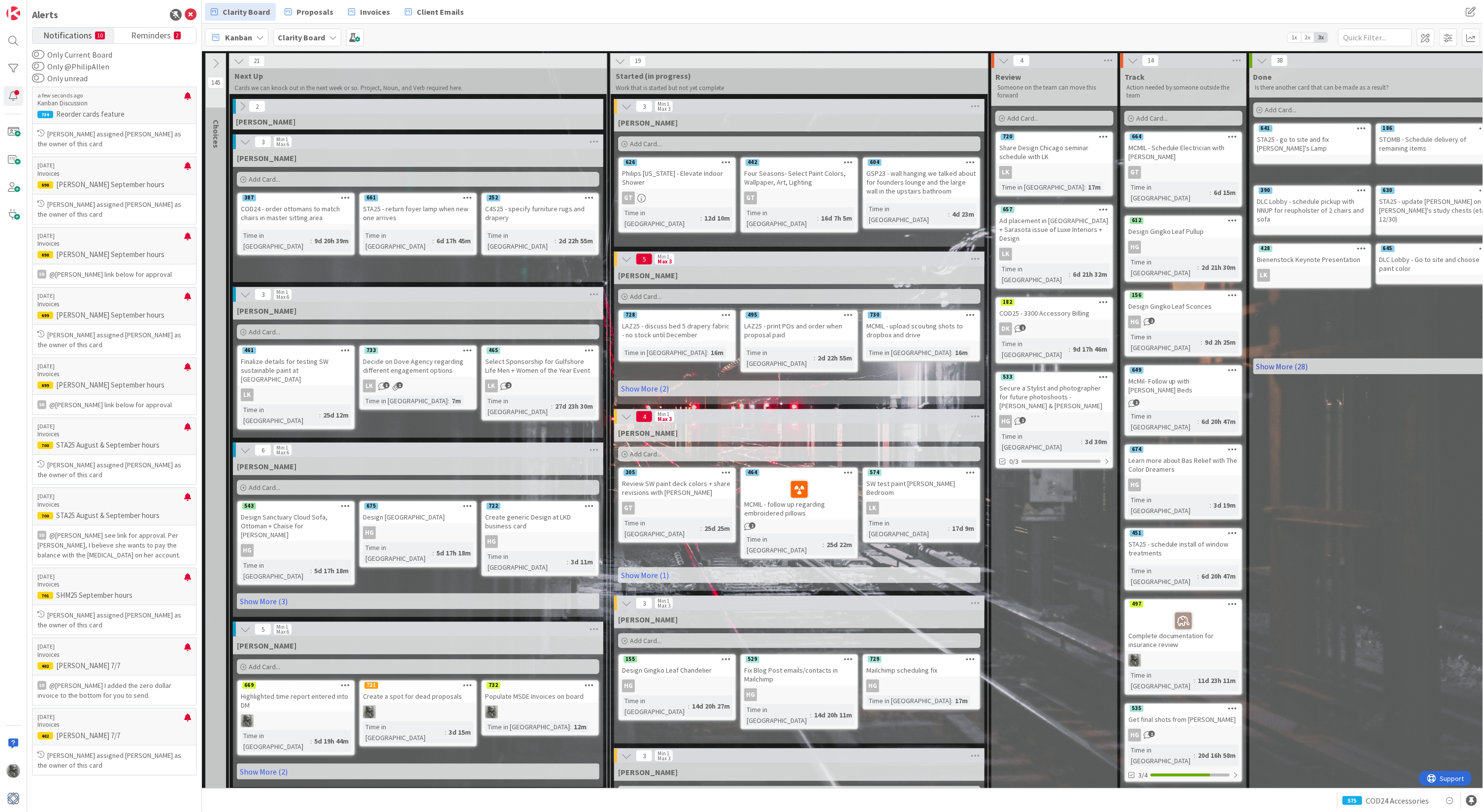
click at [1291, 363] on link "Show More (28)" at bounding box center [1434, 366] width 362 height 16
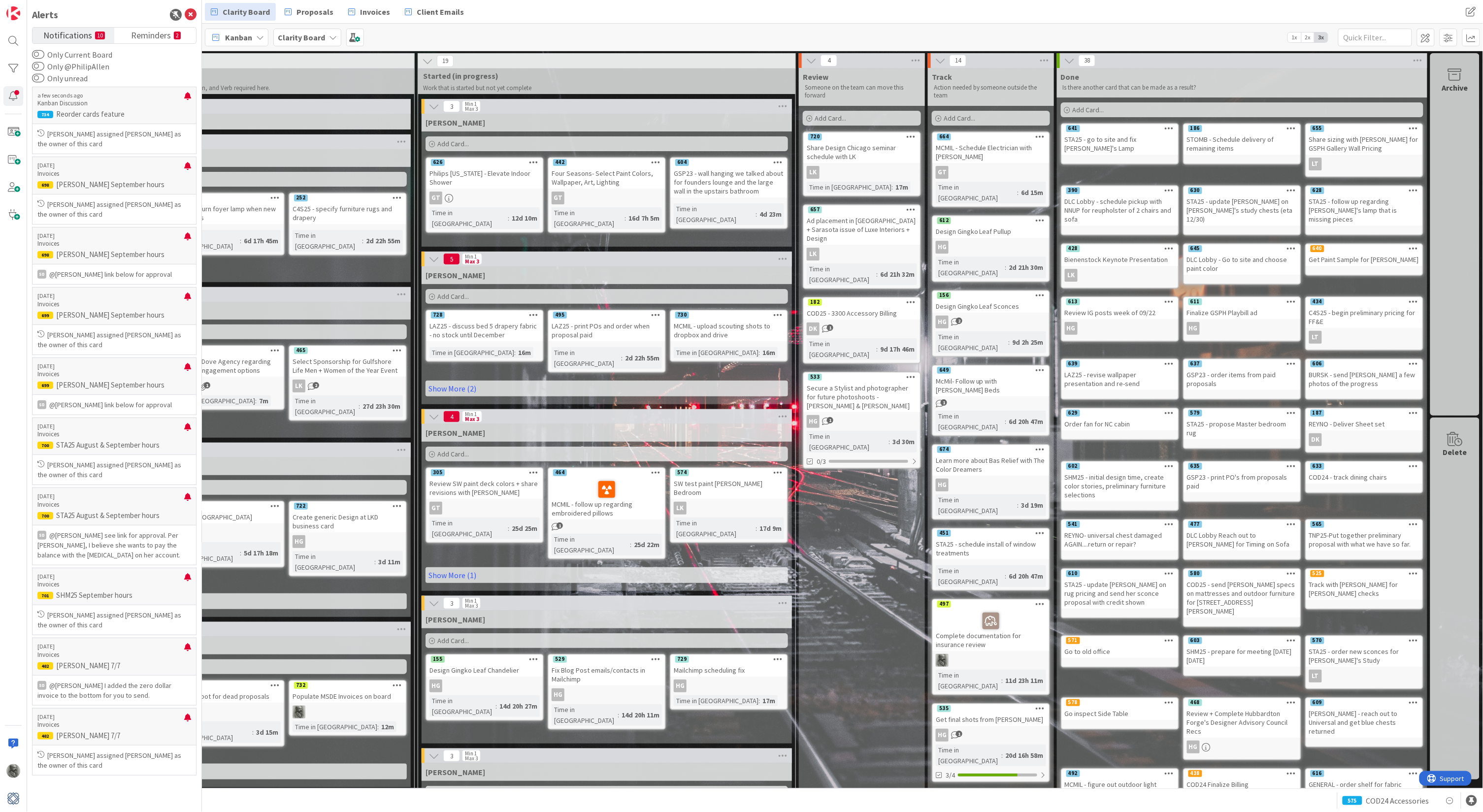
scroll to position [0, 193]
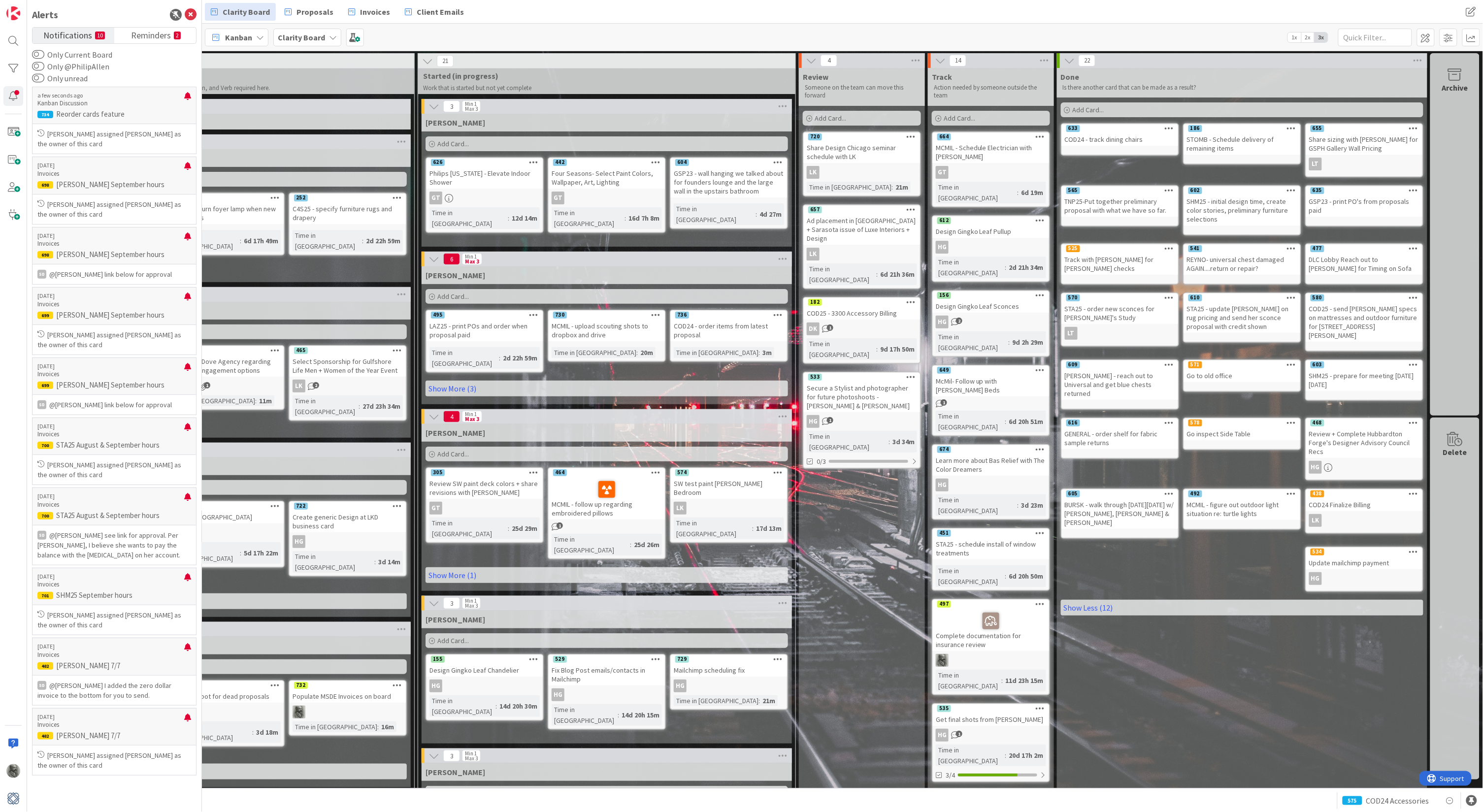
click at [1081, 109] on span "Add Card..." at bounding box center [1088, 109] width 31 height 9
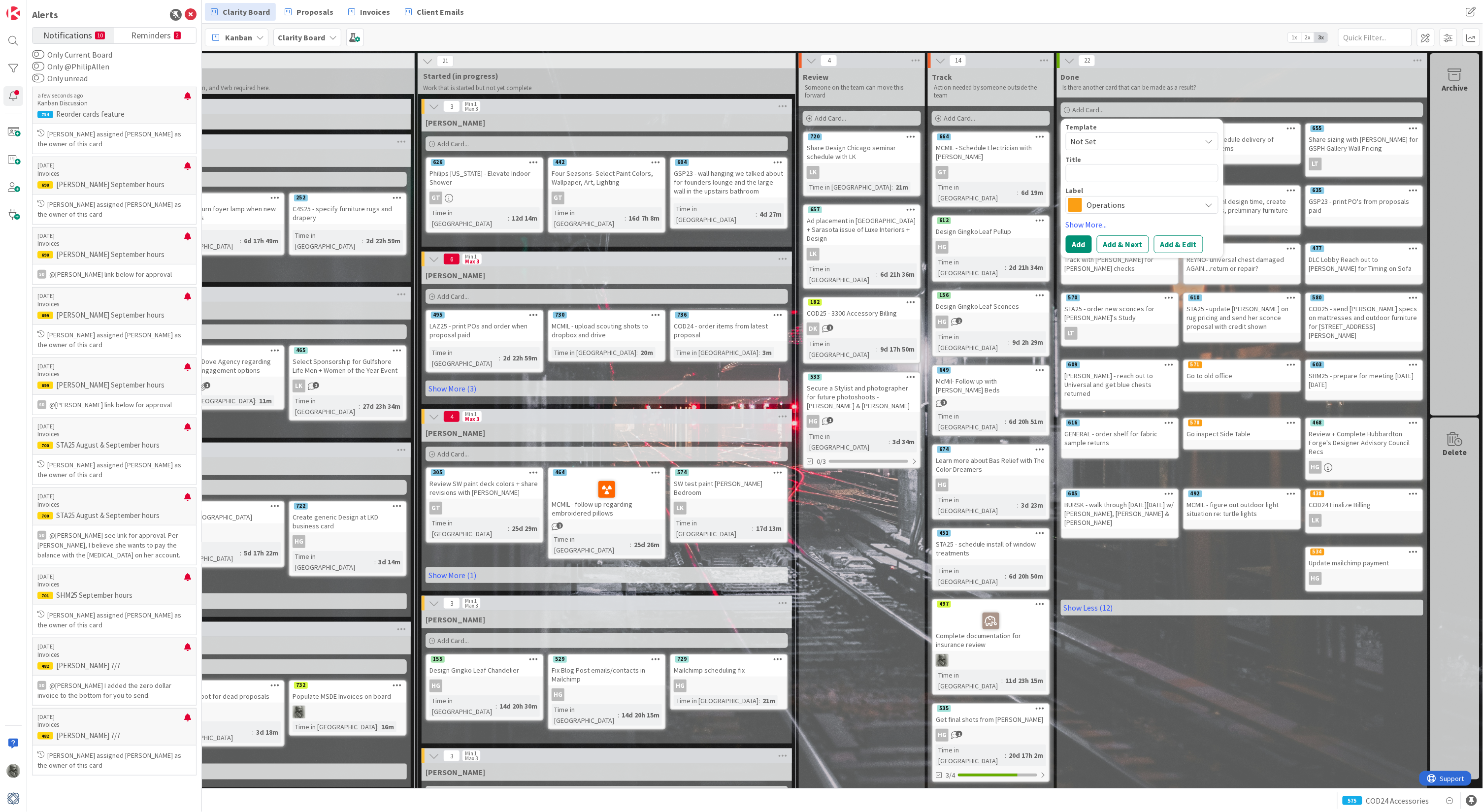
click at [1121, 108] on div "Add Card..." at bounding box center [1242, 109] width 362 height 15
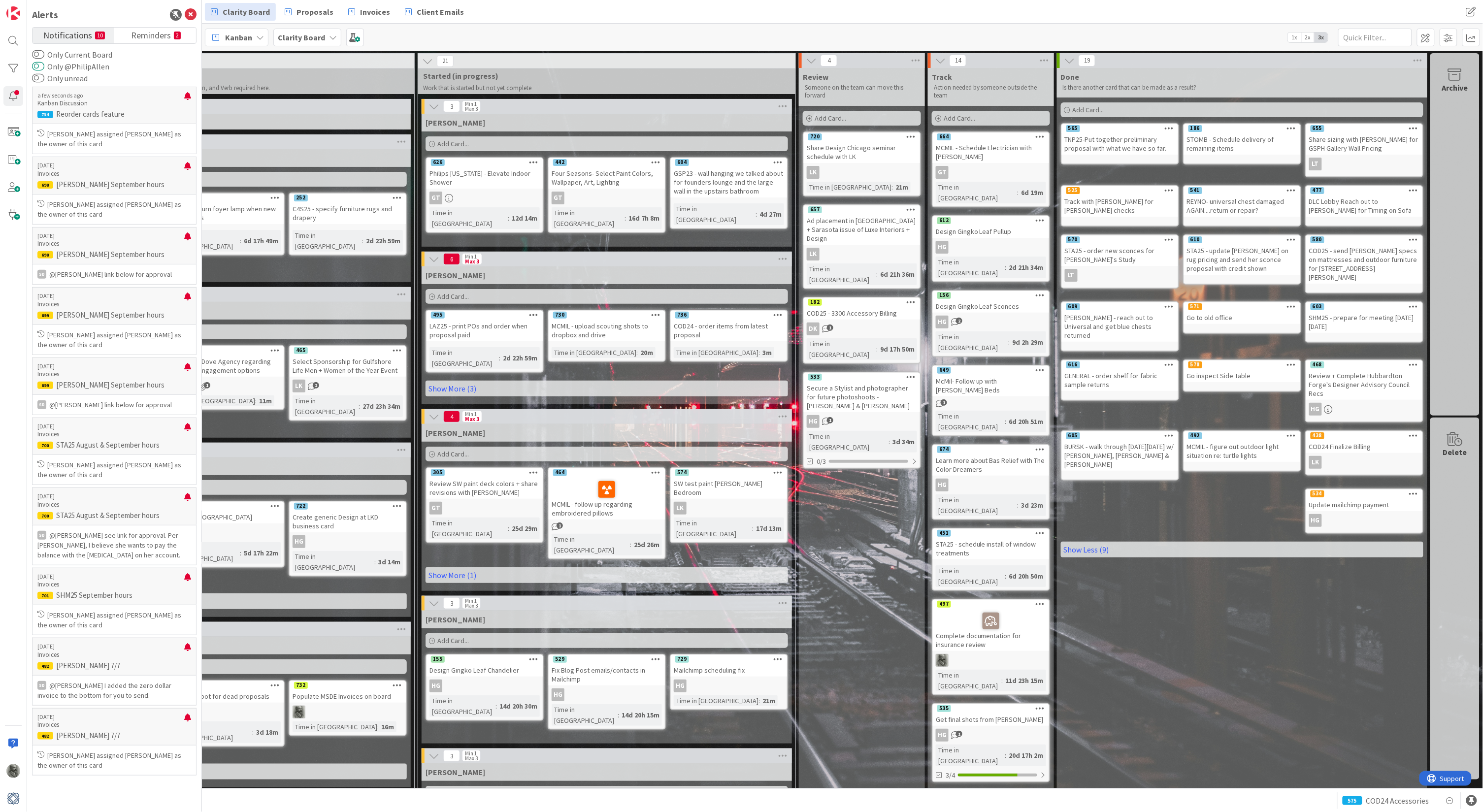
click at [40, 66] on button "Only @PhilipAllen" at bounding box center [39, 66] width 13 height 10
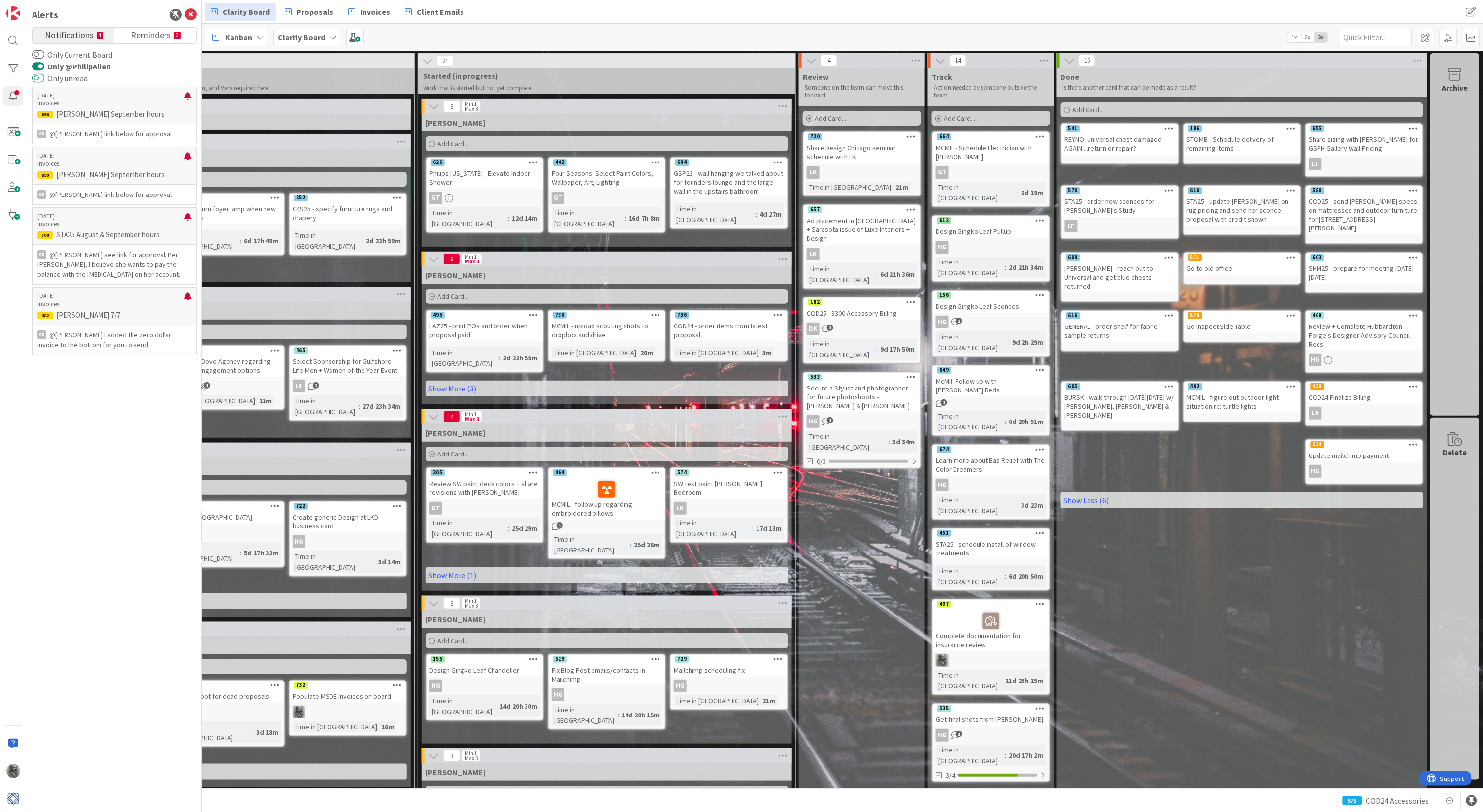
click at [39, 77] on button "Only unread" at bounding box center [39, 78] width 13 height 10
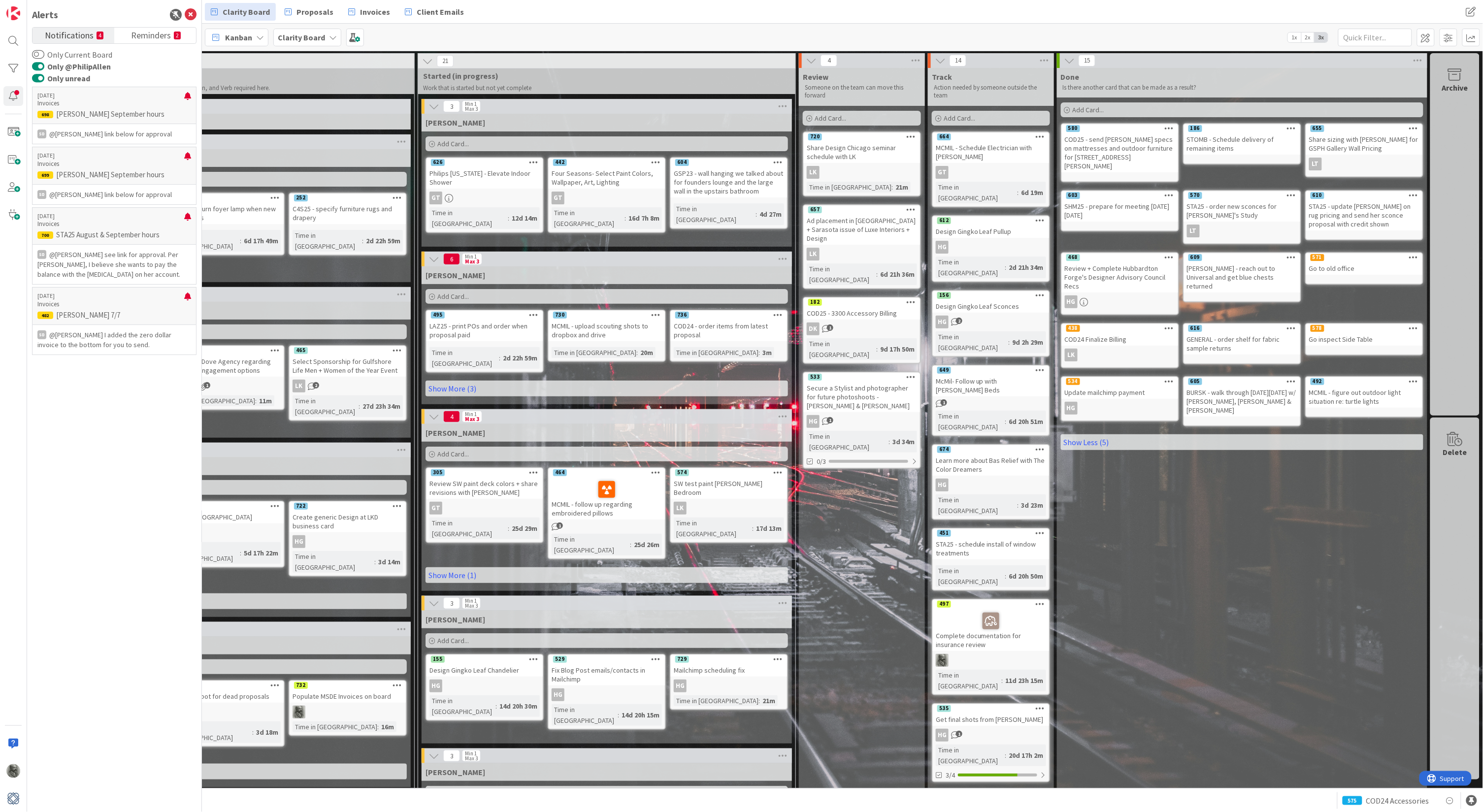
click at [39, 64] on button "Only @PhilipAllen" at bounding box center [39, 66] width 13 height 10
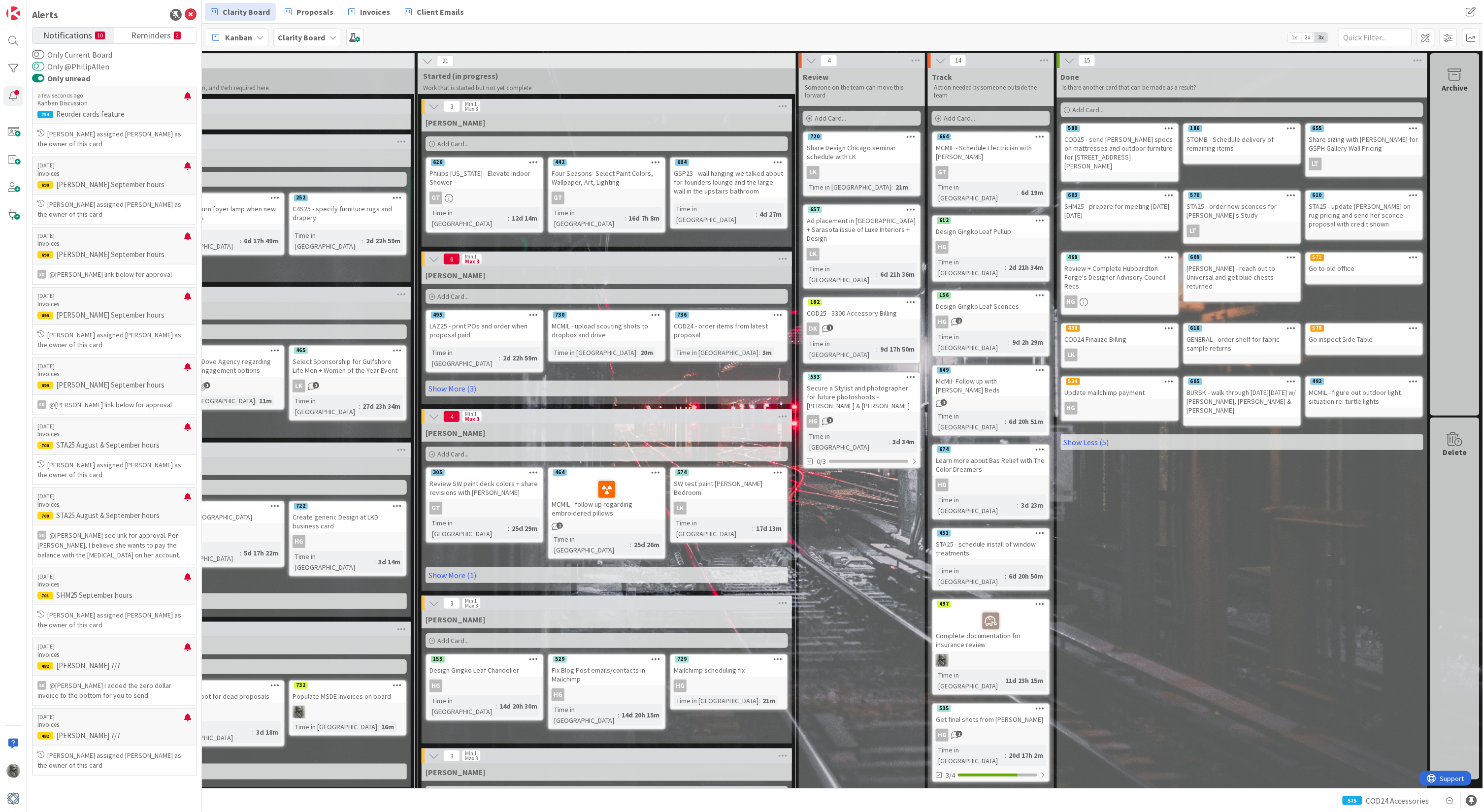
click at [39, 64] on button "Only @PhilipAllen" at bounding box center [39, 66] width 13 height 10
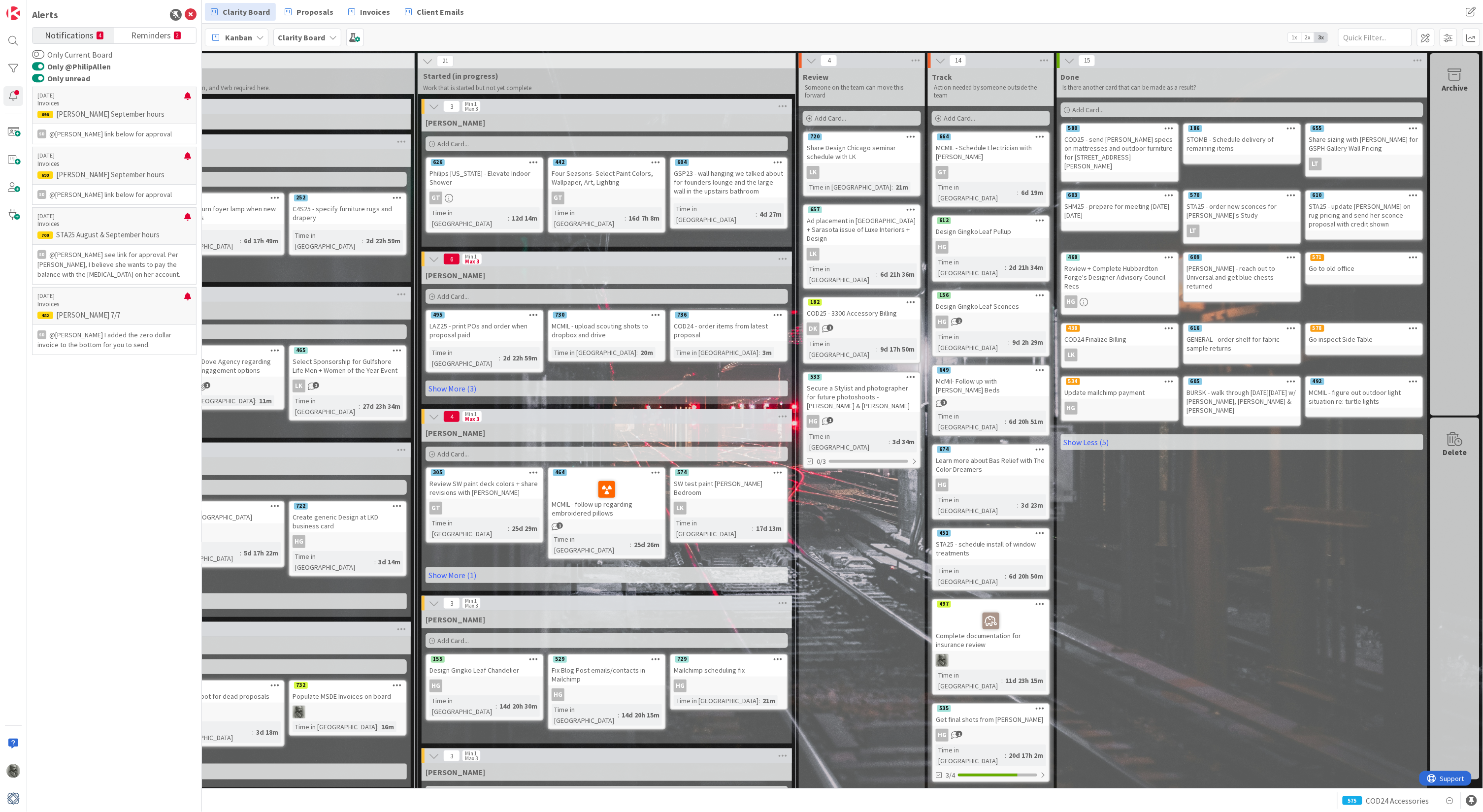
click at [39, 64] on button "Only @PhilipAllen" at bounding box center [39, 66] width 13 height 10
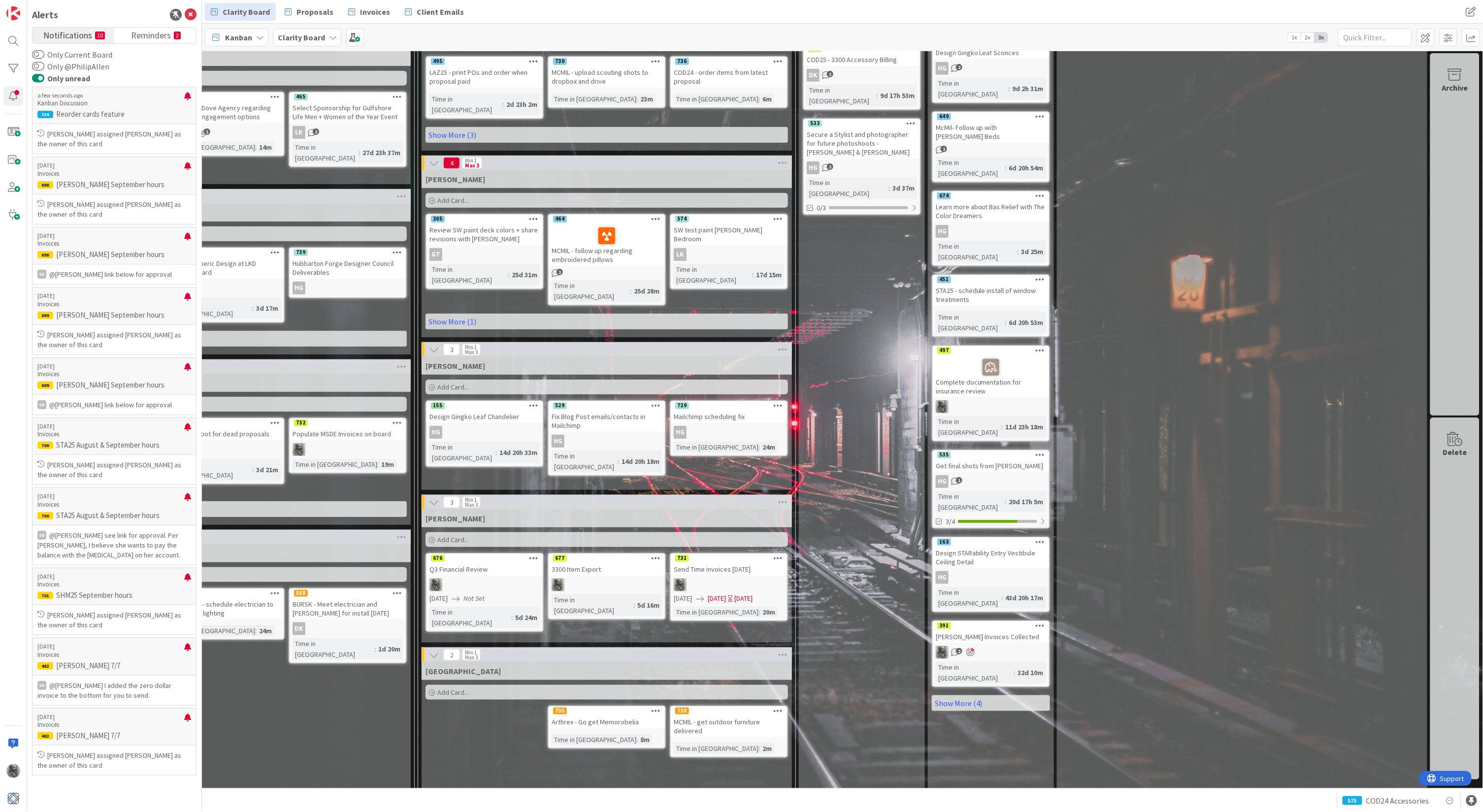
scroll to position [253, 193]
click at [452, 689] on span "Add Card..." at bounding box center [453, 693] width 31 height 9
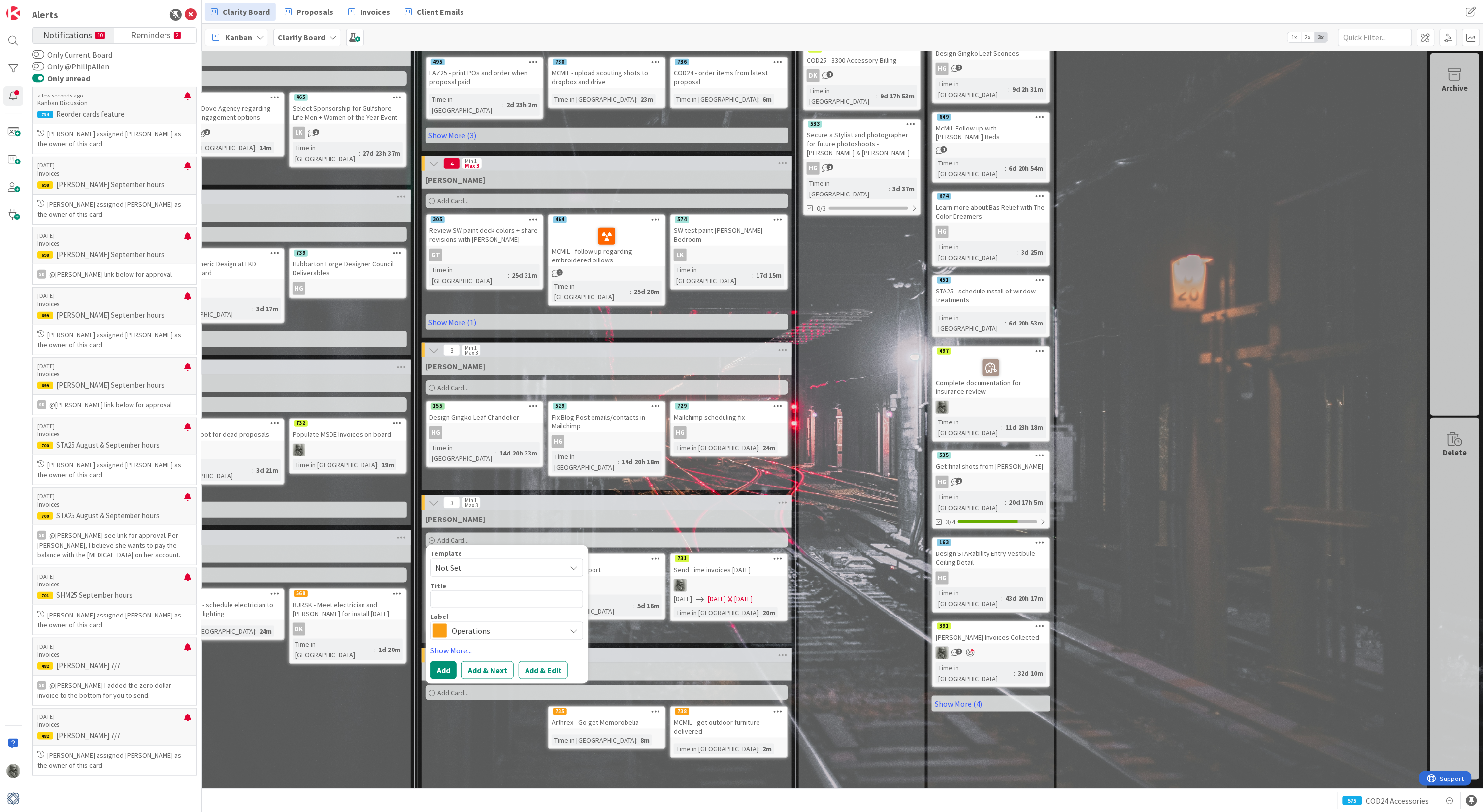
type textarea "x"
type textarea "U"
type textarea "x"
type textarea "Up"
type textarea "x"
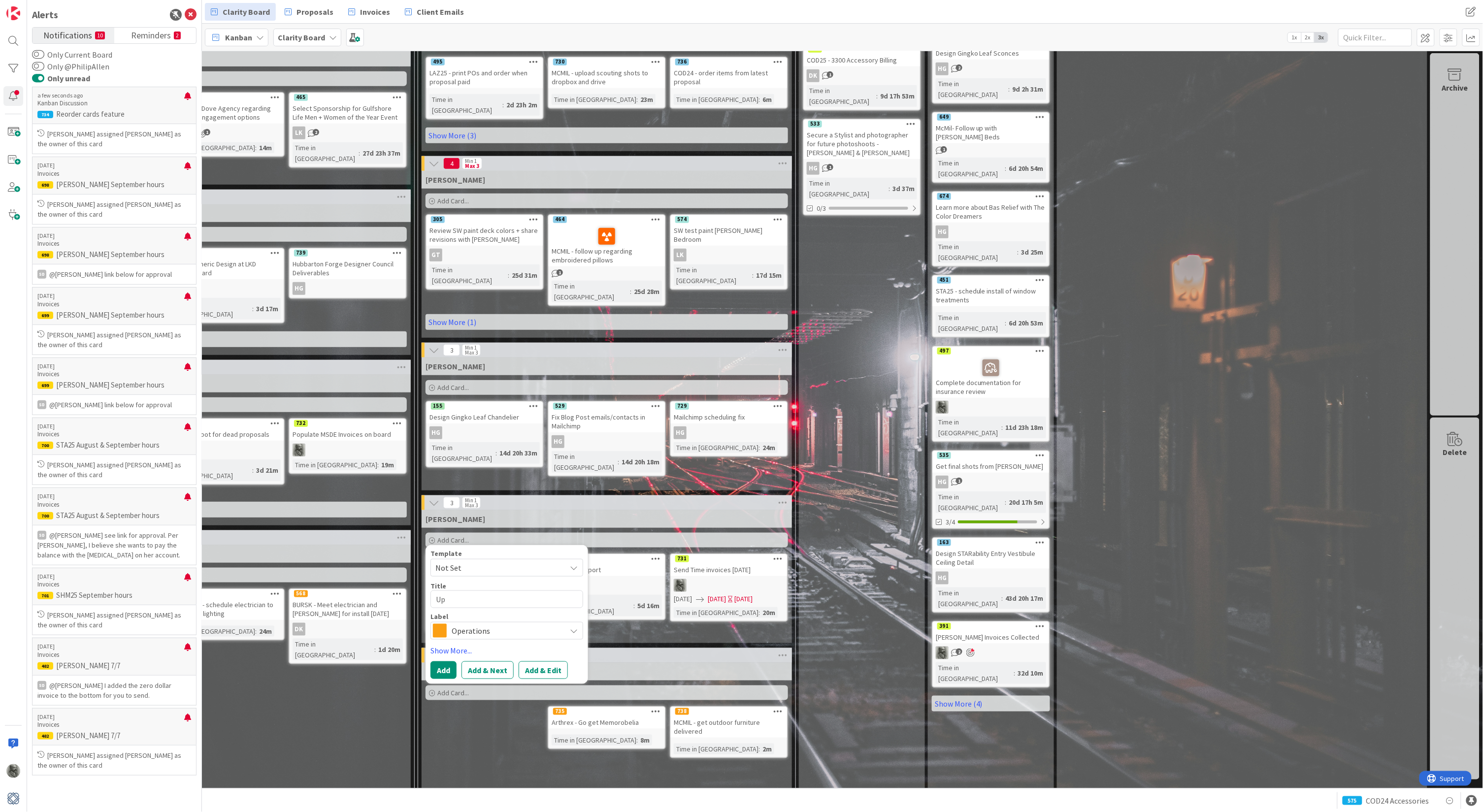
type textarea "Upd"
type textarea "x"
type textarea "Updat"
type textarea "x"
type textarea "Update"
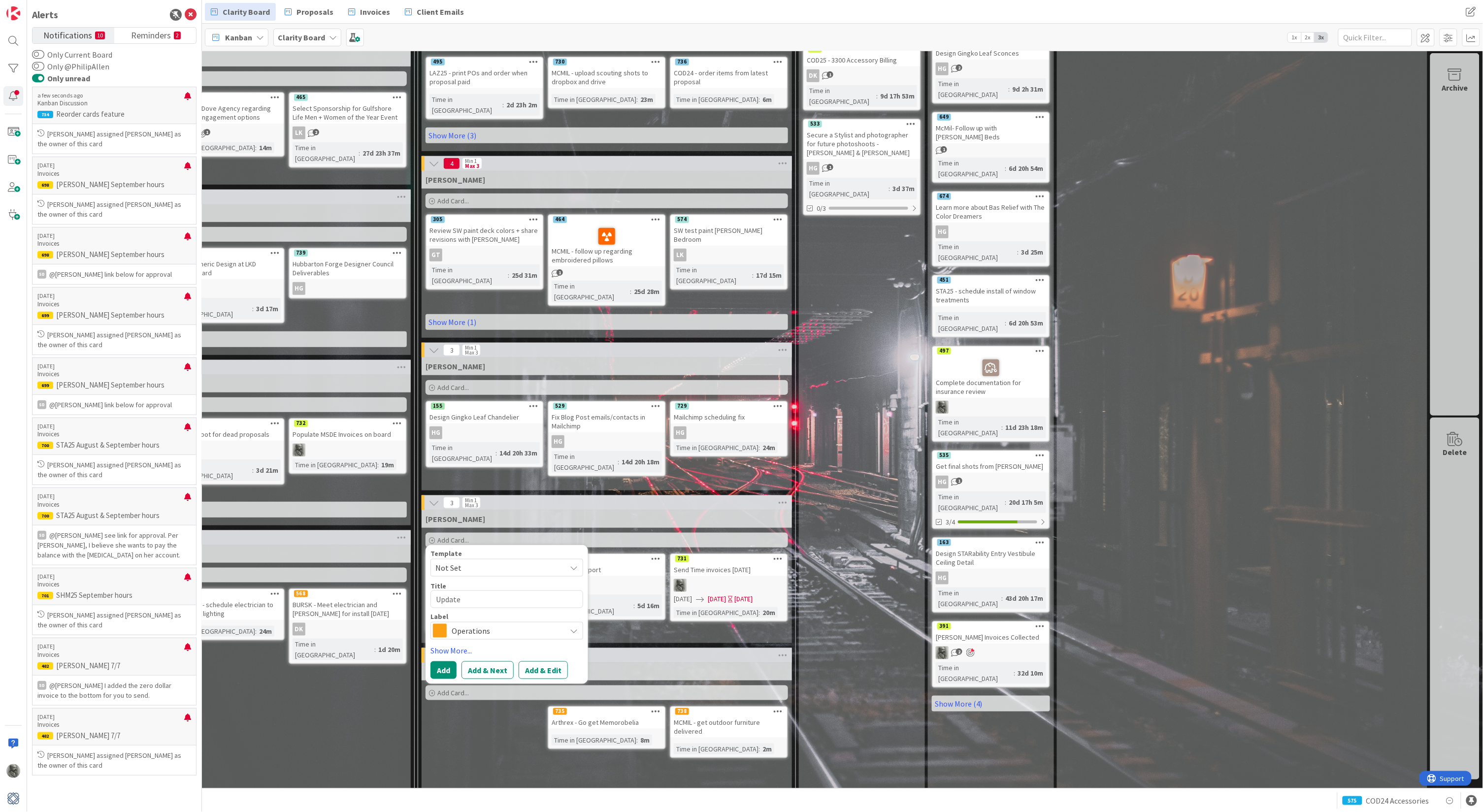
type textarea "x"
type textarea "Update"
type textarea "x"
type textarea "Update ti"
type textarea "x"
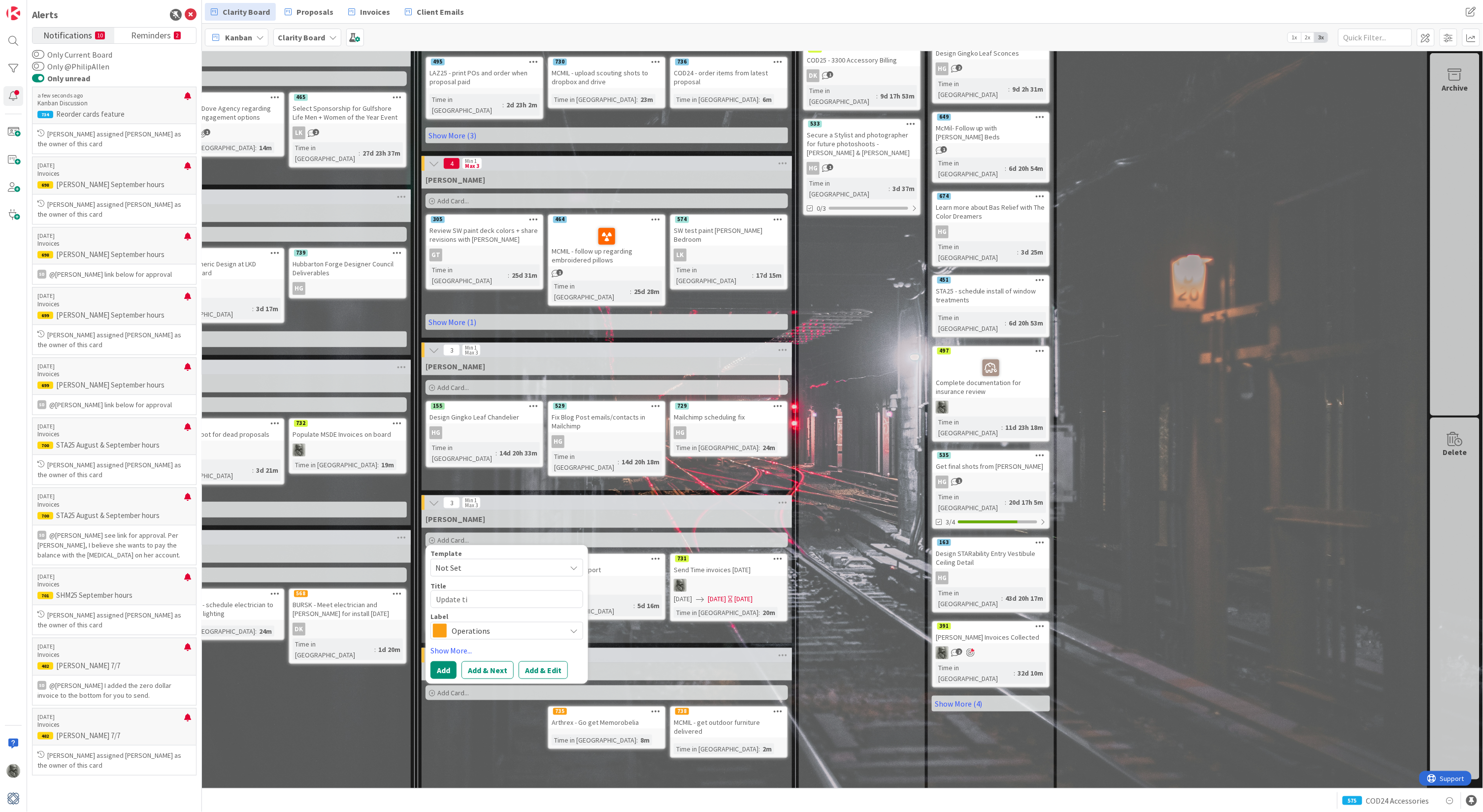
type textarea "Update [PERSON_NAME]"
type textarea "x"
type textarea "Update time"
type textarea "x"
type textarea "Update time f"
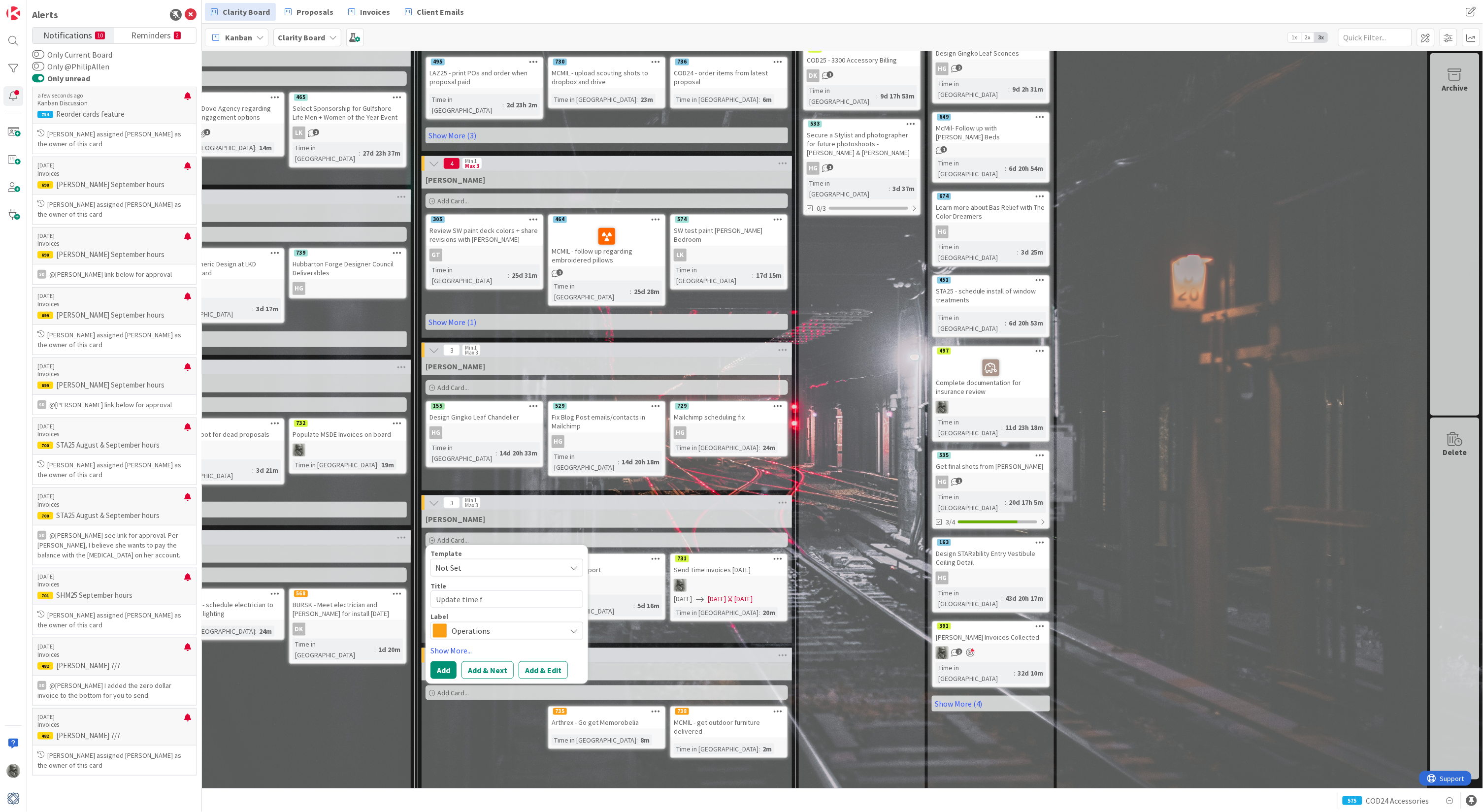
type textarea "x"
type textarea "Update time fr"
type textarea "x"
type textarea "Update time fro"
type textarea "x"
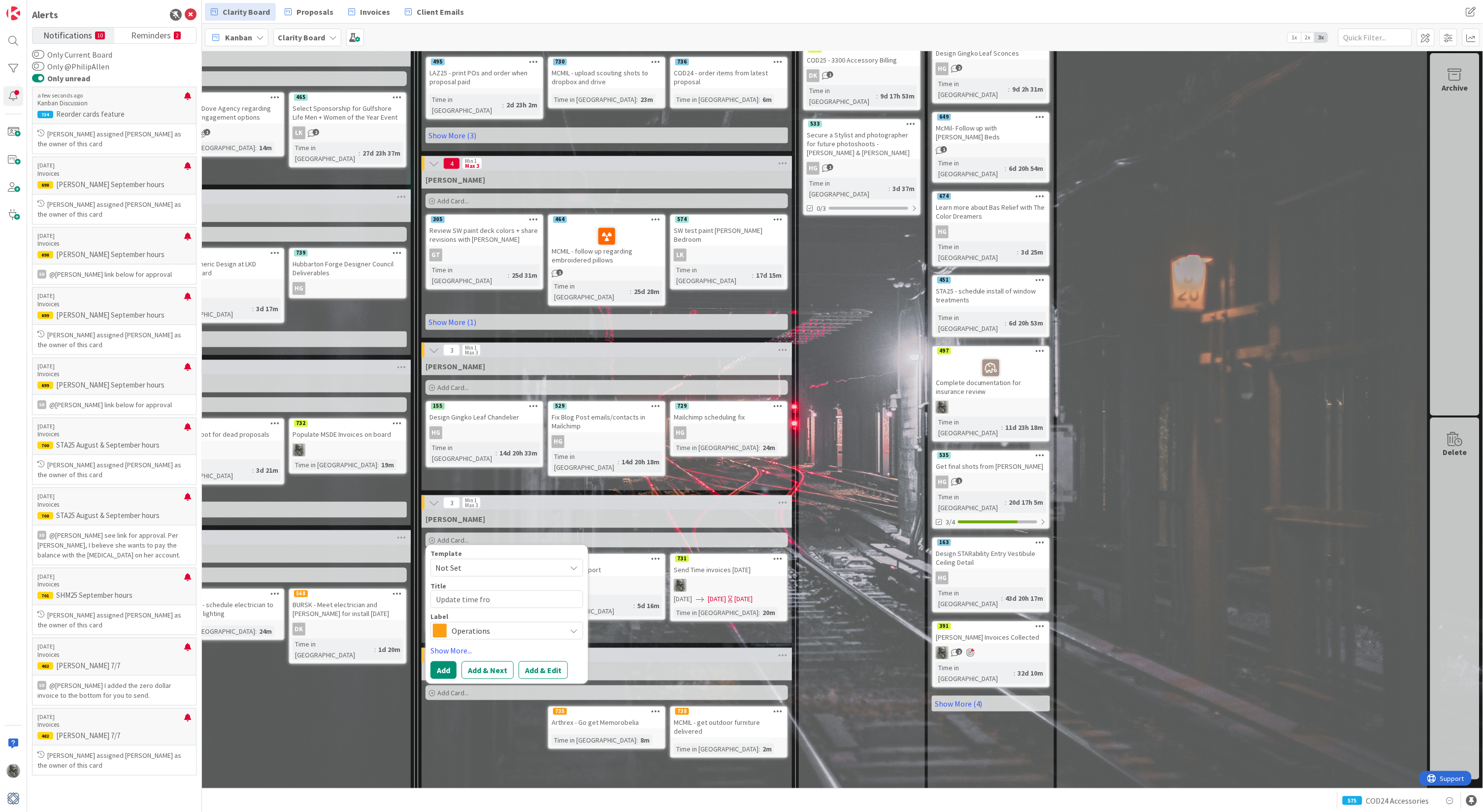
type textarea "Update time from"
type textarea "x"
type textarea "Update time from S"
type textarea "x"
type textarea "Update time from"
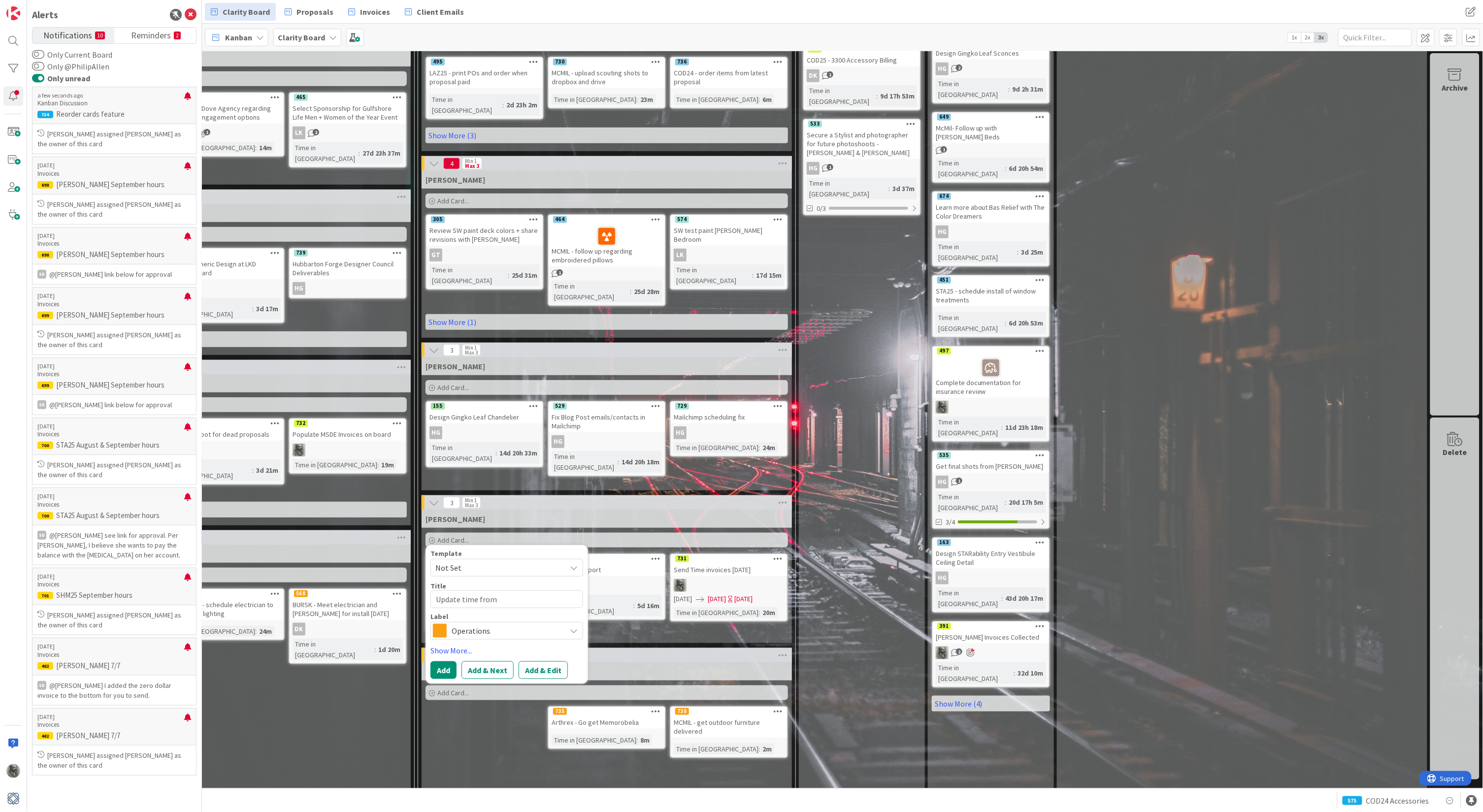
type textarea "x"
type textarea "Update time from l"
type textarea "x"
type textarea "Update time from la"
type textarea "x"
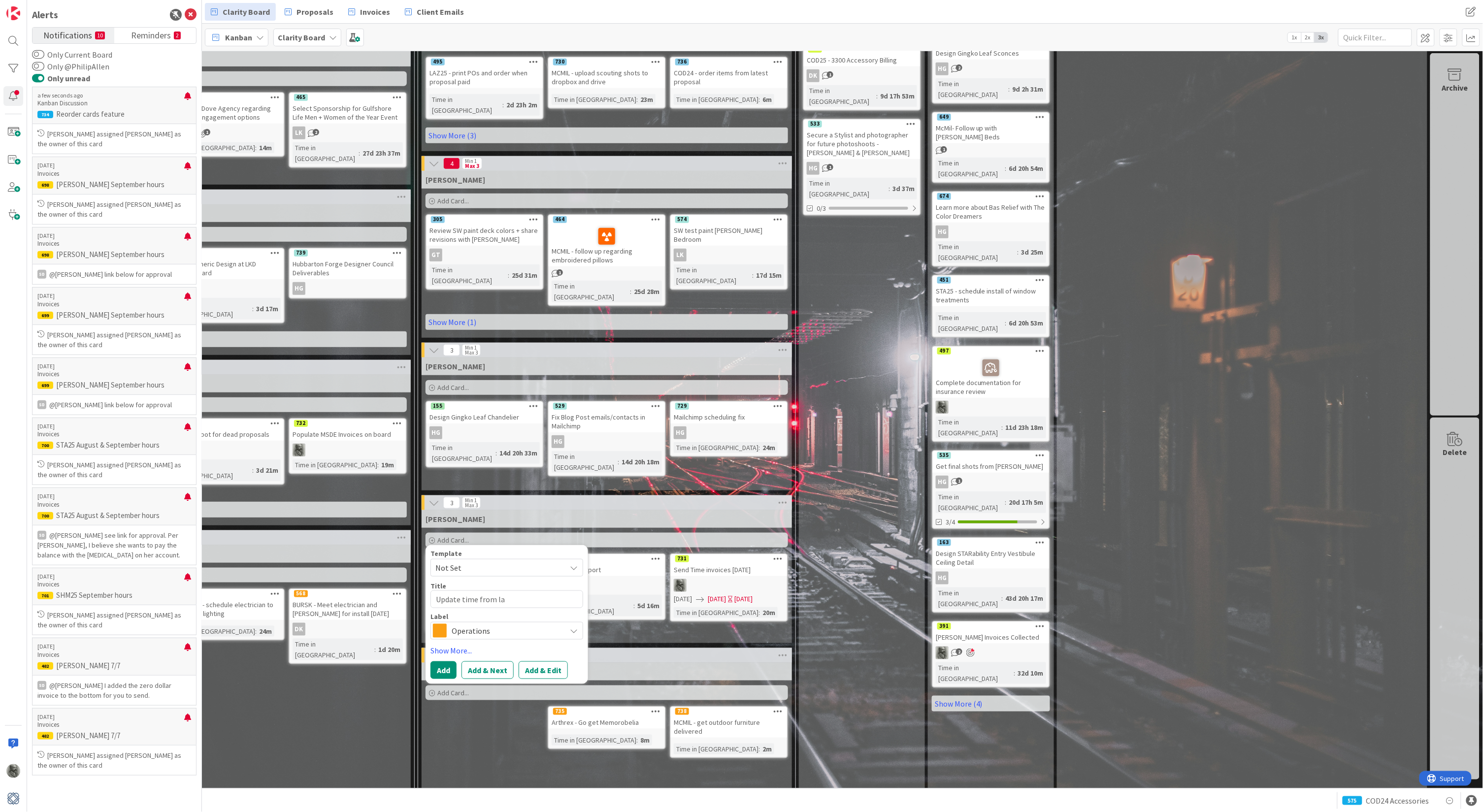
type textarea "Update time from las"
type textarea "x"
type textarea "Update time from last"
type textarea "x"
type textarea "Update time from last w"
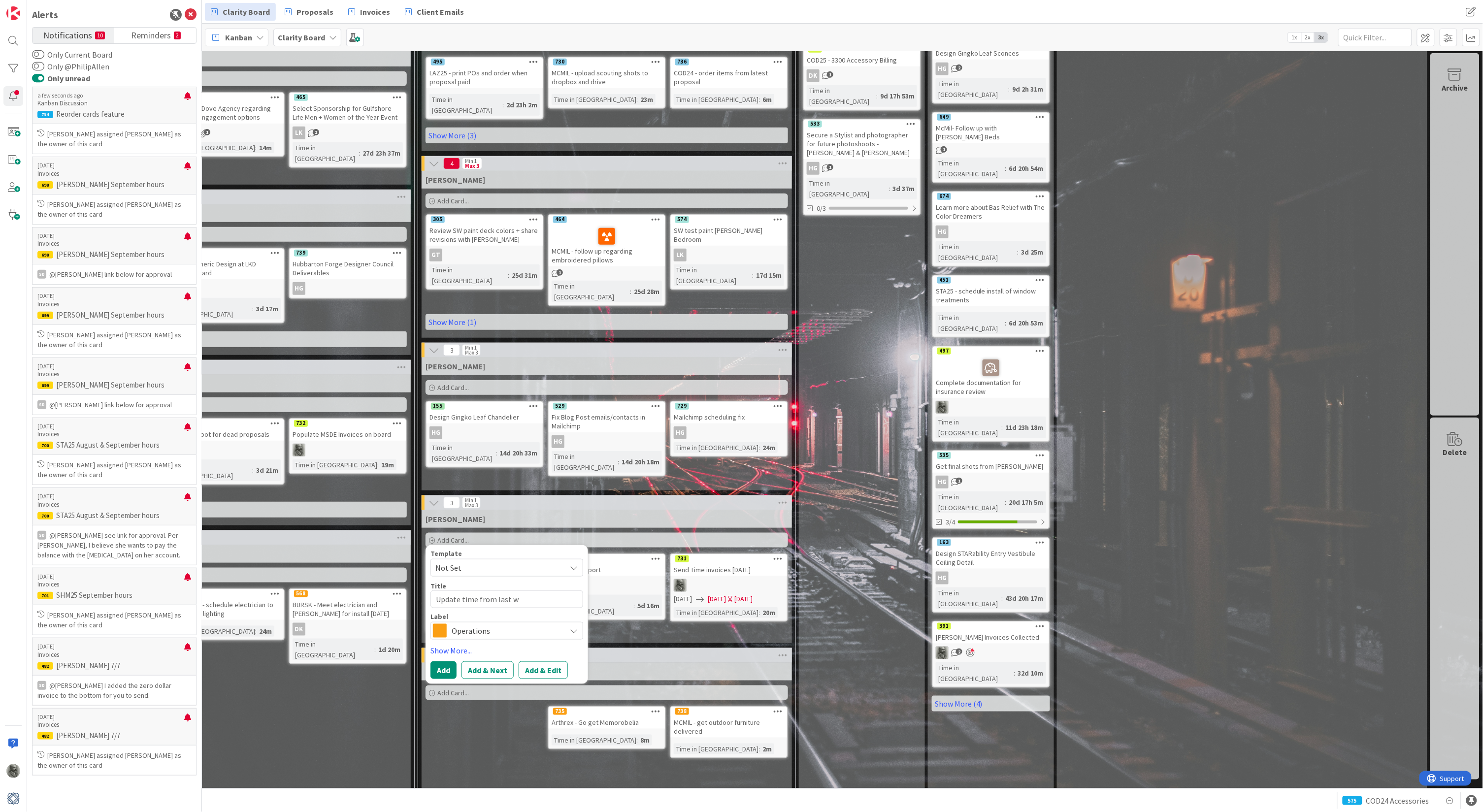
type textarea "x"
type textarea "Update time from last we"
type textarea "x"
type textarea "Update time from last week"
type textarea "x"
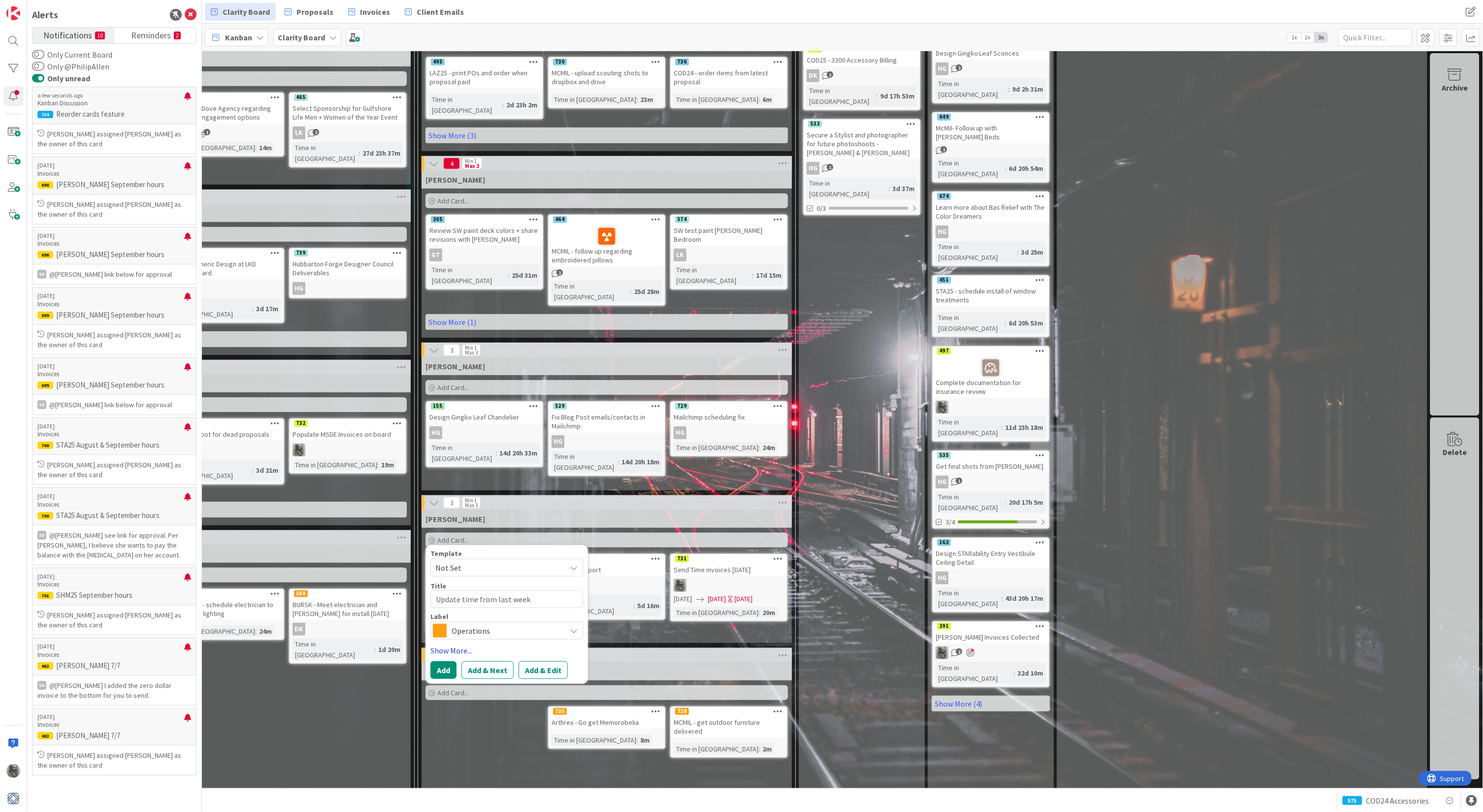
type textarea "Update time from last week"
click at [449, 645] on link "Show More..." at bounding box center [506, 650] width 153 height 12
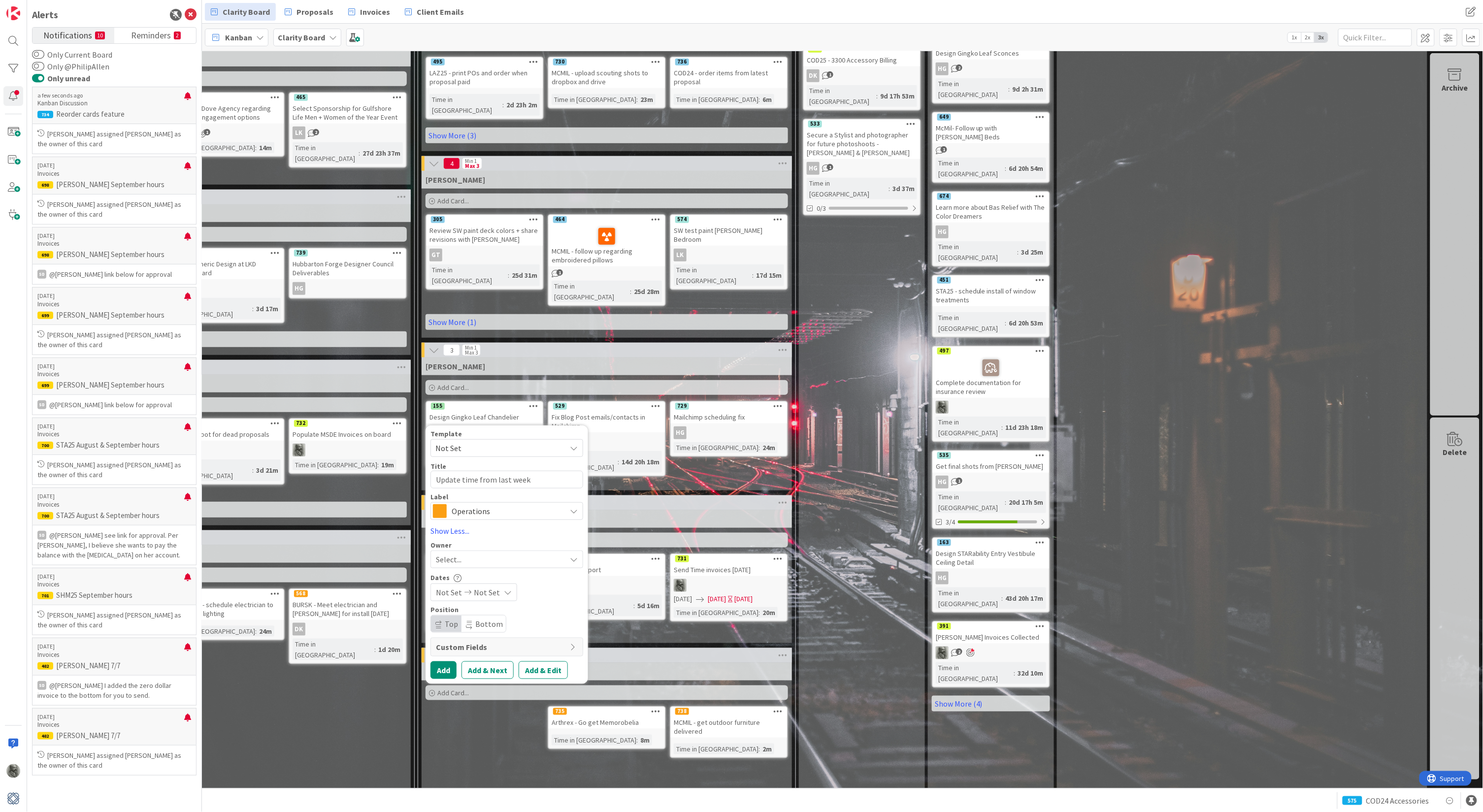
click at [467, 553] on div "Select..." at bounding box center [500, 559] width 130 height 12
click at [477, 597] on span "[PERSON_NAME]" at bounding box center [492, 604] width 48 height 15
type textarea "x"
click at [543, 661] on button "Add & Edit" at bounding box center [543, 670] width 50 height 18
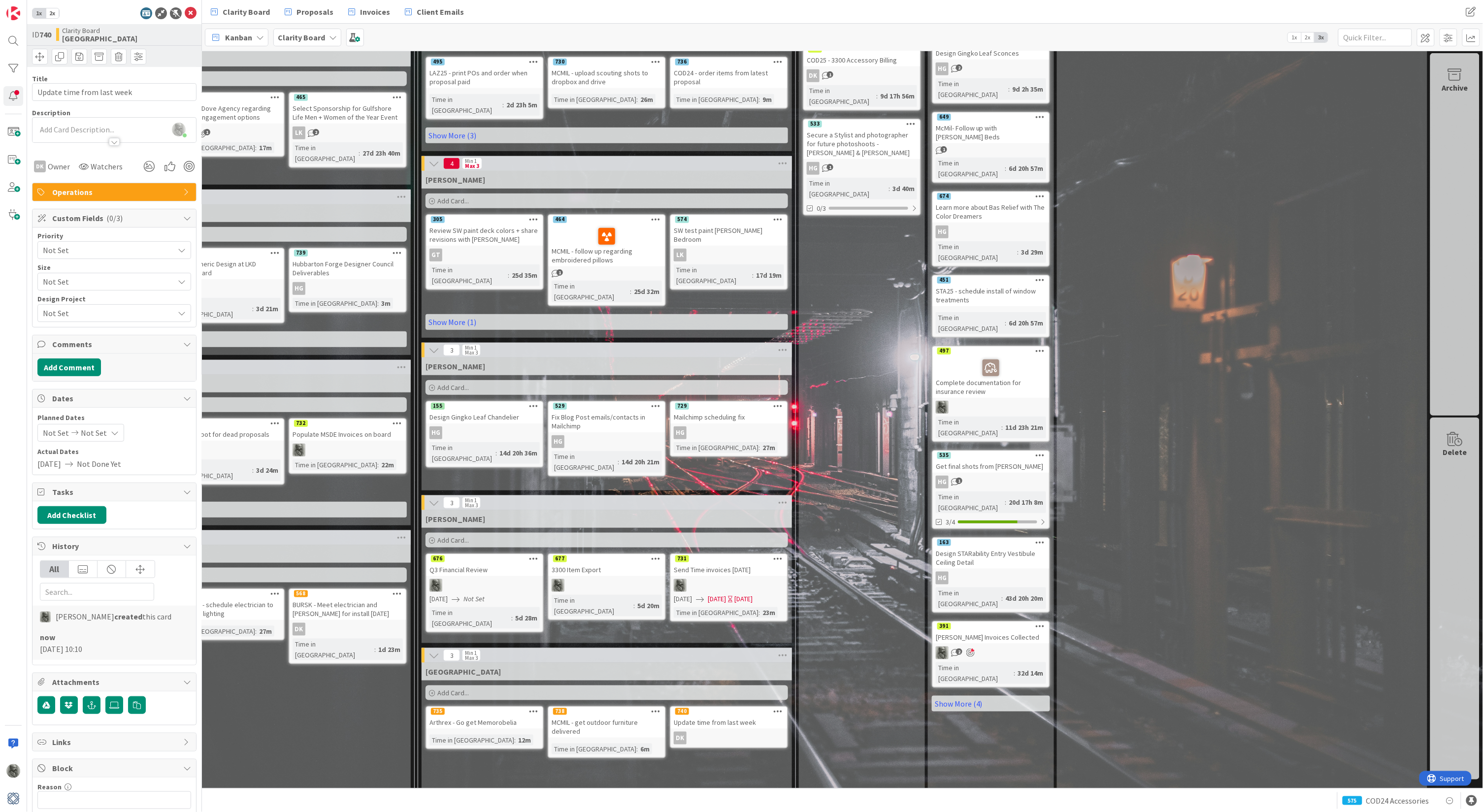
click at [86, 244] on span "Not Set" at bounding box center [105, 250] width 126 height 14
click at [79, 287] on span "Critical" at bounding box center [127, 285] width 114 height 15
click at [84, 427] on span "Not Set" at bounding box center [94, 432] width 26 height 12
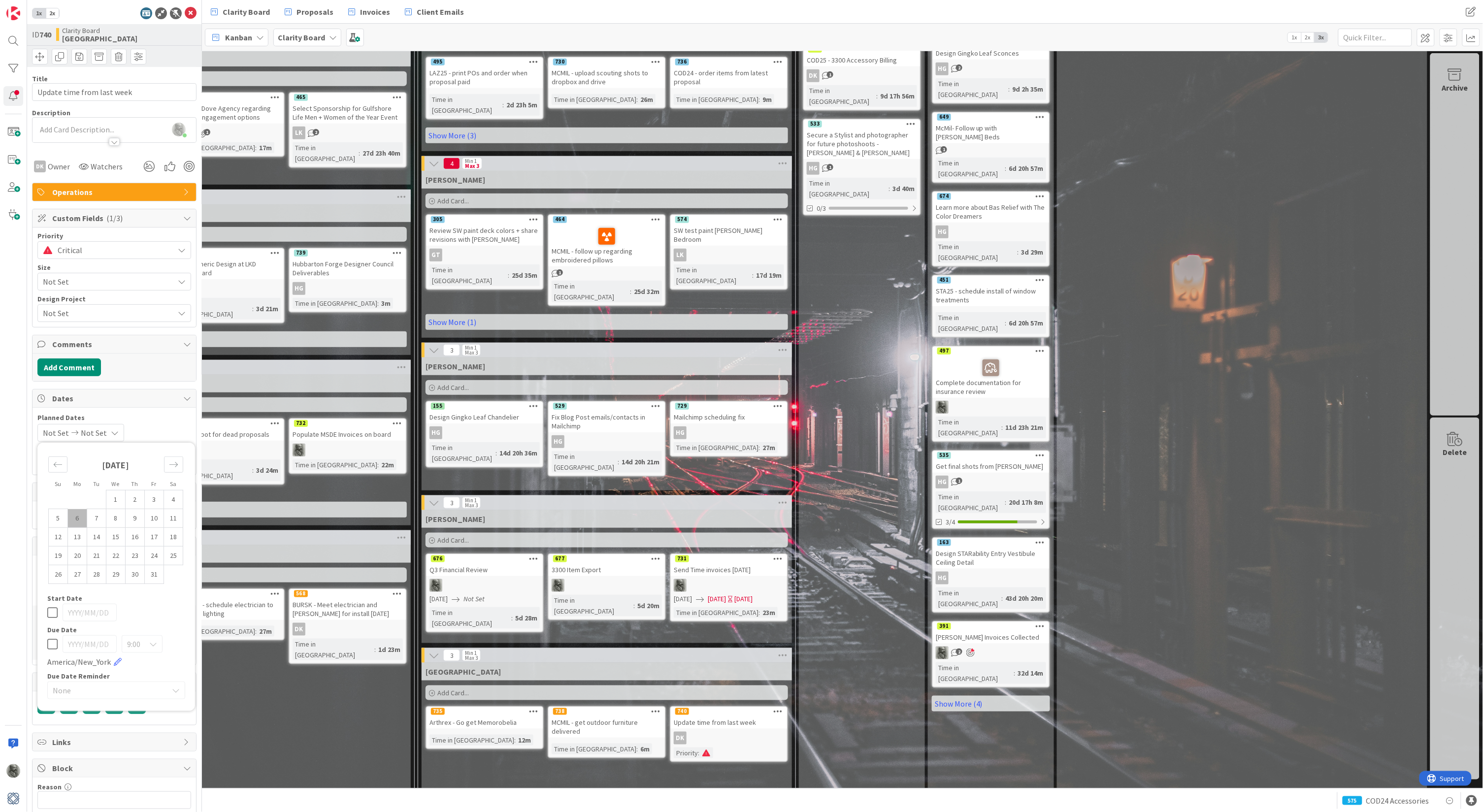
click at [78, 517] on td "6" at bounding box center [77, 519] width 19 height 19
type input "[DATE]"
click at [77, 516] on td "6" at bounding box center [77, 519] width 19 height 19
type input "[DATE]"
click at [449, 383] on span "Add Card..." at bounding box center [453, 387] width 31 height 9
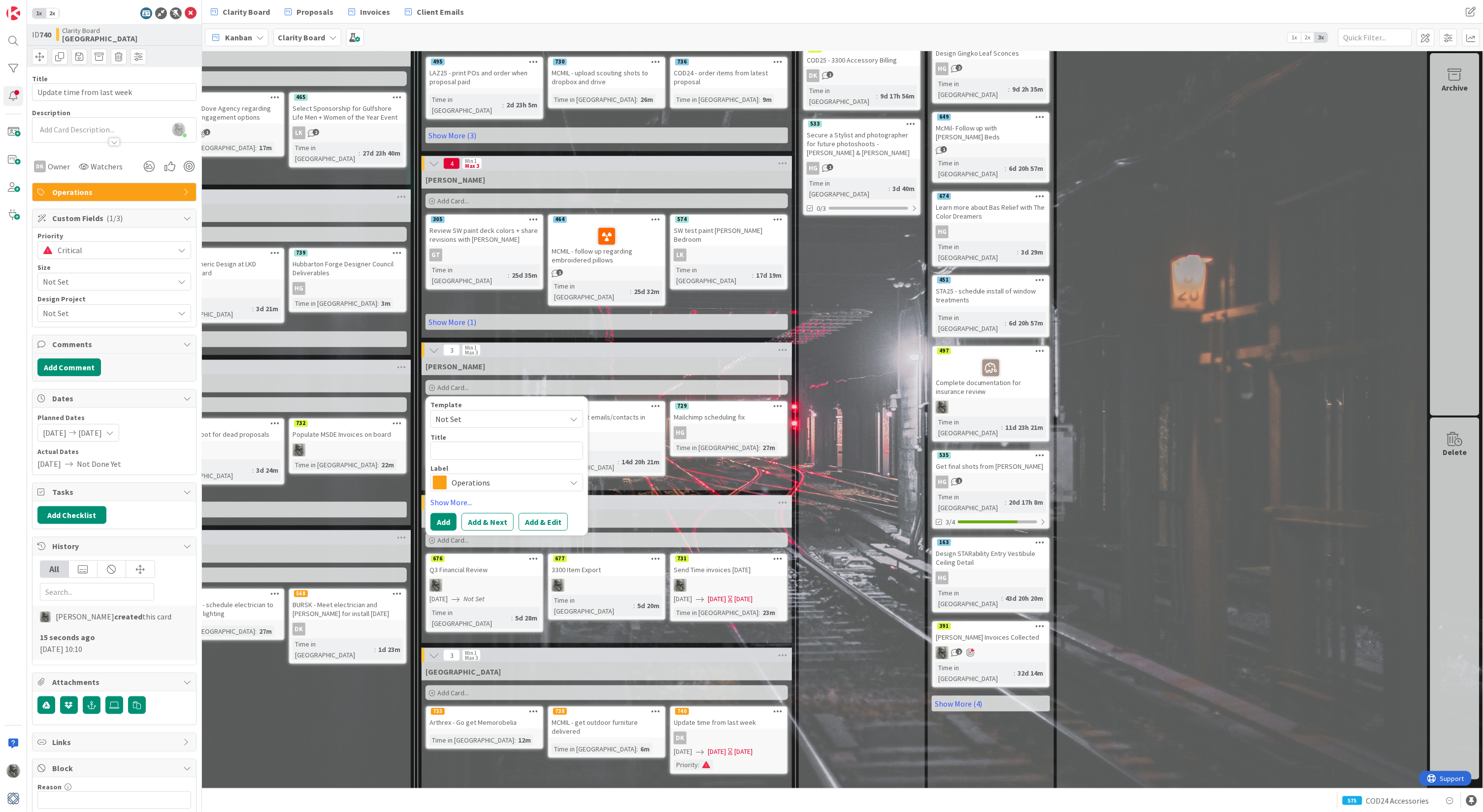
type textarea "x"
type textarea "U"
type textarea "x"
type textarea "Up"
type textarea "x"
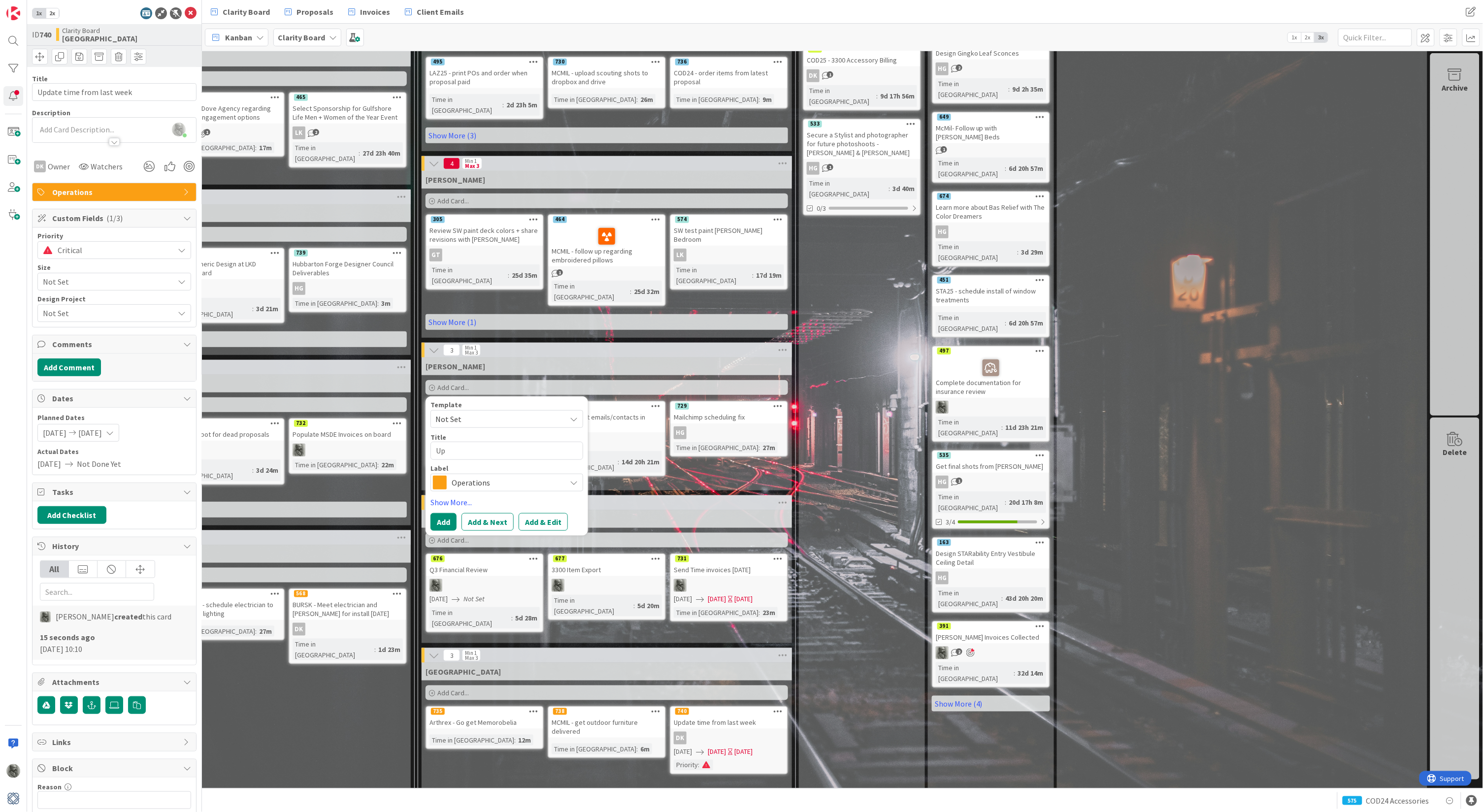
type textarea "Upd"
type textarea "x"
type textarea "Upda"
type textarea "x"
type textarea "Updat"
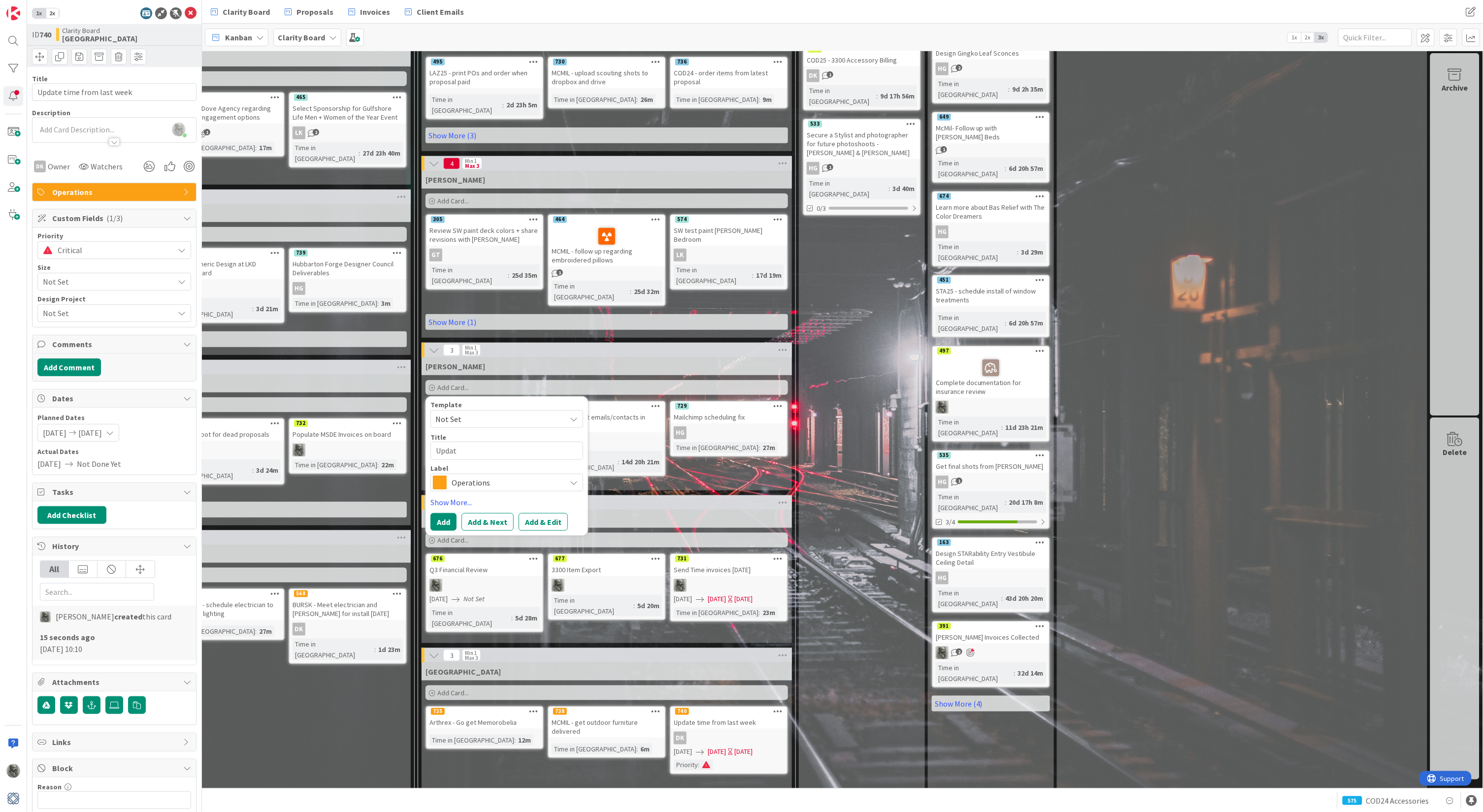
type textarea "x"
type textarea "Update"
type textarea "x"
type textarea "Update"
type textarea "x"
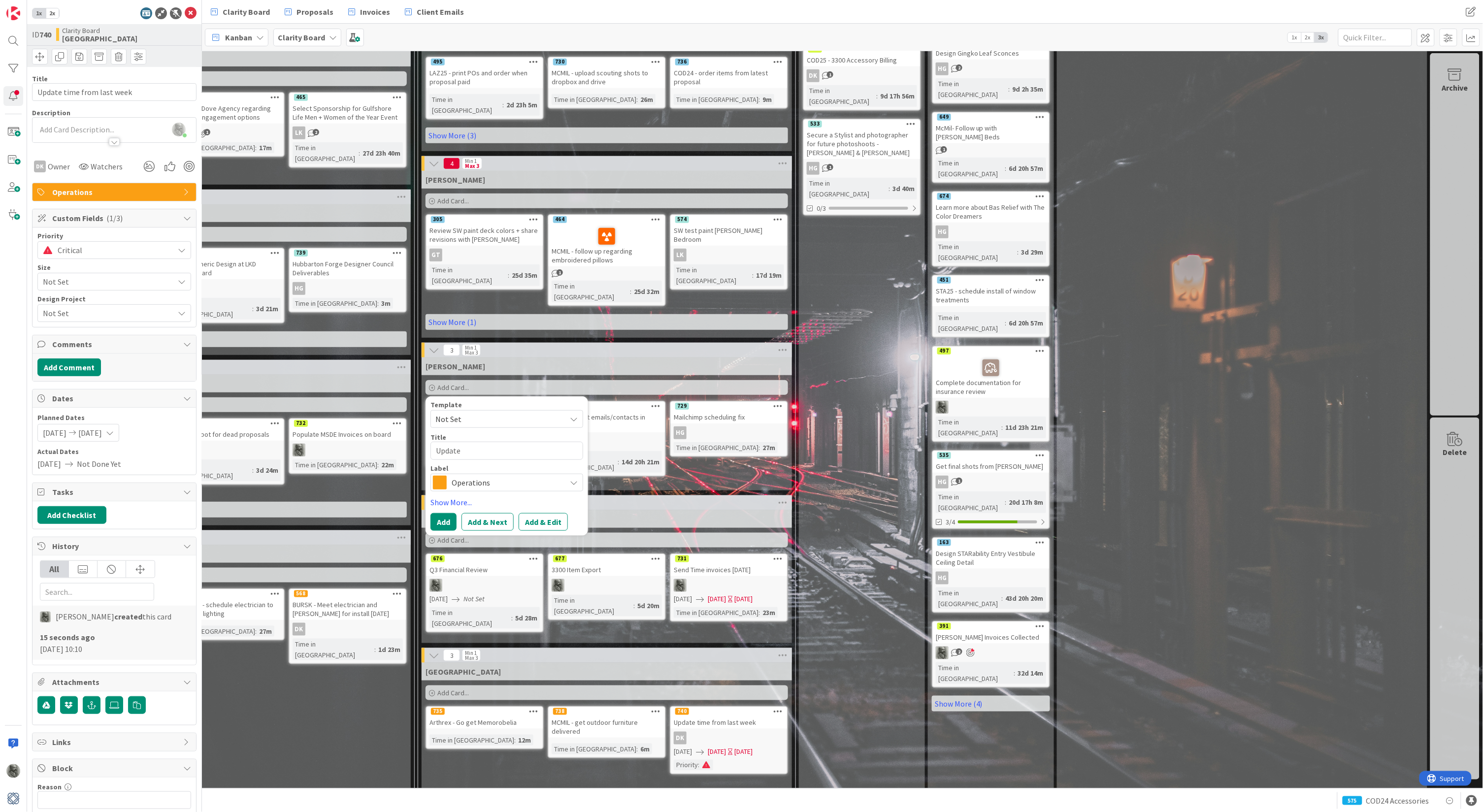
type textarea "Update t"
type textarea "x"
type textarea "Update ti"
type textarea "x"
type textarea "Update [PERSON_NAME]"
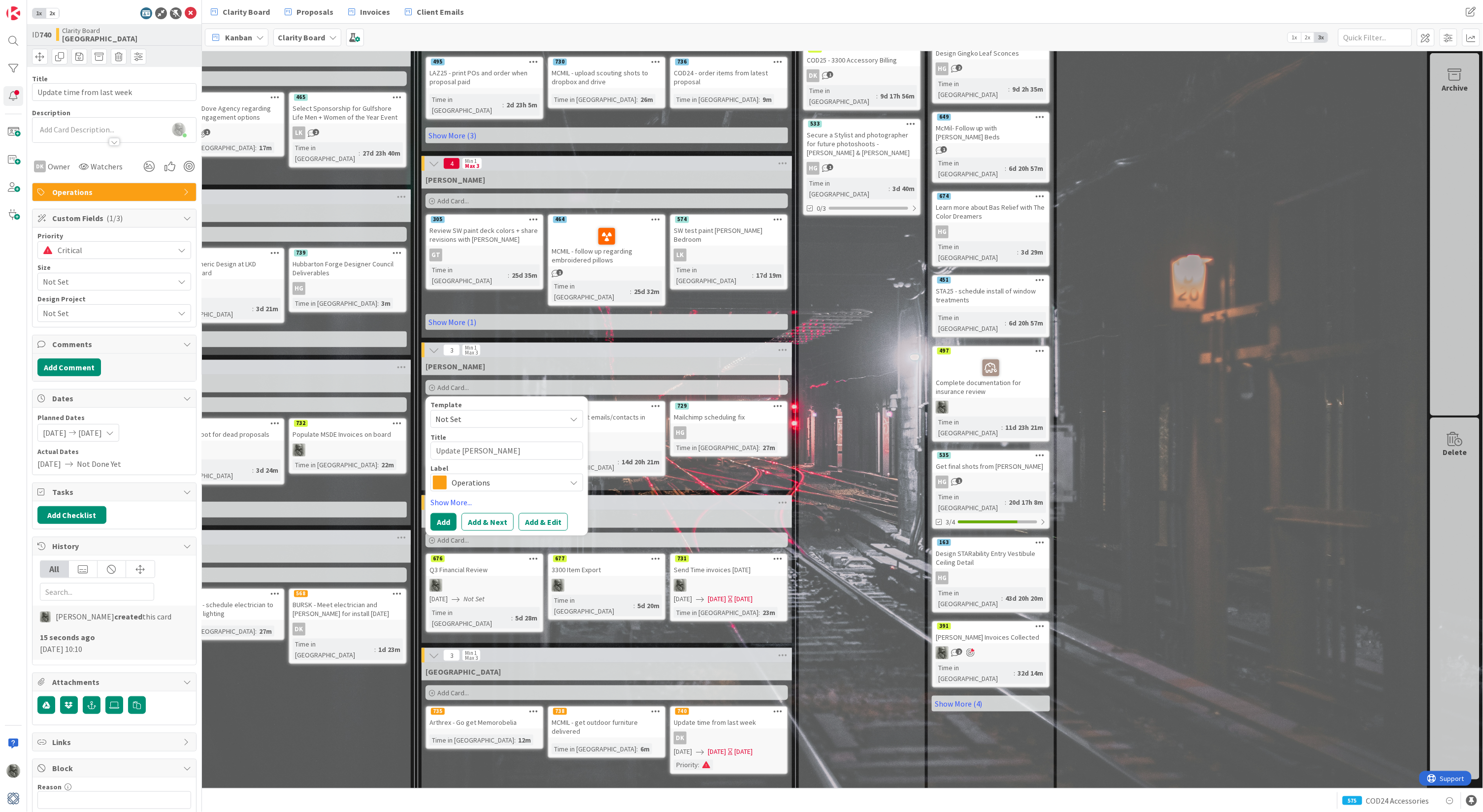
type textarea "x"
type textarea "Update time"
type textarea "x"
type textarea "Update time"
type textarea "x"
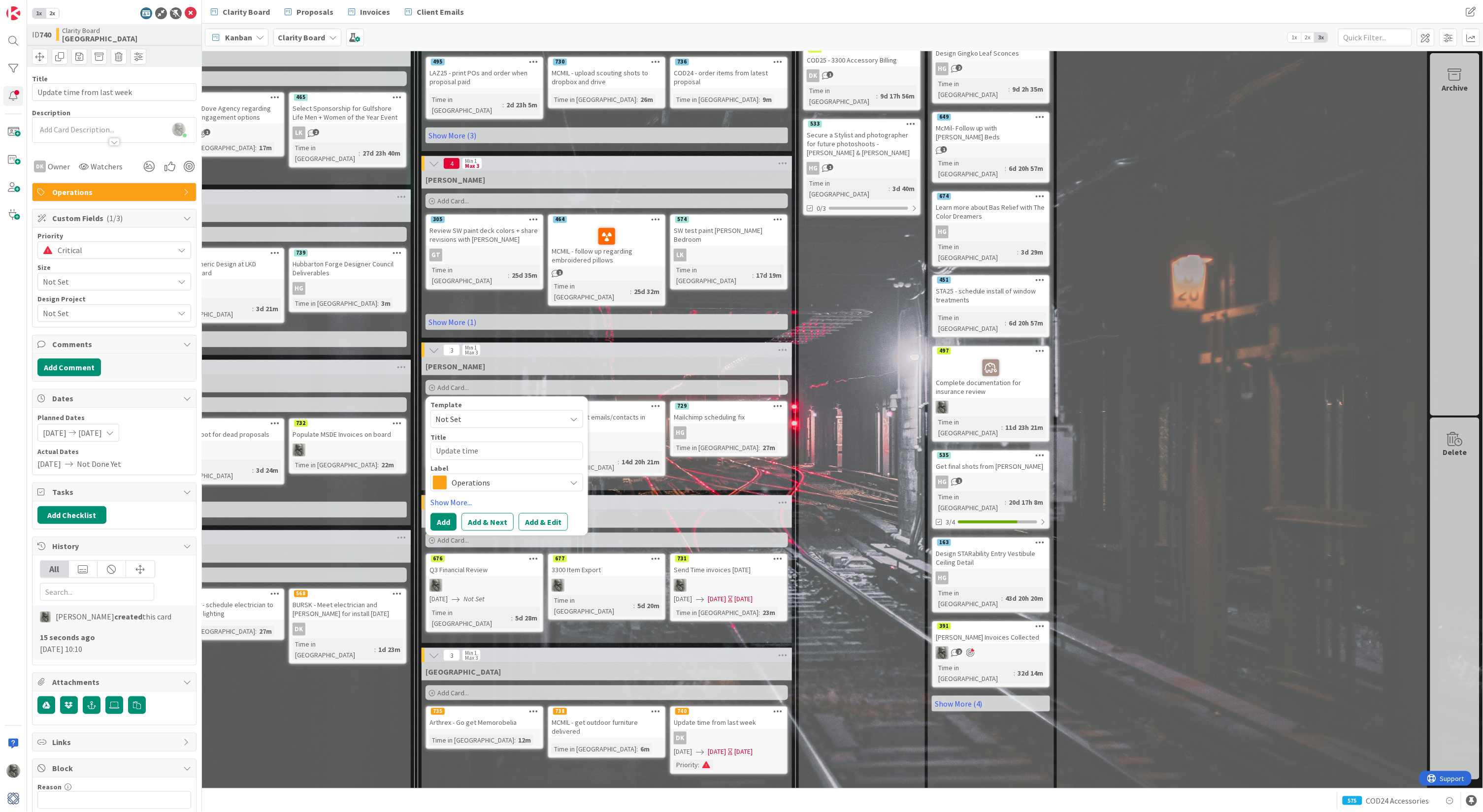
type textarea "Update time f"
type textarea "x"
type textarea "Update time fr"
type textarea "x"
type textarea "Update time fro"
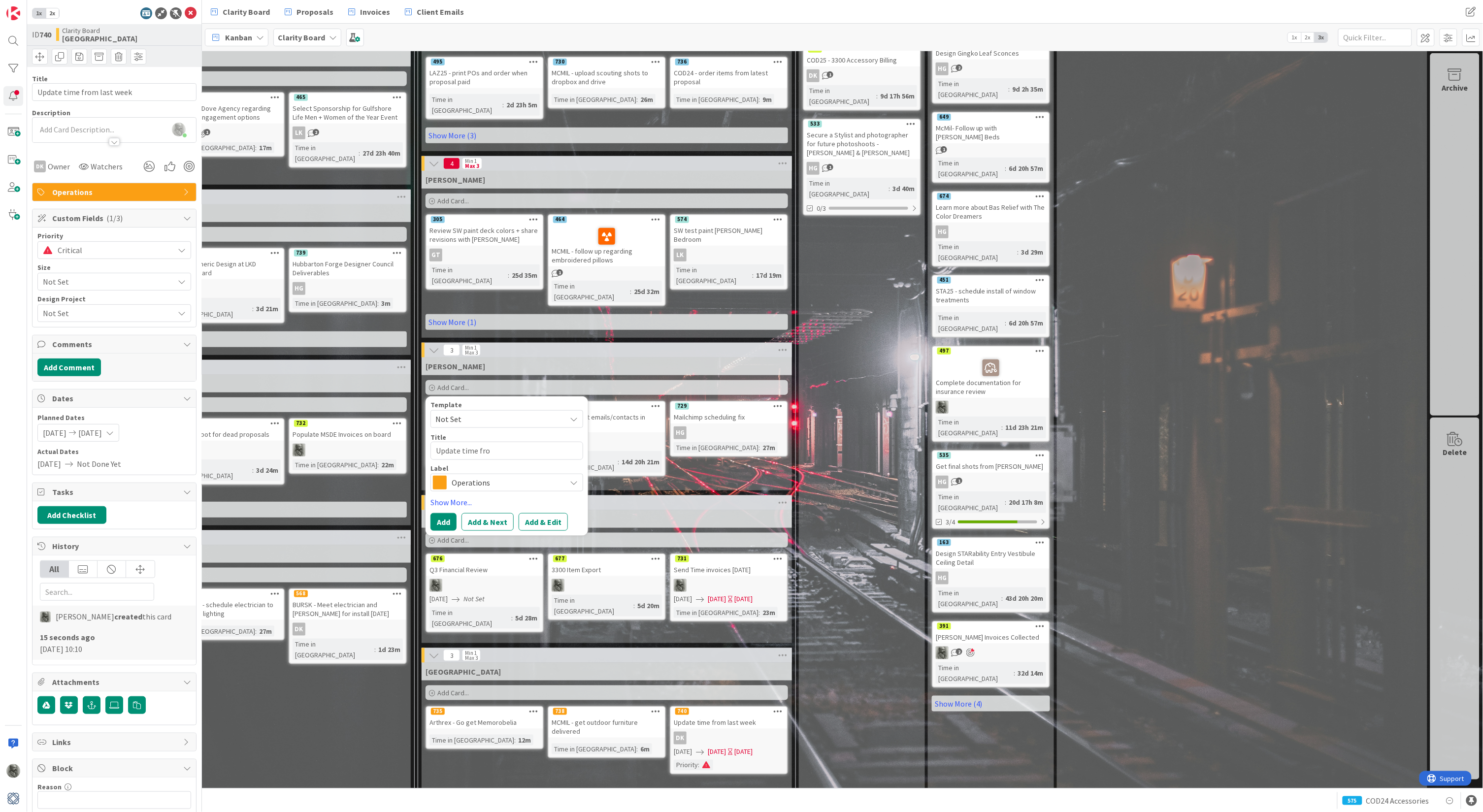
type textarea "x"
type textarea "Update time from"
type textarea "x"
type textarea "Update time from"
type textarea "x"
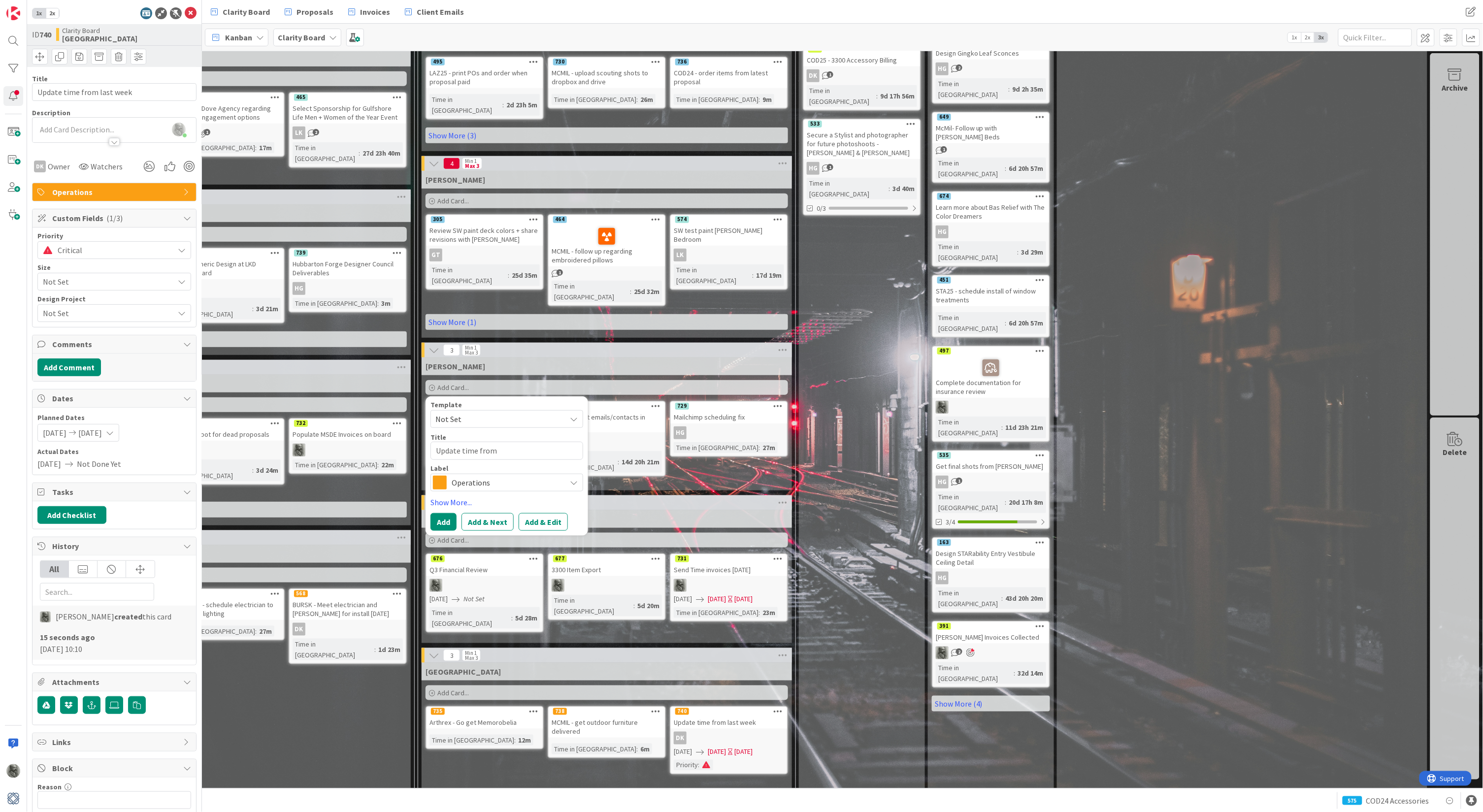
type textarea "Update time from l"
type textarea "x"
type textarea "Update time from la"
type textarea "x"
type textarea "Update time from las"
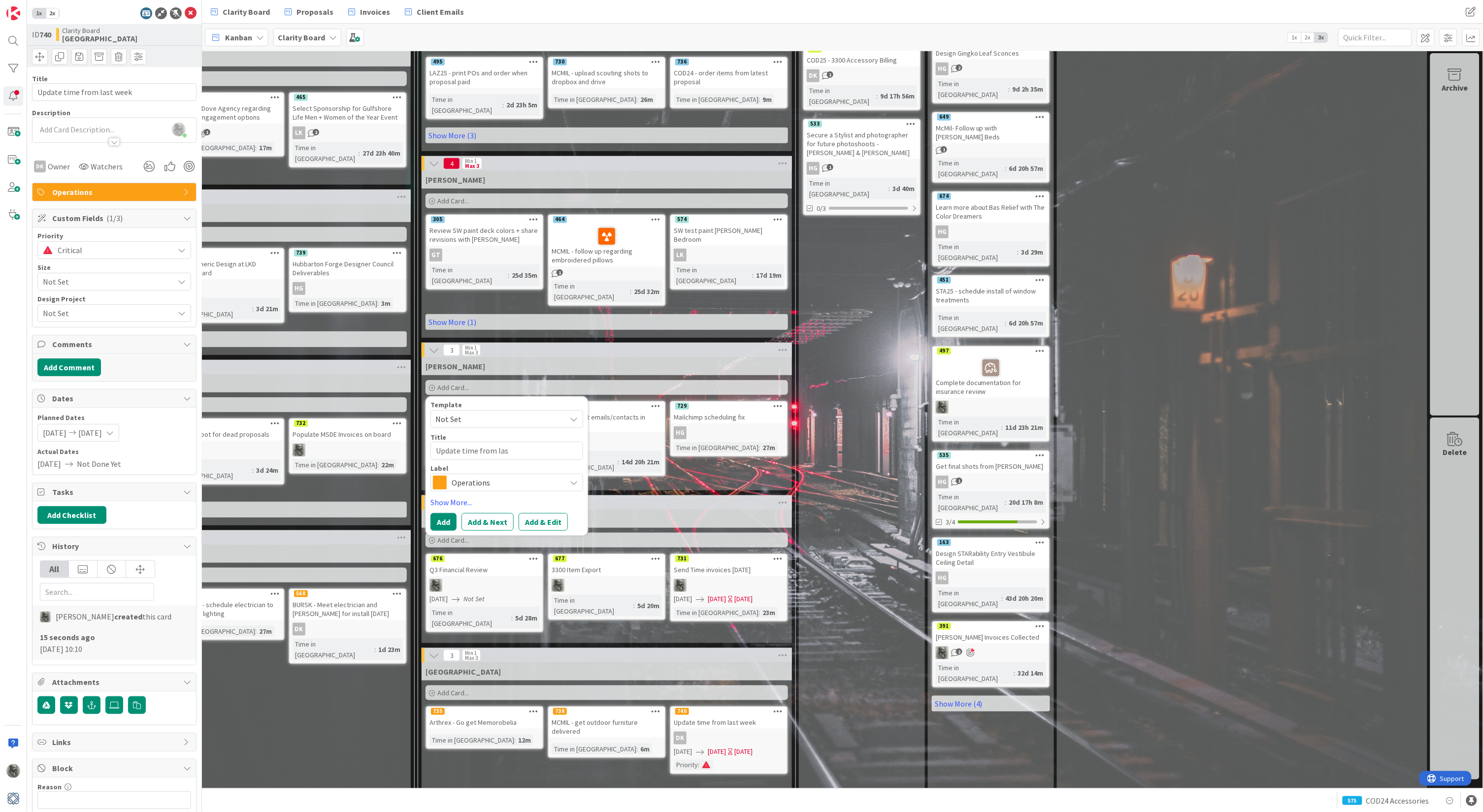
type textarea "x"
type textarea "Update time from last"
type textarea "x"
type textarea "Update time from last"
type textarea "x"
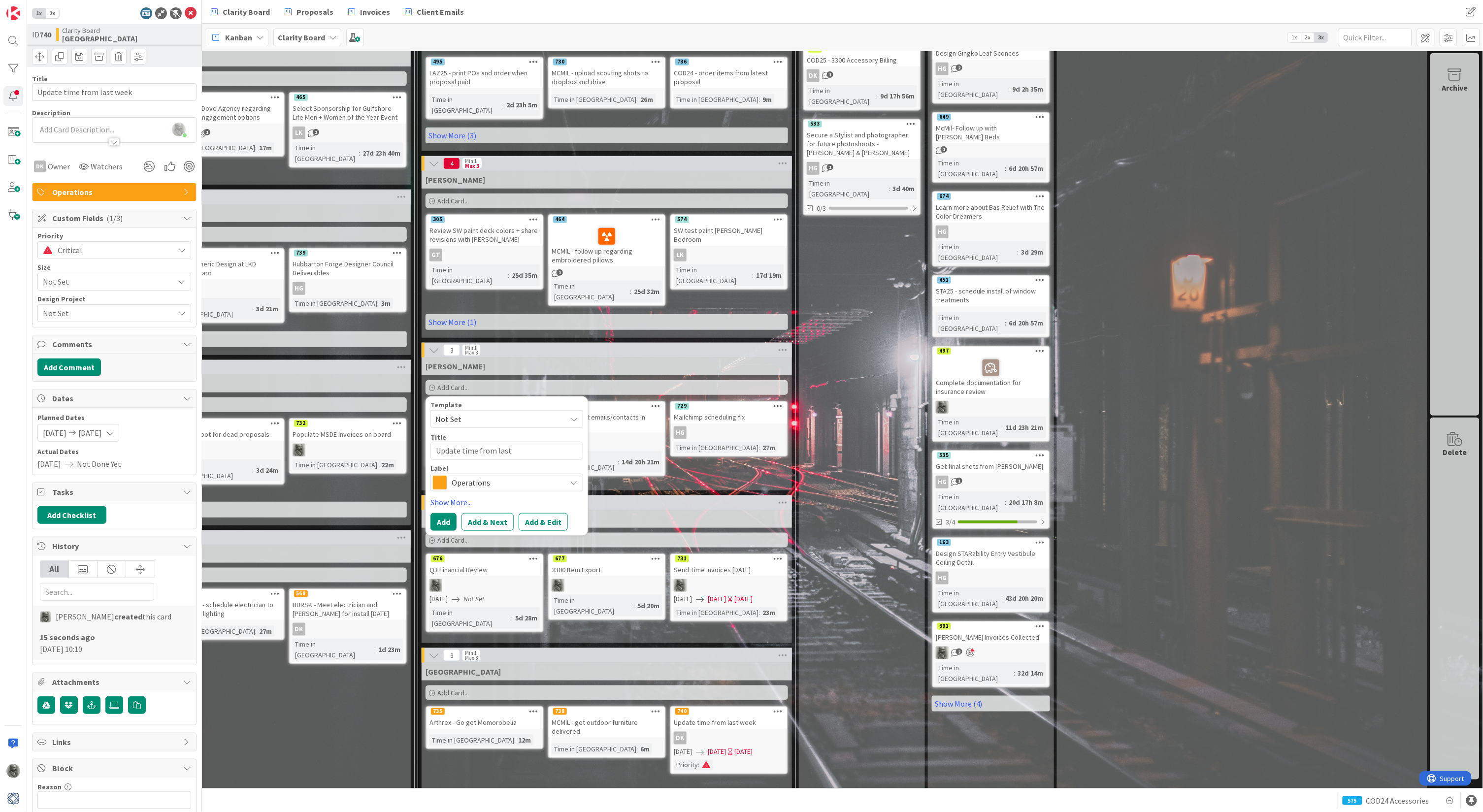
type textarea "Update time from last w"
type textarea "x"
type textarea "Update time from last we"
type textarea "x"
type textarea "Update time from last wee"
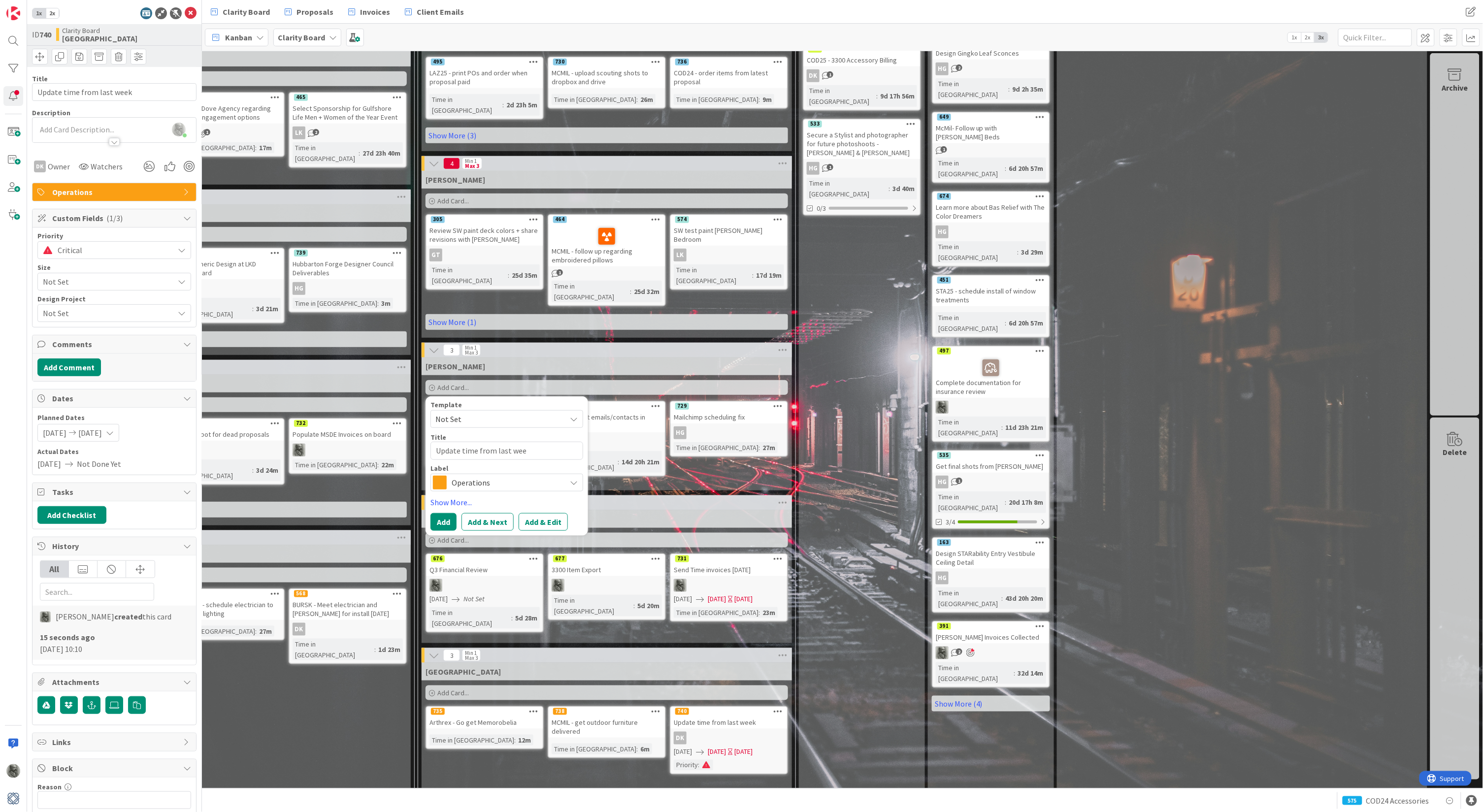
type textarea "x"
type textarea "Update time from last week"
click at [556, 513] on button "Add & Edit" at bounding box center [543, 522] width 50 height 18
type textarea "x"
click at [461, 454] on div "Override WIP Limit" at bounding box center [469, 463] width 79 height 18
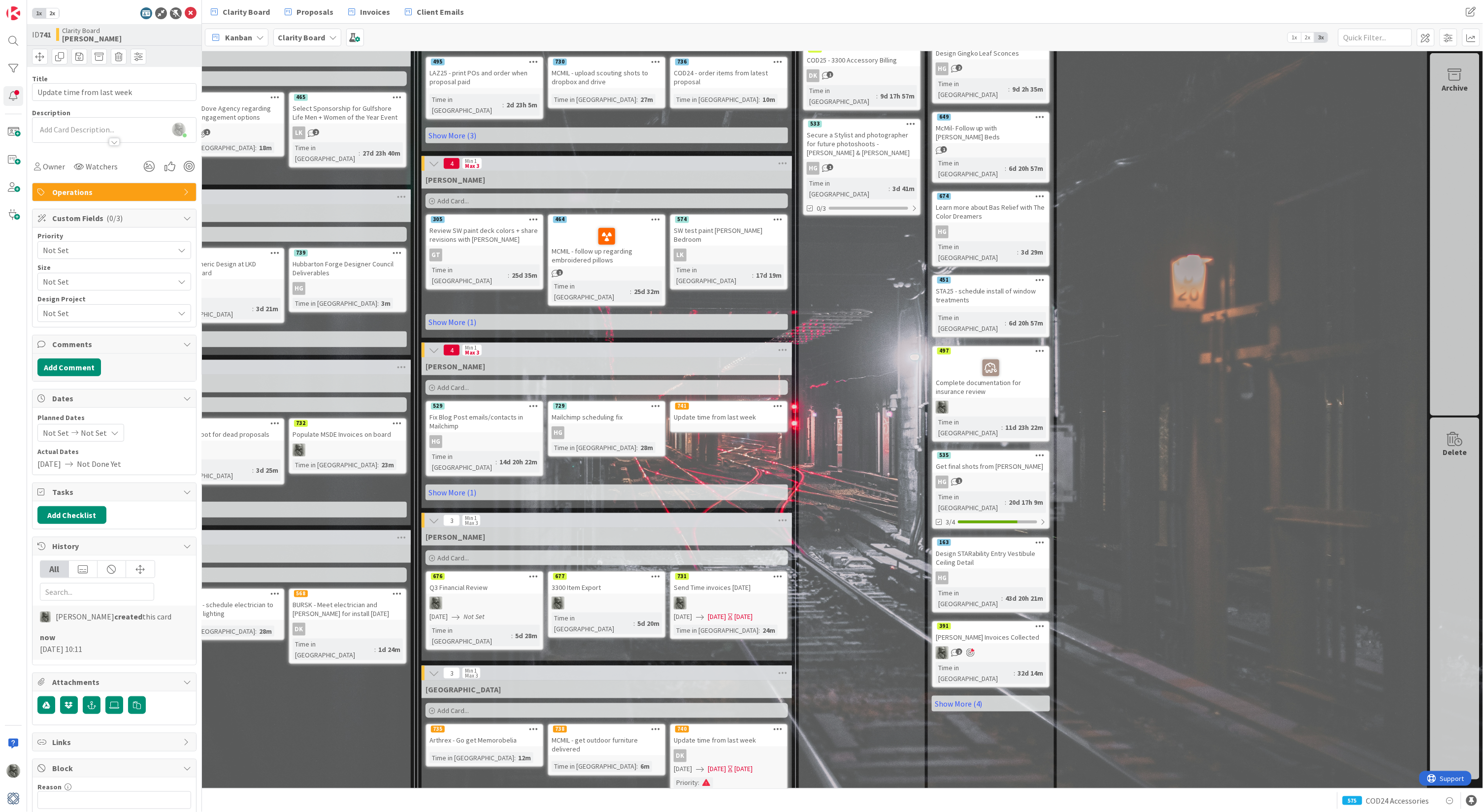
click at [87, 250] on span "Not Set" at bounding box center [105, 250] width 126 height 14
click at [83, 284] on span "Critical" at bounding box center [127, 285] width 114 height 15
click at [94, 429] on span "Not Set" at bounding box center [94, 432] width 26 height 12
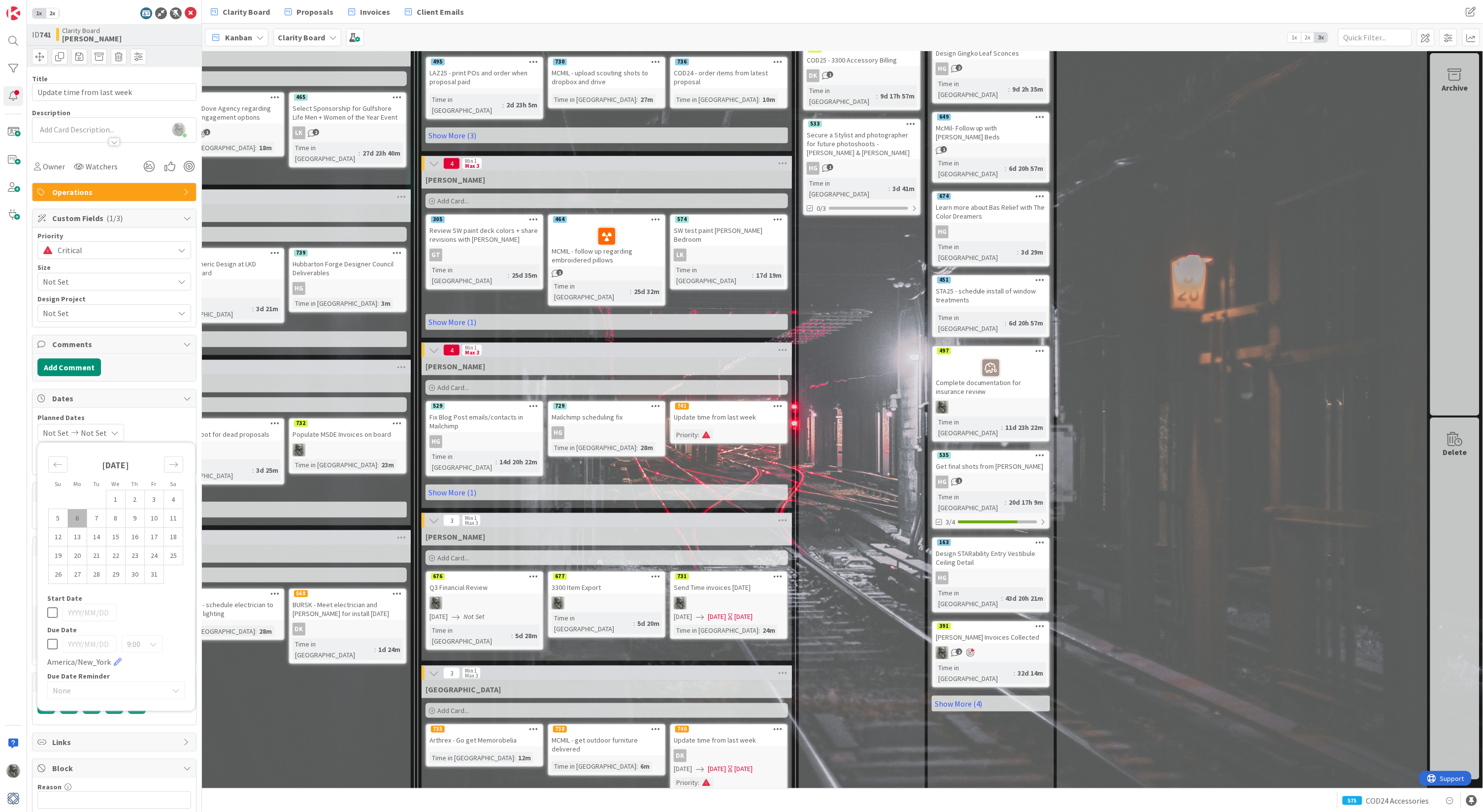
click at [78, 513] on td "6" at bounding box center [77, 519] width 19 height 19
type input "[DATE]"
click at [77, 513] on td "6" at bounding box center [77, 519] width 19 height 19
type input "[DATE]"
click at [50, 167] on span "Owner" at bounding box center [53, 166] width 22 height 12
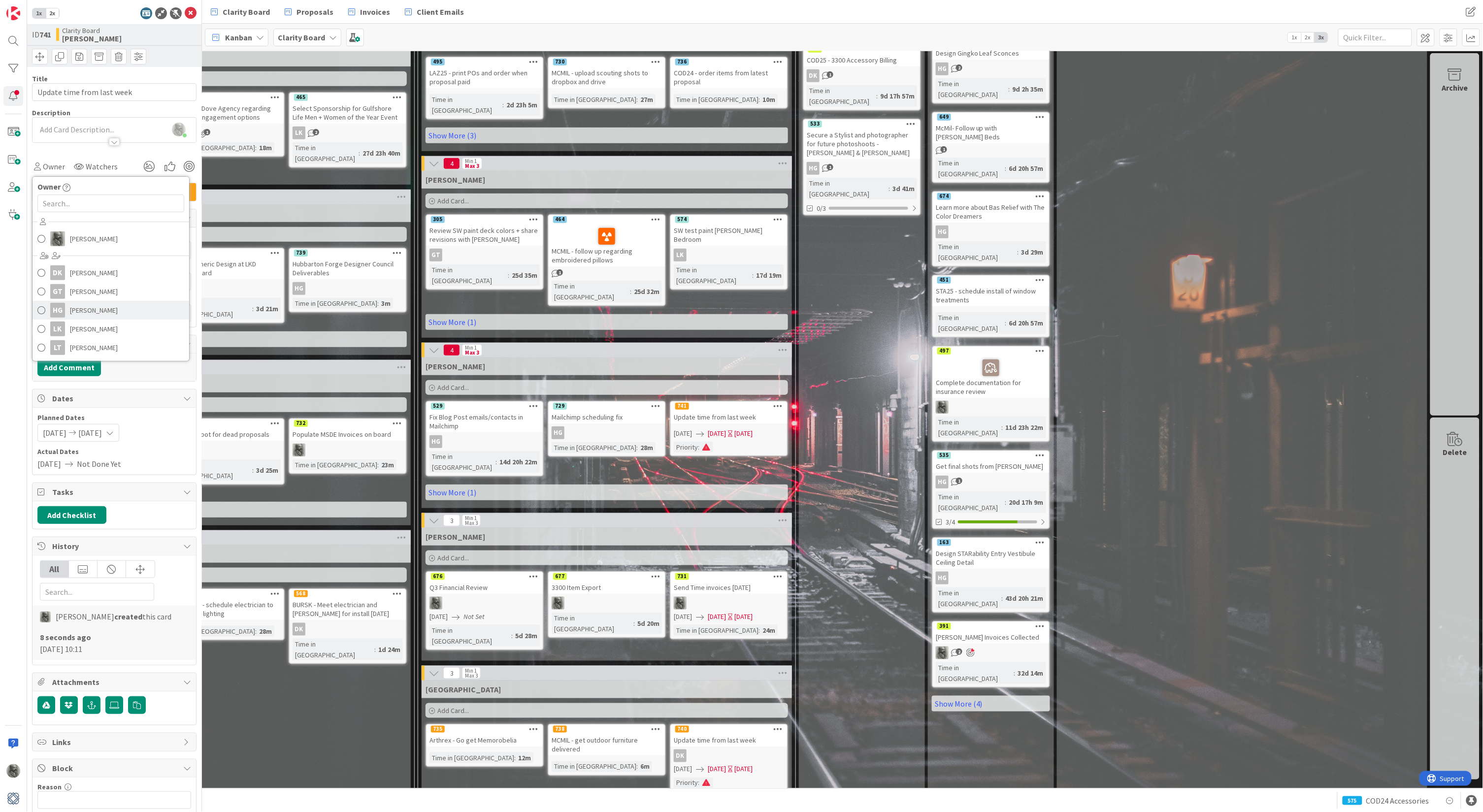
click at [85, 312] on span "[PERSON_NAME]" at bounding box center [94, 310] width 48 height 15
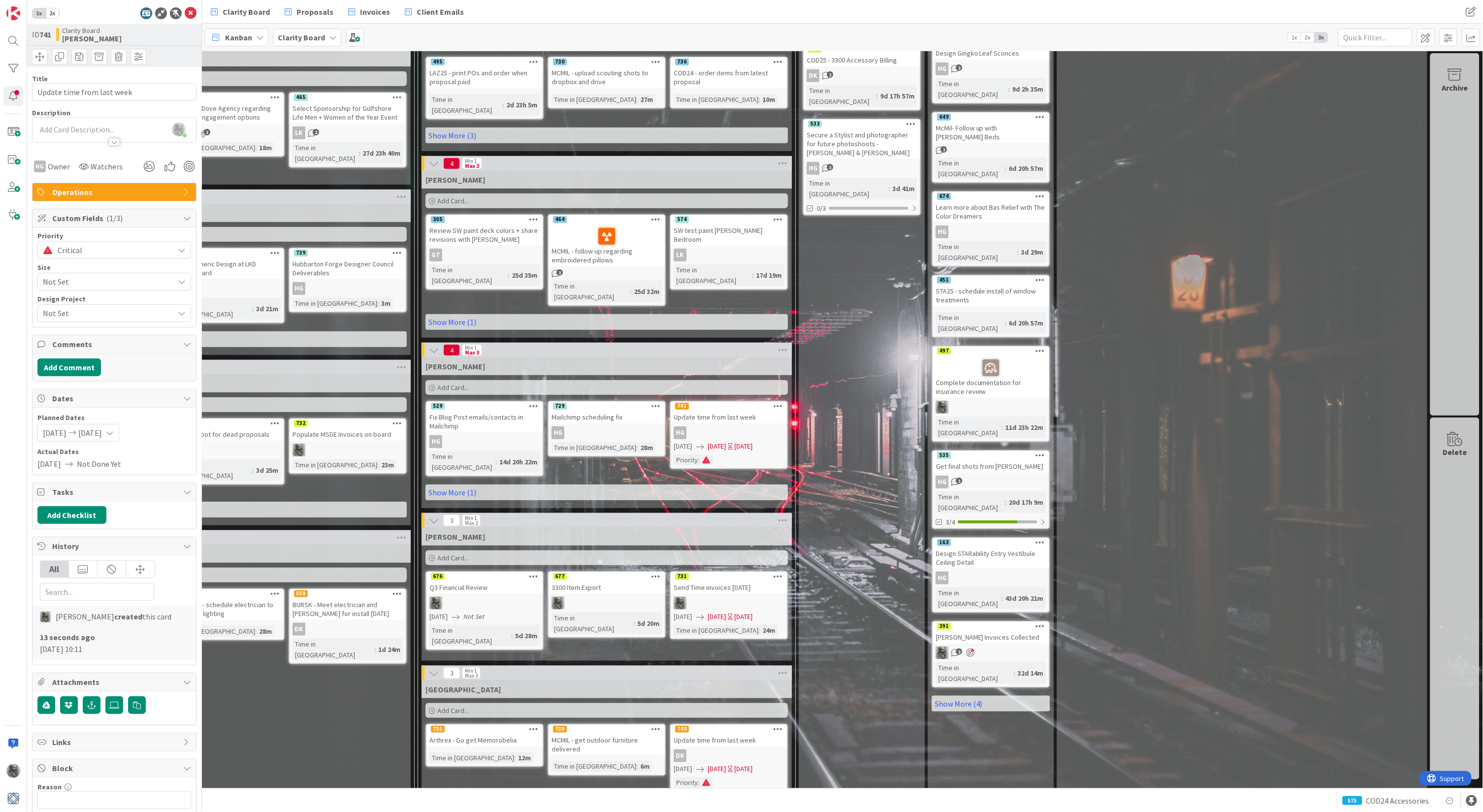
click at [331, 674] on div "Devon Add Card... 568 BURSK - Meet electrician and [PERSON_NAME] for install [D…" at bounding box center [225, 678] width 370 height 268
click at [192, 11] on icon at bounding box center [190, 13] width 12 height 12
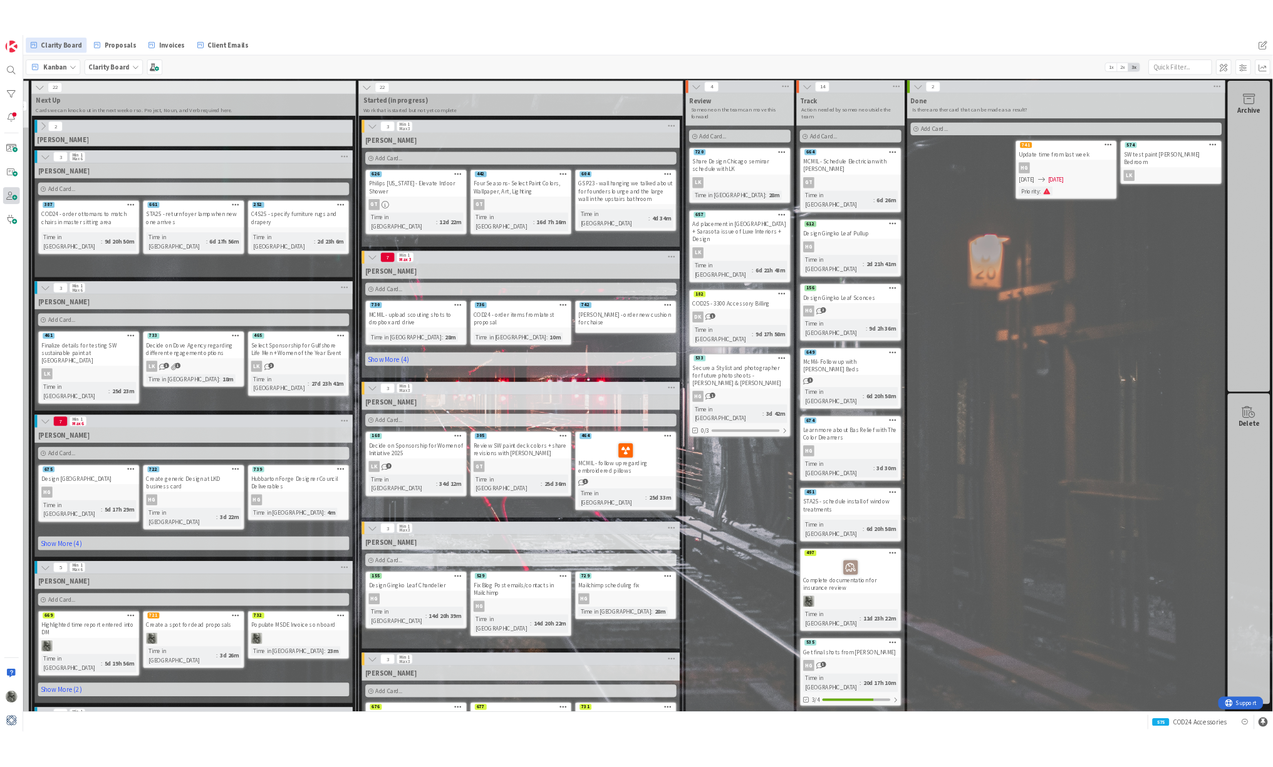
scroll to position [19, 23]
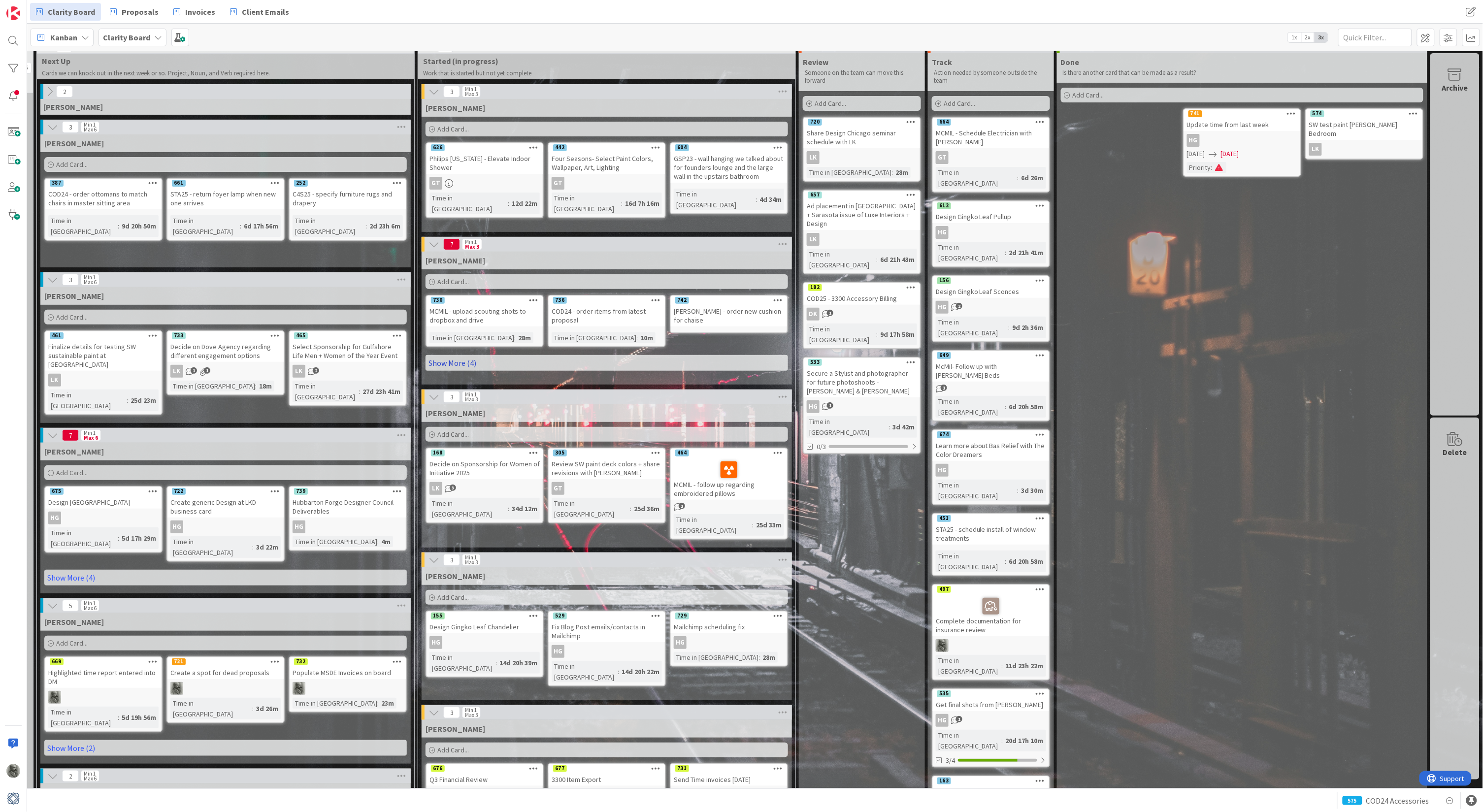
click at [454, 359] on link "Show More (4)" at bounding box center [606, 363] width 362 height 16
